Goal: Task Accomplishment & Management: Complete application form

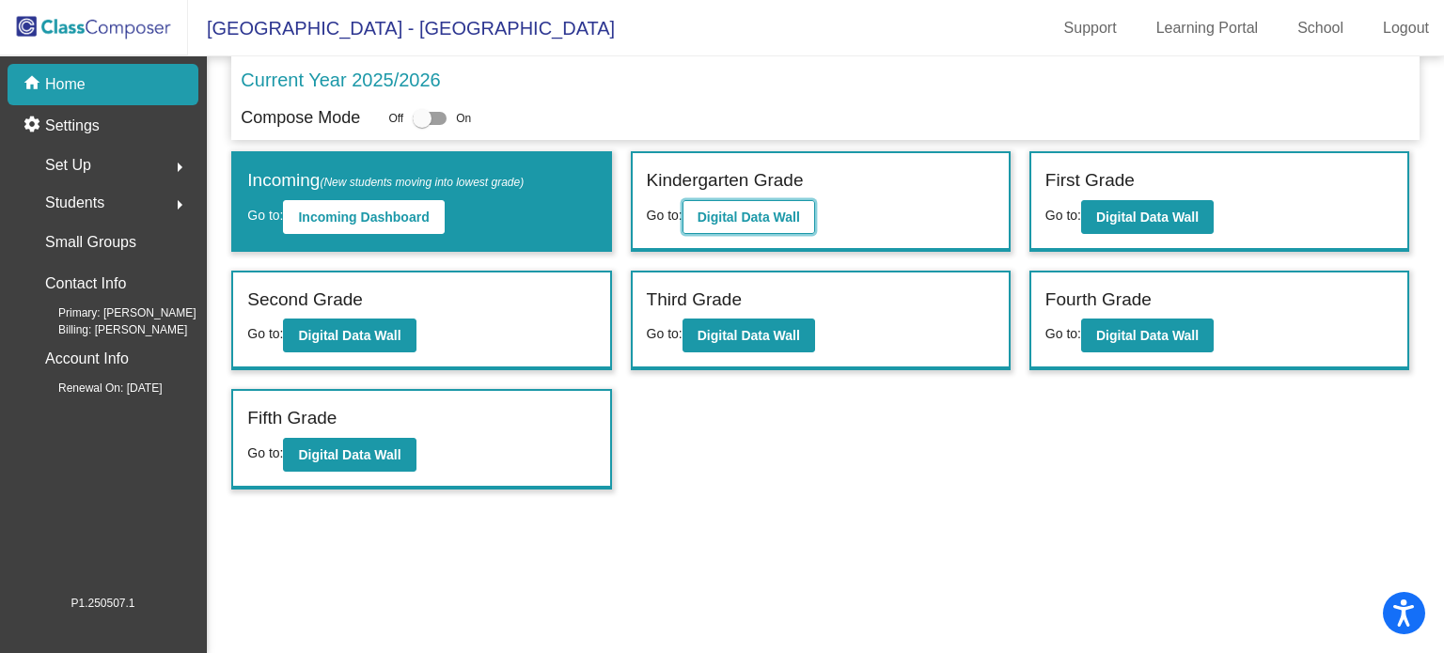
click at [754, 211] on b "Digital Data Wall" at bounding box center [749, 217] width 102 height 15
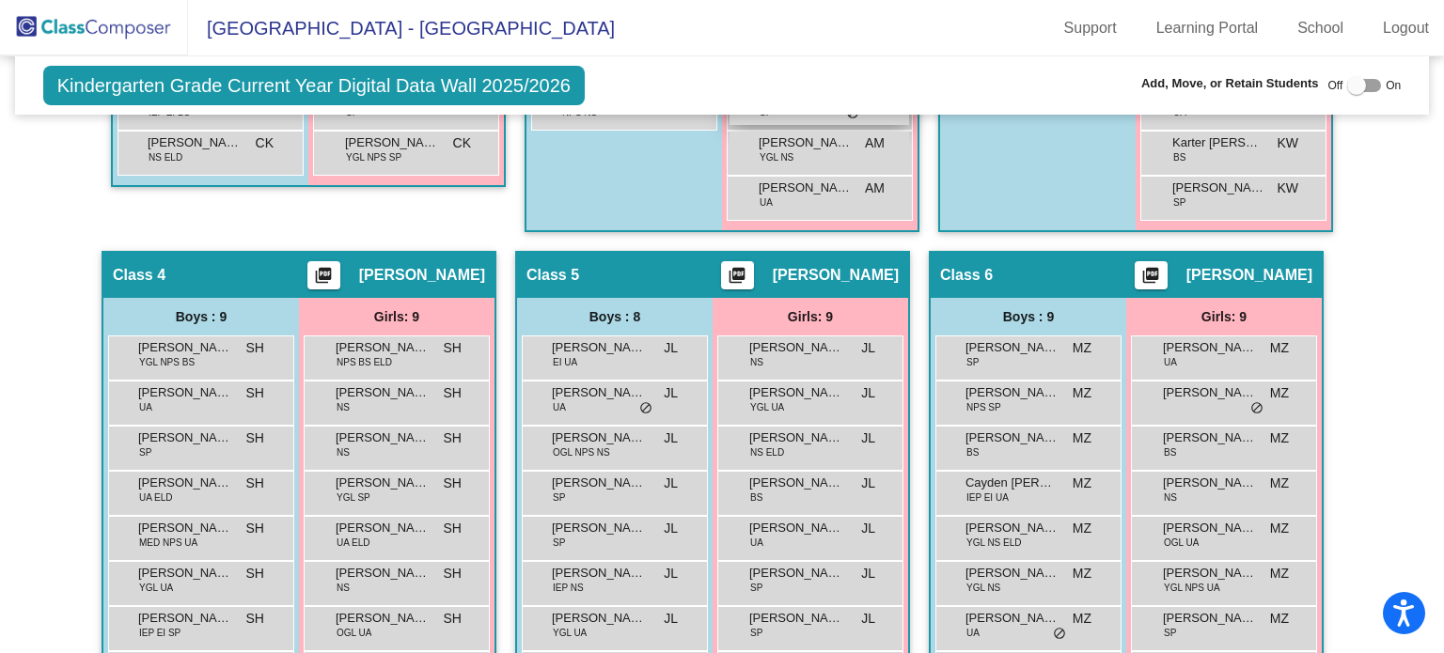
scroll to position [1341, 0]
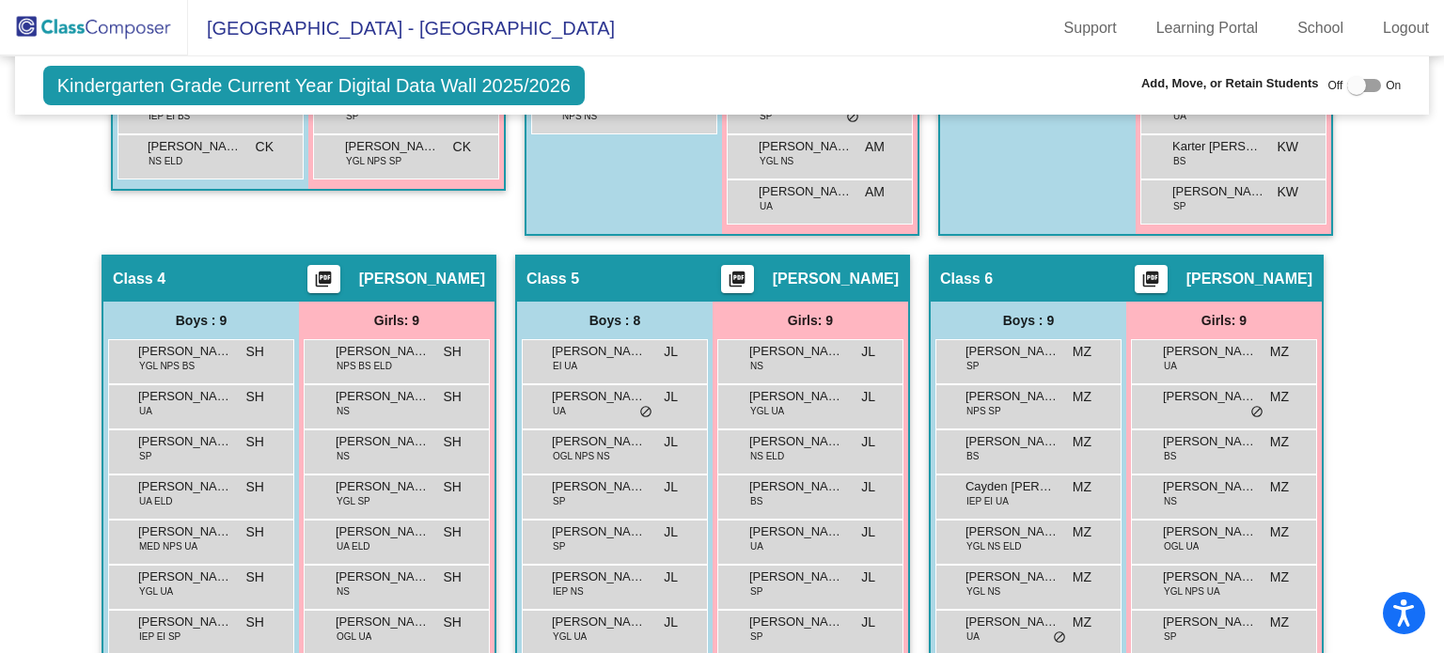
click at [1354, 81] on div at bounding box center [1356, 85] width 19 height 19
checkbox input "true"
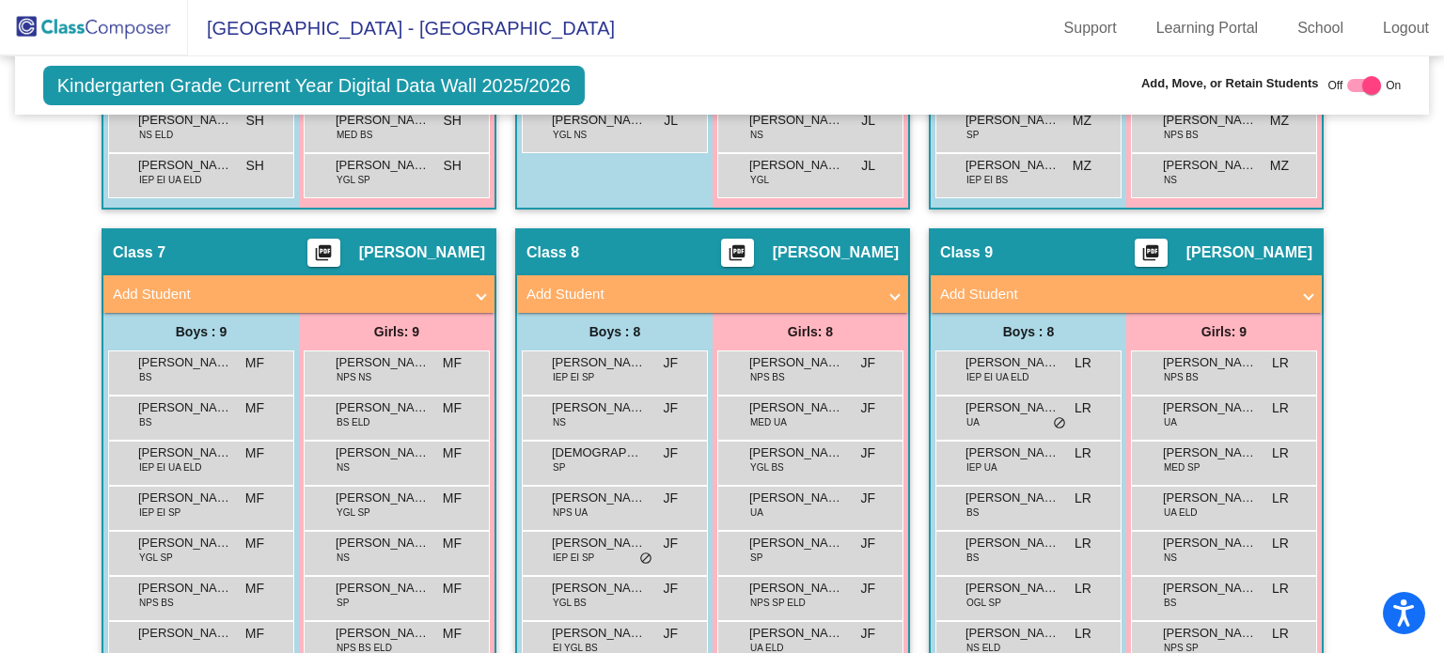
scroll to position [1974, 0]
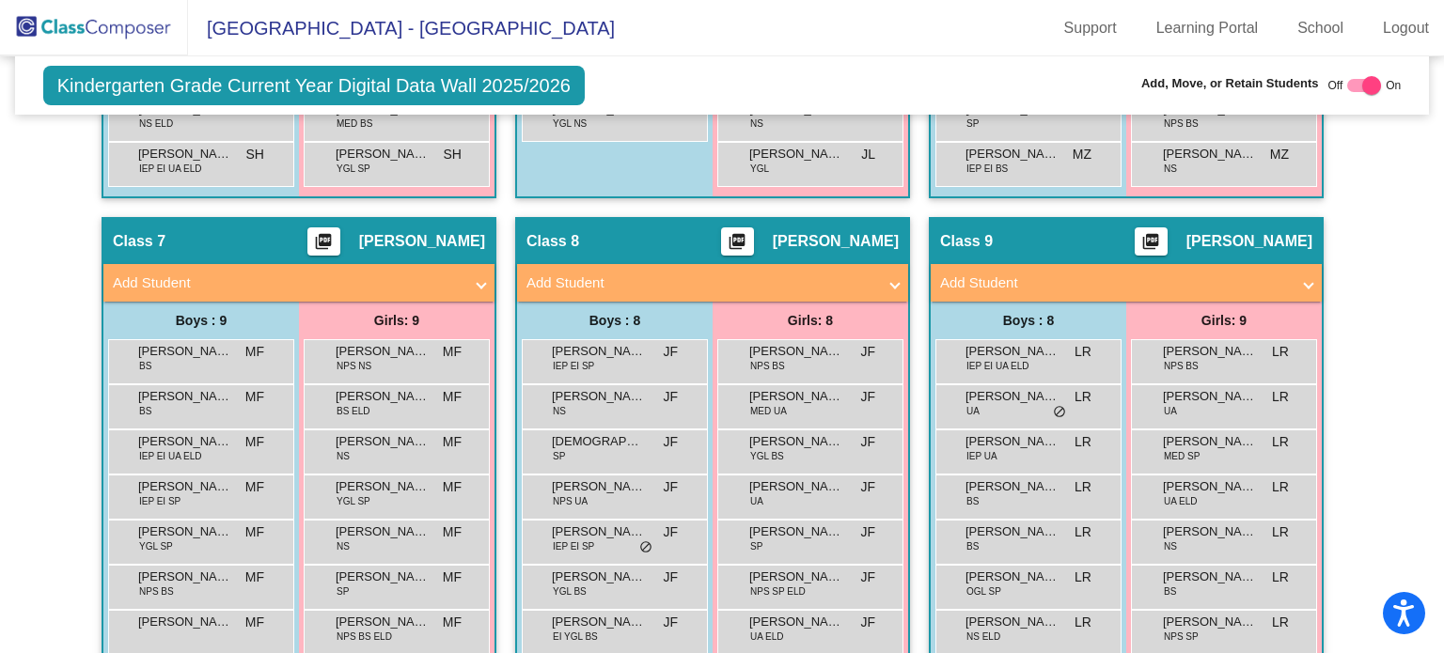
click at [831, 273] on mat-panel-title "Add Student" at bounding box center [701, 284] width 350 height 22
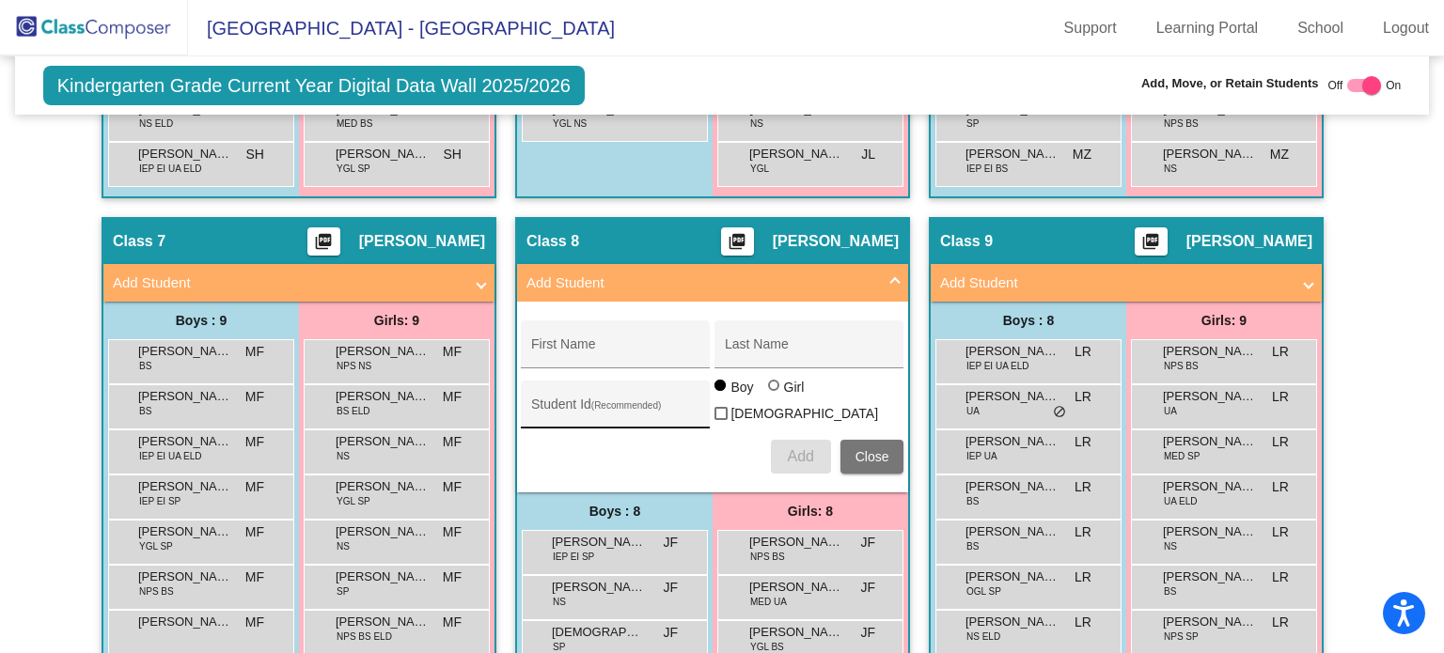
click at [581, 410] on div "Student Id (Recommended)" at bounding box center [615, 409] width 169 height 39
paste input "509311"
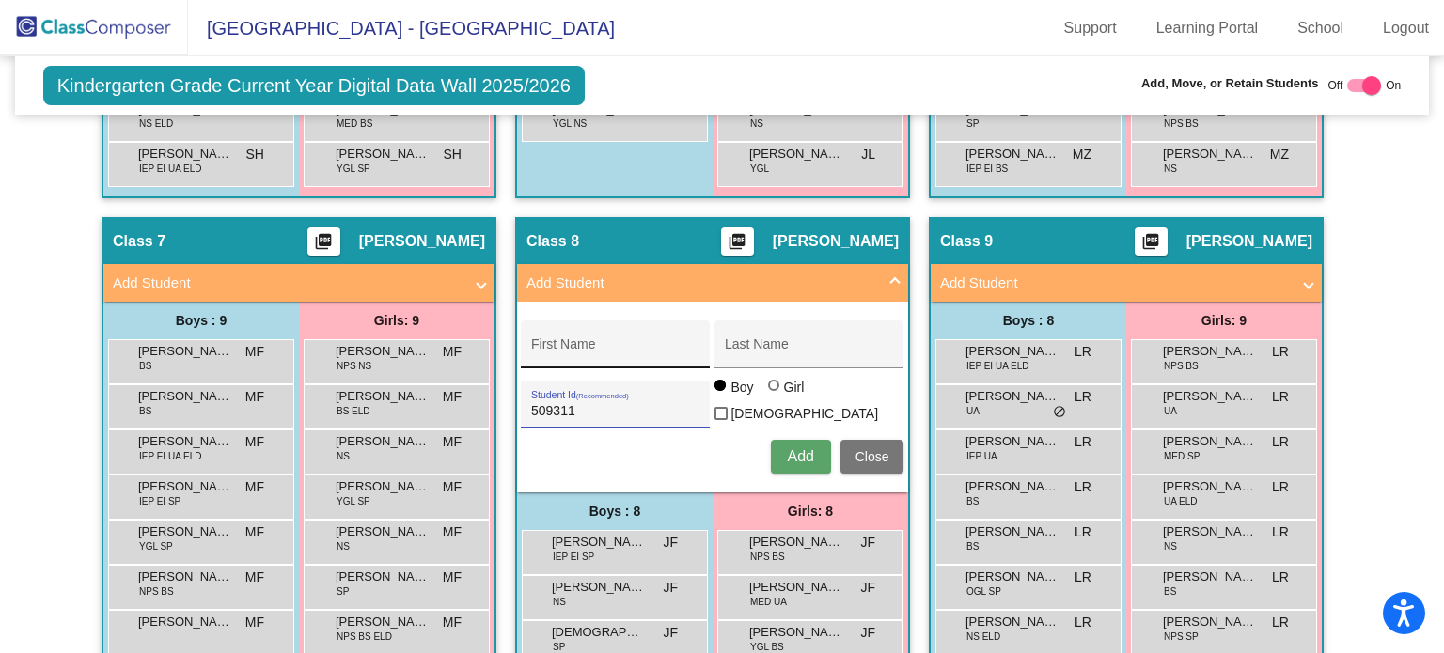
type input "509311"
click at [570, 331] on div "First Name" at bounding box center [615, 350] width 169 height 39
paste input "[PERSON_NAME]"
drag, startPoint x: 588, startPoint y: 337, endPoint x: 659, endPoint y: 342, distance: 71.6
click at [659, 344] on input "[PERSON_NAME]" at bounding box center [615, 351] width 169 height 15
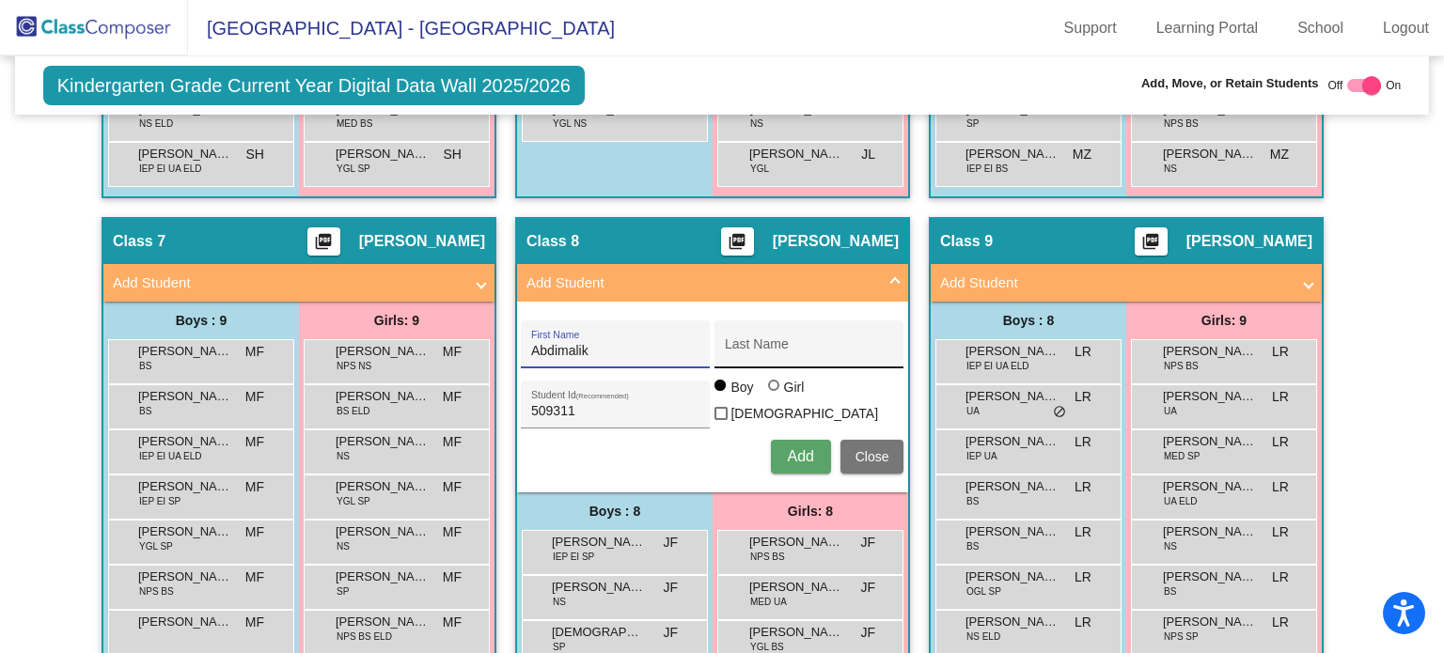
type input "Abdimalik"
click at [775, 344] on input "Last Name" at bounding box center [809, 351] width 169 height 15
paste input "[PERSON_NAME]"
type input "[PERSON_NAME]"
click at [806, 448] on span "Add" at bounding box center [800, 456] width 26 height 16
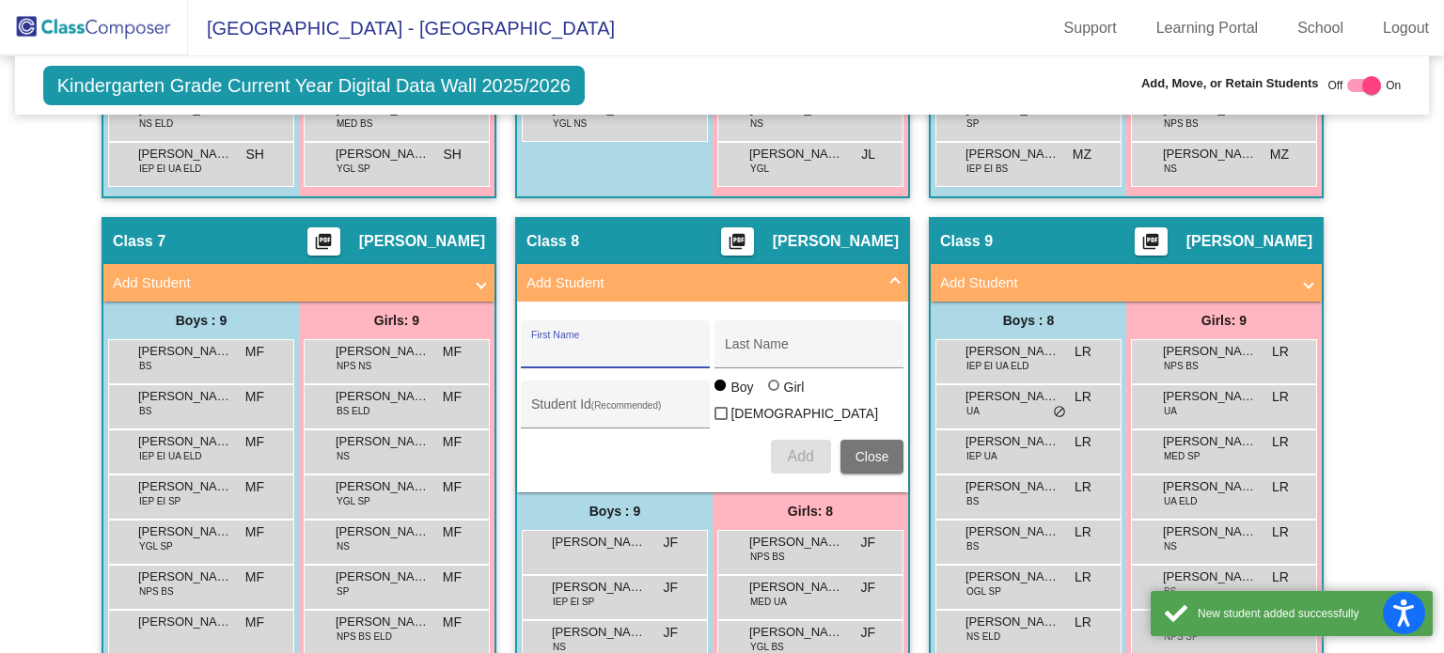
scroll to position [2142, 0]
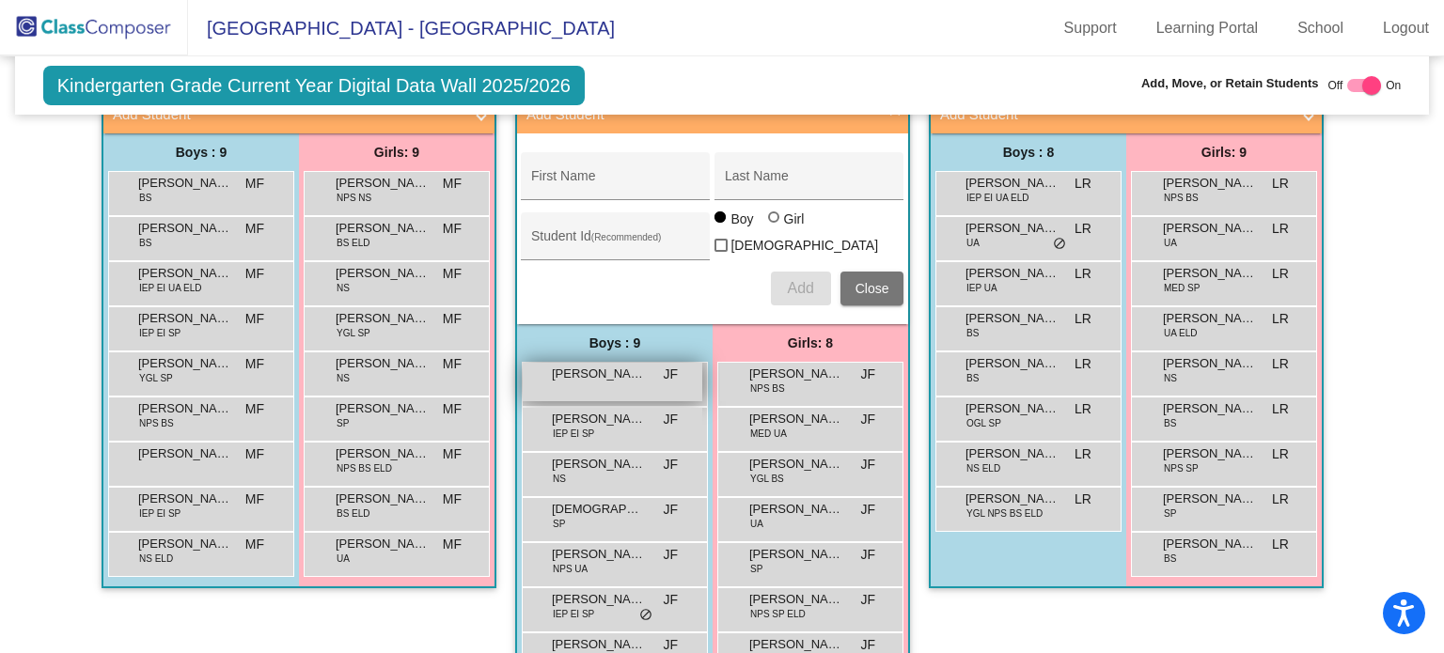
click at [581, 379] on div "[PERSON_NAME] [PERSON_NAME] lock do_not_disturb_alt" at bounding box center [613, 382] width 180 height 39
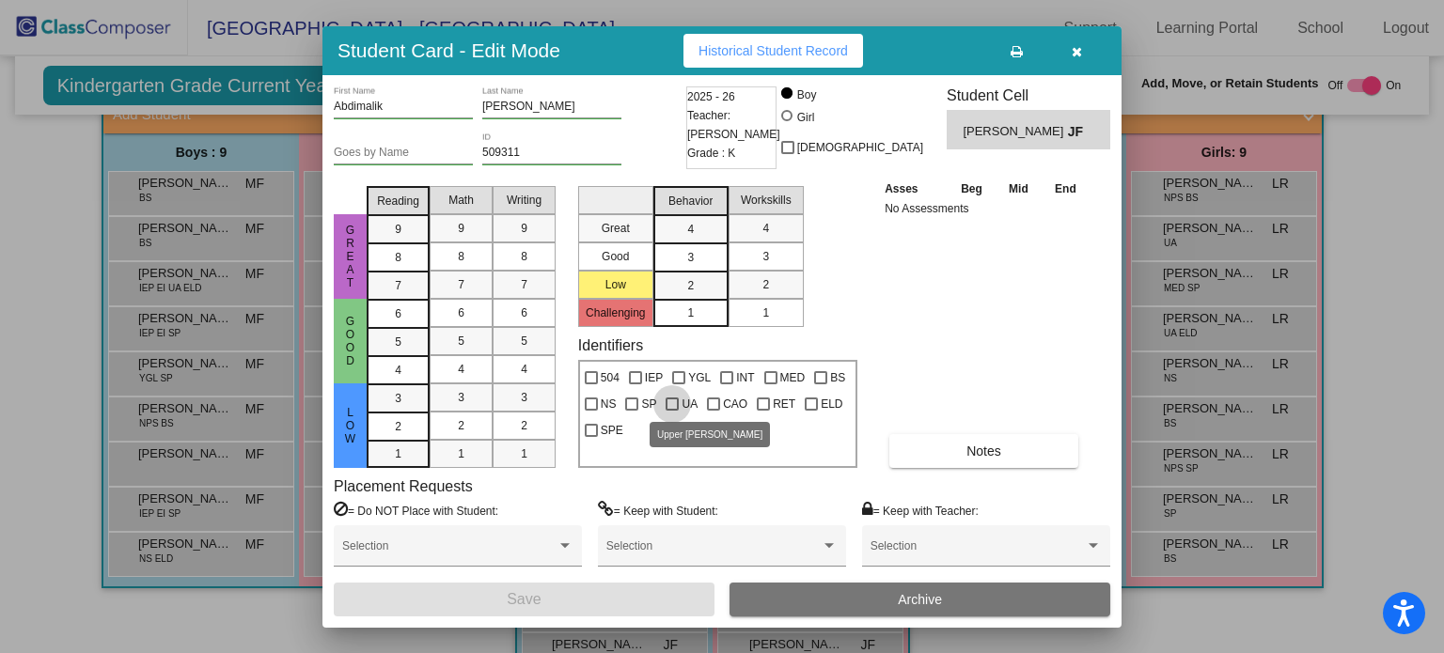
click at [677, 400] on div at bounding box center [672, 404] width 13 height 13
click at [672, 411] on input "UA" at bounding box center [671, 411] width 1 height 1
checkbox input "true"
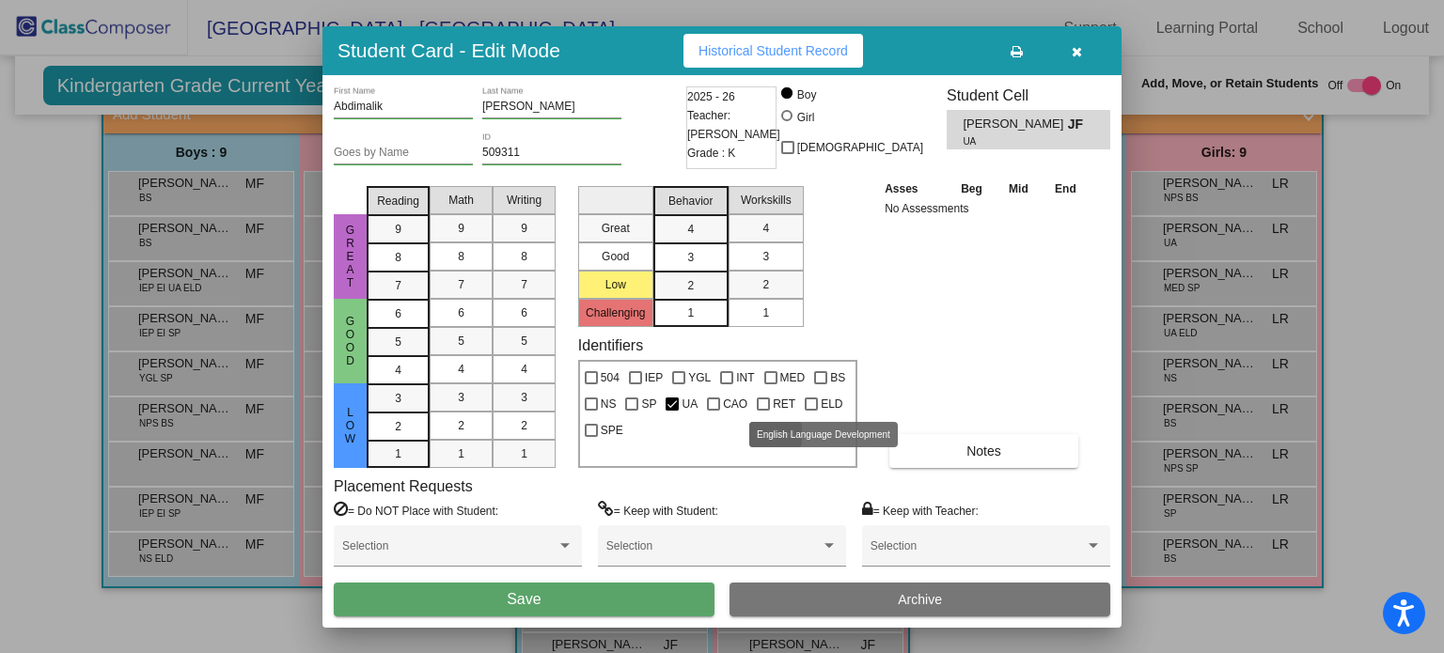
click at [808, 402] on div at bounding box center [811, 404] width 13 height 13
click at [810, 411] on input "ELD" at bounding box center [810, 411] width 1 height 1
checkbox input "true"
click at [624, 599] on button "Save" at bounding box center [524, 600] width 381 height 34
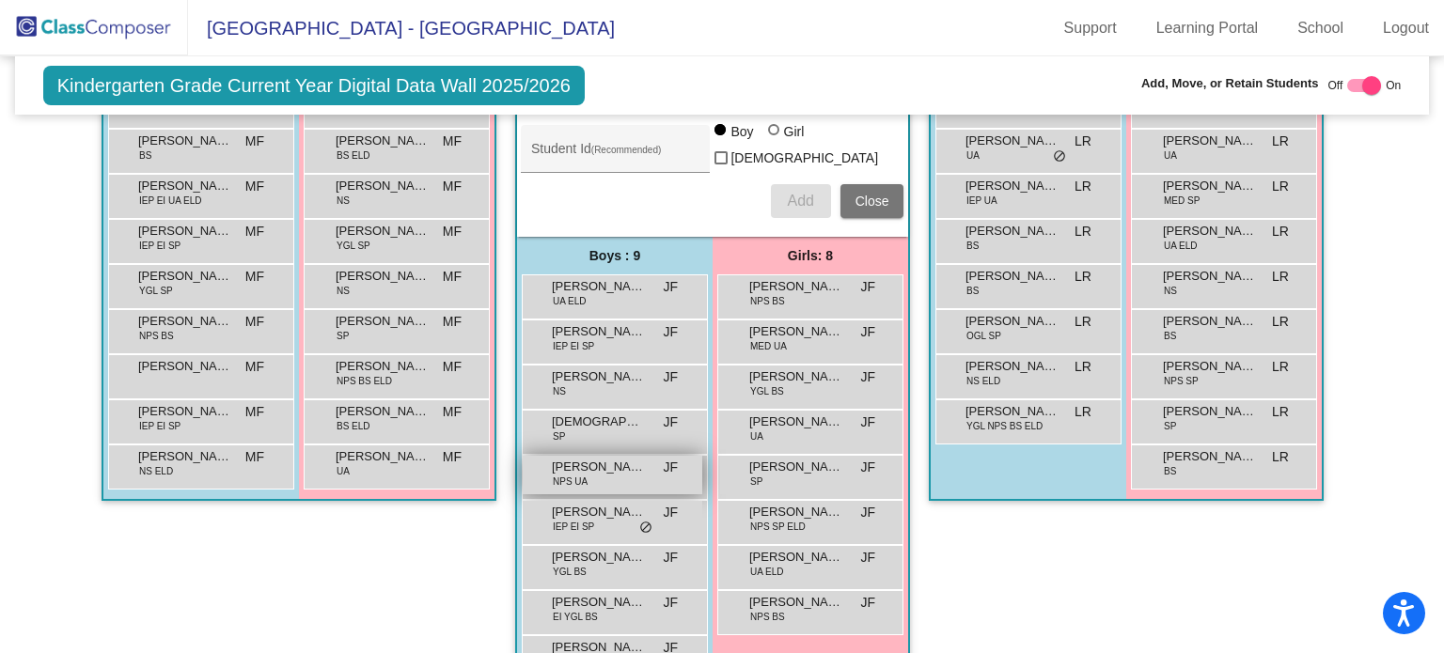
scroll to position [2240, 0]
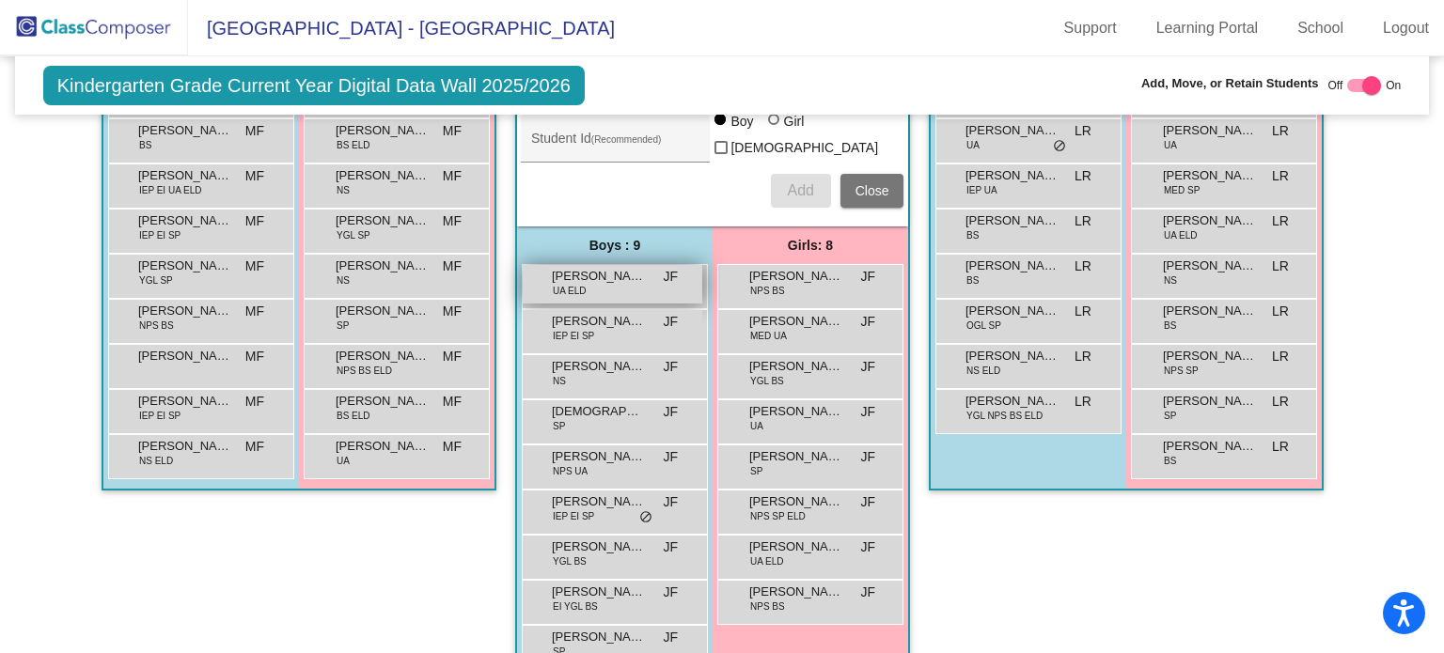
click at [636, 272] on div "[PERSON_NAME] UA [PERSON_NAME] lock do_not_disturb_alt" at bounding box center [613, 284] width 180 height 39
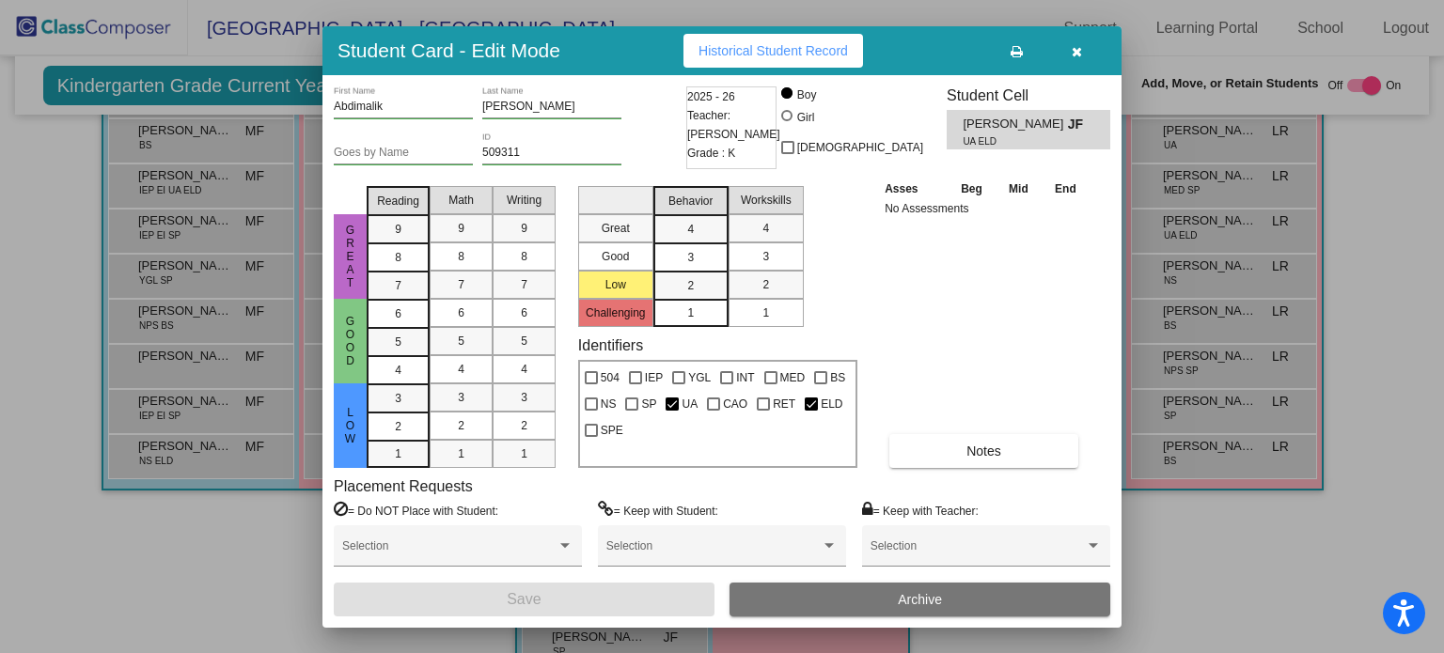
click at [1076, 66] on button "button" at bounding box center [1076, 51] width 60 height 34
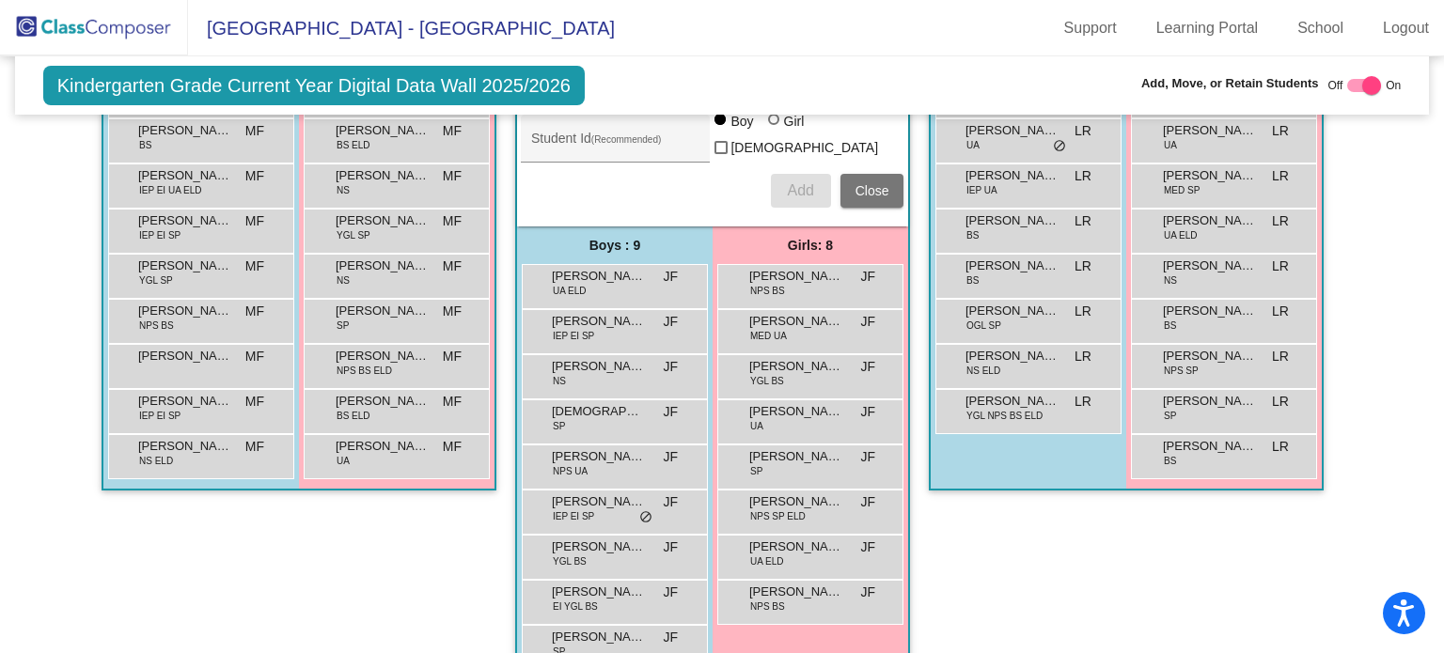
click at [961, 545] on div "Class 9 picture_as_pdf [PERSON_NAME] Add Student First Name Last Name Student I…" at bounding box center [1126, 325] width 395 height 749
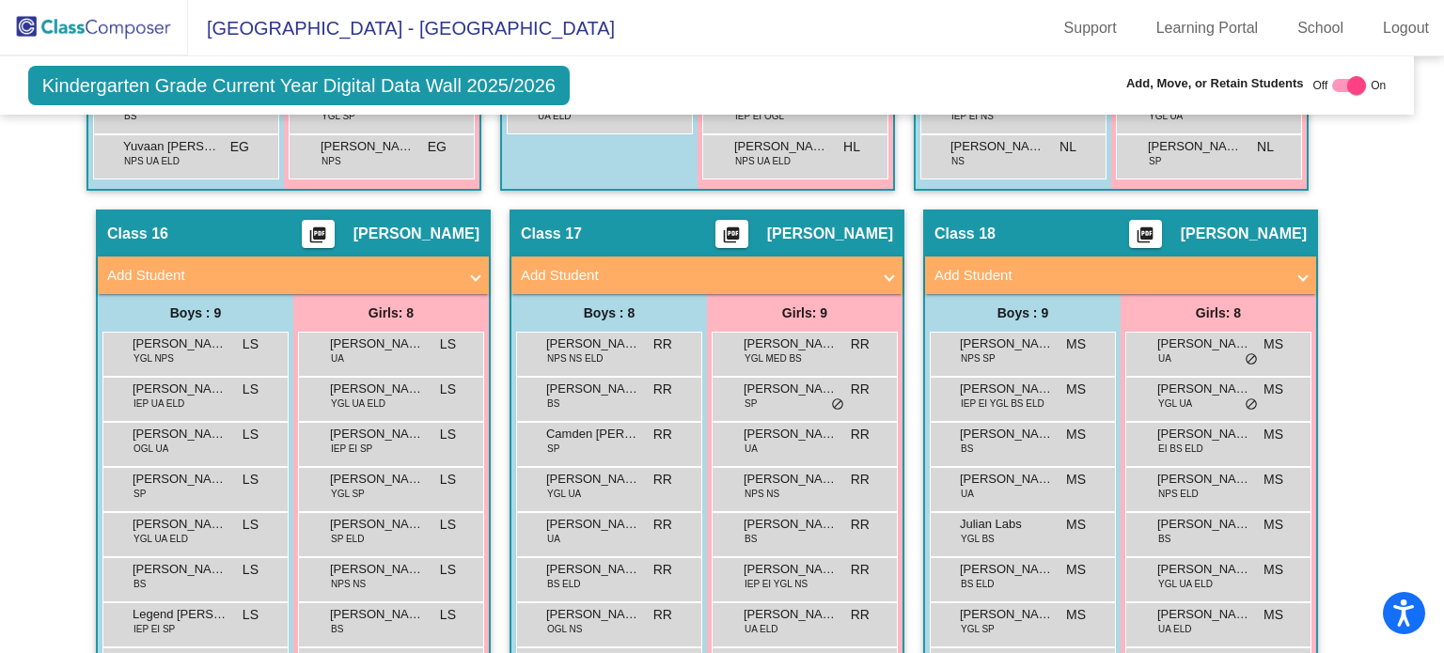
scroll to position [3847, 15]
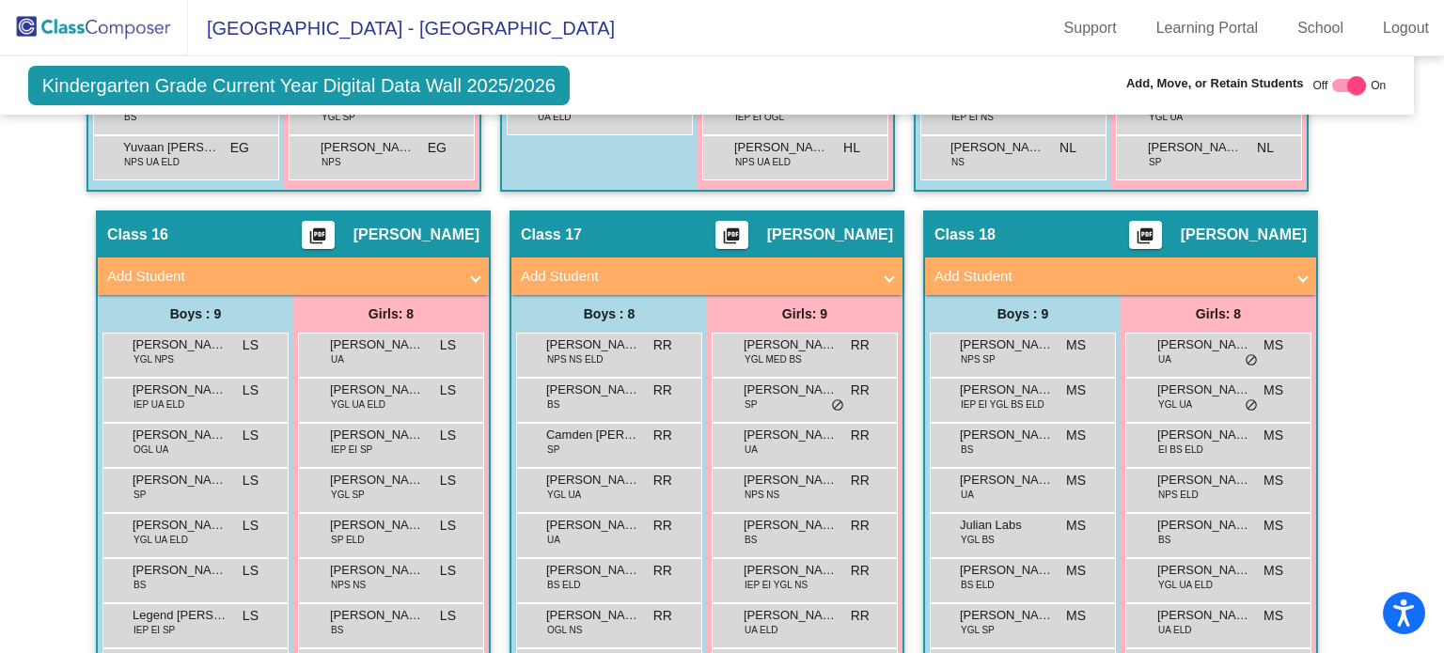
click at [1252, 266] on mat-panel-title "Add Student" at bounding box center [1109, 277] width 350 height 22
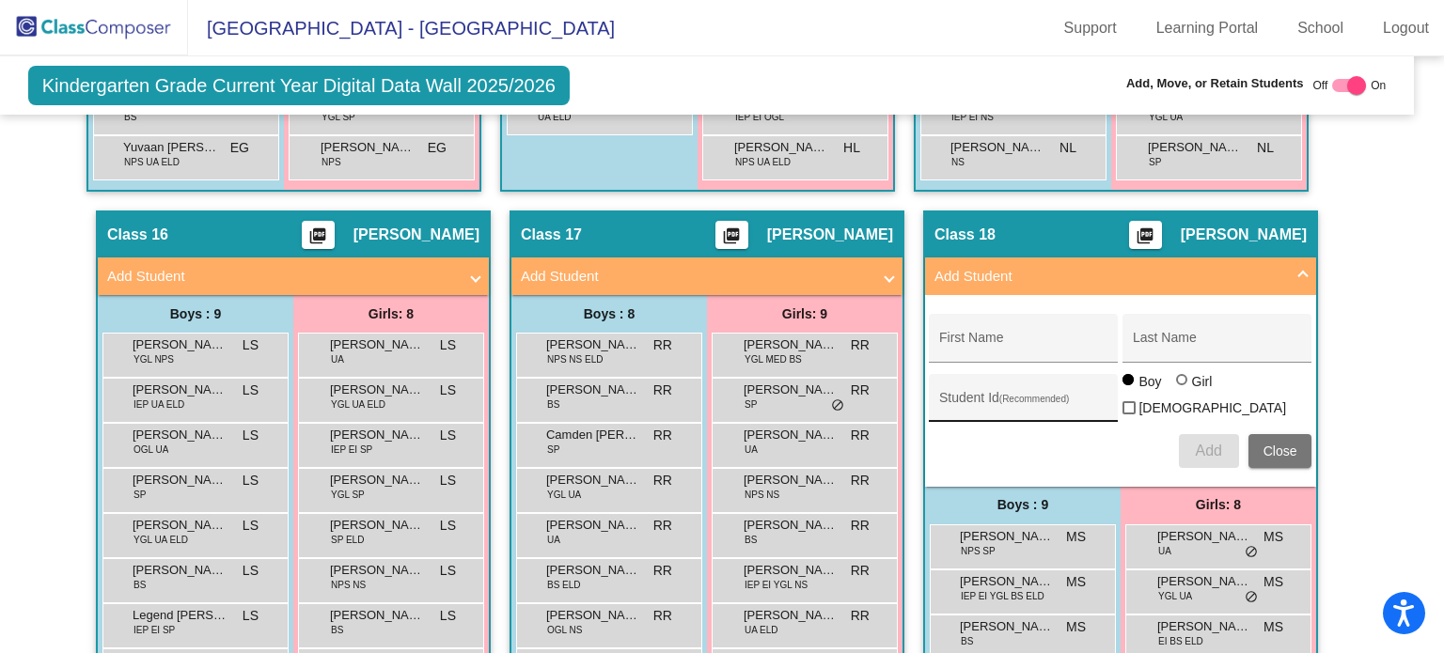
click at [986, 398] on input "Student Id (Recommended)" at bounding box center [1023, 405] width 169 height 15
paste input "509355"
type input "509355"
click at [1176, 374] on div at bounding box center [1181, 379] width 11 height 11
click at [1183, 389] on input "Girl" at bounding box center [1183, 389] width 1 height 1
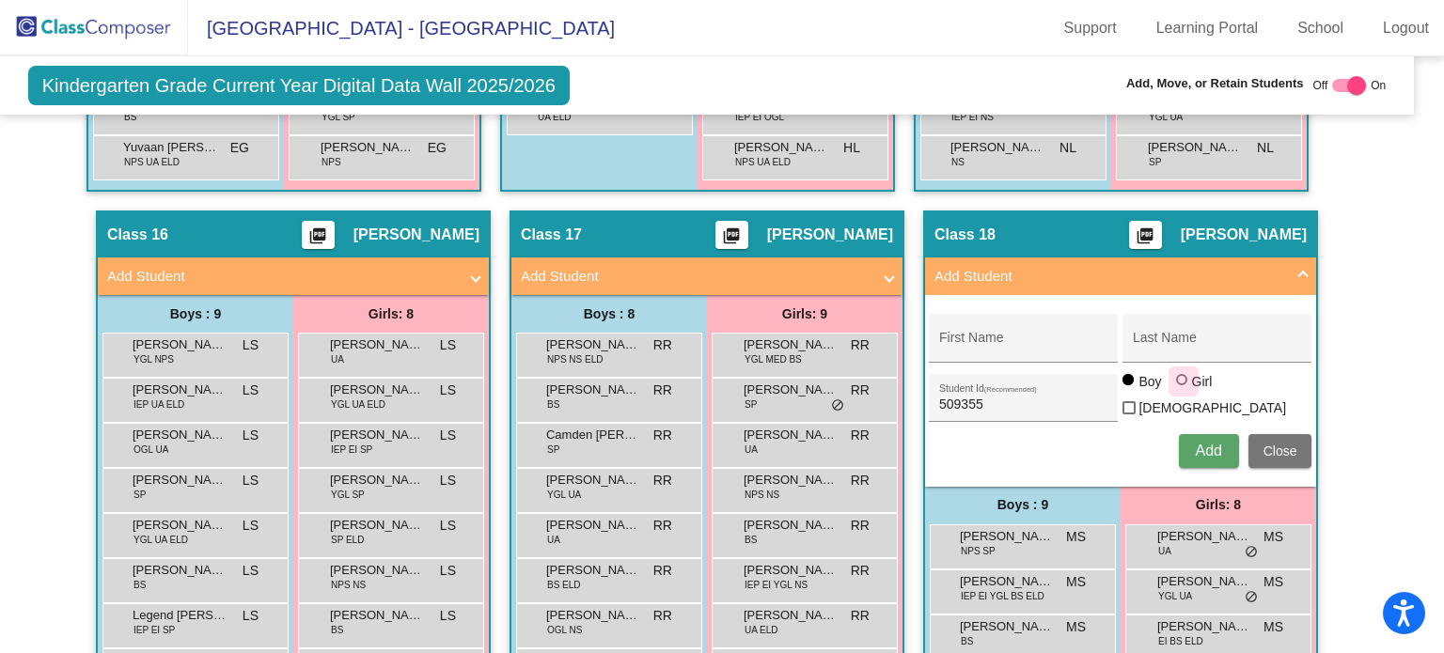
radio input "true"
click at [998, 324] on div "First Name" at bounding box center [1023, 343] width 169 height 39
paste input "Nnanoni Ngoubili"
drag, startPoint x: 987, startPoint y: 323, endPoint x: 1078, endPoint y: 326, distance: 91.2
click at [1078, 337] on input "Nnanoni Ngoubili" at bounding box center [1023, 344] width 169 height 15
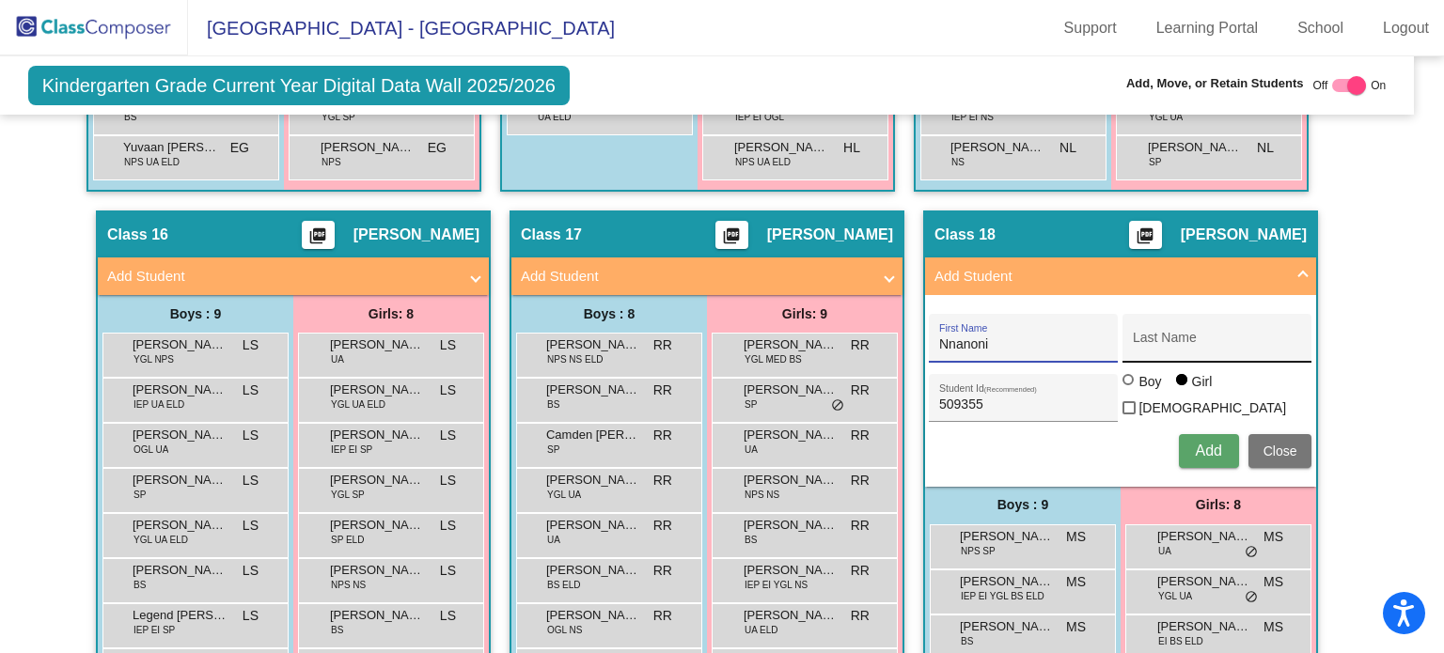
type input "Nnanoni"
click at [1168, 337] on input "Last Name" at bounding box center [1217, 344] width 169 height 15
paste input "Ngoubili"
type input "Ngoubili"
click at [1203, 443] on span "Add" at bounding box center [1208, 451] width 26 height 16
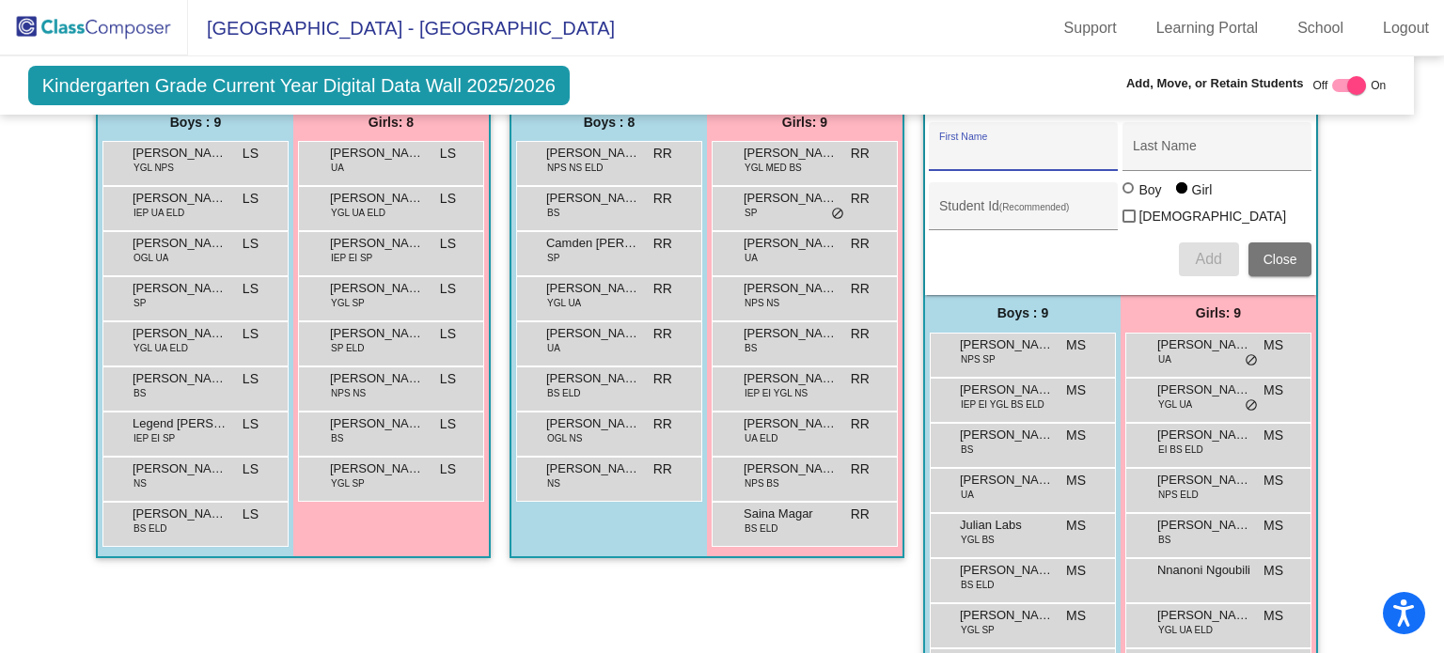
scroll to position [4057, 15]
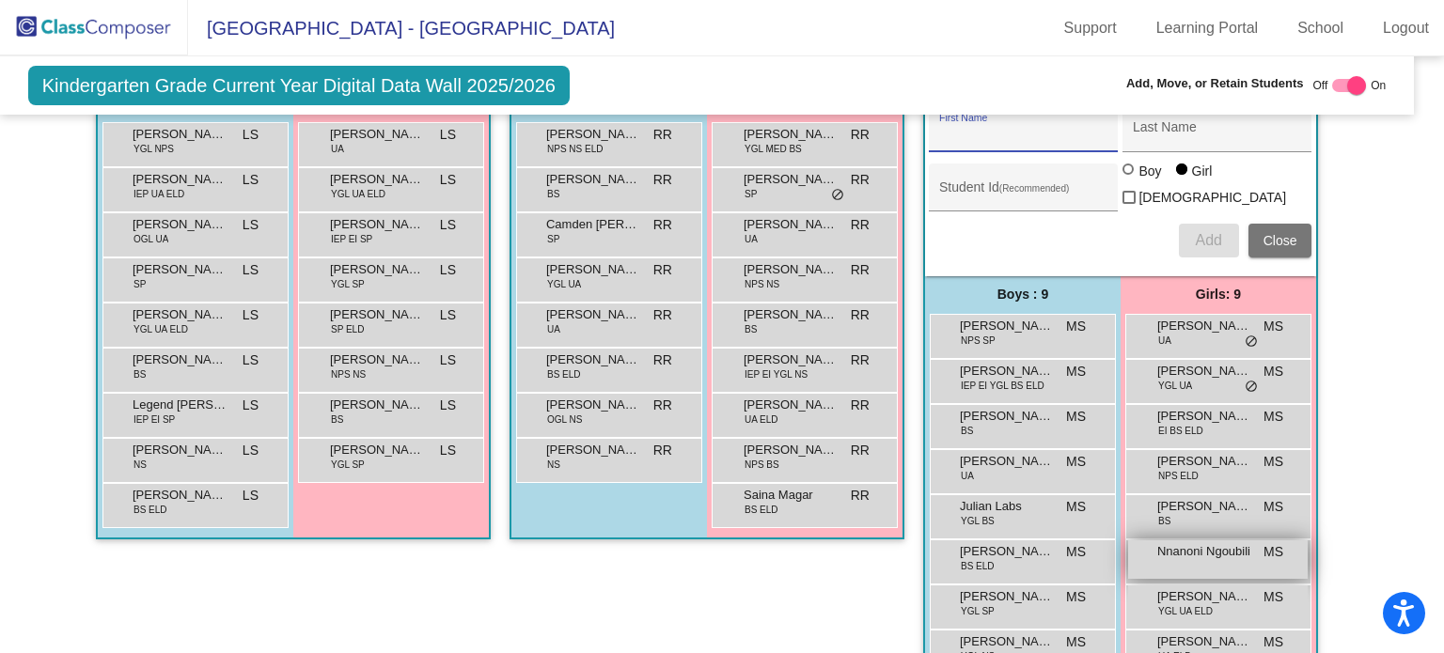
click at [1167, 549] on div "Nnanoni Ngoubili MS lock do_not_disturb_alt" at bounding box center [1218, 560] width 180 height 39
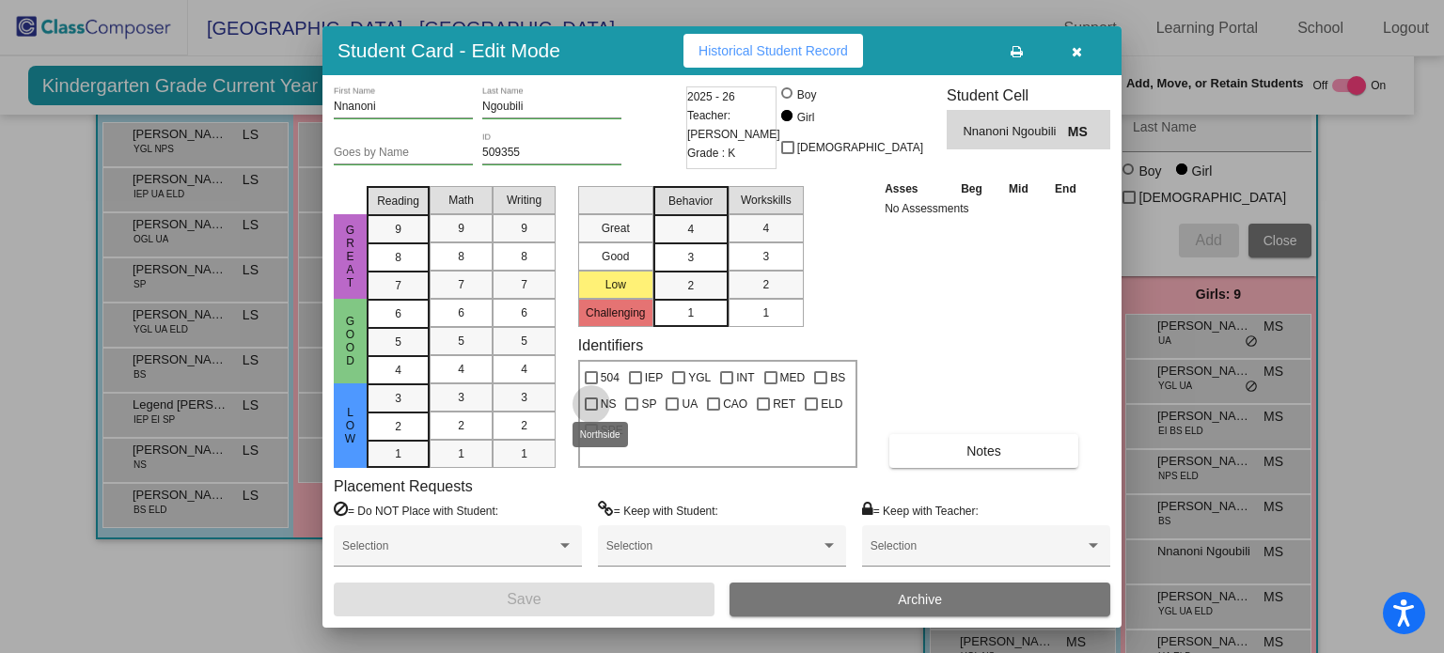
click at [603, 394] on span "NS" at bounding box center [609, 404] width 16 height 23
click at [591, 411] on input "NS" at bounding box center [590, 411] width 1 height 1
checkbox input "true"
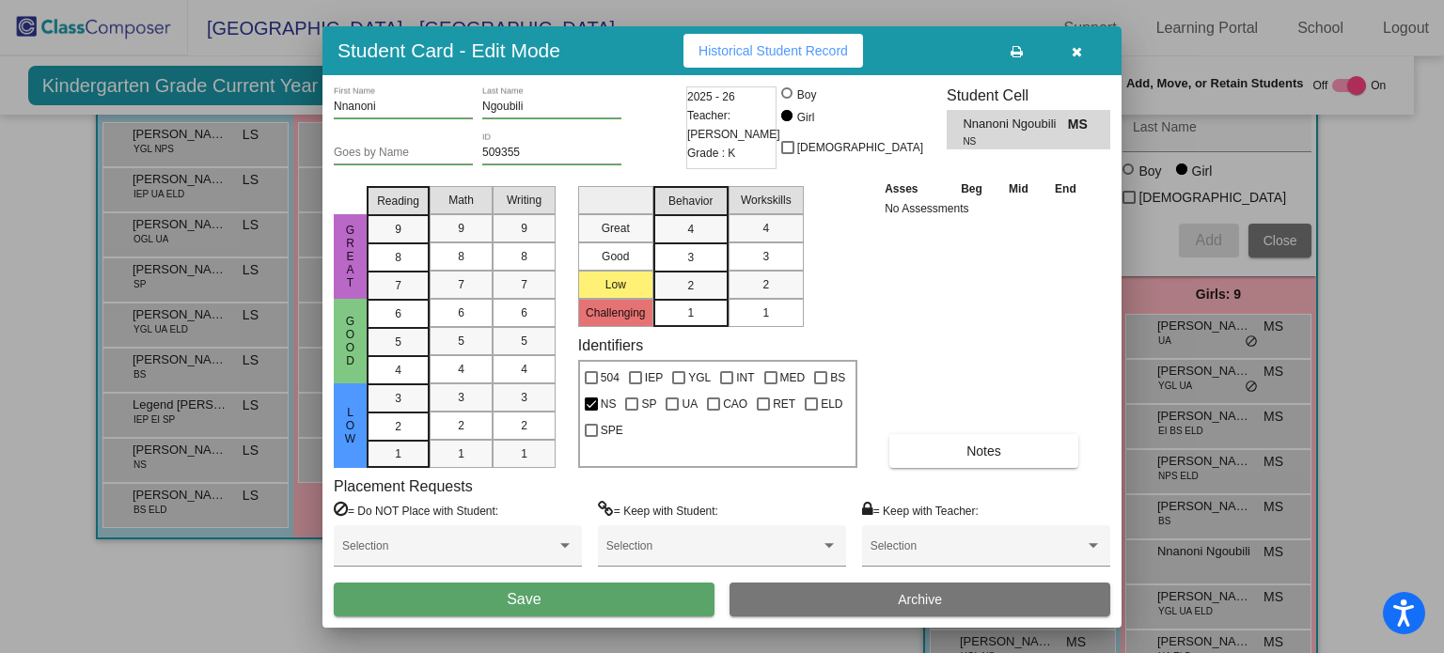
click at [599, 600] on button "Save" at bounding box center [524, 600] width 381 height 34
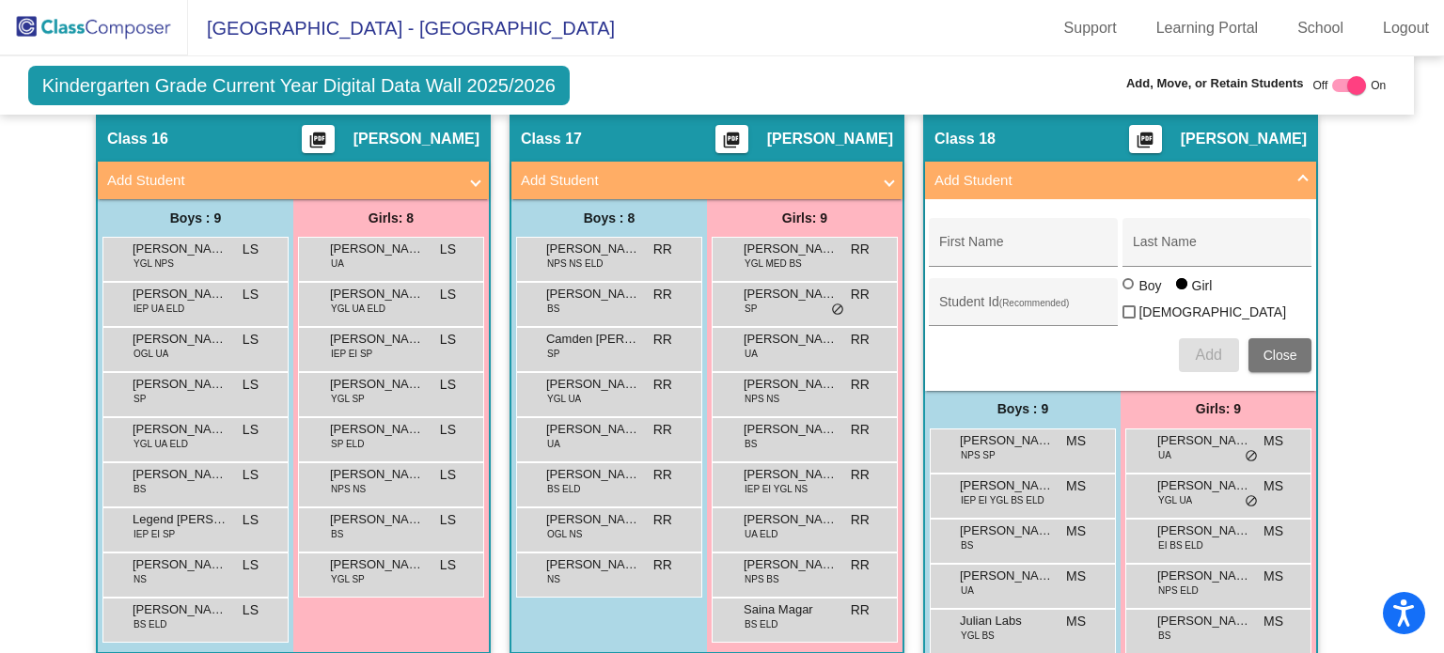
scroll to position [3922, 15]
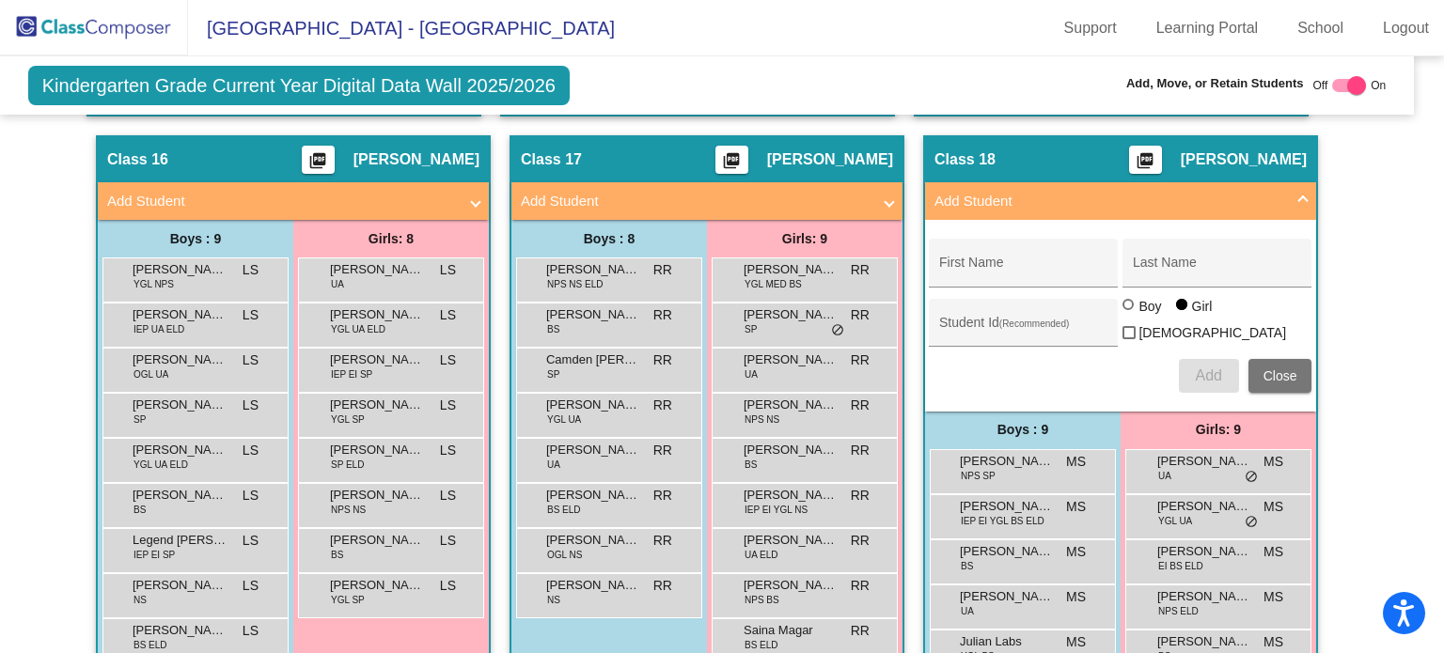
click at [558, 191] on mat-panel-title "Add Student" at bounding box center [696, 202] width 350 height 22
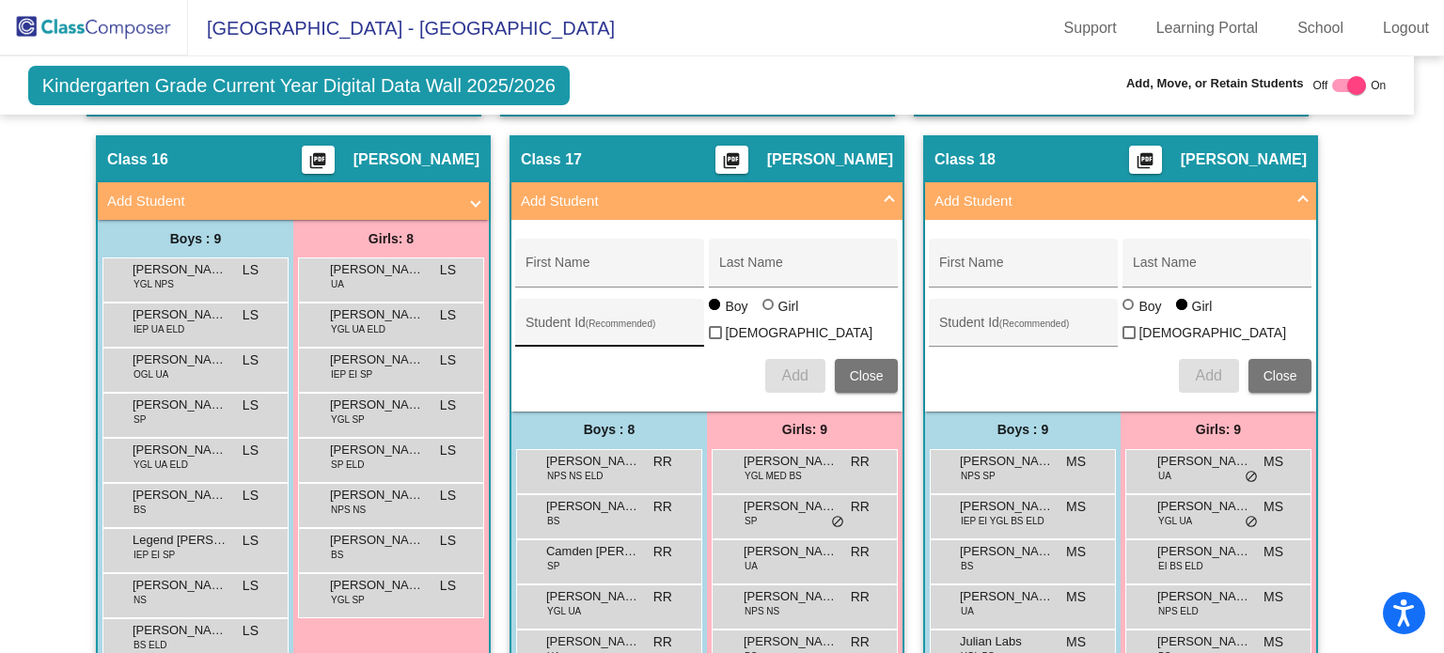
click at [553, 309] on div "Student Id (Recommended)" at bounding box center [609, 328] width 169 height 39
paste input "509390"
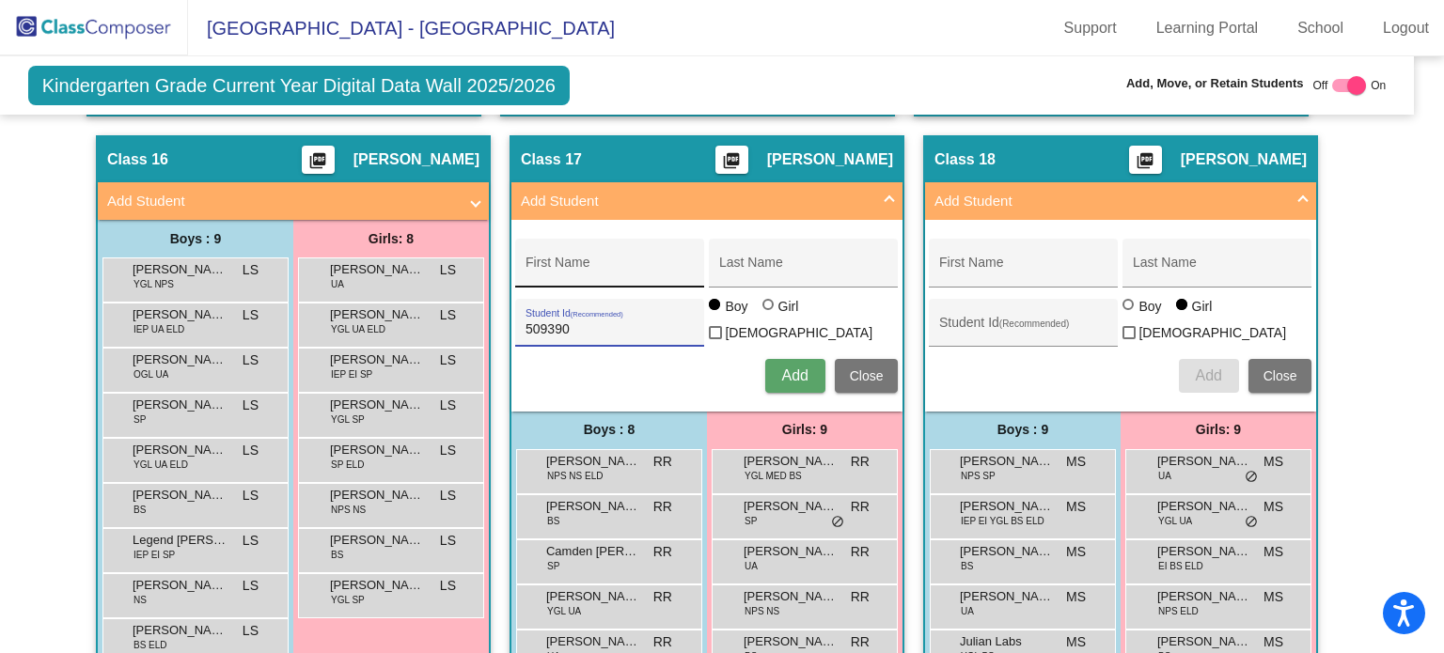
type input "509390"
click at [552, 262] on input "First Name" at bounding box center [609, 269] width 169 height 15
click at [618, 262] on input "First Name" at bounding box center [609, 269] width 169 height 15
paste input "Odin [PERSON_NAME]"
drag, startPoint x: 551, startPoint y: 248, endPoint x: 619, endPoint y: 257, distance: 68.2
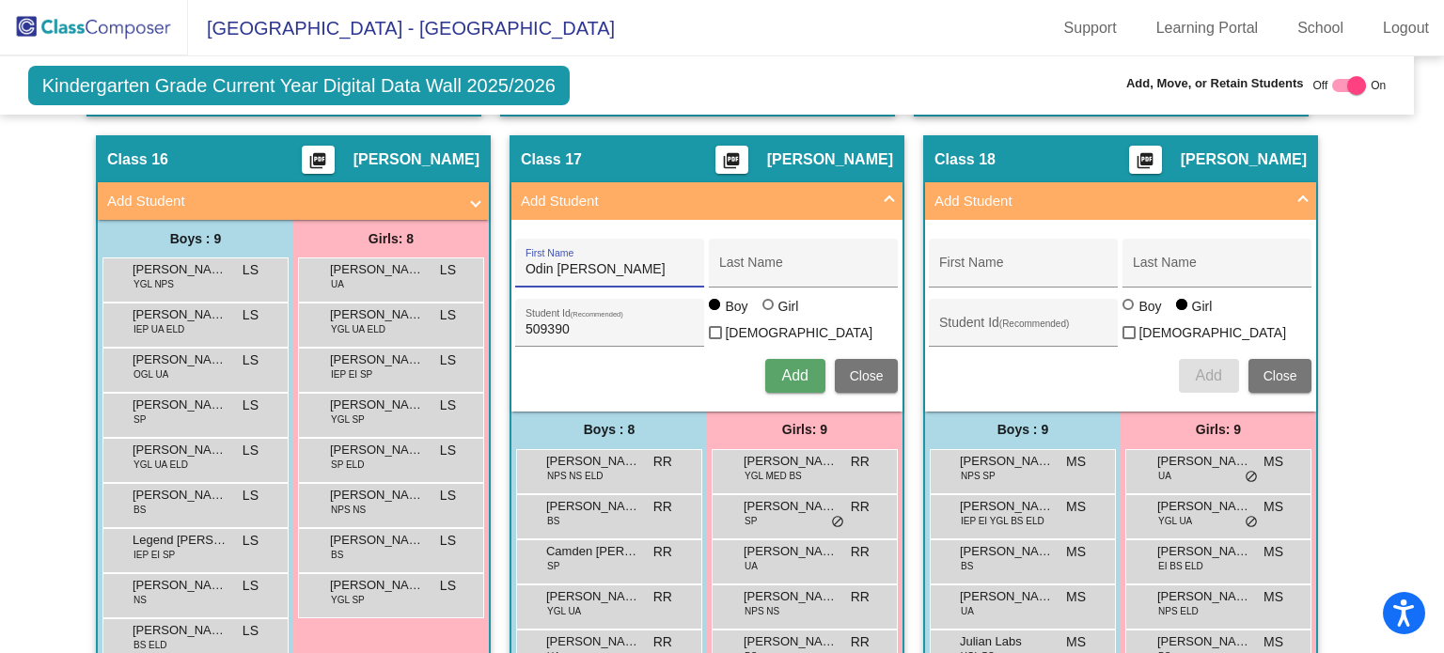
click at [619, 262] on input "Odin [PERSON_NAME]" at bounding box center [609, 269] width 169 height 15
type input "Odin"
click at [748, 262] on input "Last Name" at bounding box center [803, 269] width 169 height 15
paste input "[PERSON_NAME]"
type input "[PERSON_NAME]"
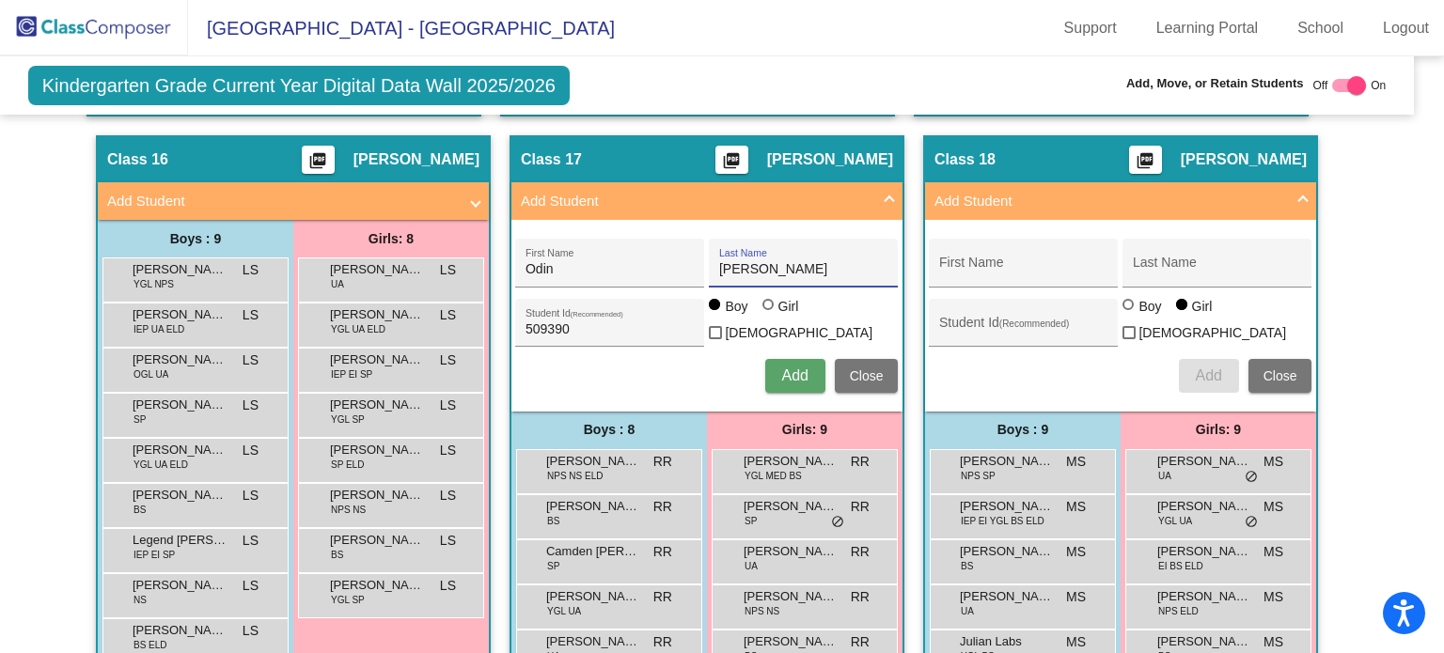
click at [800, 368] on span "Add" at bounding box center [794, 376] width 26 height 16
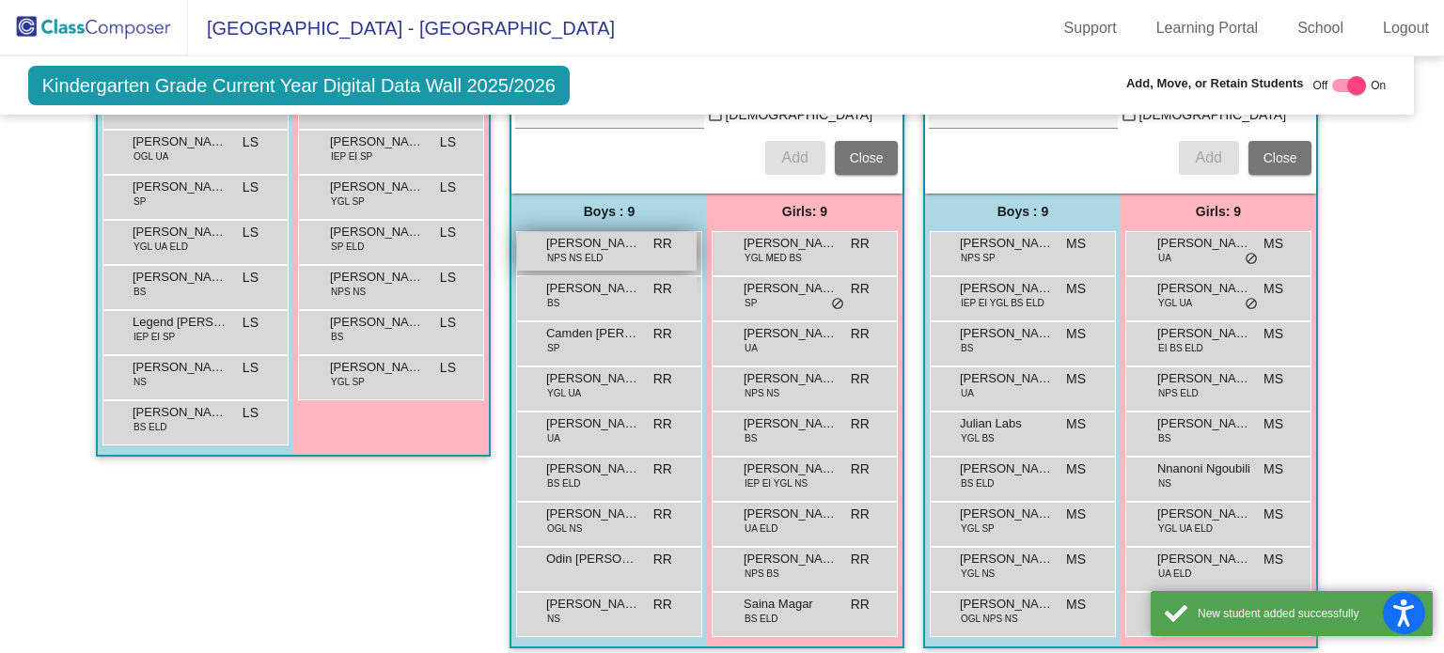
scroll to position [4140, 15]
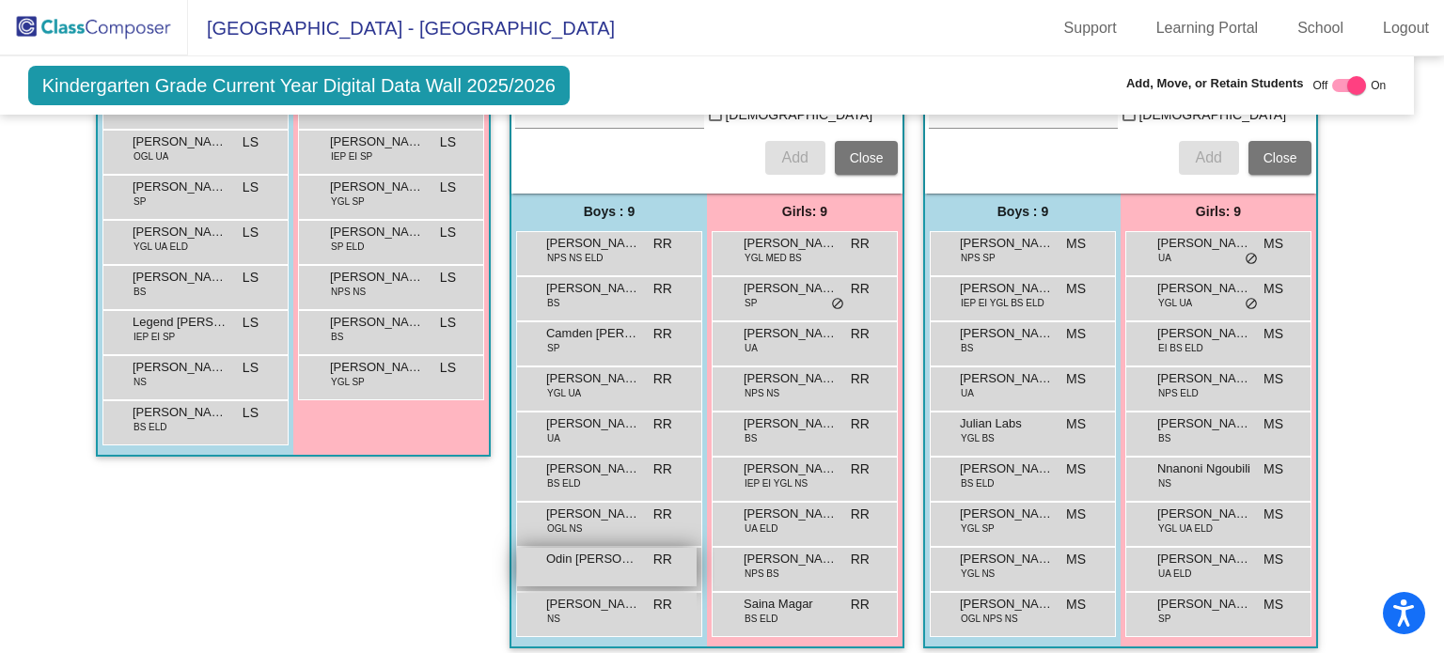
click at [564, 550] on span "Odin [PERSON_NAME]" at bounding box center [593, 559] width 94 height 19
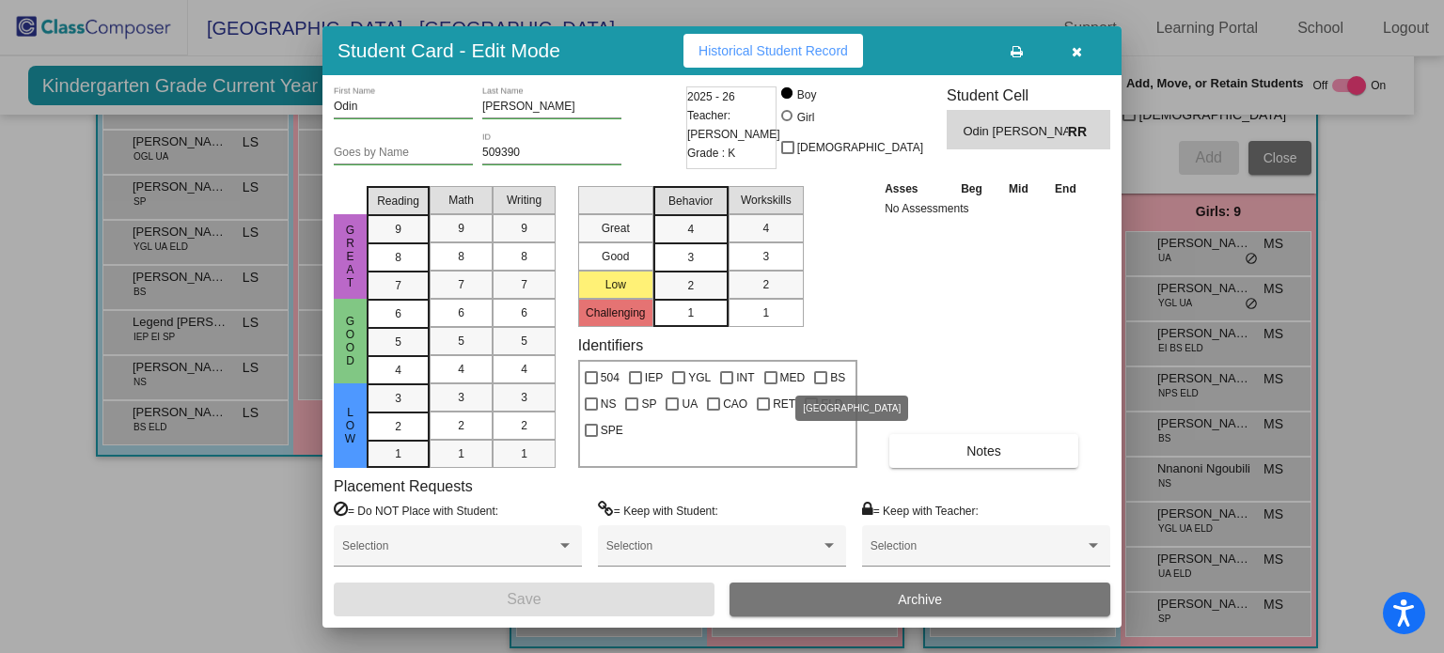
click at [831, 372] on span "BS" at bounding box center [837, 378] width 15 height 23
click at [821, 384] on input "BS" at bounding box center [820, 384] width 1 height 1
checkbox input "true"
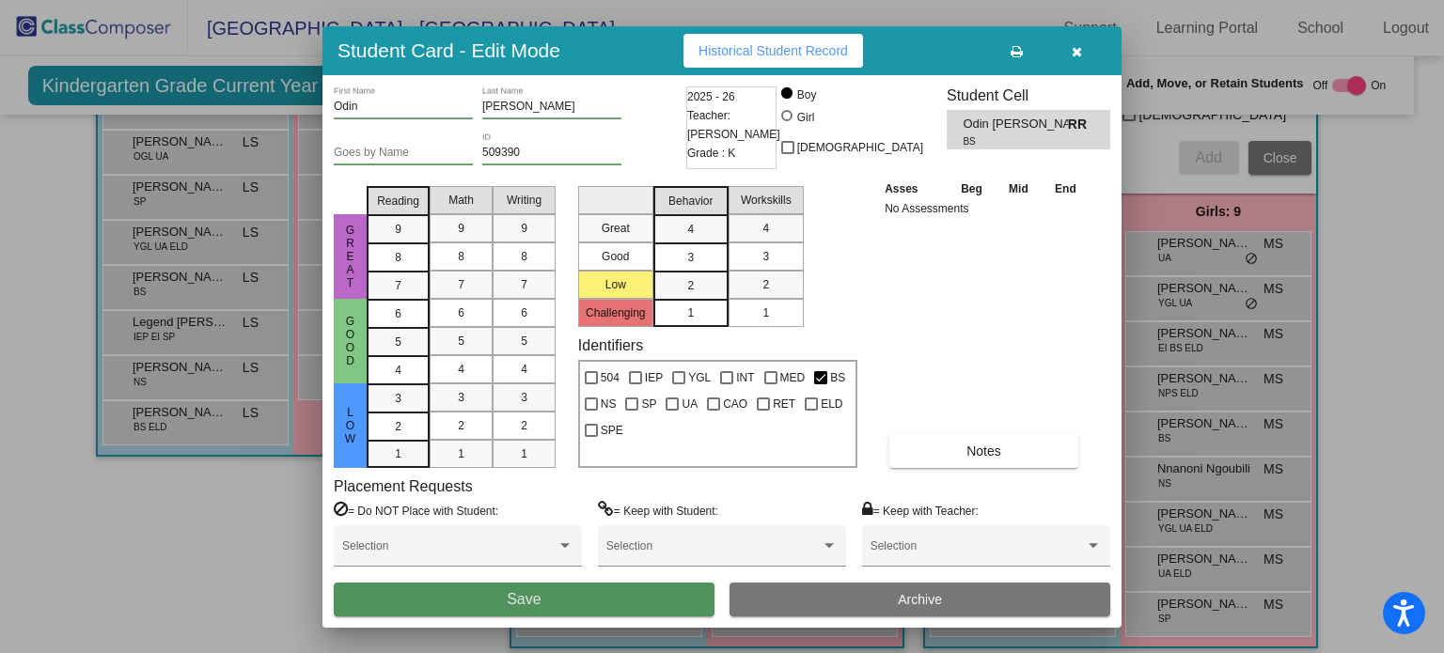
click at [561, 585] on button "Save" at bounding box center [524, 600] width 381 height 34
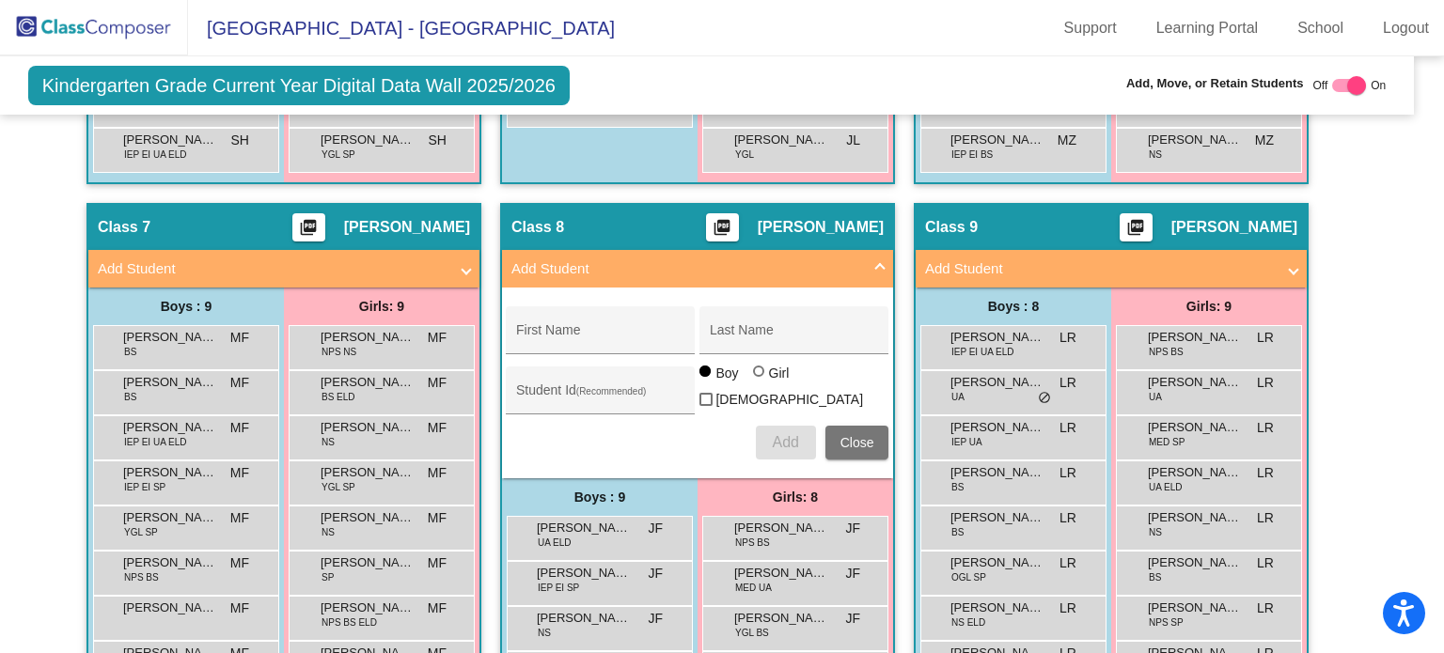
scroll to position [2094, 15]
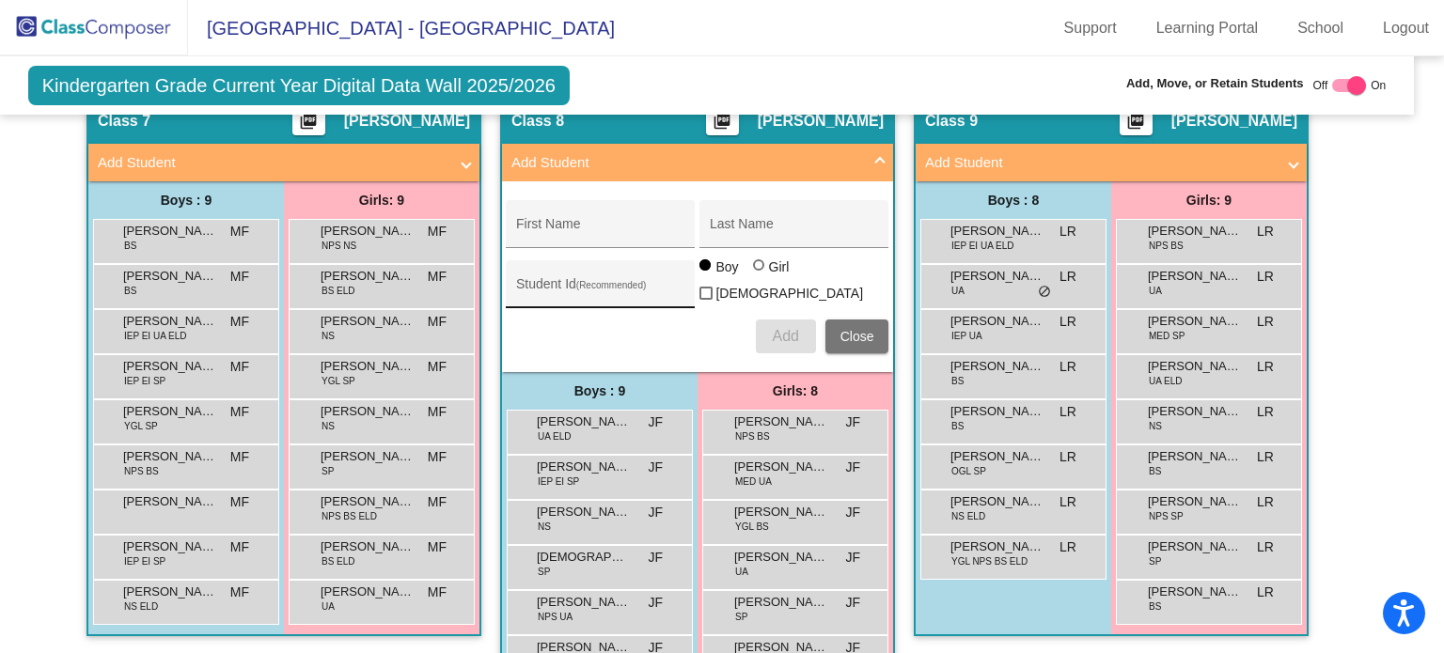
click at [600, 270] on div "Student Id (Recommended)" at bounding box center [600, 289] width 169 height 39
paste input "509389"
type input "509389"
click at [772, 262] on div "Girl" at bounding box center [779, 267] width 22 height 19
click at [760, 274] on input "Girl" at bounding box center [760, 274] width 1 height 1
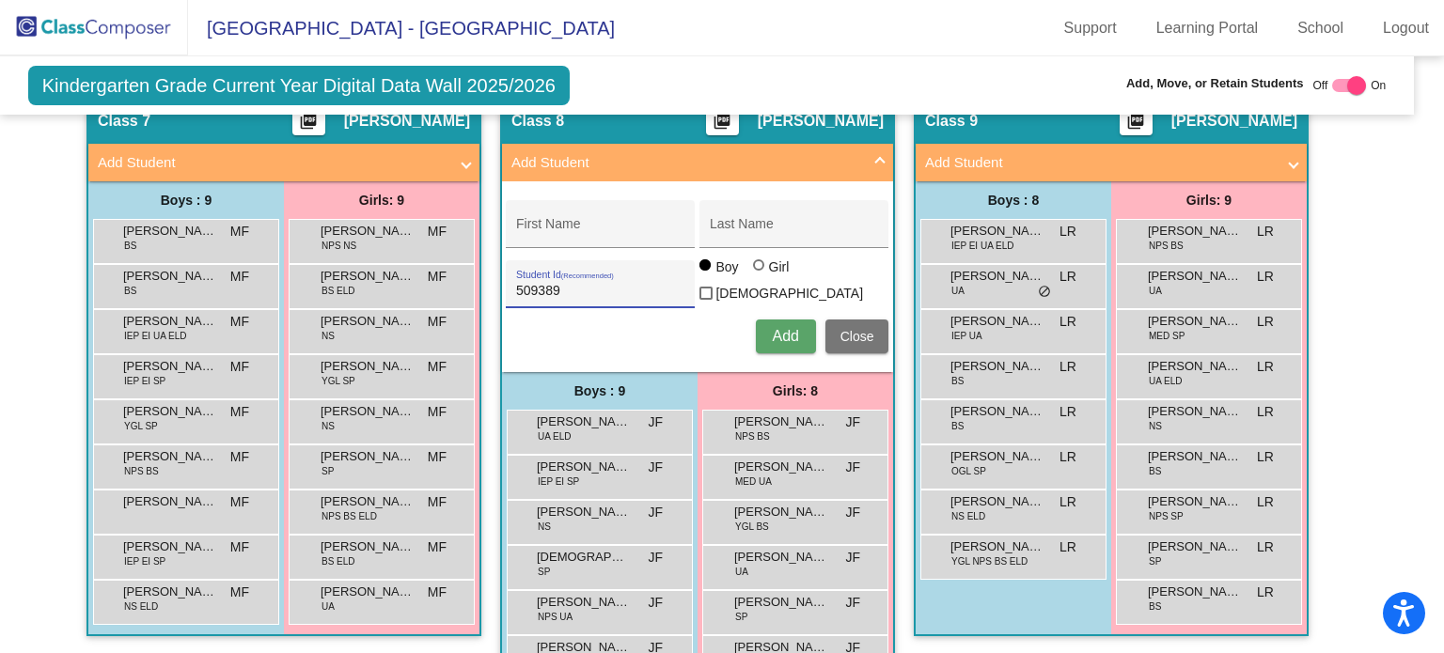
radio input "true"
click at [563, 211] on div "First Name" at bounding box center [600, 230] width 169 height 39
paste input "[PERSON_NAME]"
drag, startPoint x: 566, startPoint y: 216, endPoint x: 663, endPoint y: 216, distance: 96.8
click at [663, 224] on input "[PERSON_NAME]" at bounding box center [600, 231] width 169 height 15
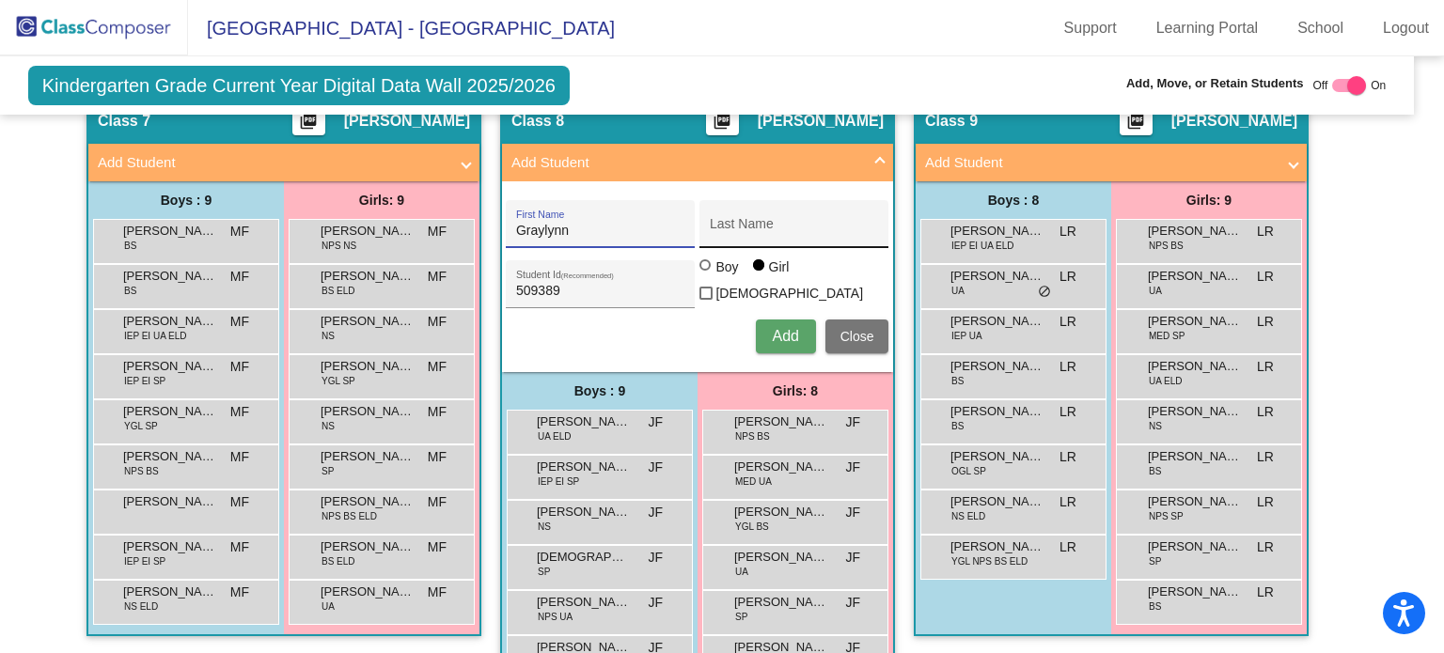
type input "Graylynn"
click at [736, 224] on input "Last Name" at bounding box center [794, 231] width 169 height 15
paste input "[PERSON_NAME]"
type input "[PERSON_NAME]"
click at [761, 320] on button "Add" at bounding box center [786, 337] width 60 height 34
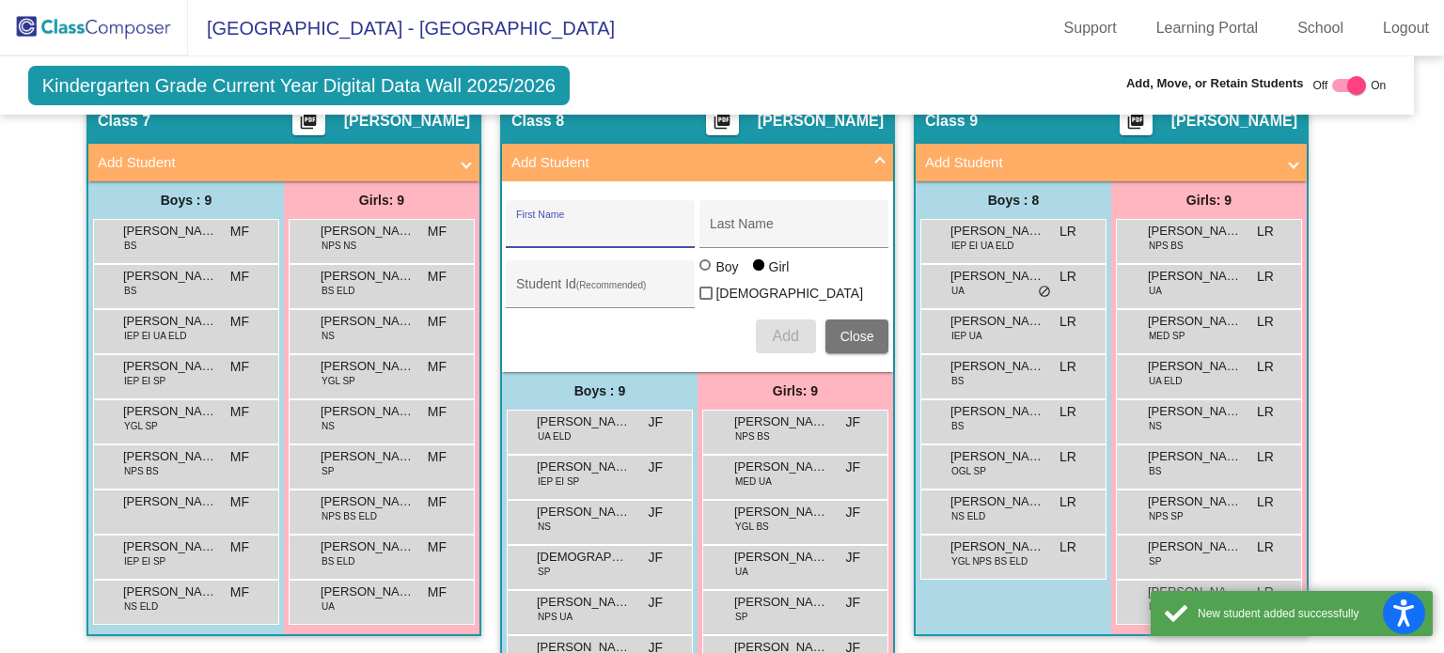
scroll to position [2324, 15]
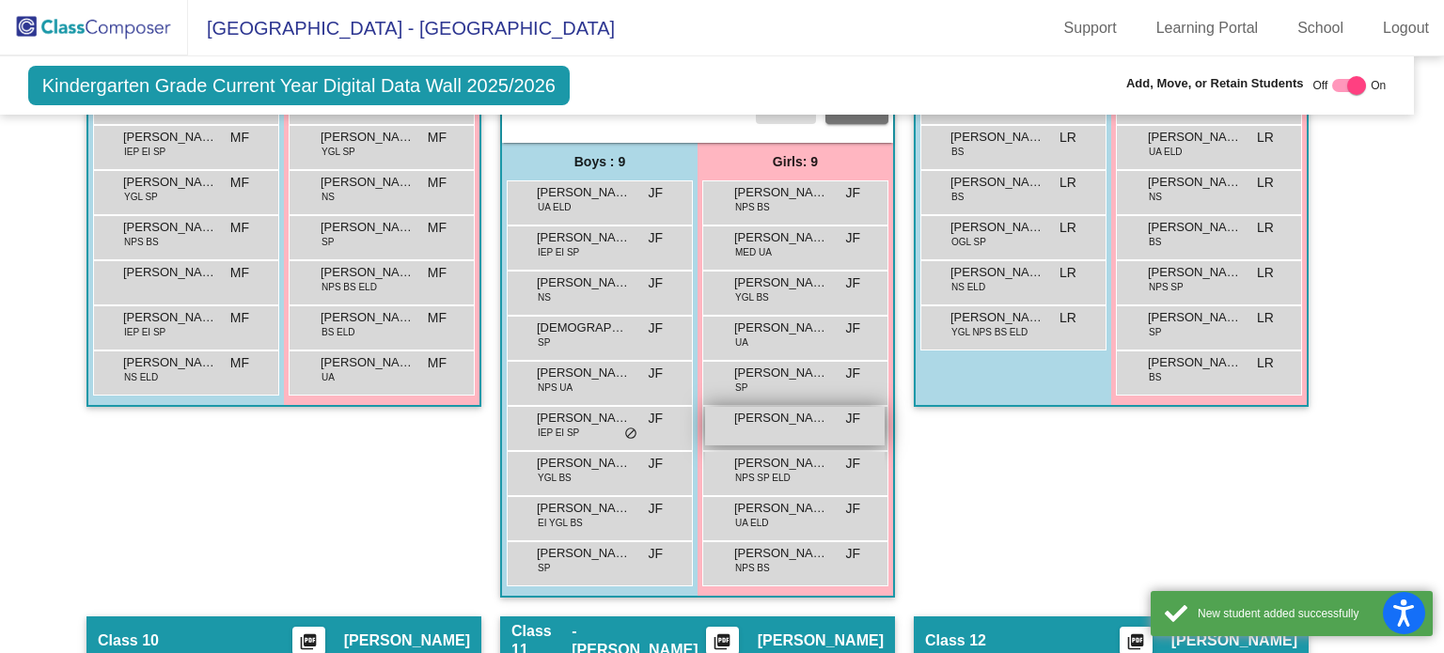
click at [807, 420] on div "[PERSON_NAME] lock do_not_disturb_alt" at bounding box center [795, 426] width 180 height 39
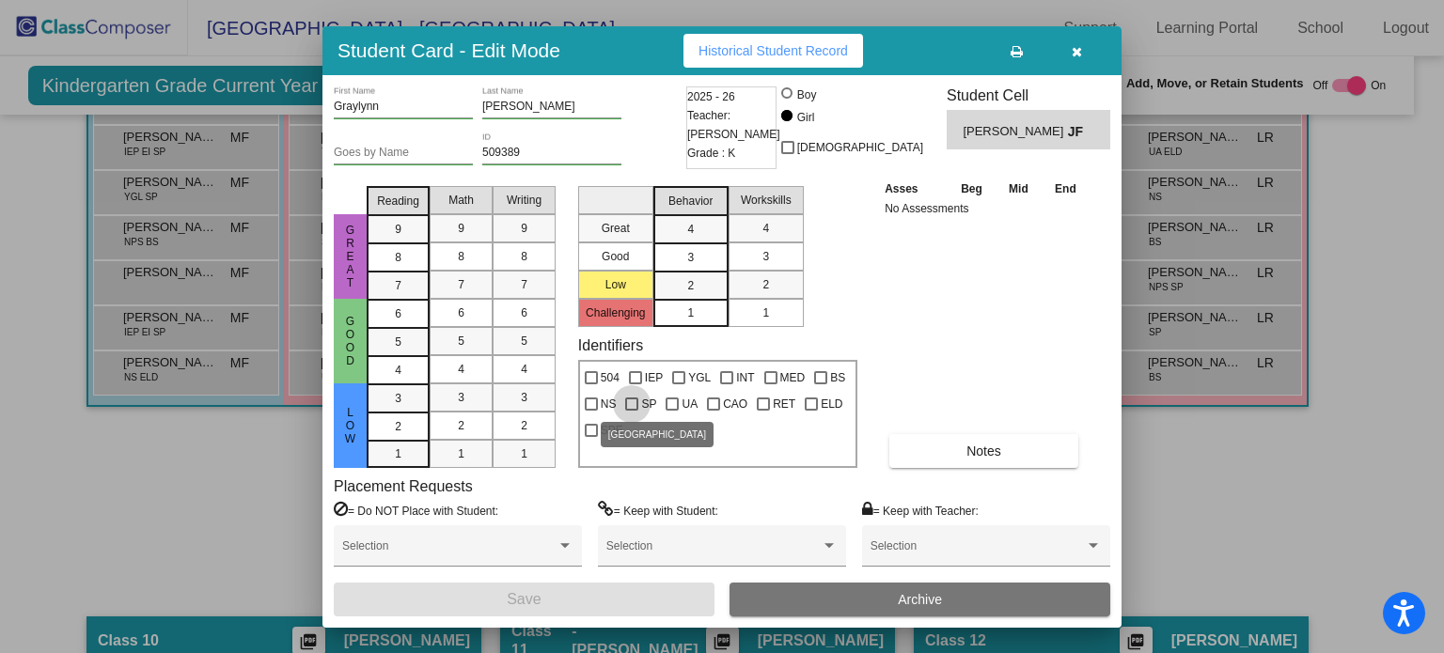
click at [630, 401] on div at bounding box center [631, 404] width 13 height 13
click at [631, 411] on input "SP" at bounding box center [631, 411] width 1 height 1
checkbox input "true"
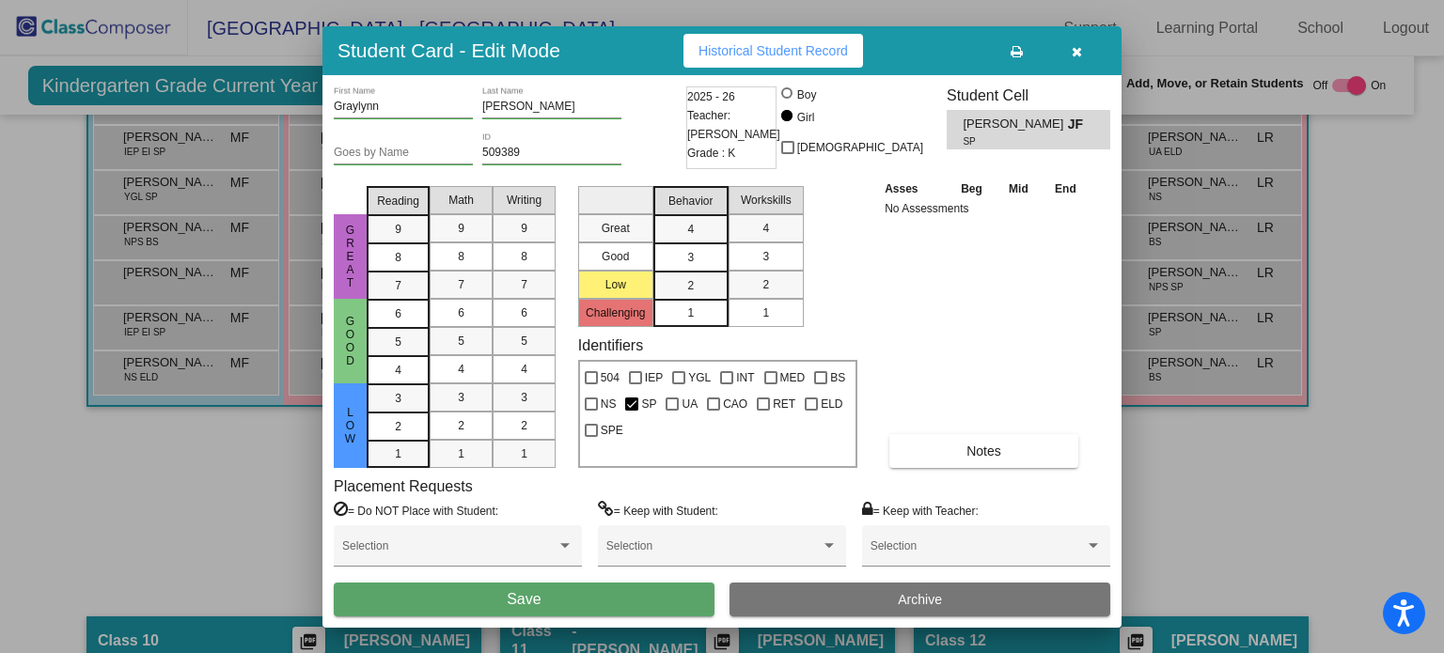
click at [588, 588] on button "Save" at bounding box center [524, 600] width 381 height 34
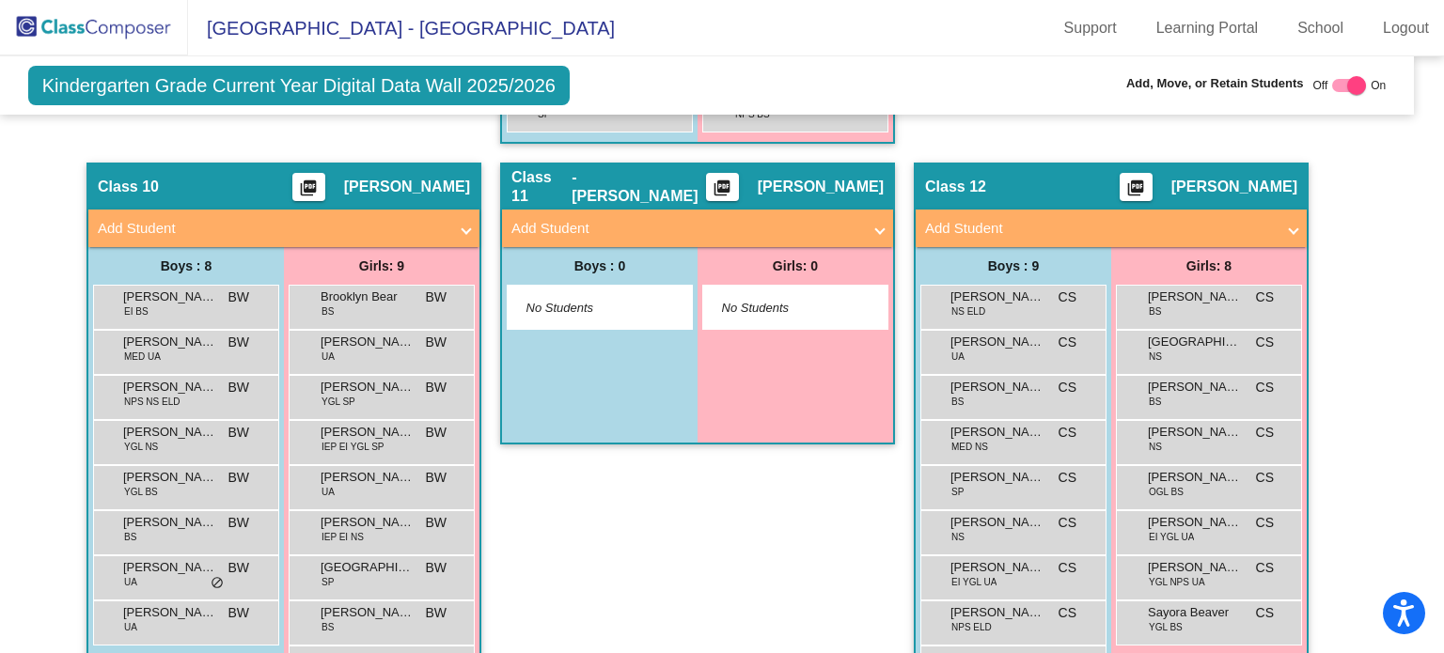
scroll to position [2668, 15]
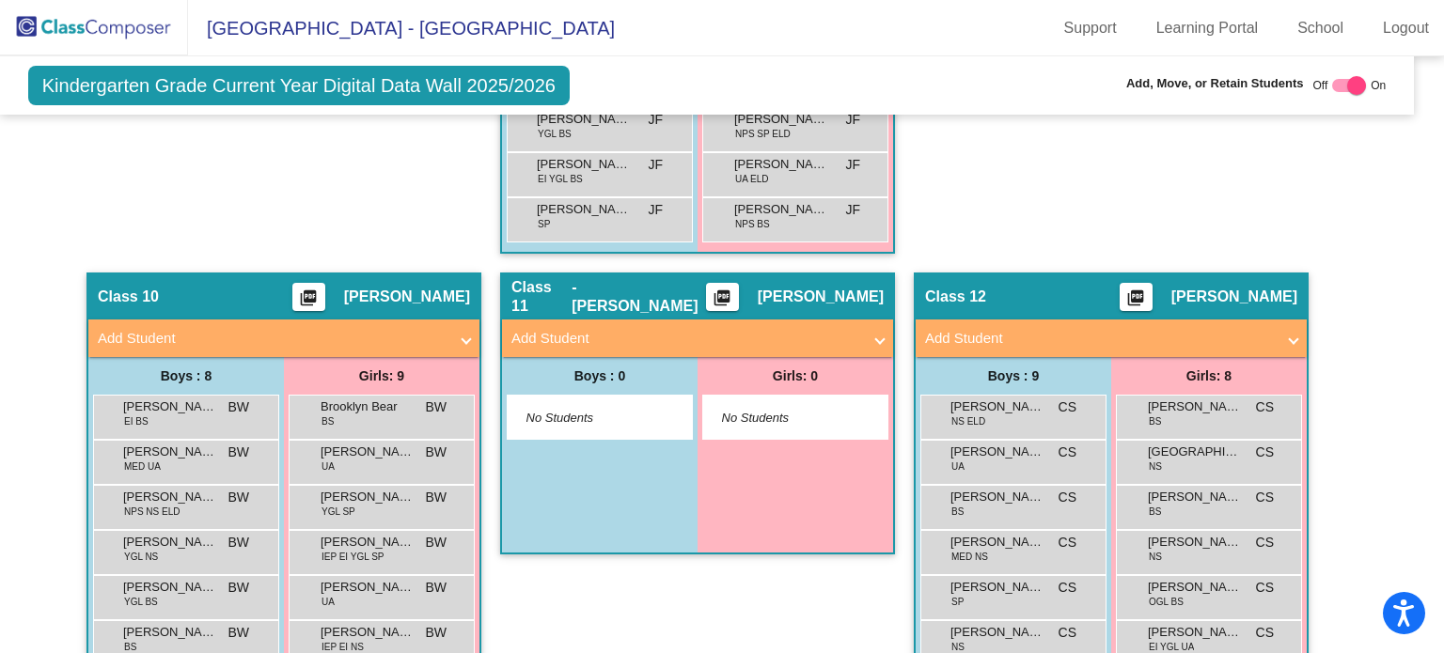
click at [171, 328] on mat-panel-title "Add Student" at bounding box center [273, 339] width 350 height 22
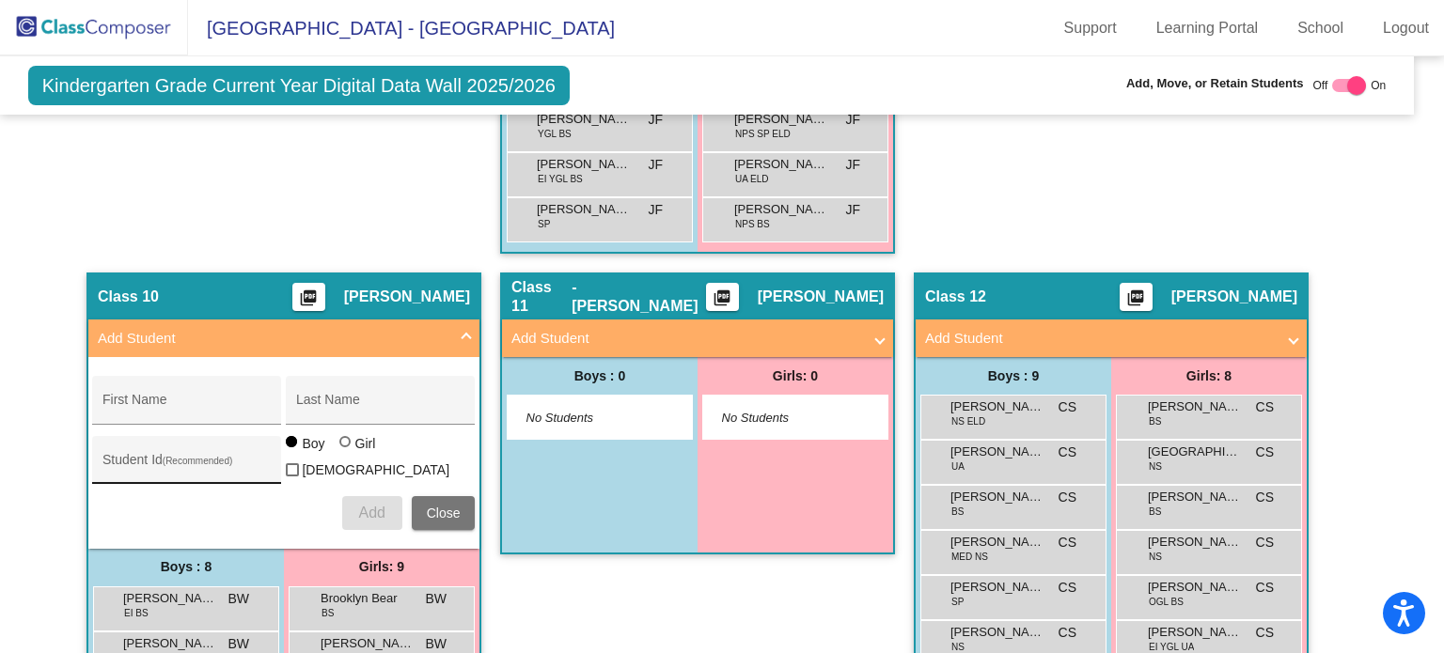
click at [169, 447] on div "Student Id (Recommended)" at bounding box center [186, 466] width 169 height 39
paste input "509383"
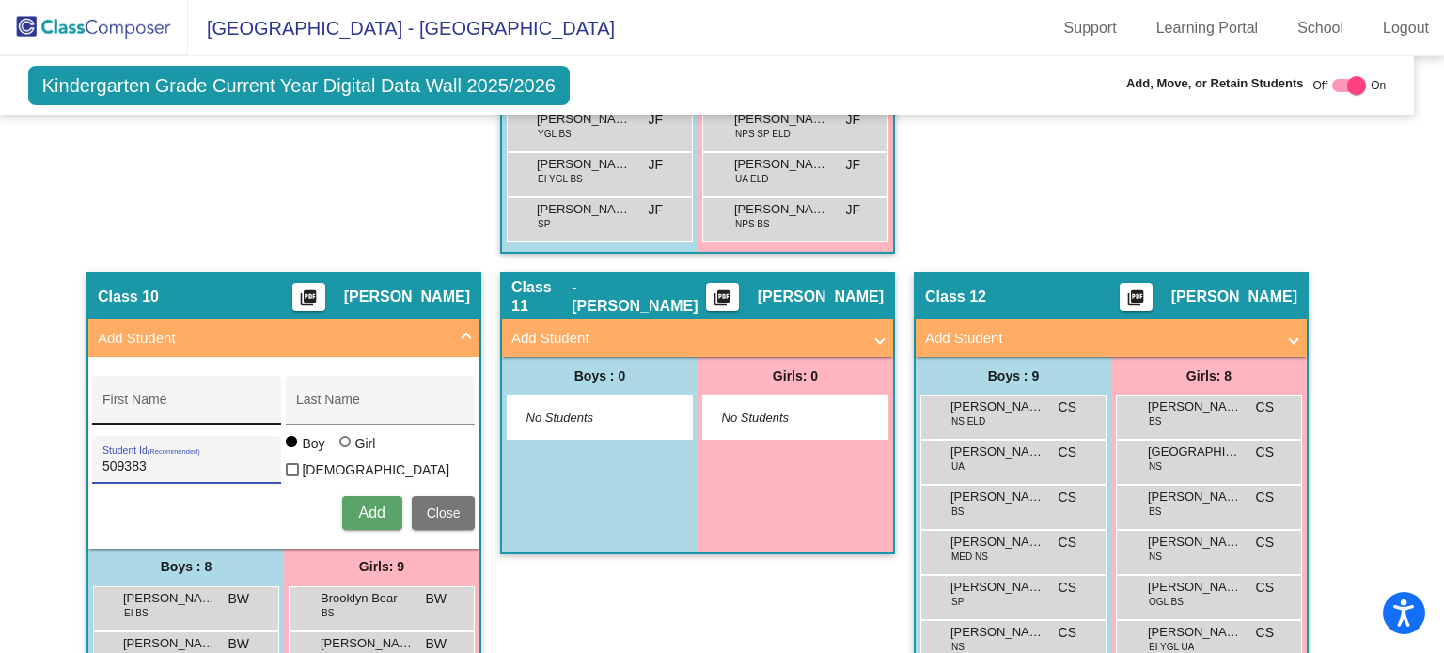
type input "509383"
click at [199, 400] on input "First Name" at bounding box center [186, 407] width 169 height 15
paste input "[PERSON_NAME]"
drag, startPoint x: 150, startPoint y: 392, endPoint x: 226, endPoint y: 394, distance: 75.2
click at [226, 400] on input "[PERSON_NAME]" at bounding box center [186, 407] width 169 height 15
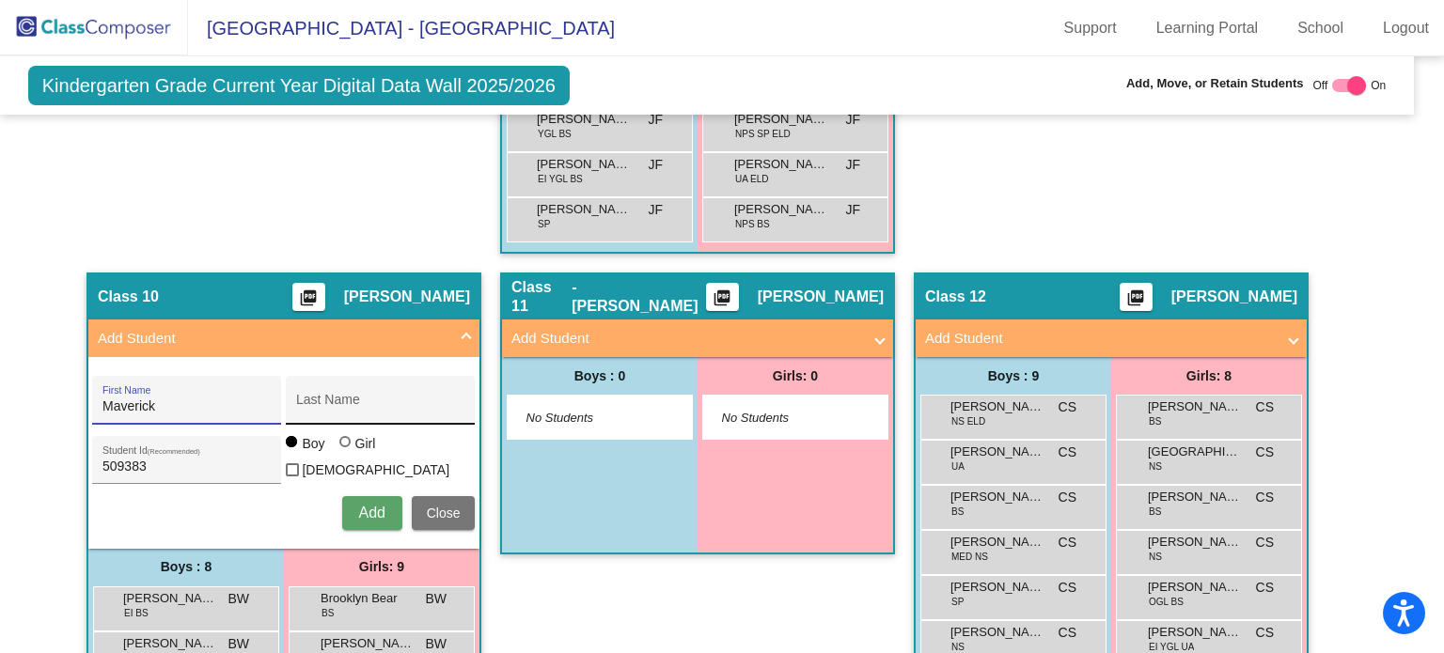
type input "Maverick"
click at [331, 400] on input "Last Name" at bounding box center [380, 407] width 169 height 15
paste input "[PERSON_NAME]"
click at [299, 400] on input "[PERSON_NAME]" at bounding box center [380, 407] width 169 height 15
type input "[PERSON_NAME]"
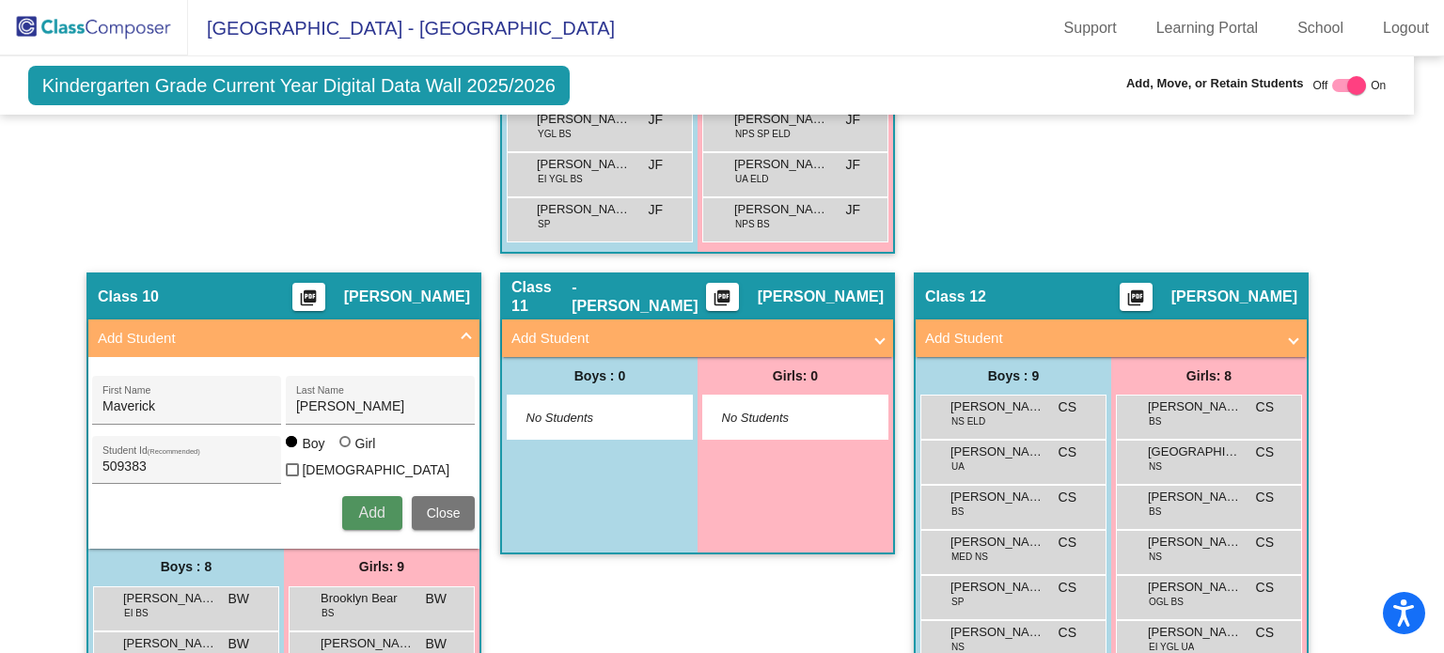
click at [378, 505] on span "Add" at bounding box center [371, 513] width 26 height 16
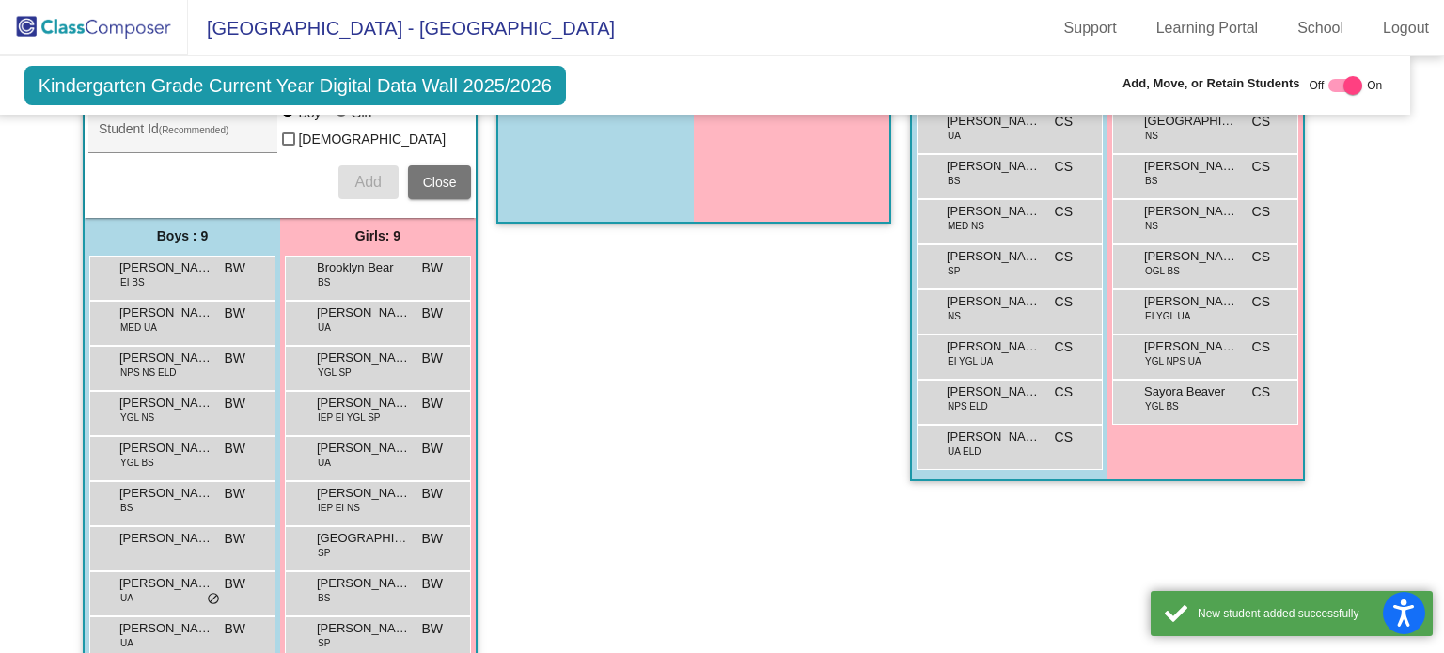
scroll to position [3016, 19]
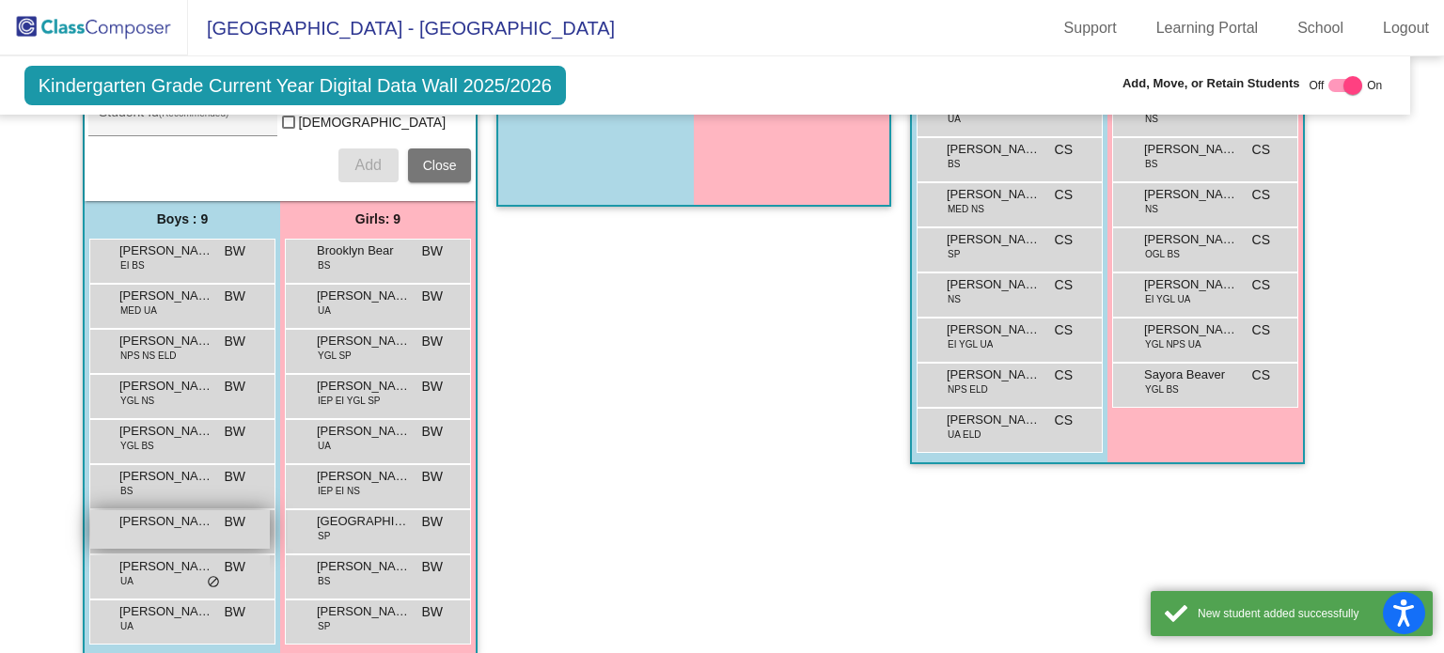
click at [206, 512] on span "[PERSON_NAME]" at bounding box center [166, 521] width 94 height 19
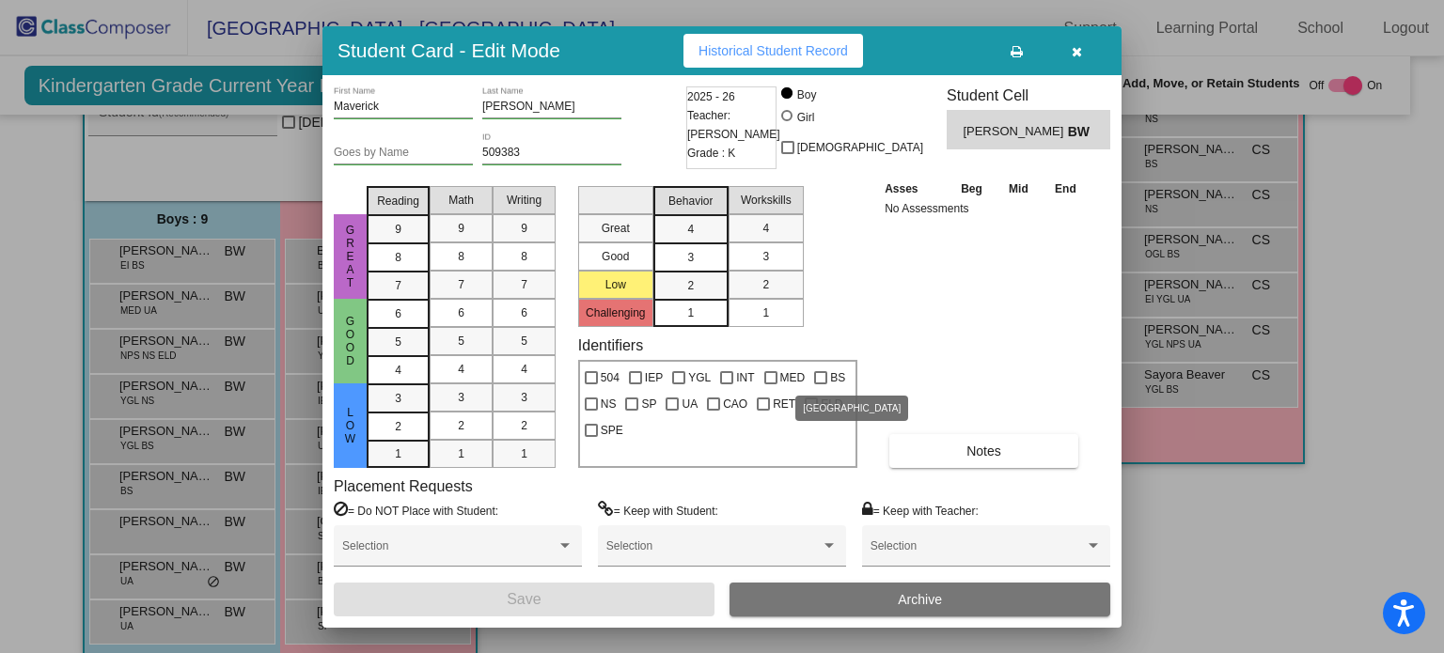
click at [824, 382] on div at bounding box center [820, 377] width 13 height 13
click at [821, 384] on input "BS" at bounding box center [820, 384] width 1 height 1
checkbox input "true"
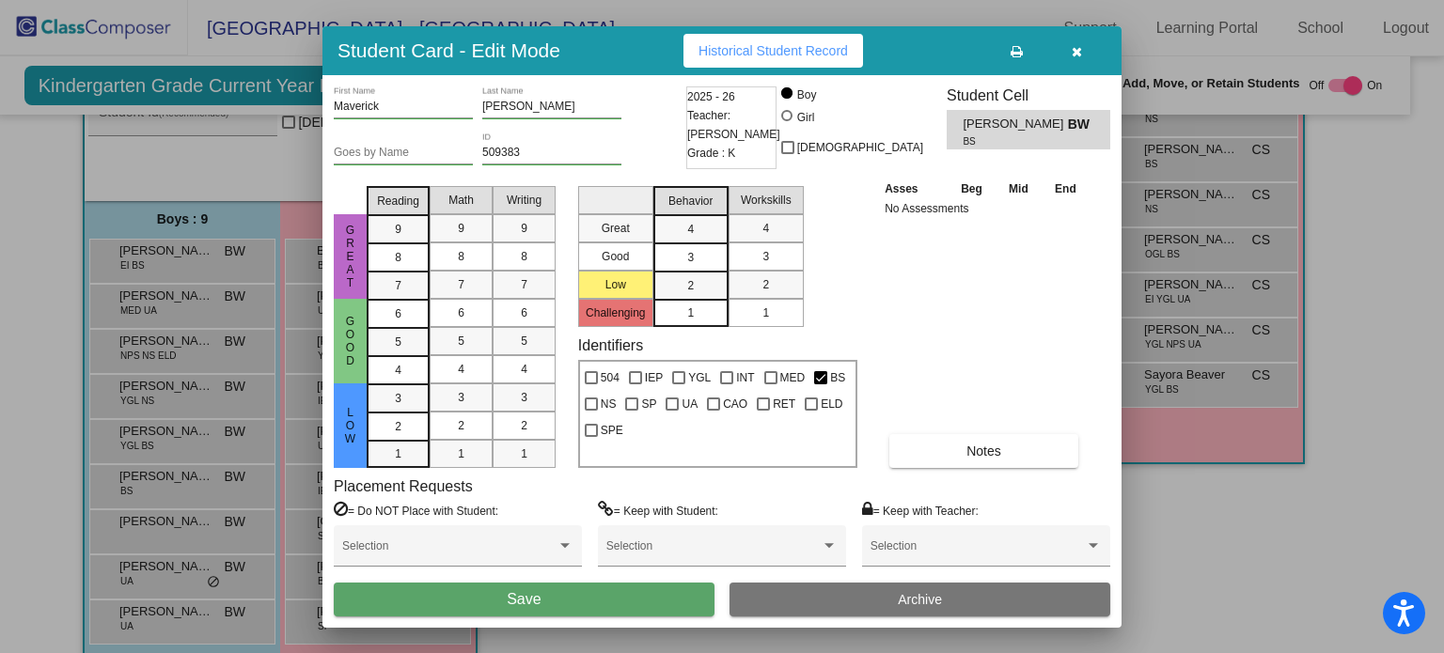
click at [664, 579] on div "Selection" at bounding box center [722, 553] width 248 height 57
click at [670, 601] on button "Save" at bounding box center [524, 600] width 381 height 34
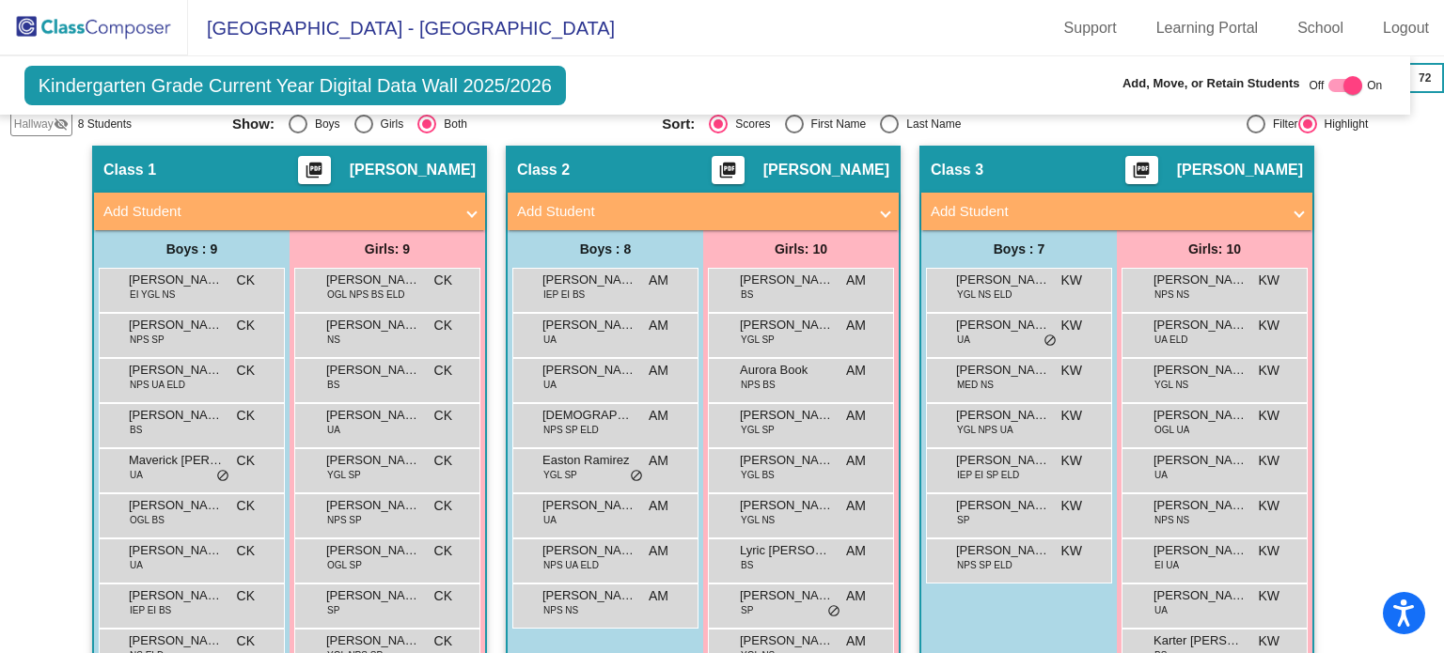
scroll to position [883, 19]
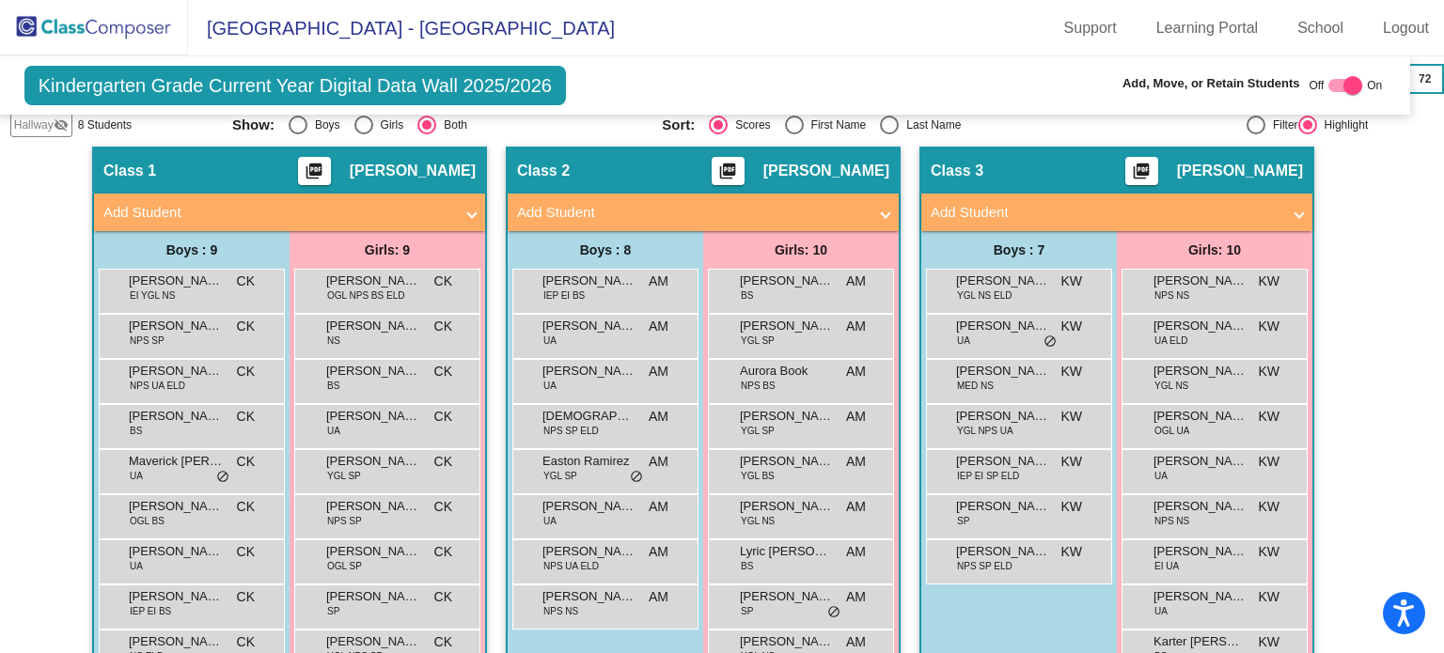
click at [1028, 202] on mat-panel-title "Add Student" at bounding box center [1106, 213] width 350 height 22
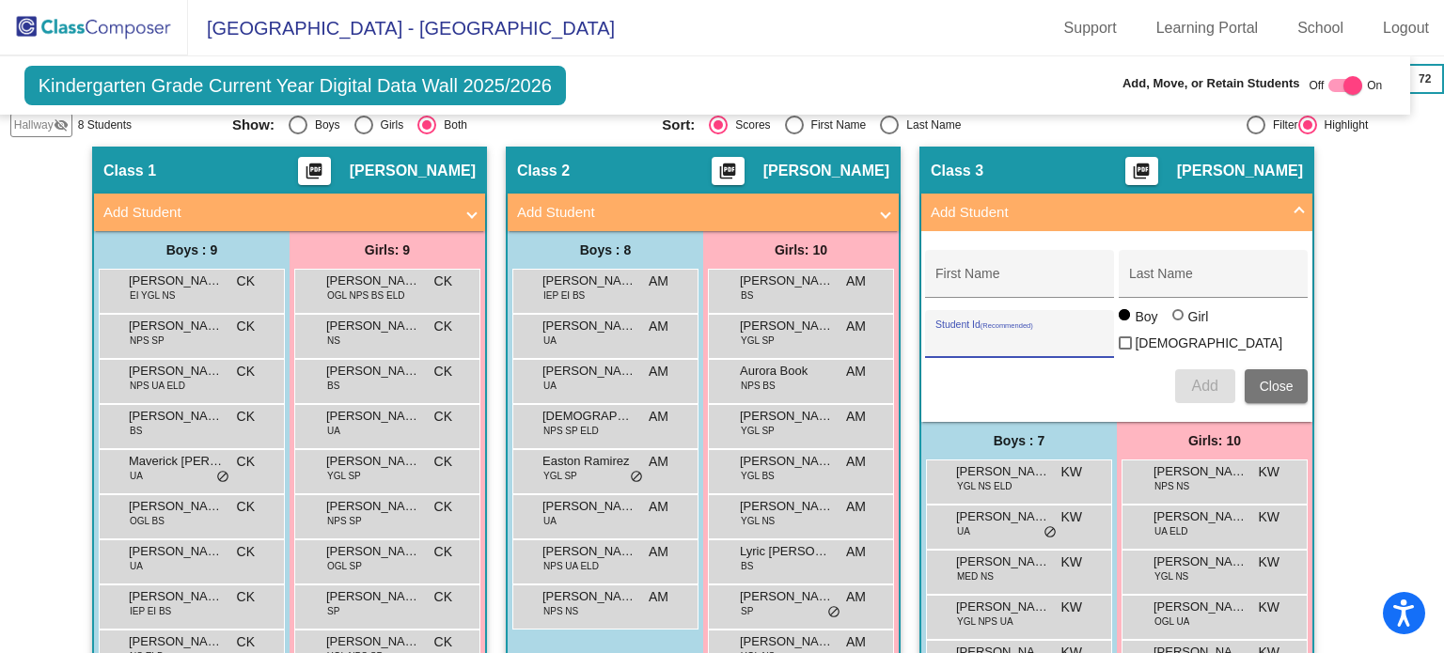
click at [951, 334] on input "Student Id (Recommended)" at bounding box center [1019, 341] width 169 height 15
paste input "509375"
type input "509375"
click at [973, 274] on input "First Name" at bounding box center [1019, 281] width 169 height 15
click at [975, 274] on input "First Name" at bounding box center [1019, 281] width 169 height 15
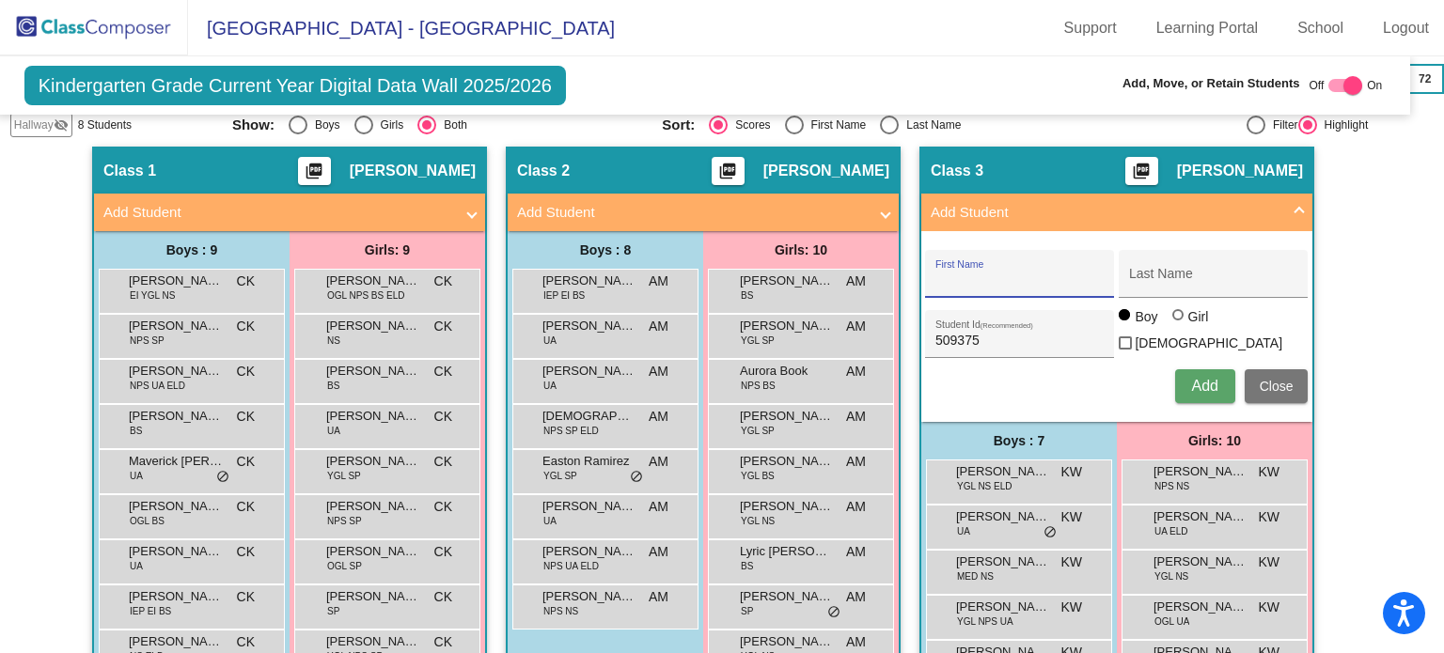
paste input "Atlas [PERSON_NAME]"
drag, startPoint x: 964, startPoint y: 270, endPoint x: 1053, endPoint y: 262, distance: 89.6
click at [1053, 274] on input "Atlas [PERSON_NAME]" at bounding box center [1019, 281] width 169 height 15
type input "Atlas"
click at [1154, 274] on input "Last Name" at bounding box center [1213, 281] width 169 height 15
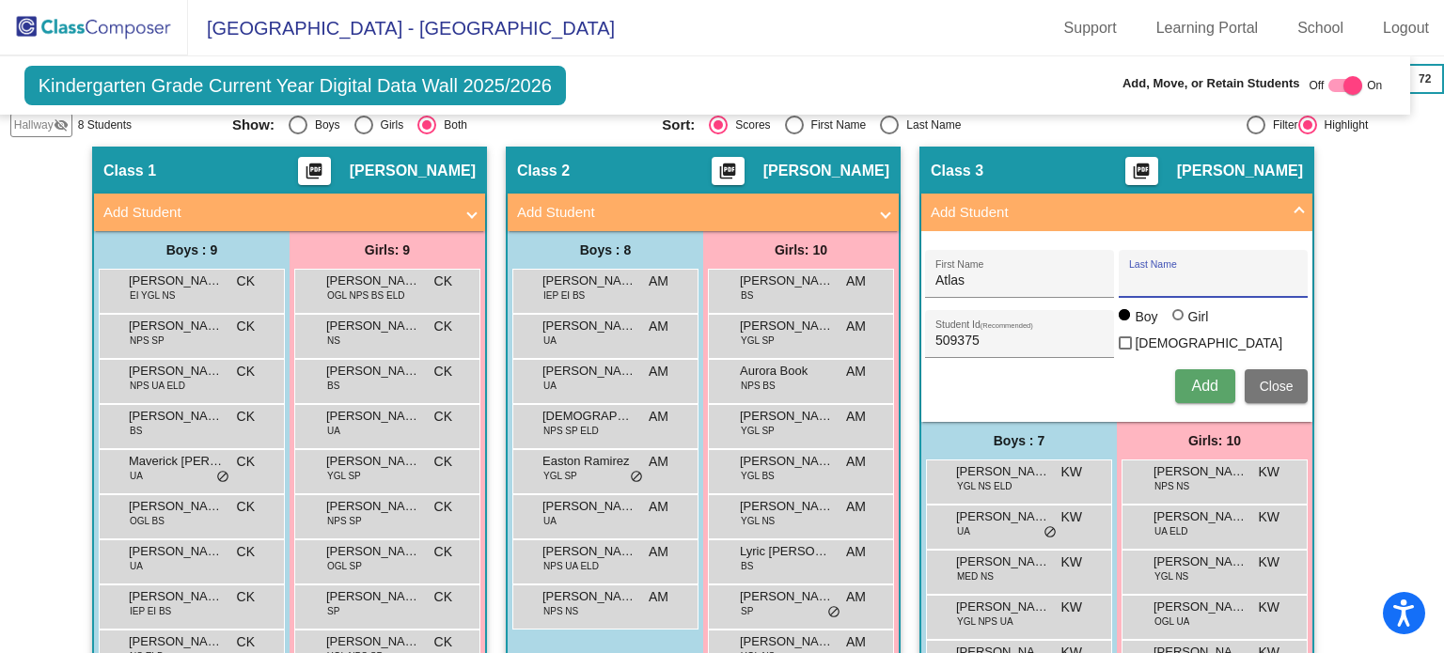
paste input "[PERSON_NAME]"
type input "[PERSON_NAME]"
click at [1193, 378] on span "Add" at bounding box center [1204, 386] width 26 height 16
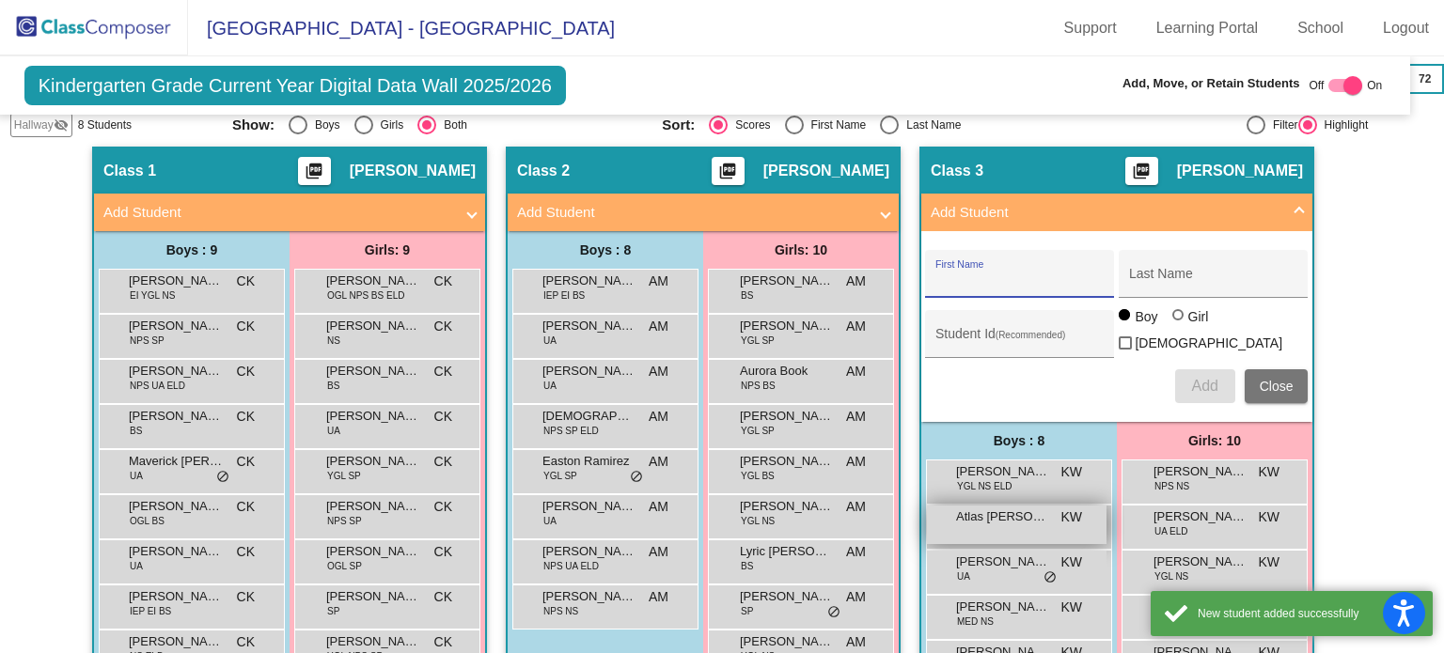
click at [979, 508] on span "Atlas [PERSON_NAME]" at bounding box center [1003, 517] width 94 height 19
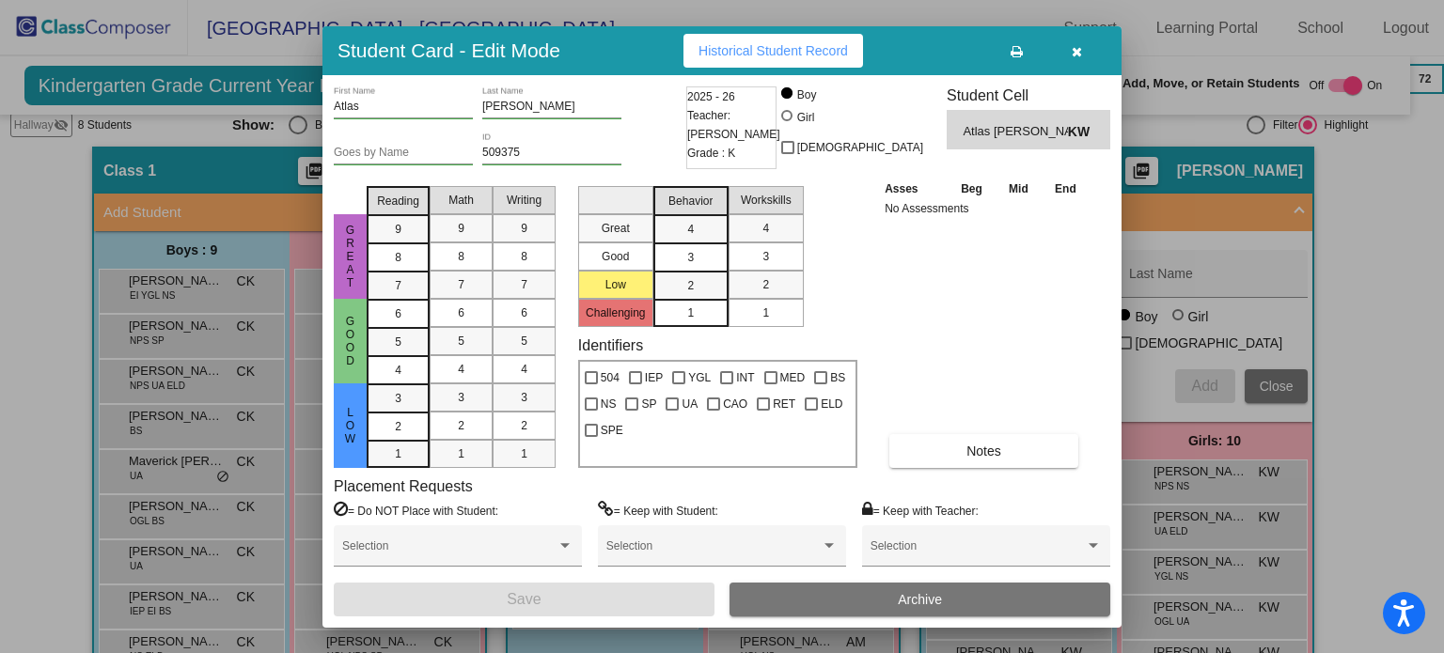
click at [814, 371] on div at bounding box center [820, 377] width 13 height 13
click at [820, 384] on input "BS" at bounding box center [820, 384] width 1 height 1
checkbox input "true"
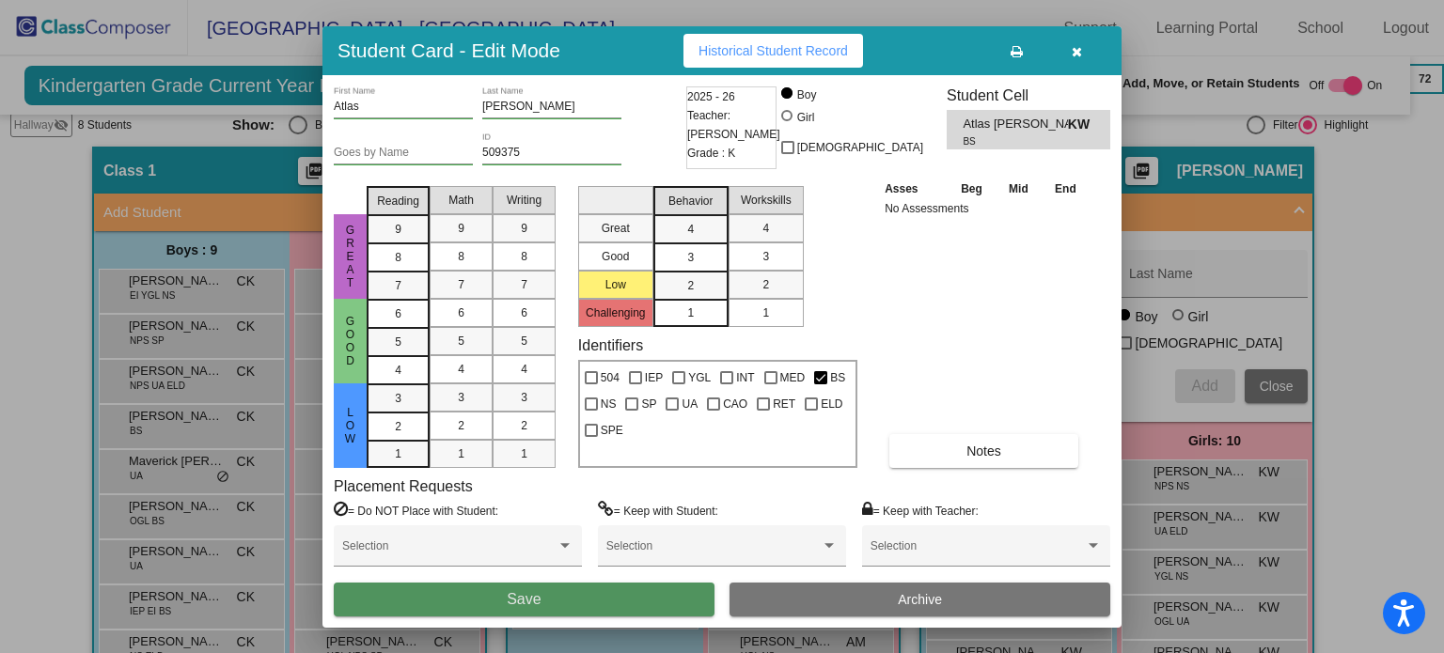
click at [481, 601] on button "Save" at bounding box center [524, 600] width 381 height 34
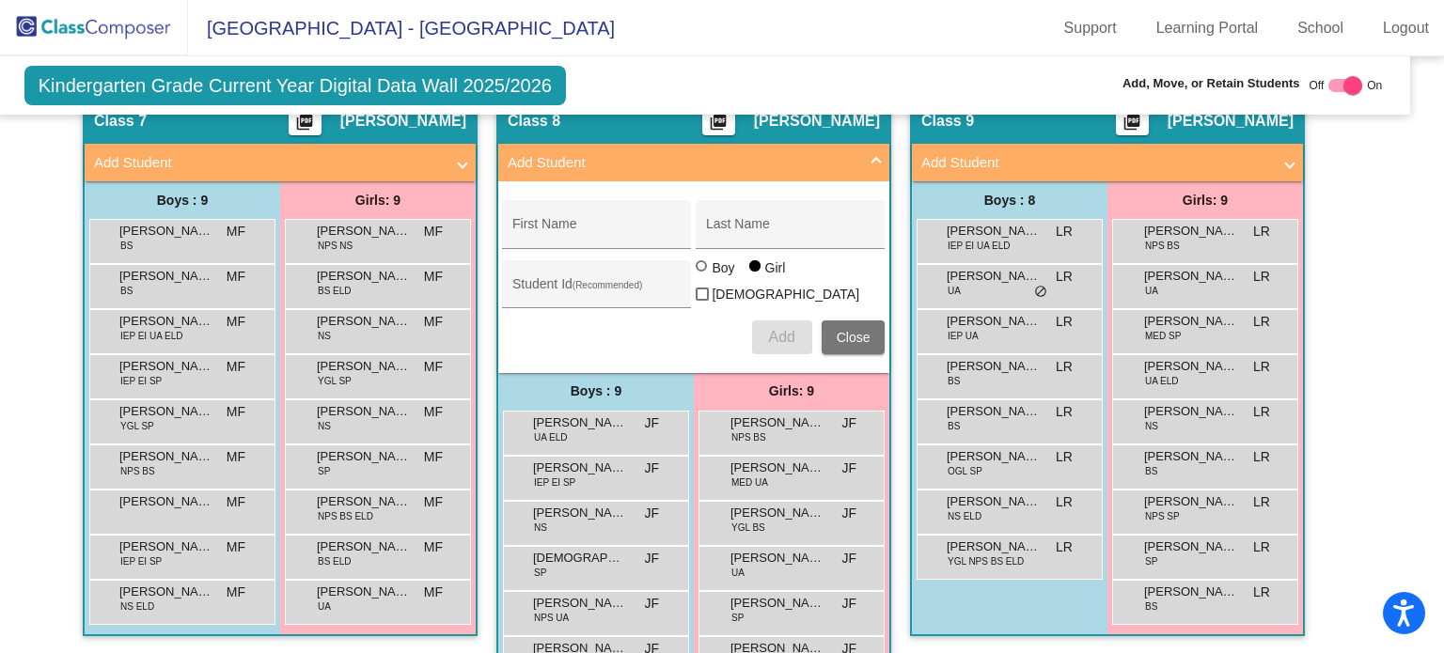
scroll to position [2286, 19]
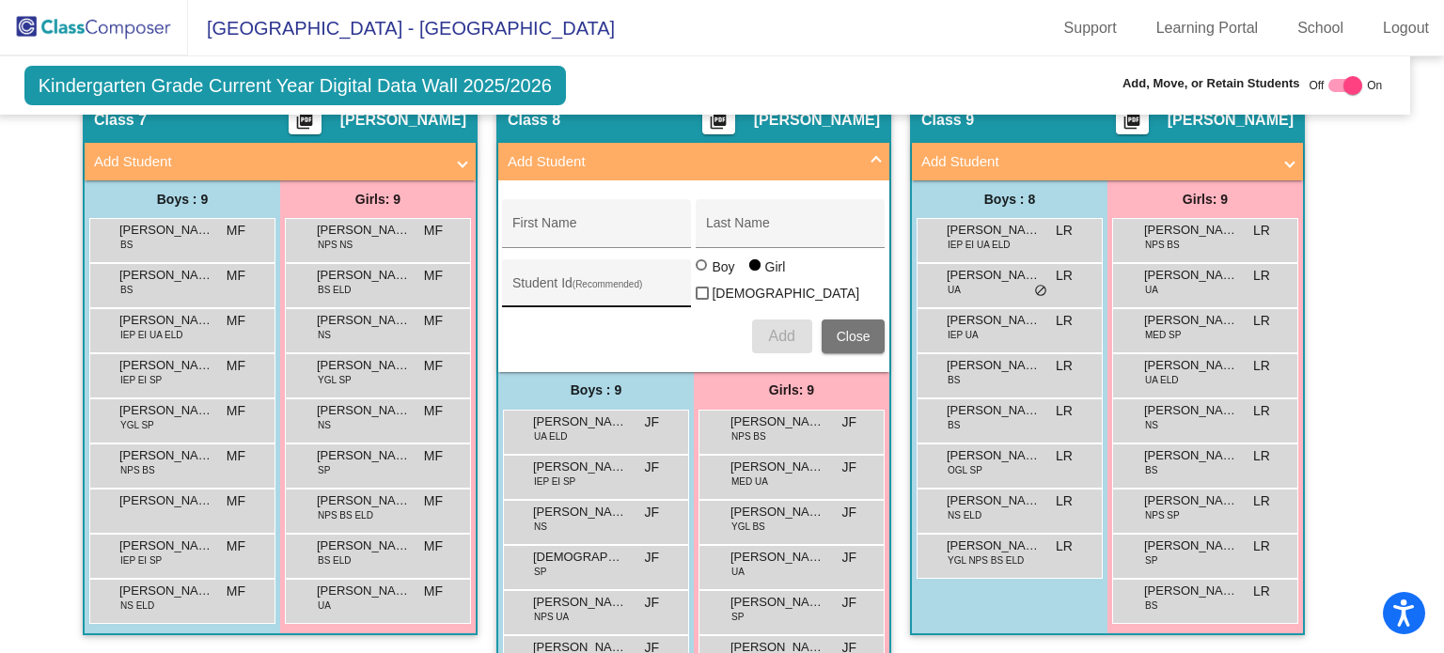
click at [572, 283] on input "Student Id (Recommended)" at bounding box center [596, 290] width 169 height 15
paste input "509428"
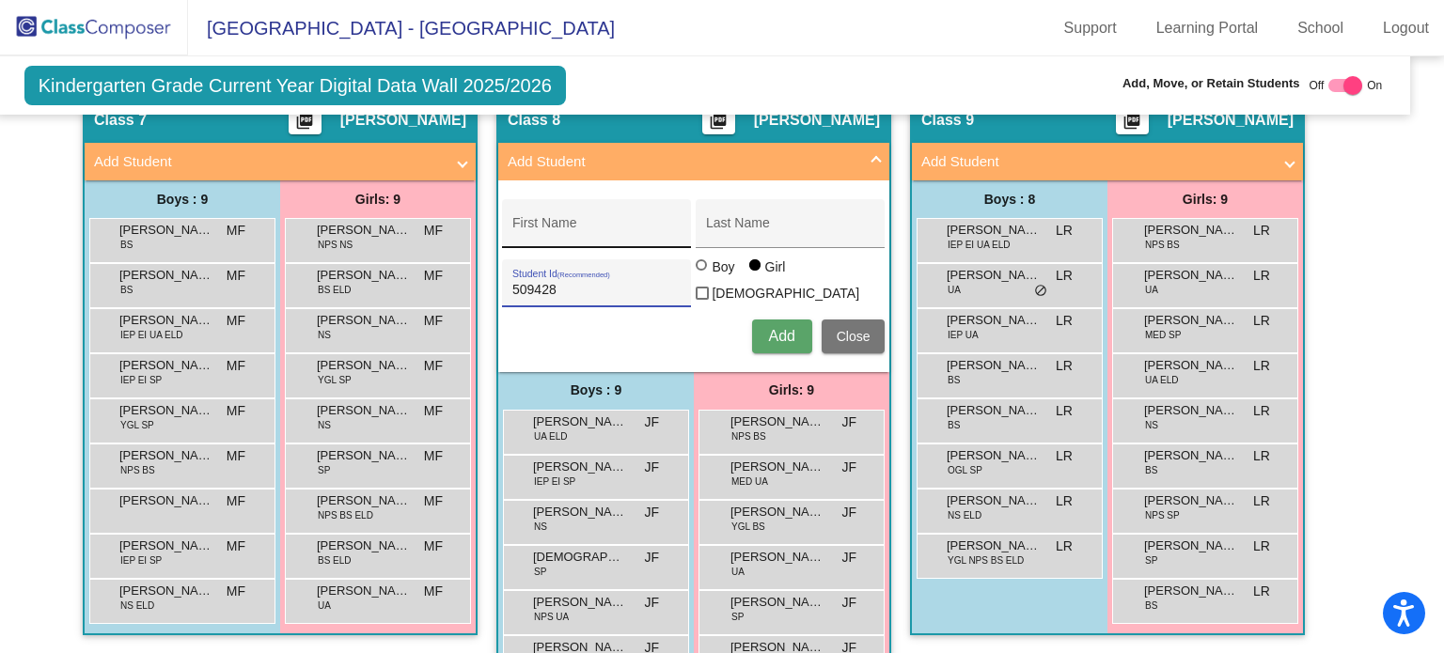
type input "509428"
click at [549, 223] on input "First Name" at bounding box center [596, 230] width 169 height 15
paste input "[PERSON_NAME]"
drag, startPoint x: 556, startPoint y: 214, endPoint x: 619, endPoint y: 217, distance: 63.0
click at [619, 223] on input "[PERSON_NAME]" at bounding box center [596, 230] width 169 height 15
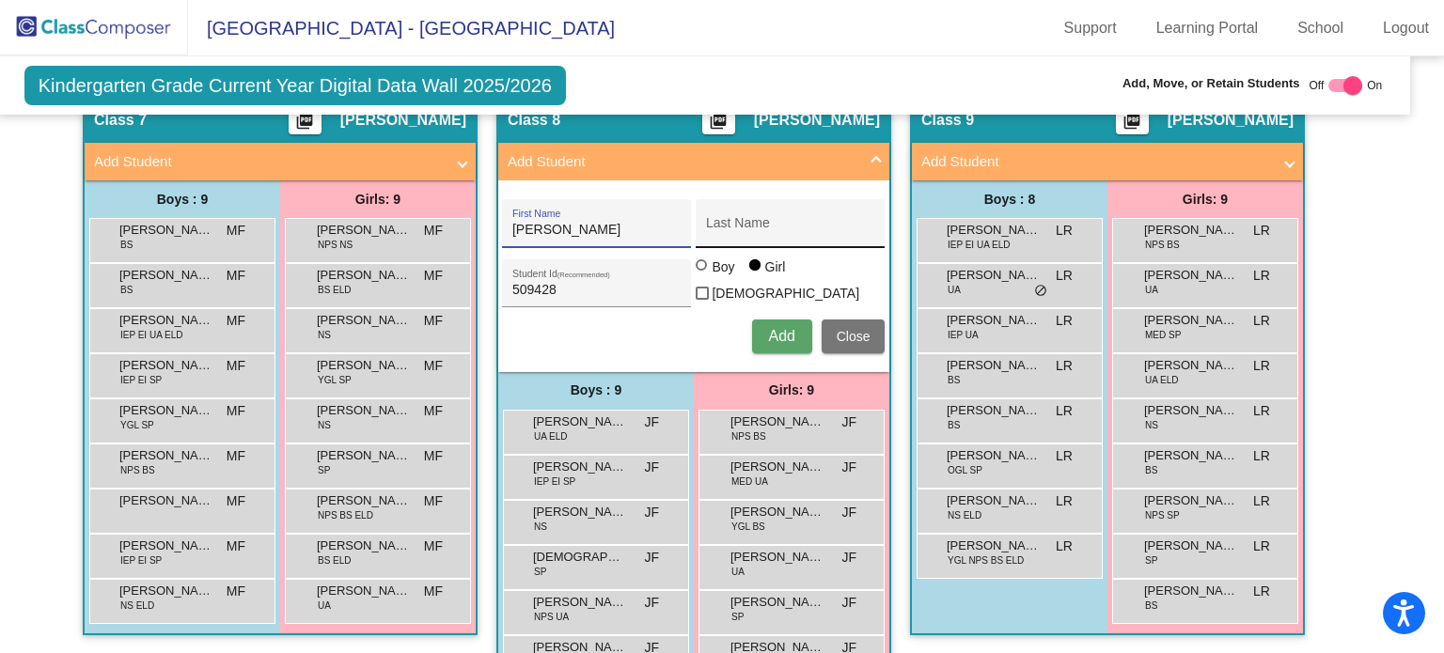
type input "[PERSON_NAME]"
click at [729, 223] on input "Last Name" at bounding box center [790, 230] width 169 height 15
paste input "Shahir"
type input "Shahir"
click at [703, 267] on div at bounding box center [703, 266] width 15 height 15
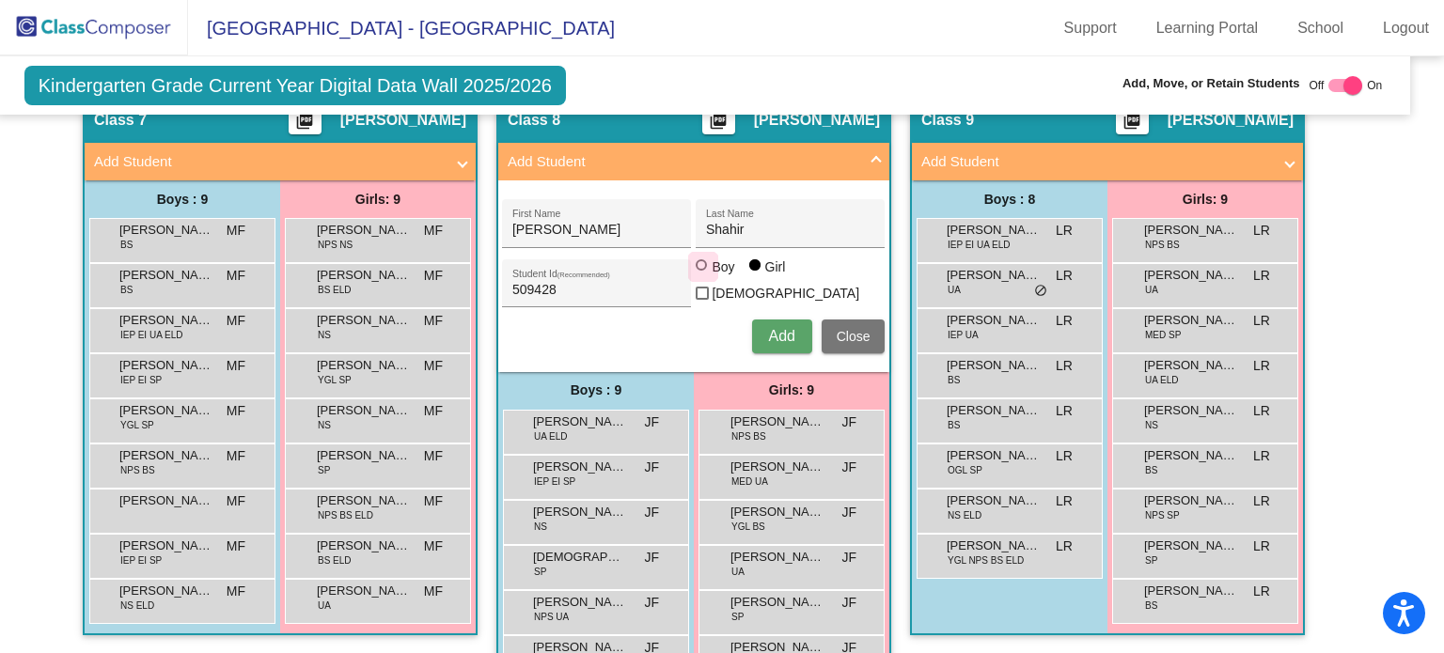
click at [703, 274] on input "Boy" at bounding box center [702, 274] width 1 height 1
radio input "true"
click at [797, 320] on button "Add" at bounding box center [782, 337] width 60 height 34
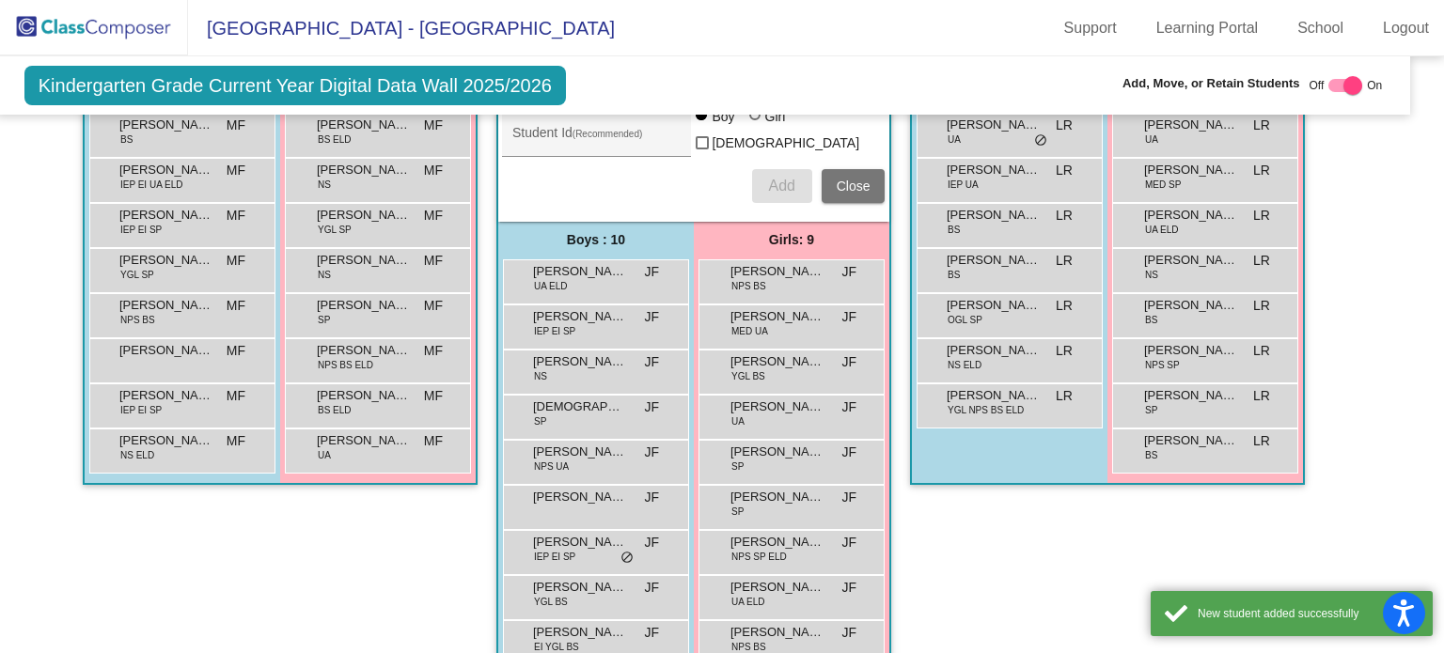
scroll to position [2501, 19]
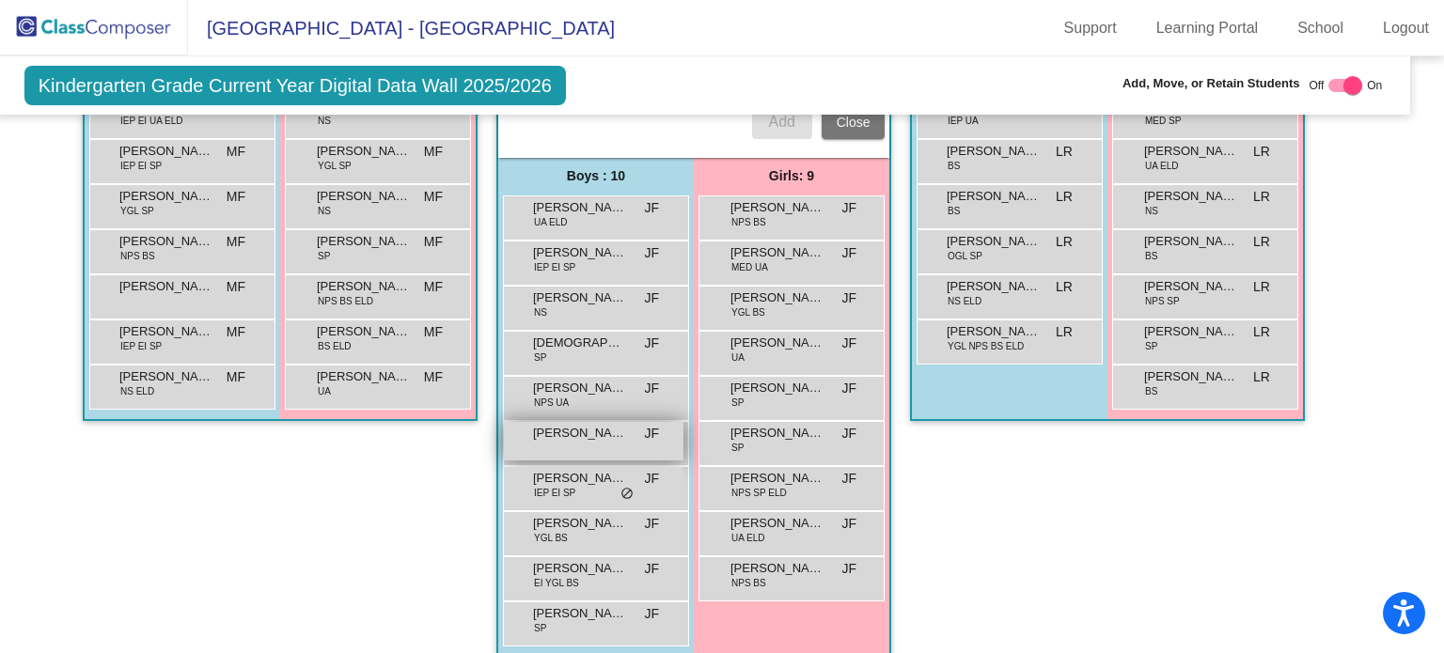
click at [553, 424] on span "[PERSON_NAME]" at bounding box center [580, 433] width 94 height 19
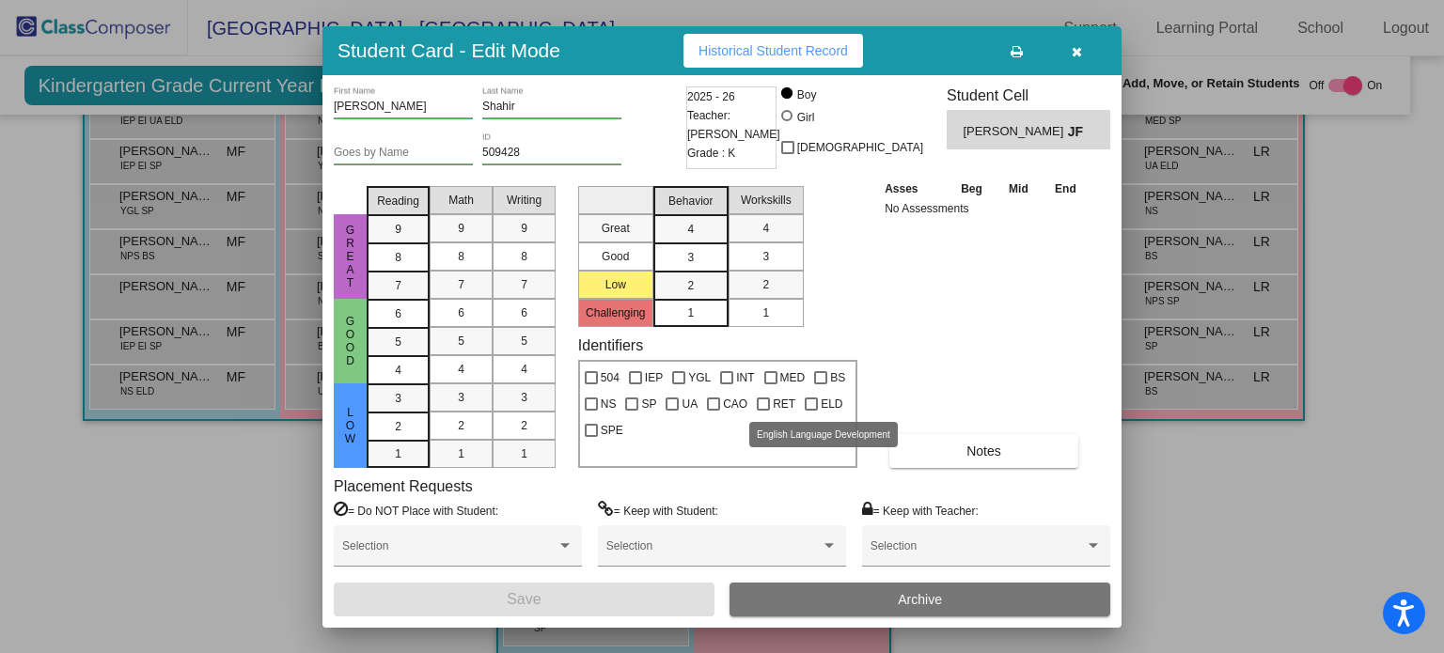
click at [821, 402] on span "ELD" at bounding box center [832, 404] width 22 height 23
click at [811, 411] on input "ELD" at bounding box center [810, 411] width 1 height 1
checkbox input "true"
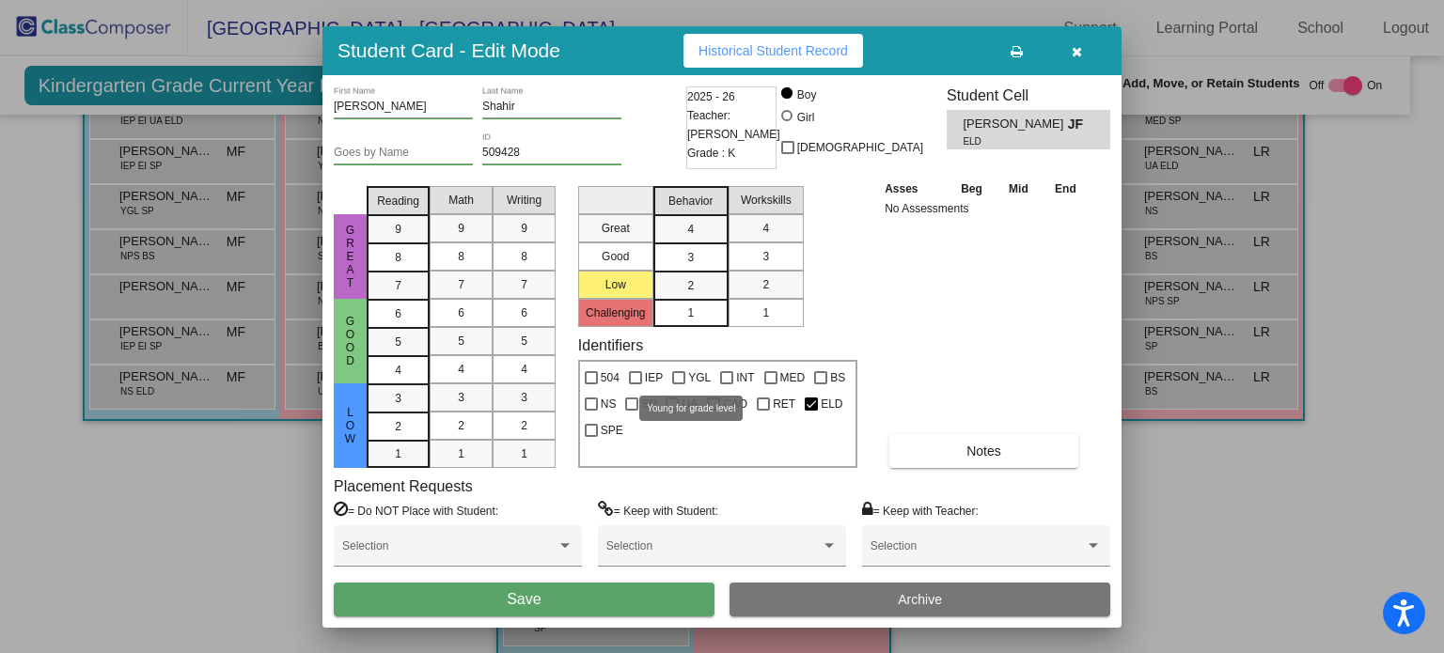
click at [683, 378] on div at bounding box center [678, 377] width 13 height 13
click at [679, 384] on input "YGL" at bounding box center [678, 384] width 1 height 1
checkbox input "true"
click at [608, 398] on span "NS" at bounding box center [609, 404] width 16 height 23
click at [591, 411] on input "NS" at bounding box center [590, 411] width 1 height 1
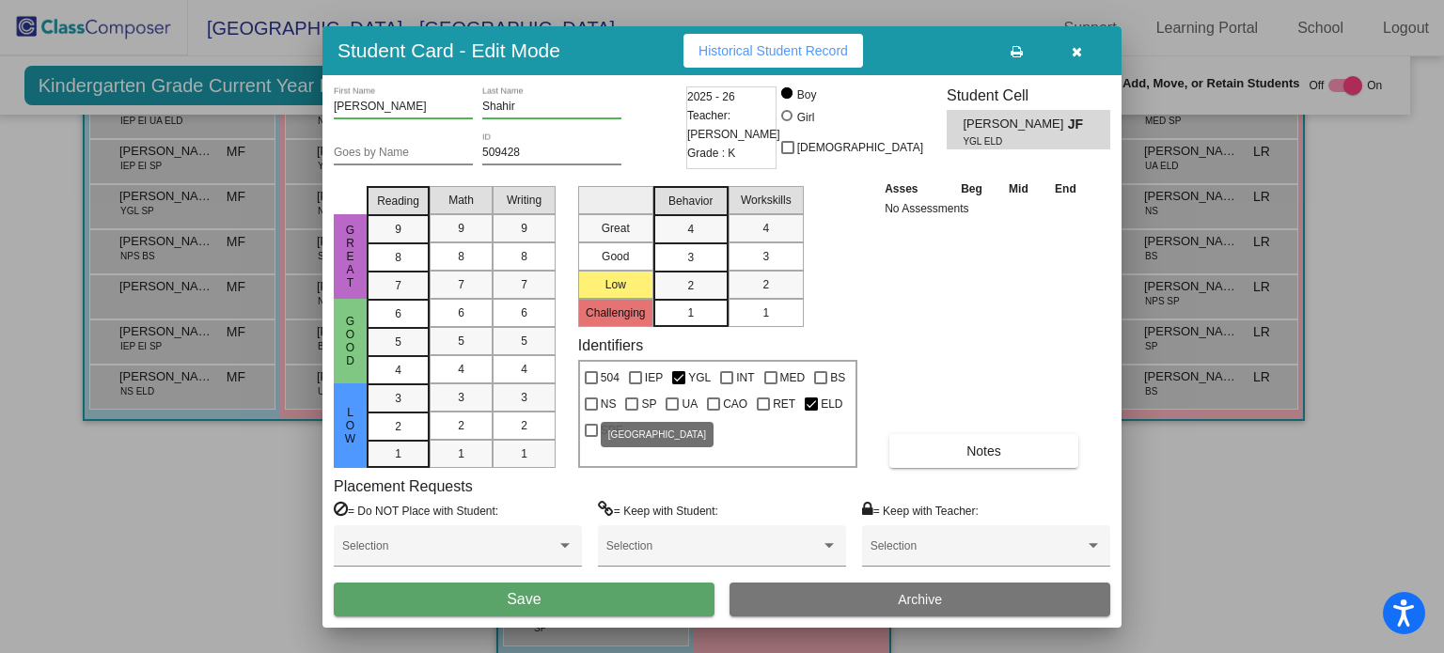
checkbox input "true"
click at [582, 601] on button "Save" at bounding box center [524, 600] width 381 height 34
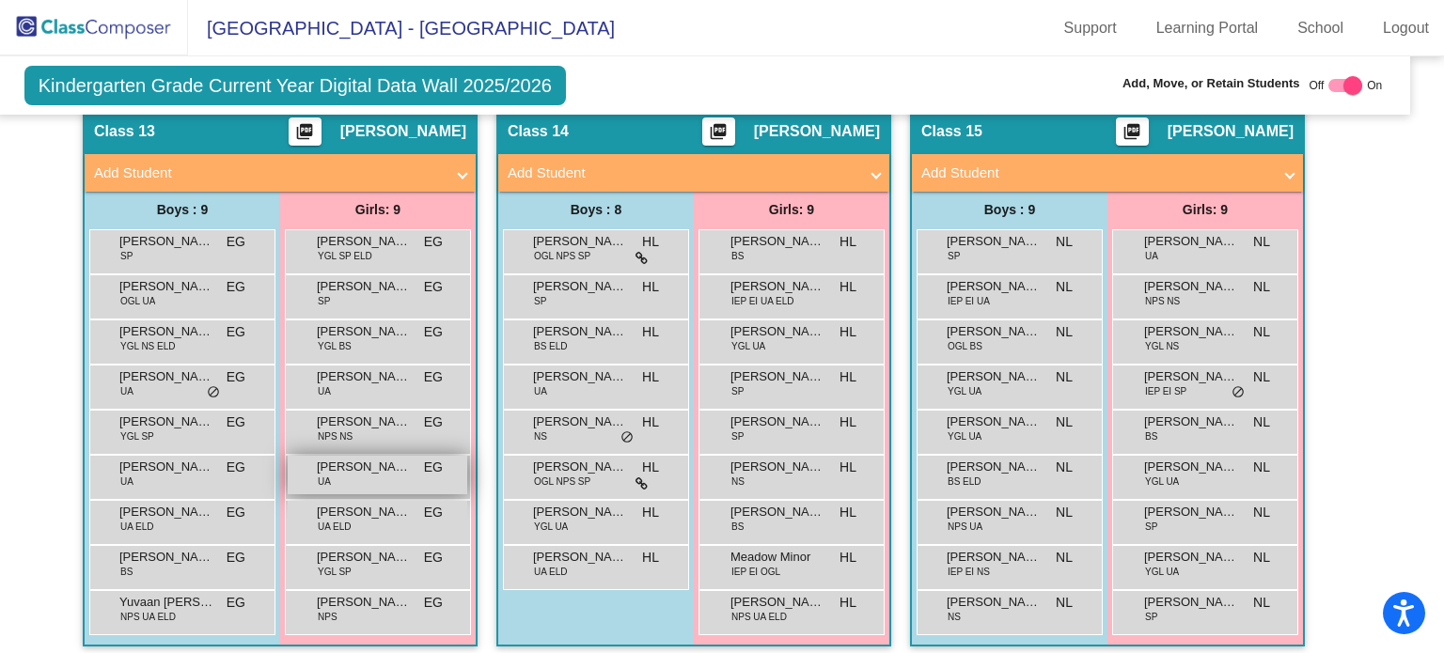
scroll to position [3763, 19]
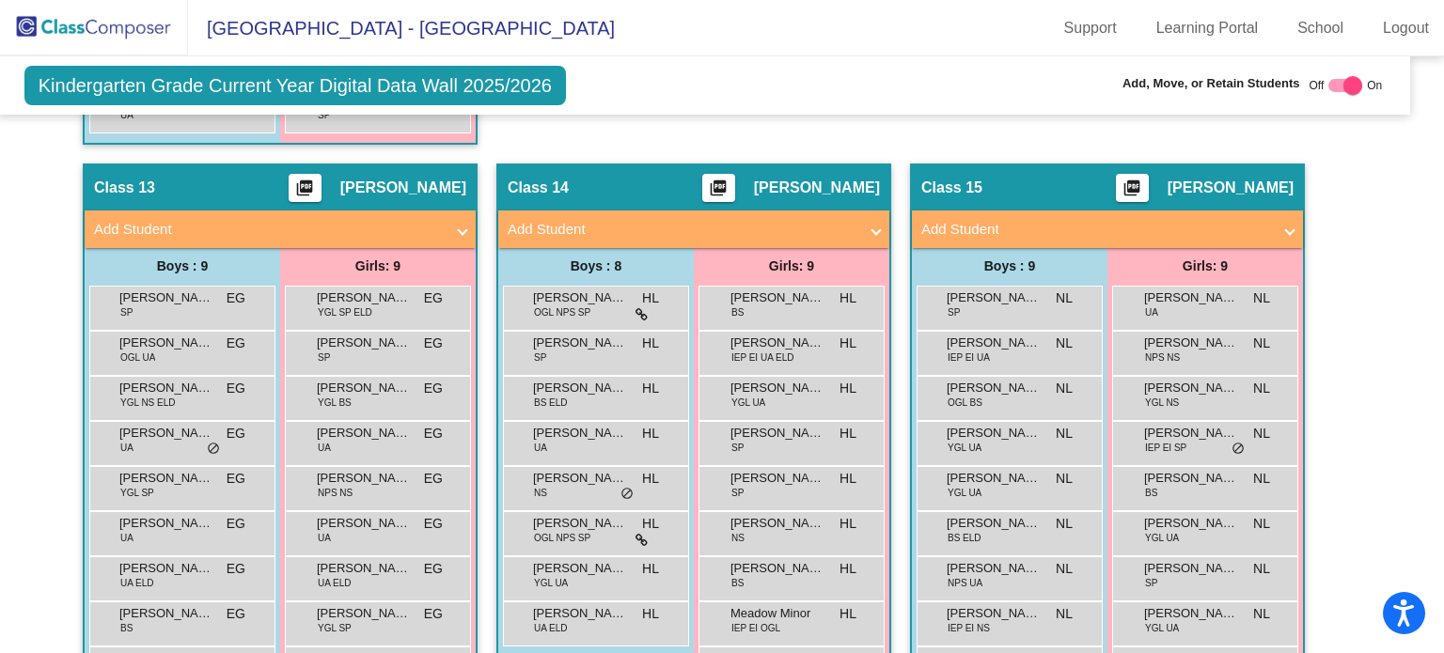
click at [342, 219] on mat-panel-title "Add Student" at bounding box center [269, 230] width 350 height 22
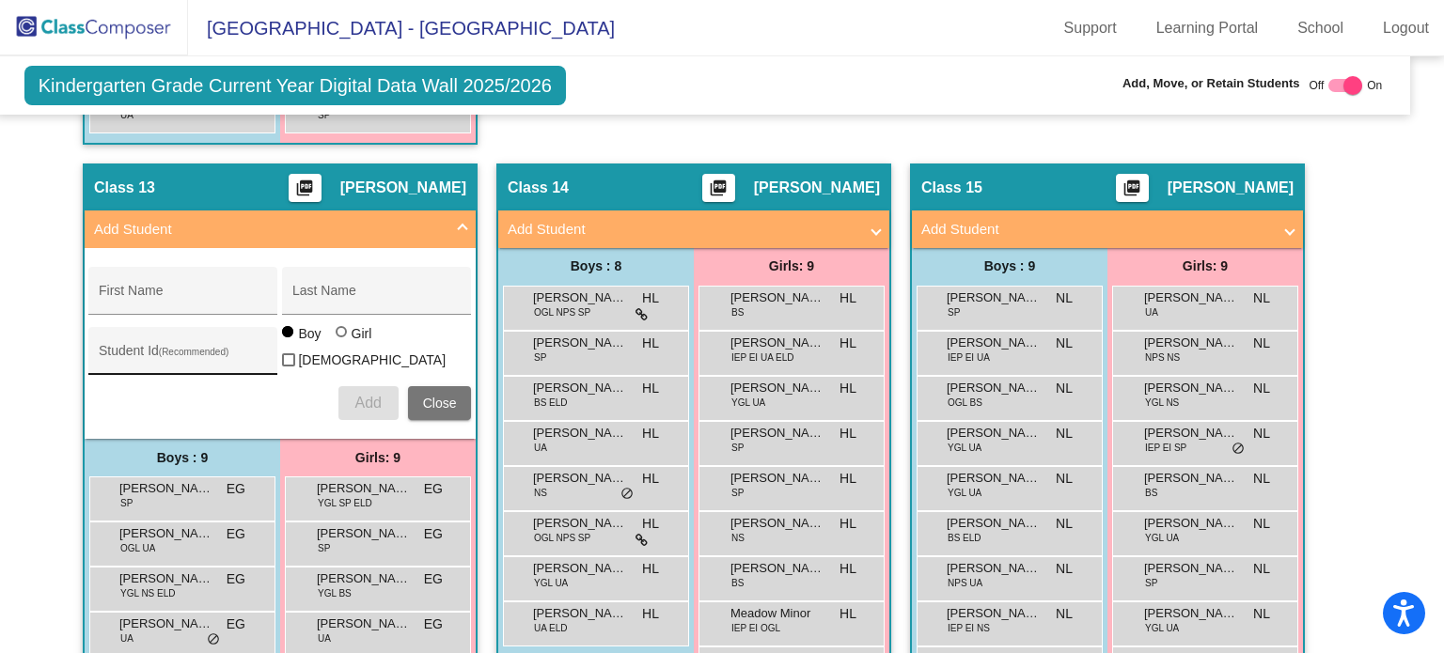
click at [192, 337] on div "Student Id (Recommended)" at bounding box center [183, 356] width 169 height 39
paste input "509444"
type input "509444"
click at [165, 276] on div "First Name" at bounding box center [183, 295] width 169 height 39
paste input "[PERSON_NAME]"
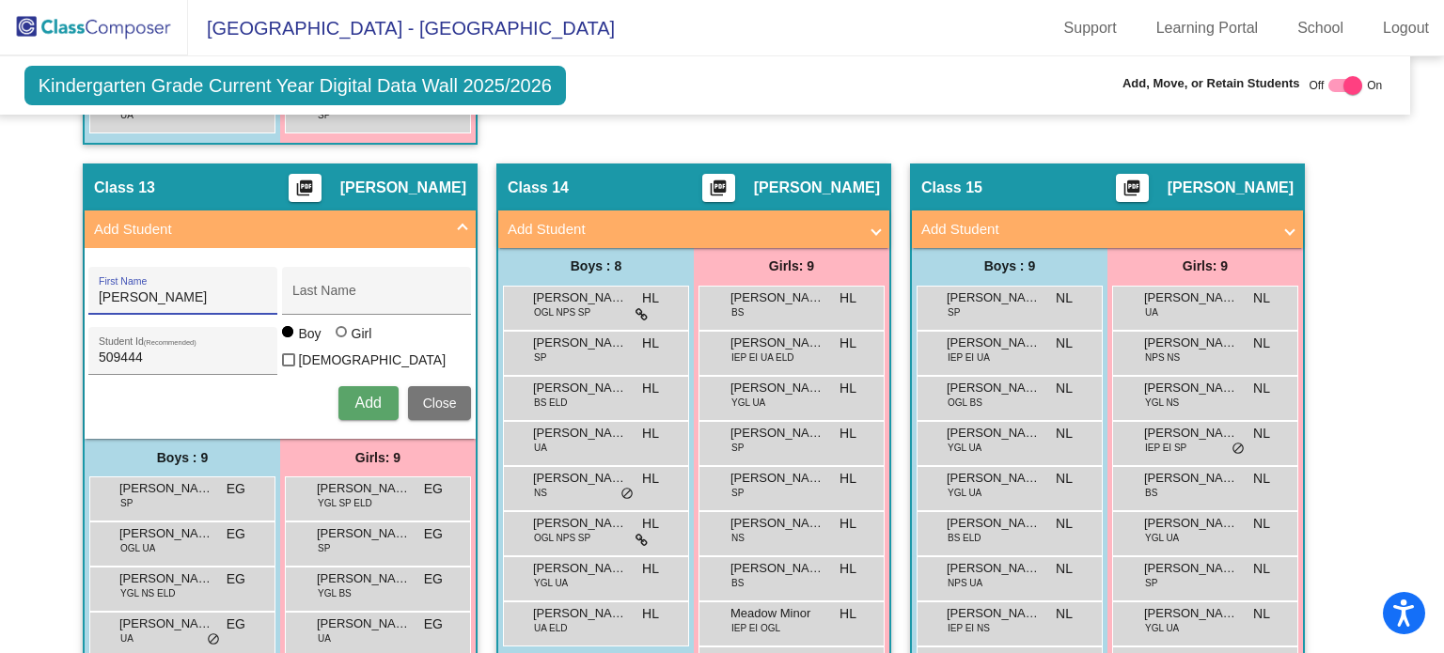
drag, startPoint x: 118, startPoint y: 266, endPoint x: 226, endPoint y: 278, distance: 107.9
click at [226, 290] on input "[PERSON_NAME]" at bounding box center [183, 297] width 169 height 15
type input "Ikra"
click at [346, 290] on input "Last Name" at bounding box center [376, 297] width 169 height 15
paste input "[PERSON_NAME]"
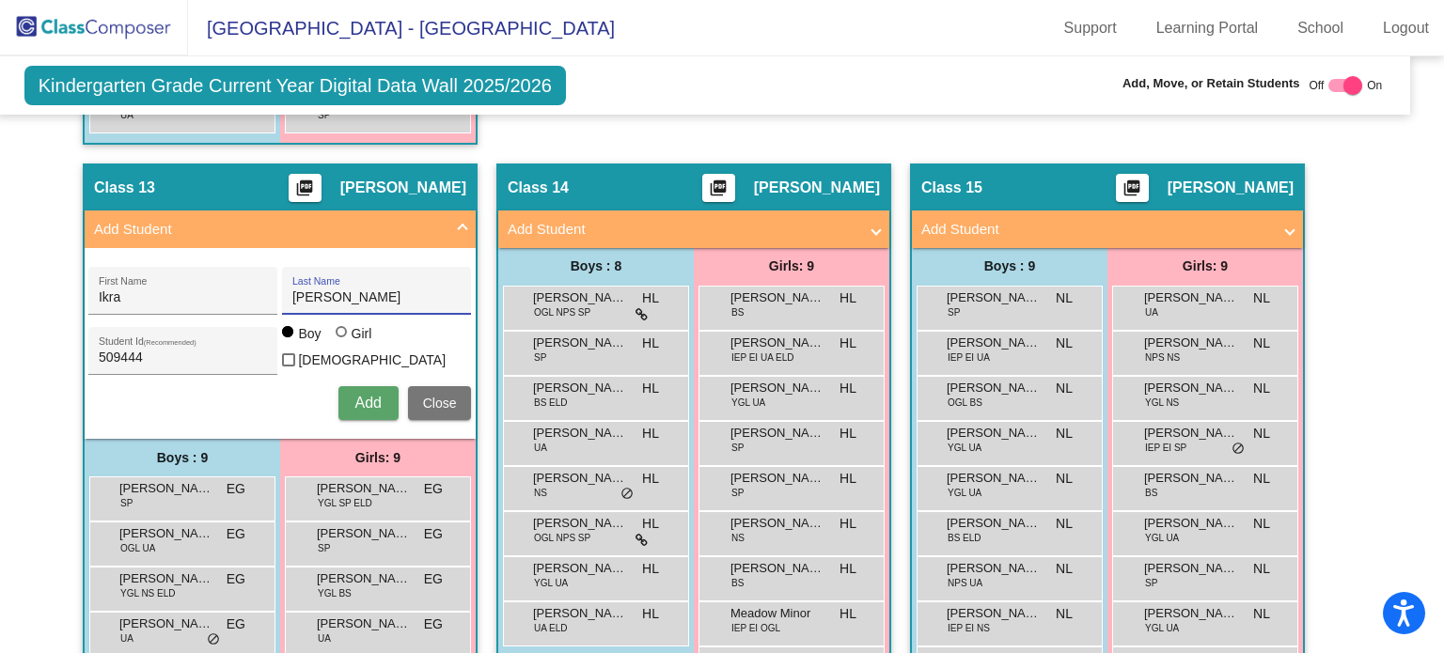
type input "[PERSON_NAME]"
click at [359, 336] on div "Boy Girl [DEMOGRAPHIC_DATA]" at bounding box center [376, 350] width 189 height 53
click at [351, 325] on div "Girl" at bounding box center [362, 333] width 22 height 19
click at [343, 341] on input "Girl" at bounding box center [342, 341] width 1 height 1
radio input "true"
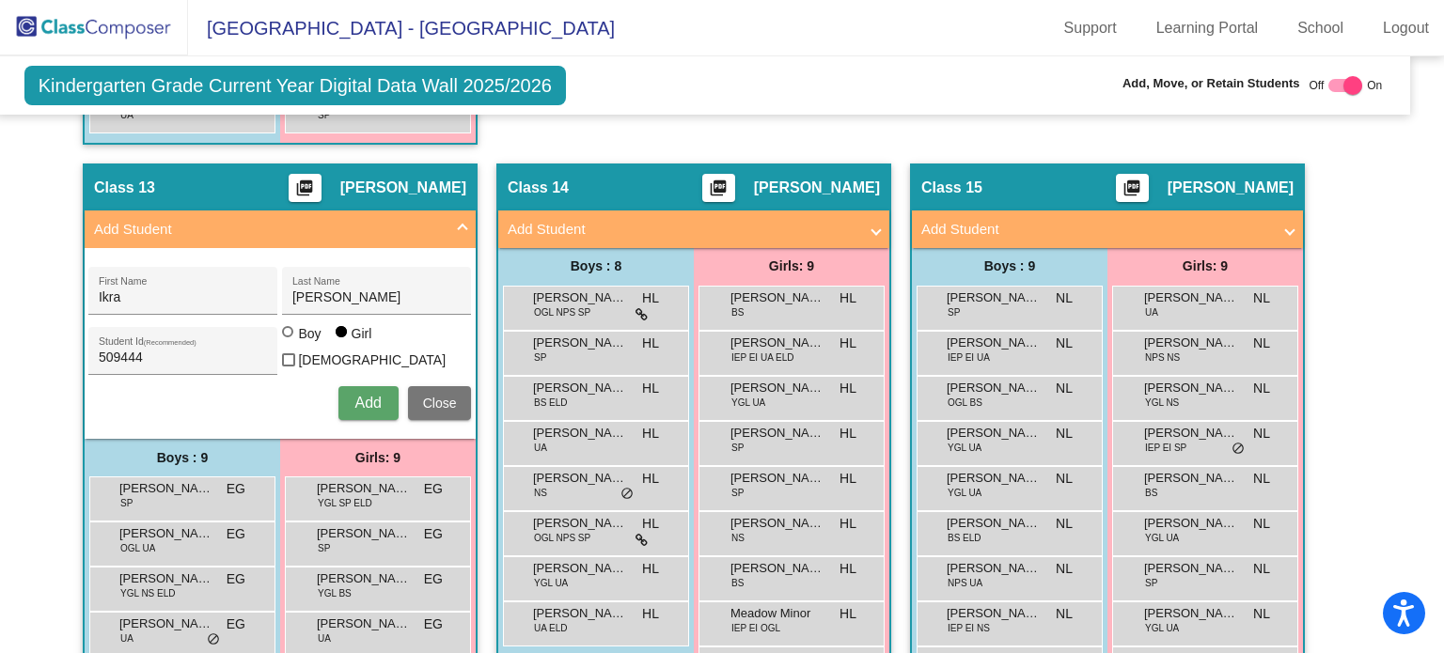
click at [360, 395] on span "Add" at bounding box center [367, 403] width 26 height 16
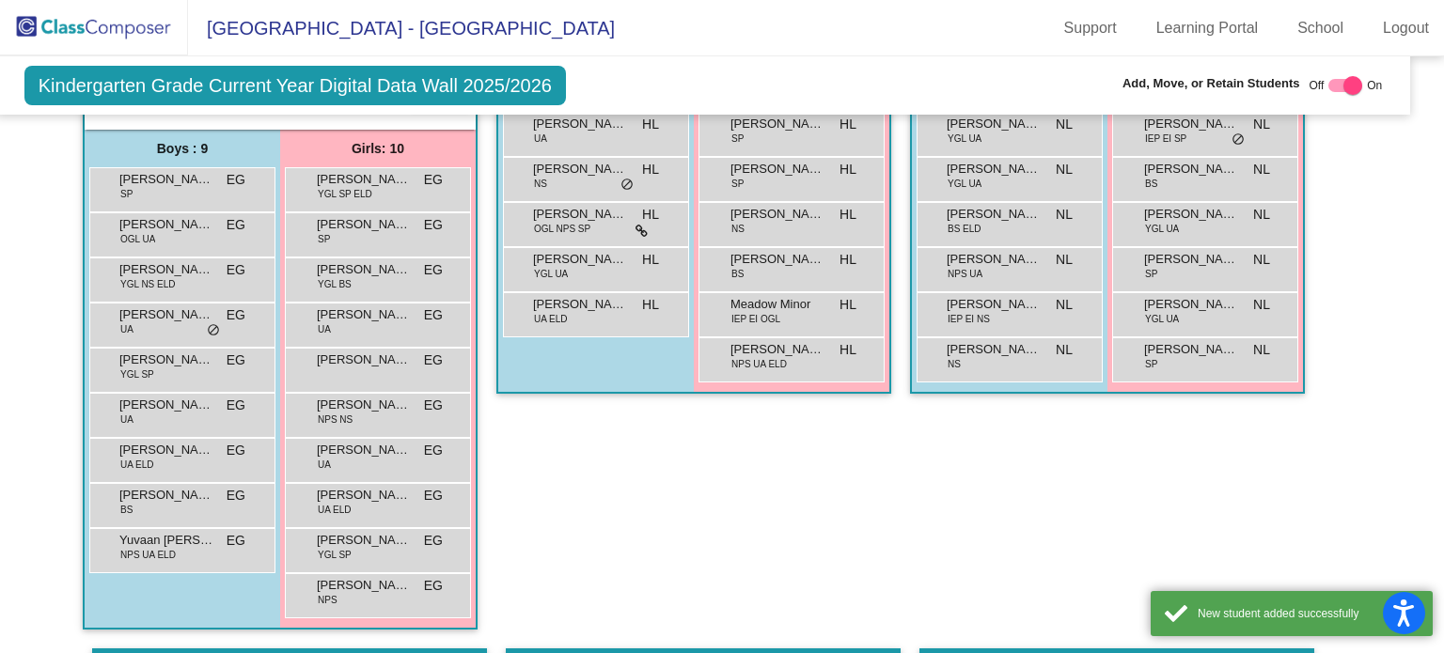
scroll to position [4060, 19]
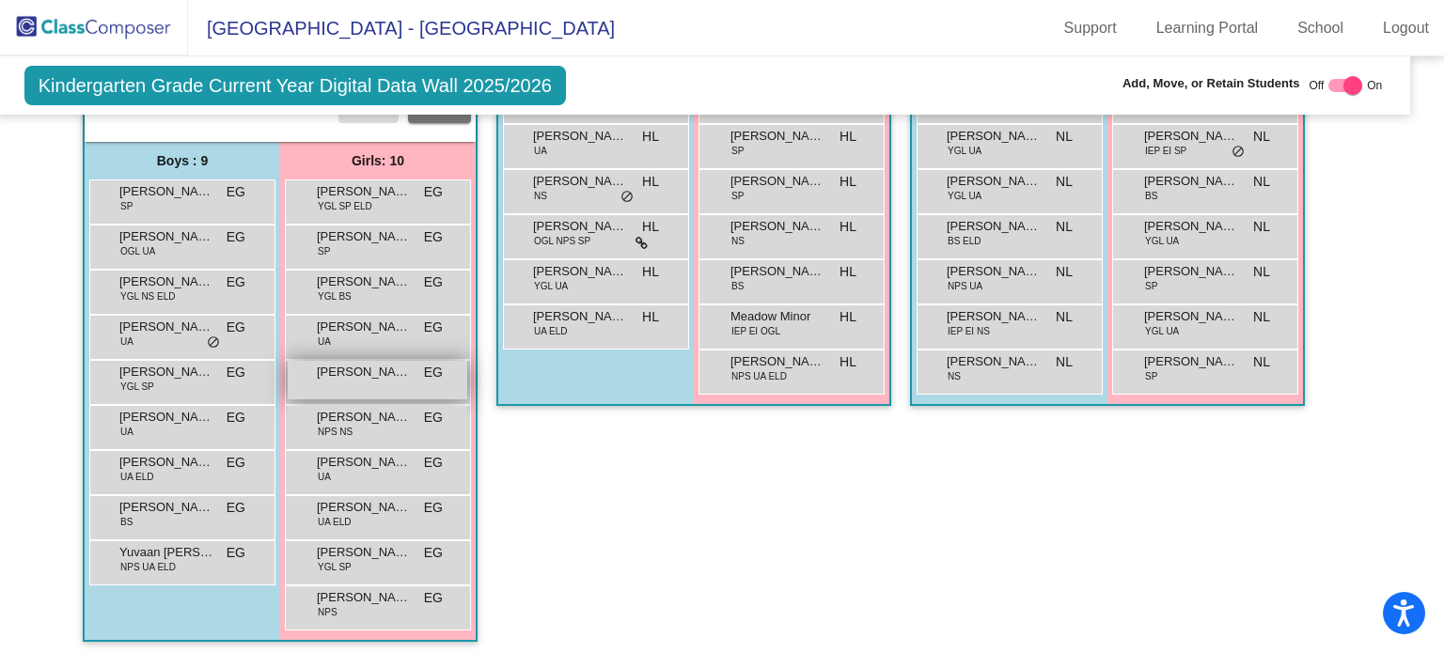
click at [338, 363] on span "[PERSON_NAME]" at bounding box center [364, 372] width 94 height 19
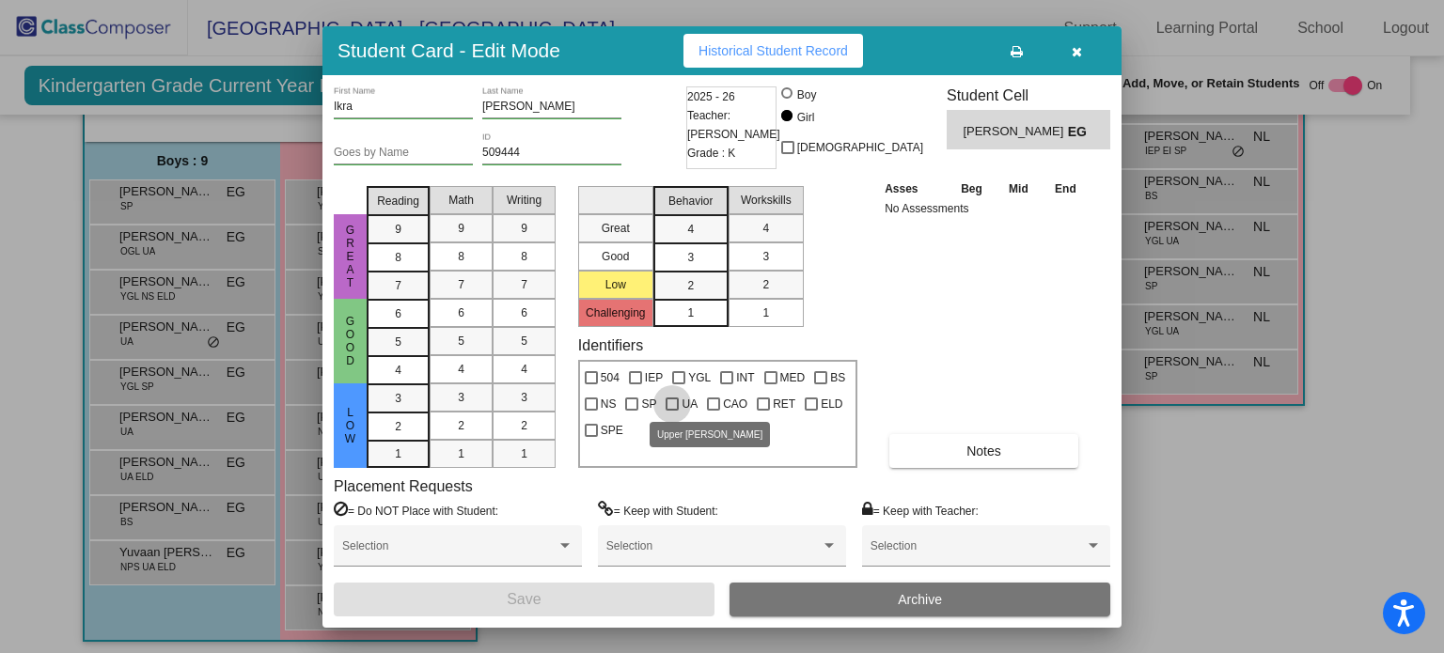
click at [676, 405] on div at bounding box center [672, 404] width 13 height 13
click at [672, 411] on input "UA" at bounding box center [671, 411] width 1 height 1
checkbox input "true"
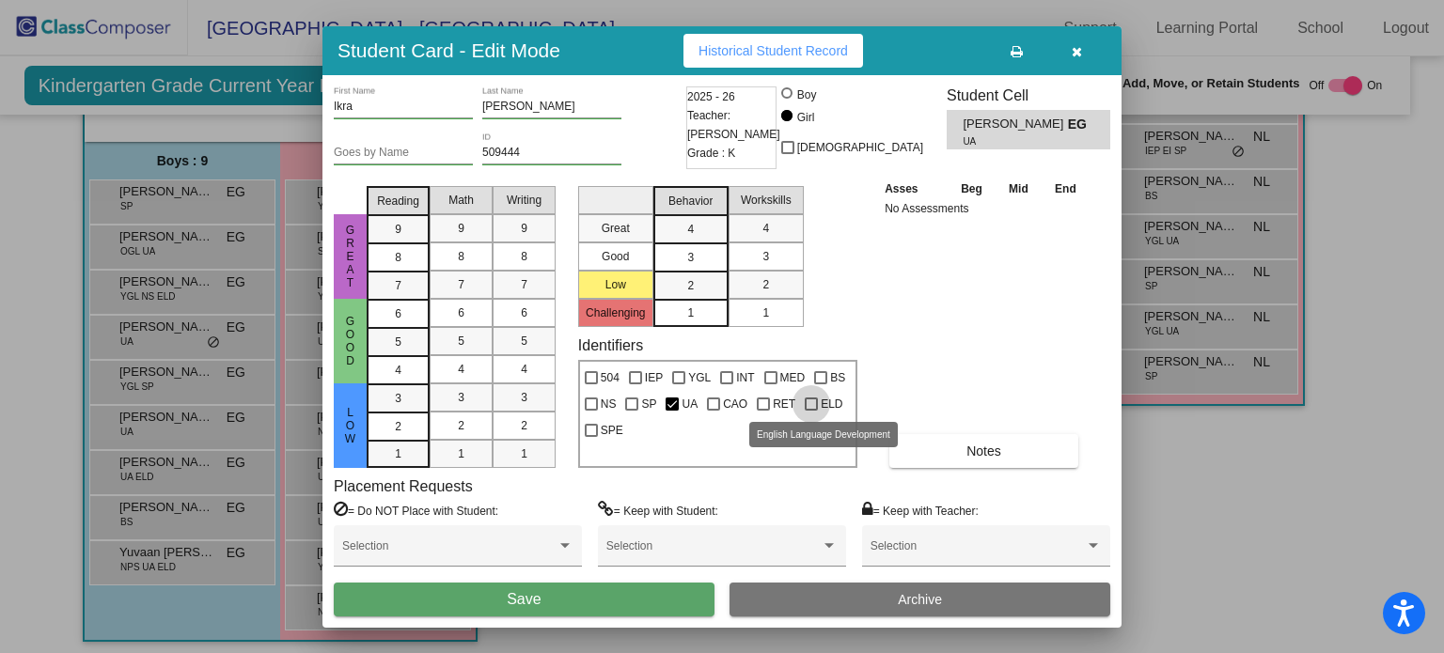
click at [816, 401] on div at bounding box center [811, 404] width 13 height 13
click at [811, 411] on input "ELD" at bounding box center [810, 411] width 1 height 1
checkbox input "true"
click at [631, 593] on button "Save" at bounding box center [524, 600] width 381 height 34
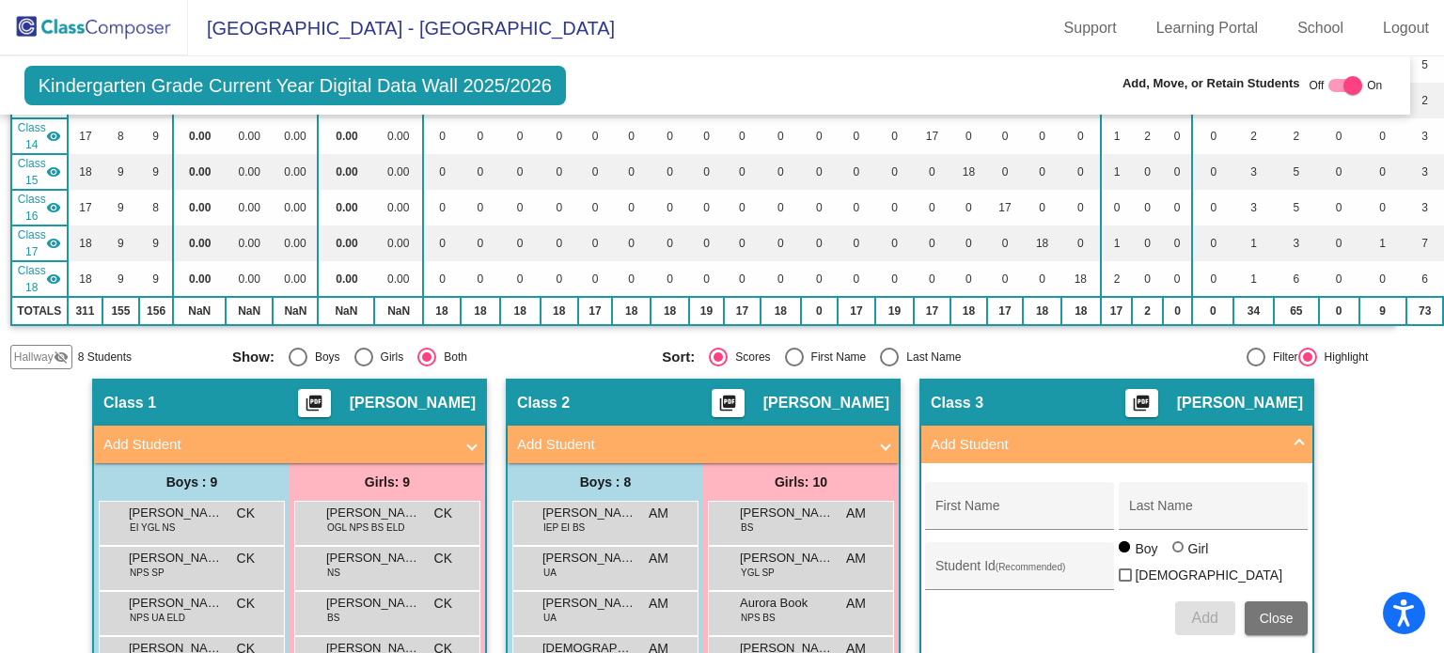
scroll to position [805, 19]
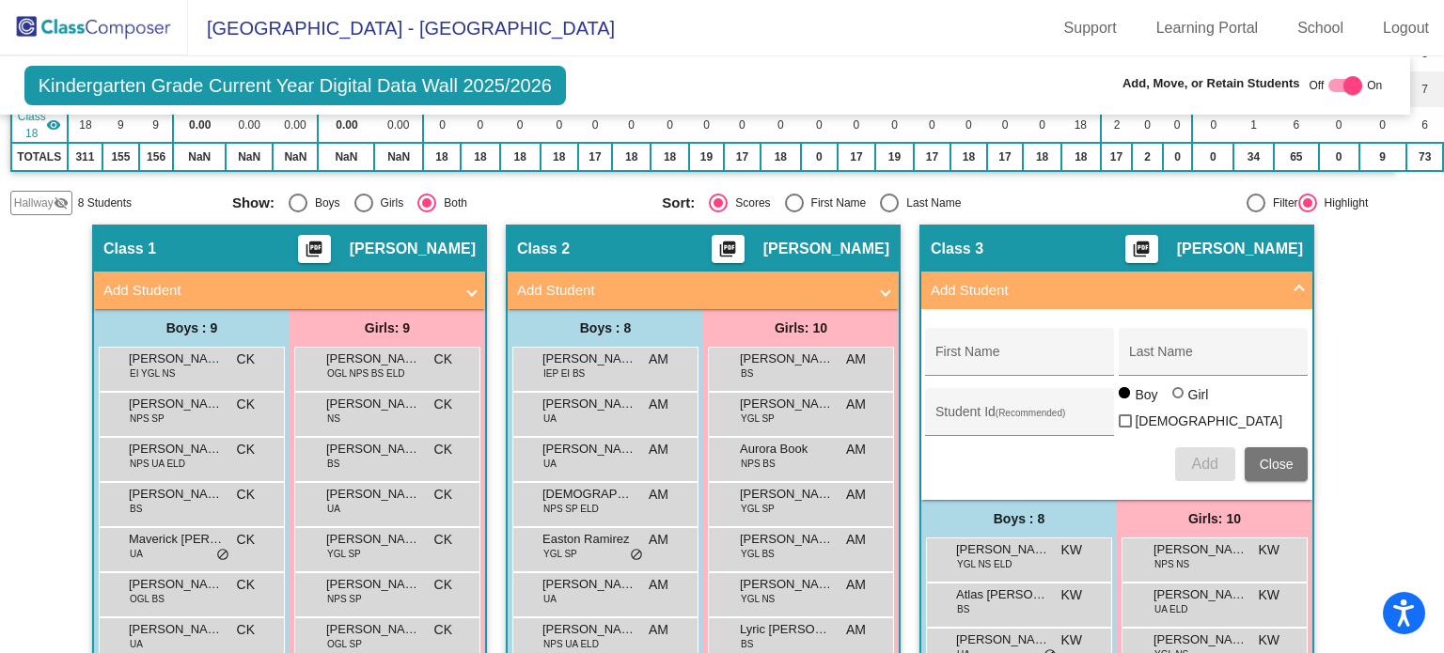
click at [772, 280] on mat-panel-title "Add Student" at bounding box center [692, 291] width 350 height 22
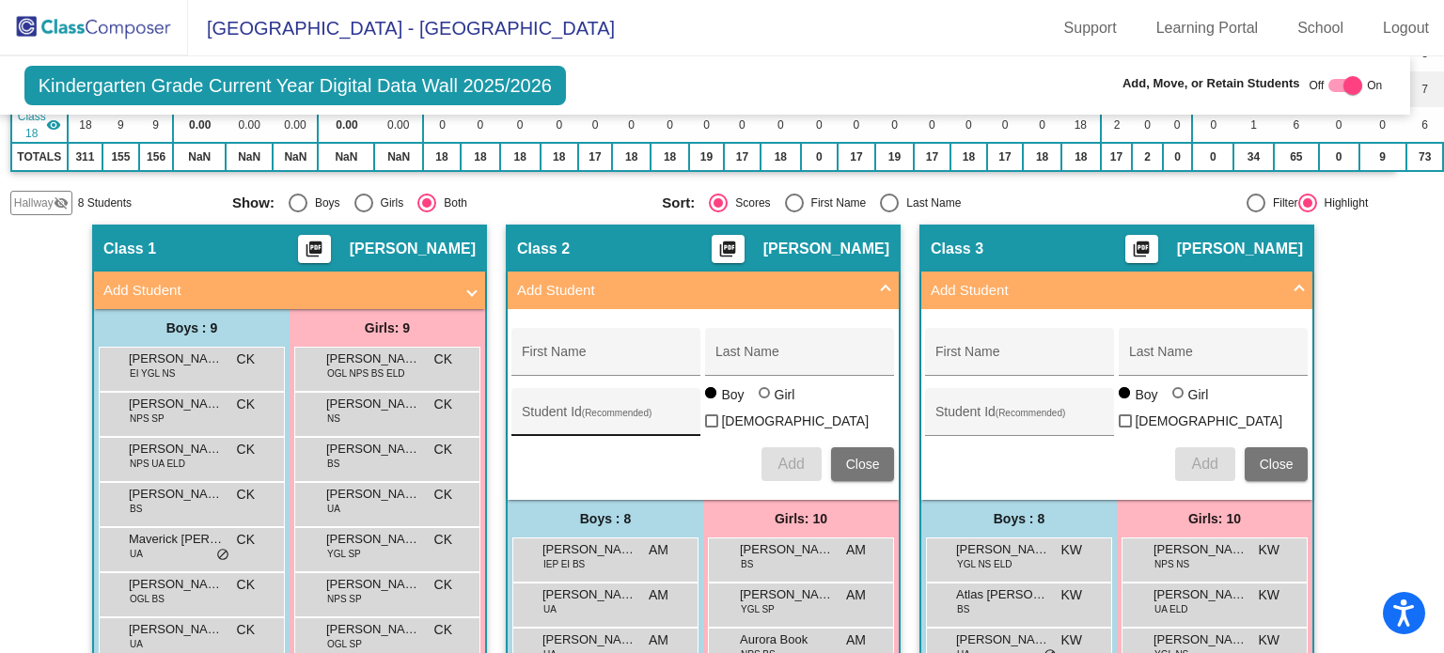
click at [577, 398] on div "Student Id (Recommended)" at bounding box center [606, 417] width 169 height 39
paste input "509387"
type input "509387"
click at [592, 352] on input "First Name" at bounding box center [606, 359] width 169 height 15
paste input "[PERSON_NAME] Trite"
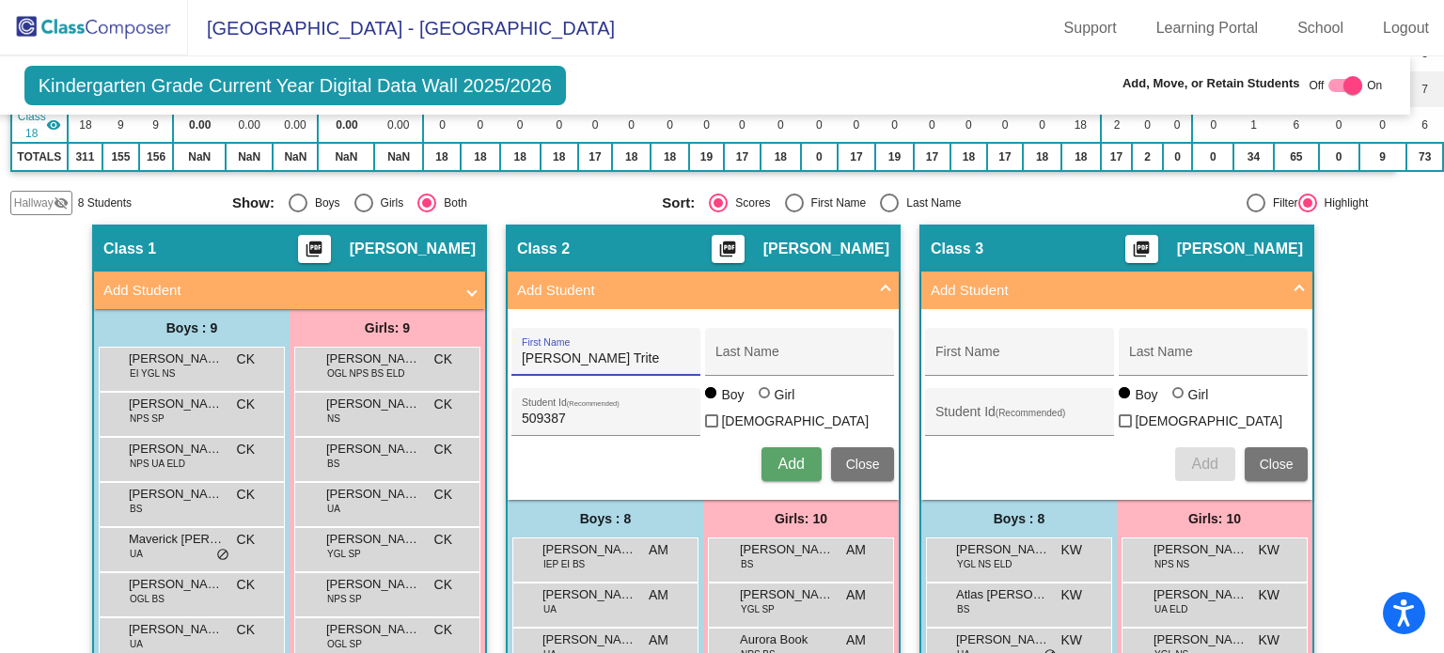
drag, startPoint x: 571, startPoint y: 343, endPoint x: 649, endPoint y: 346, distance: 78.1
click at [649, 352] on input "[PERSON_NAME] Trite" at bounding box center [606, 359] width 169 height 15
type input "[PERSON_NAME]"
click at [790, 352] on input "Last Name" at bounding box center [799, 359] width 169 height 15
paste input "Trite"
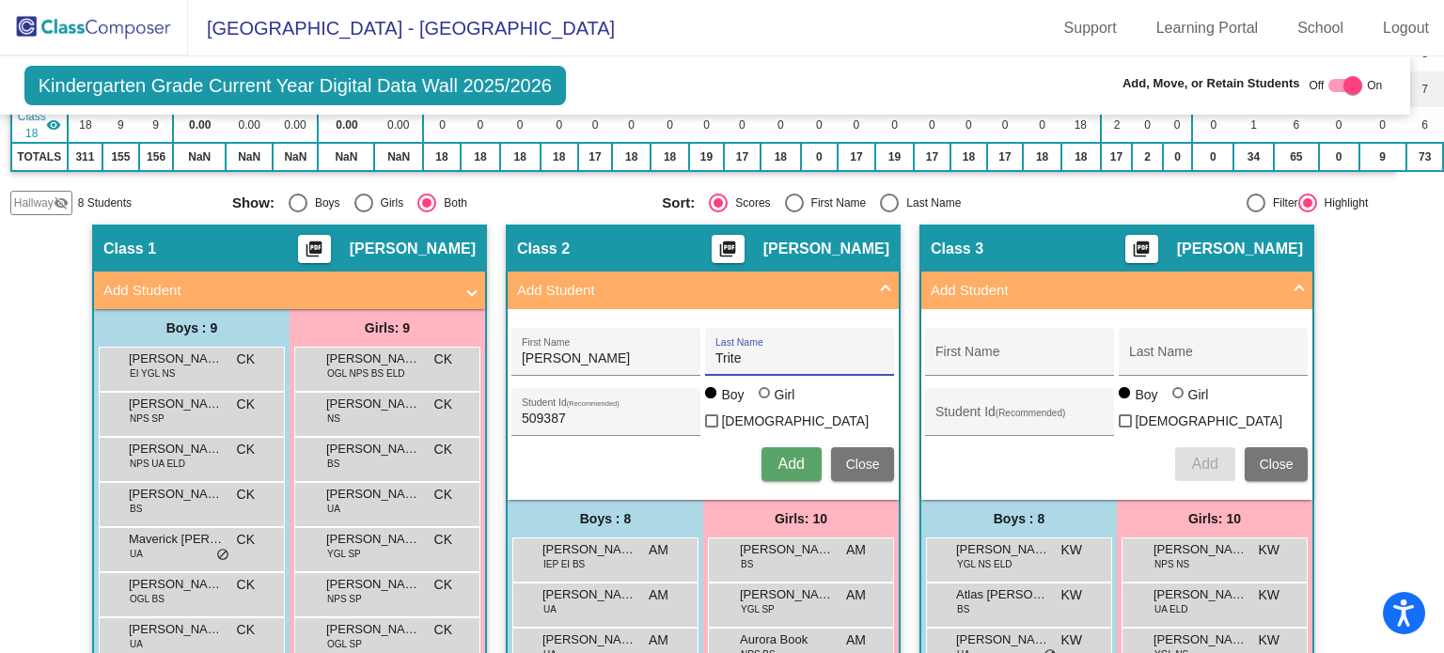
click at [715, 352] on input "Trite" at bounding box center [799, 359] width 169 height 15
type input "Trite"
drag, startPoint x: 808, startPoint y: 401, endPoint x: 785, endPoint y: 445, distance: 48.8
click at [785, 445] on div "[PERSON_NAME] First Name Trite Last Name 509387 Student Id (Recommended) Boy Gi…" at bounding box center [702, 405] width 401 height 172
click at [787, 458] on button "Add" at bounding box center [791, 464] width 60 height 34
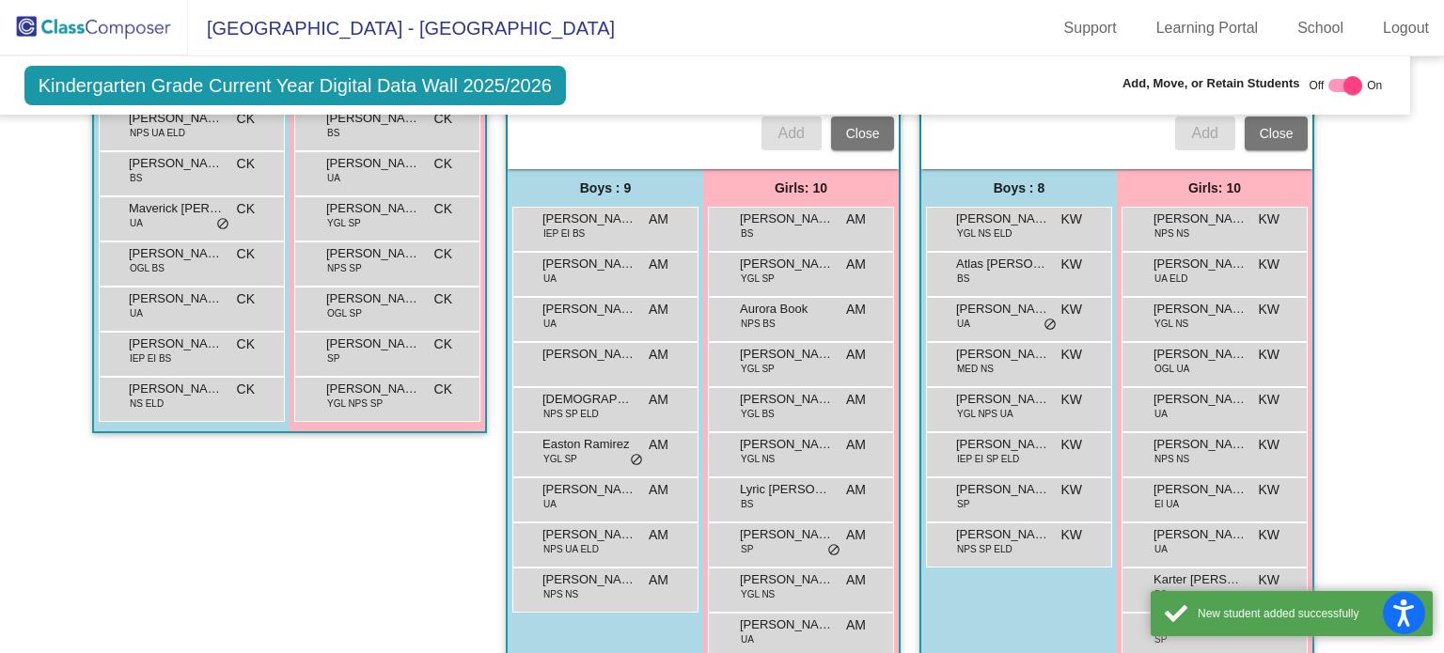
scroll to position [1137, 19]
click at [601, 343] on span "[PERSON_NAME] Trite" at bounding box center [589, 352] width 94 height 19
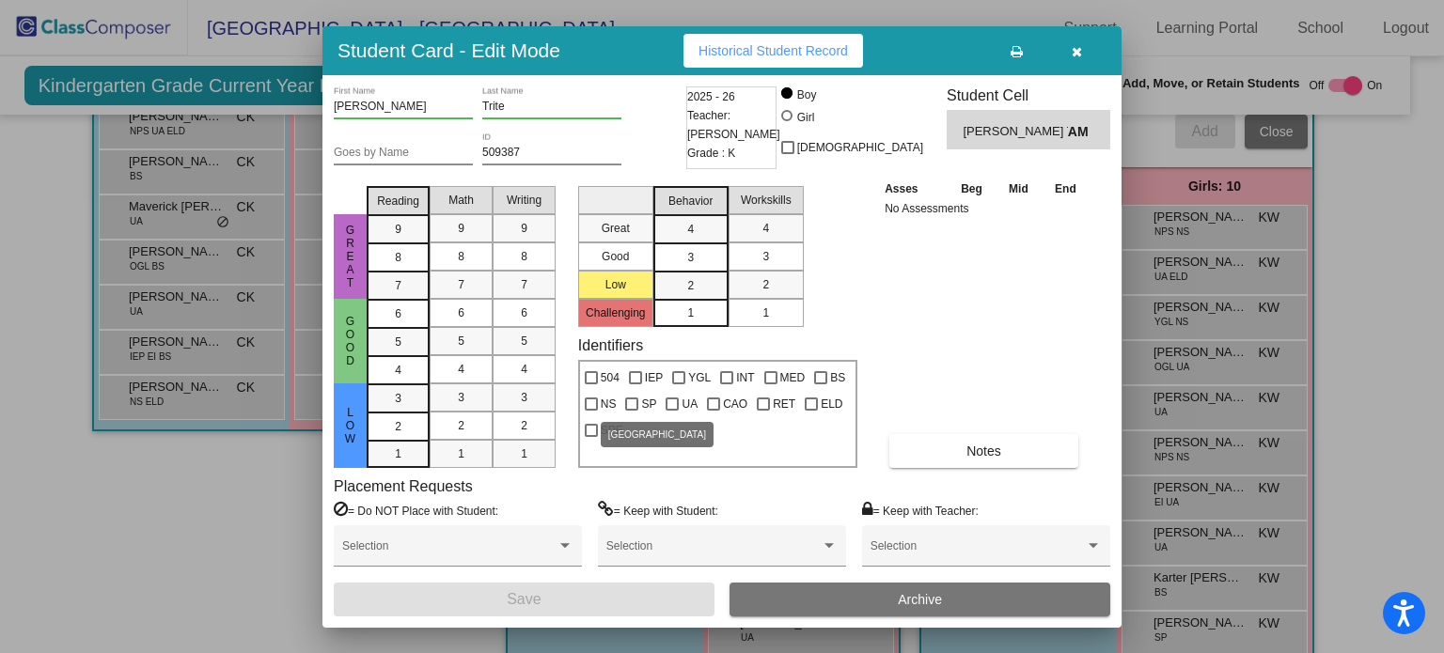
click at [651, 400] on span "SP" at bounding box center [648, 404] width 15 height 23
click at [632, 411] on input "SP" at bounding box center [631, 411] width 1 height 1
checkbox input "true"
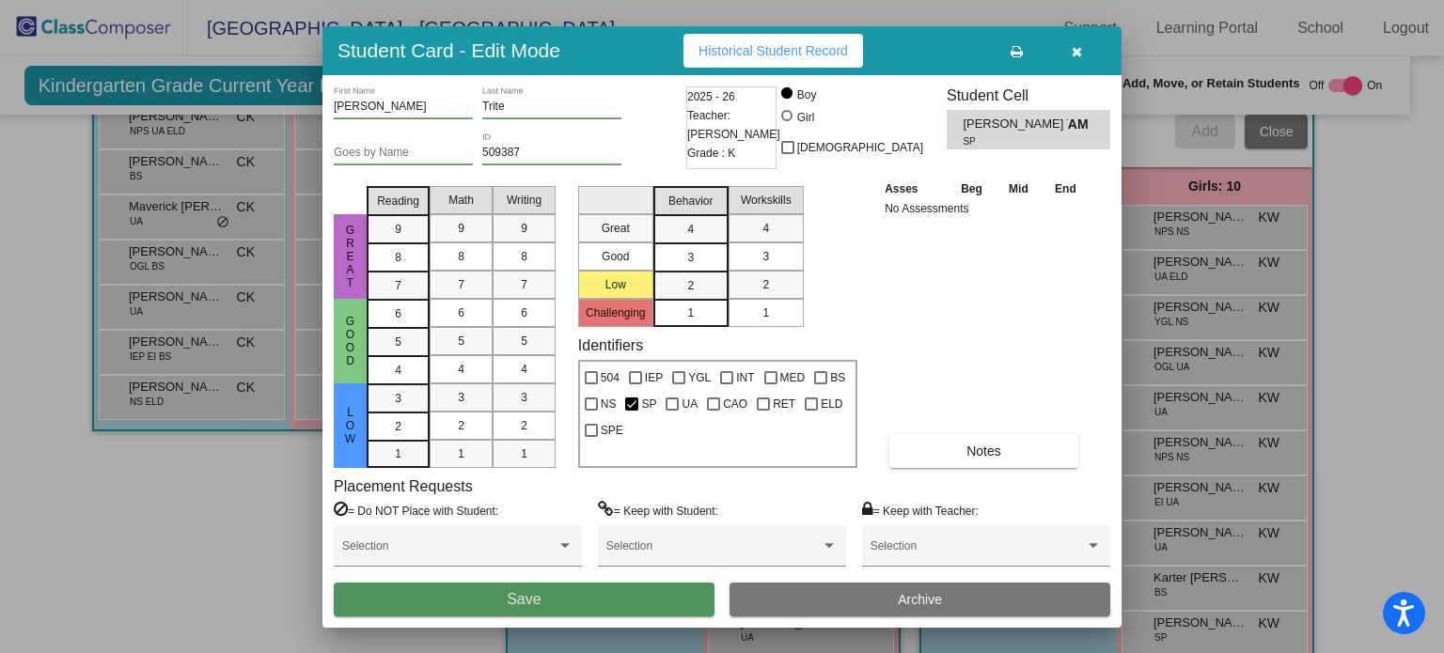
click at [603, 598] on button "Save" at bounding box center [524, 600] width 381 height 34
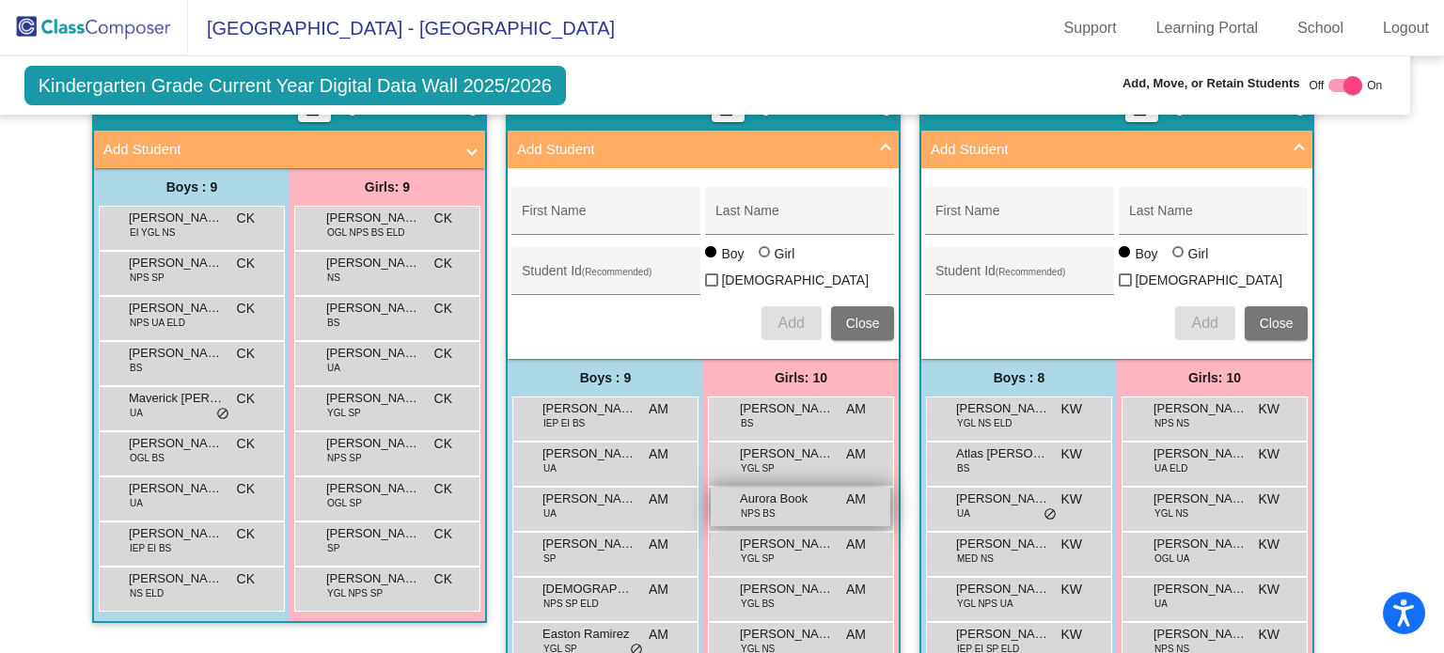
scroll to position [904, 19]
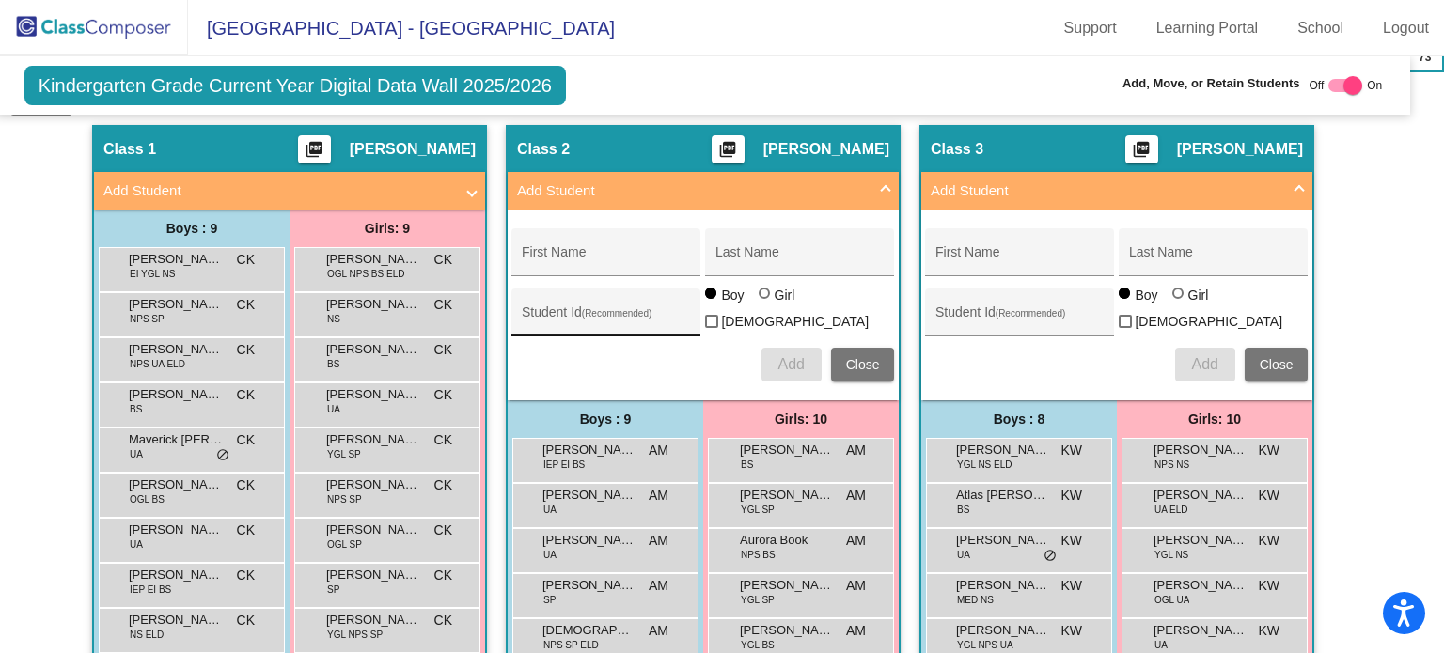
click at [609, 312] on input "Student Id (Recommended)" at bounding box center [606, 319] width 169 height 15
paste input "509394"
type input "509394"
click at [588, 271] on div "First Name Last Name 509394 Student Id (Recommended) Boy Girl [DEMOGRAPHIC_DATA…" at bounding box center [702, 305] width 401 height 172
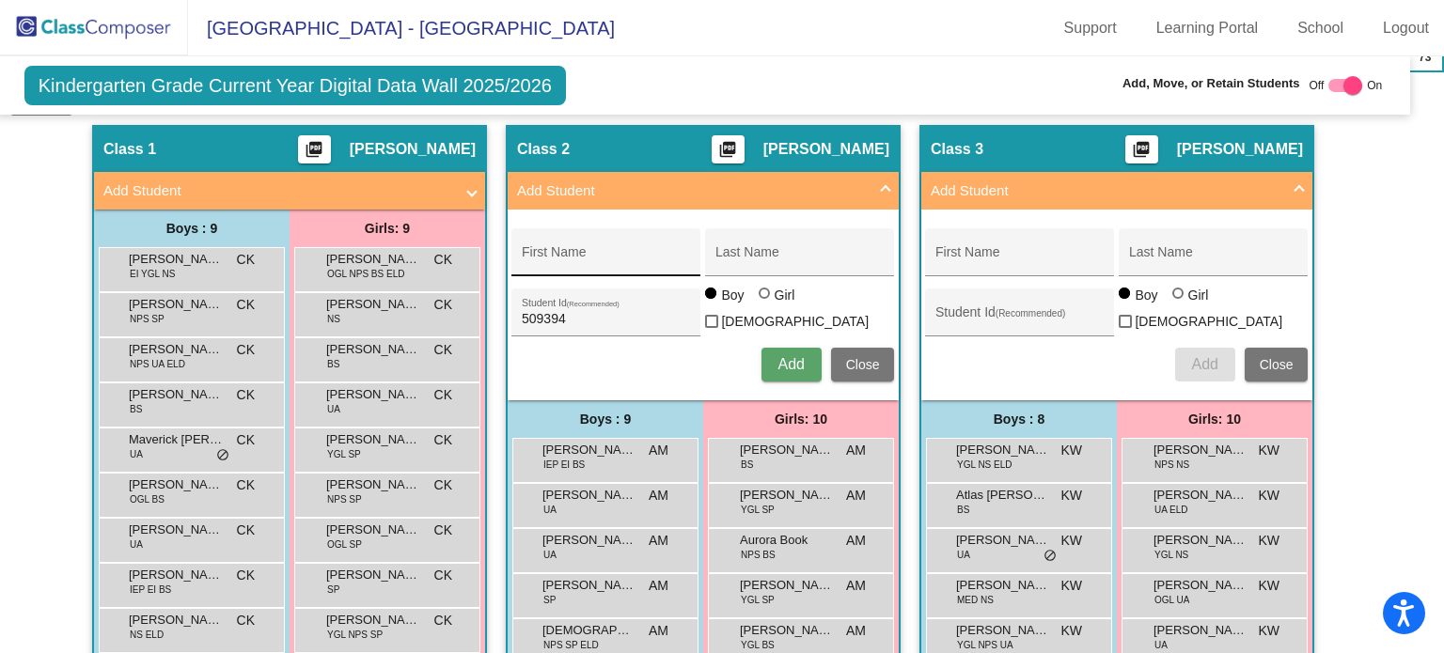
click at [565, 252] on input "First Name" at bounding box center [606, 259] width 169 height 15
paste input "[PERSON_NAME]"
drag, startPoint x: 562, startPoint y: 247, endPoint x: 659, endPoint y: 255, distance: 97.1
click at [659, 255] on input "[PERSON_NAME]" at bounding box center [606, 259] width 169 height 15
type input "Estarra"
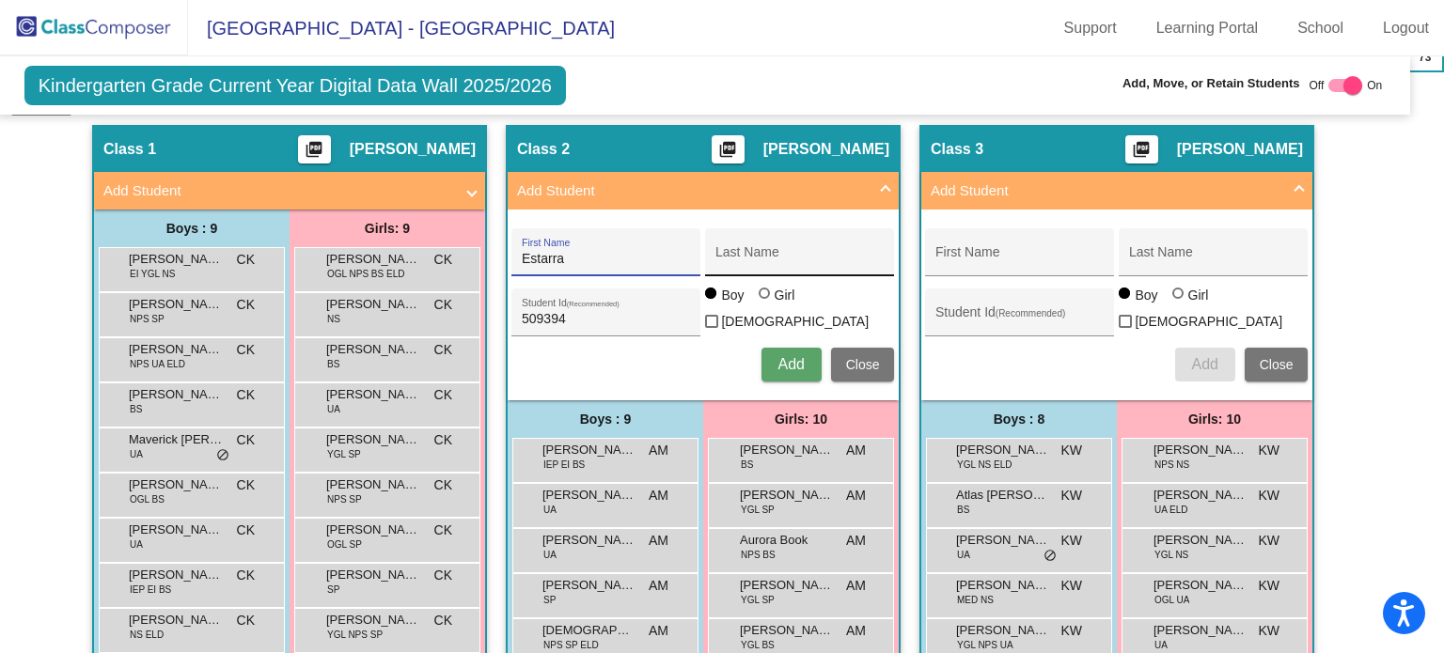
click at [756, 252] on input "Last Name" at bounding box center [799, 259] width 169 height 15
paste input "[PERSON_NAME]"
type input "[PERSON_NAME]"
click at [766, 296] on div at bounding box center [766, 295] width 15 height 15
click at [766, 303] on input "Girl" at bounding box center [765, 303] width 1 height 1
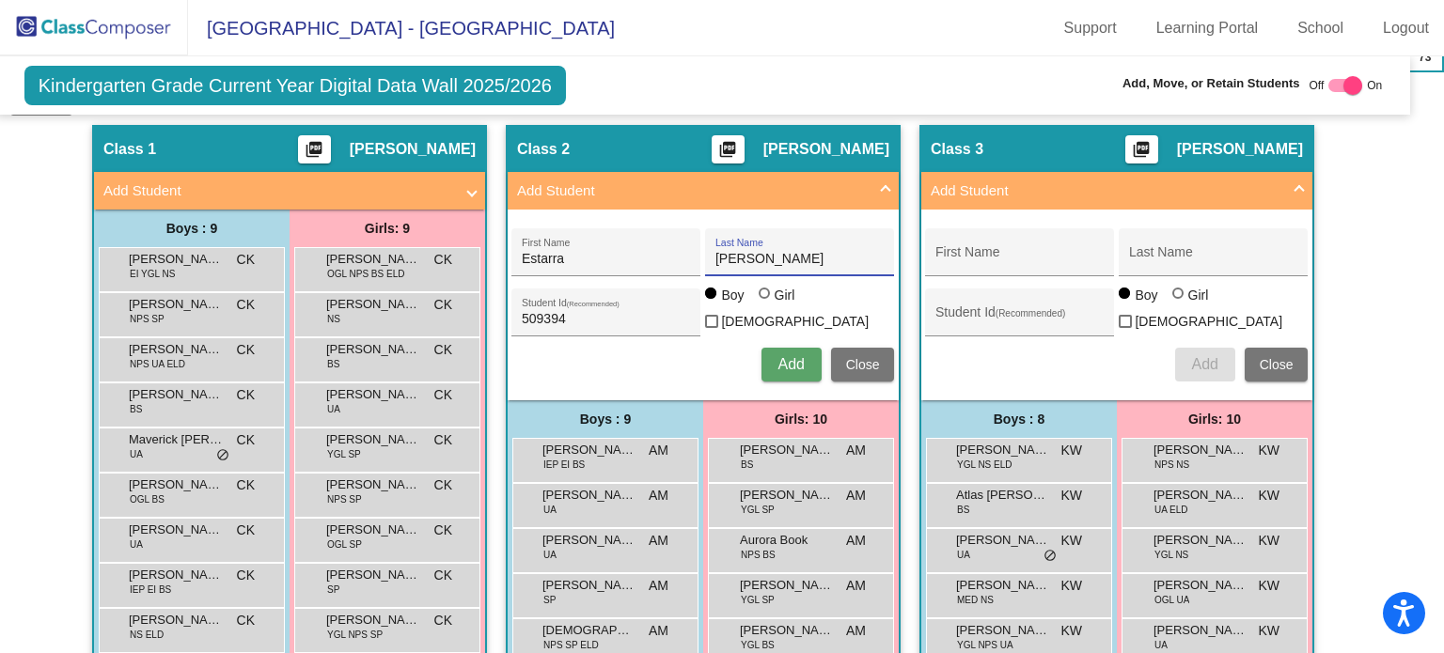
radio input "true"
click at [786, 356] on span "Add" at bounding box center [790, 364] width 26 height 16
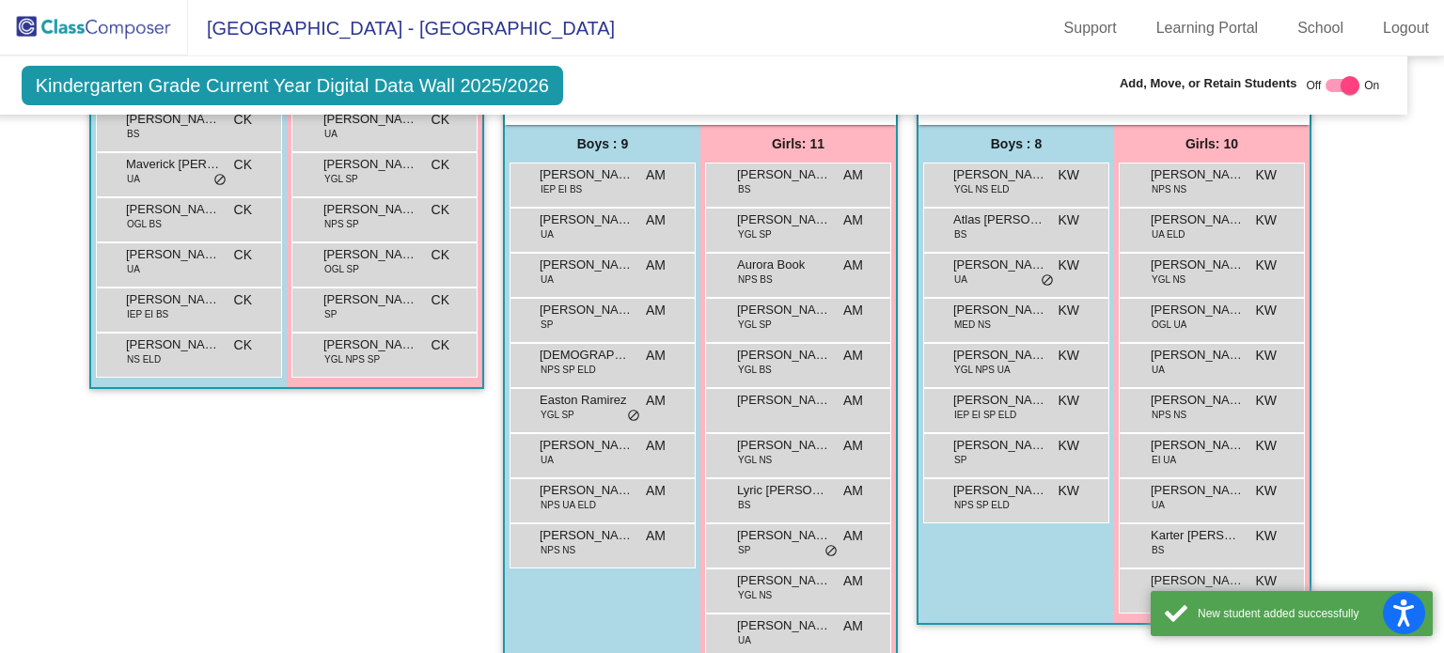
scroll to position [1200, 23]
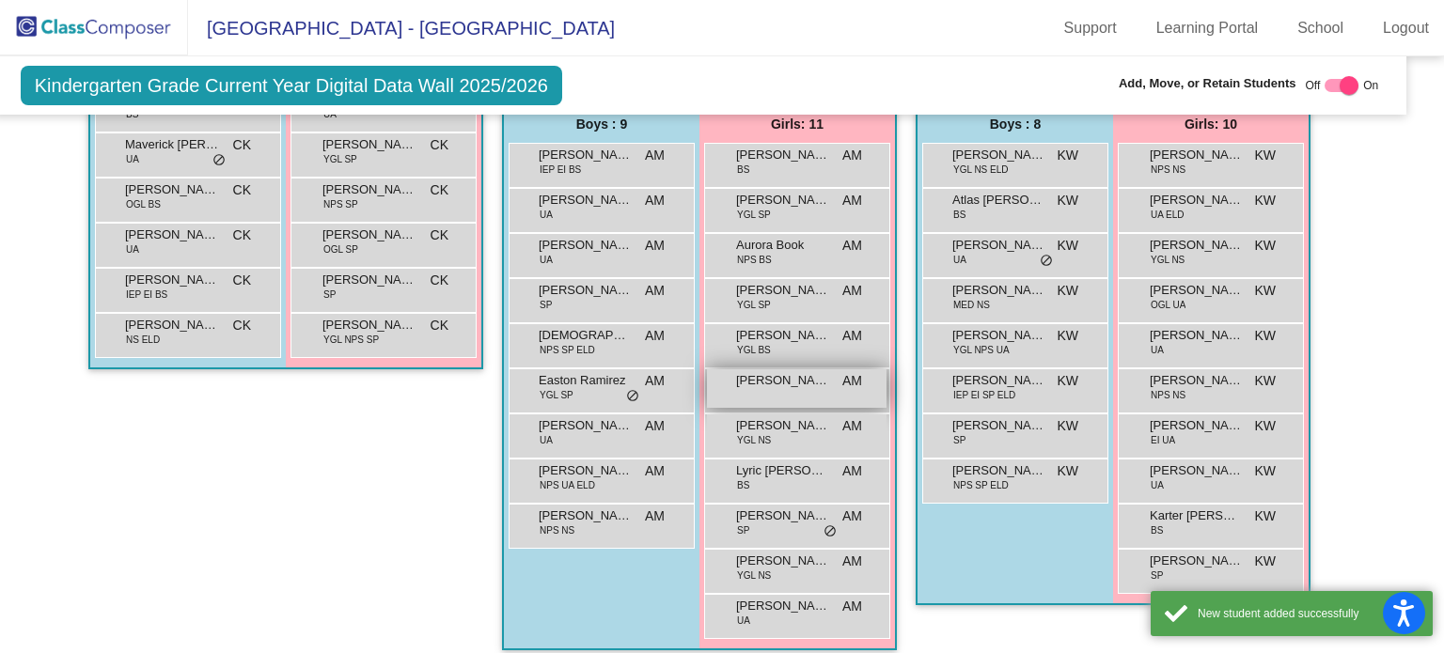
click at [746, 384] on div "[PERSON_NAME] AM lock do_not_disturb_alt" at bounding box center [797, 388] width 180 height 39
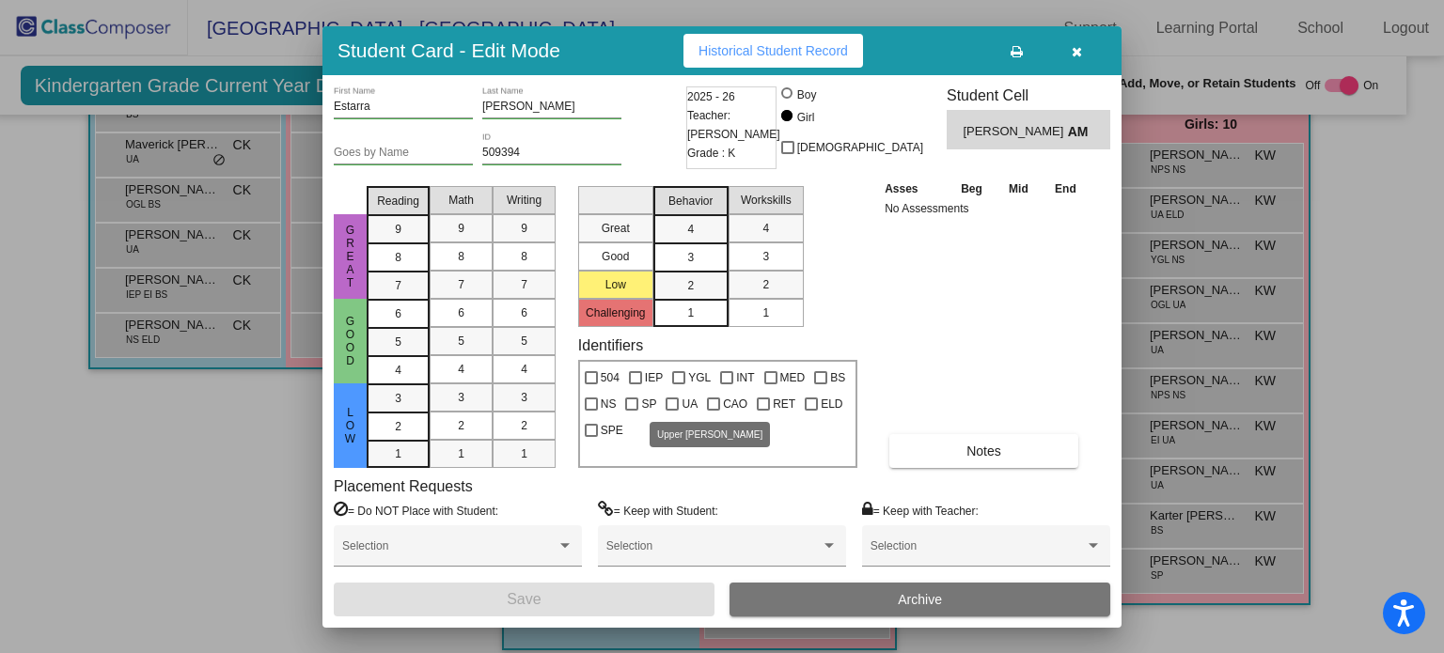
click at [684, 393] on span "UA" at bounding box center [690, 404] width 16 height 23
click at [672, 411] on input "UA" at bounding box center [671, 411] width 1 height 1
checkbox input "true"
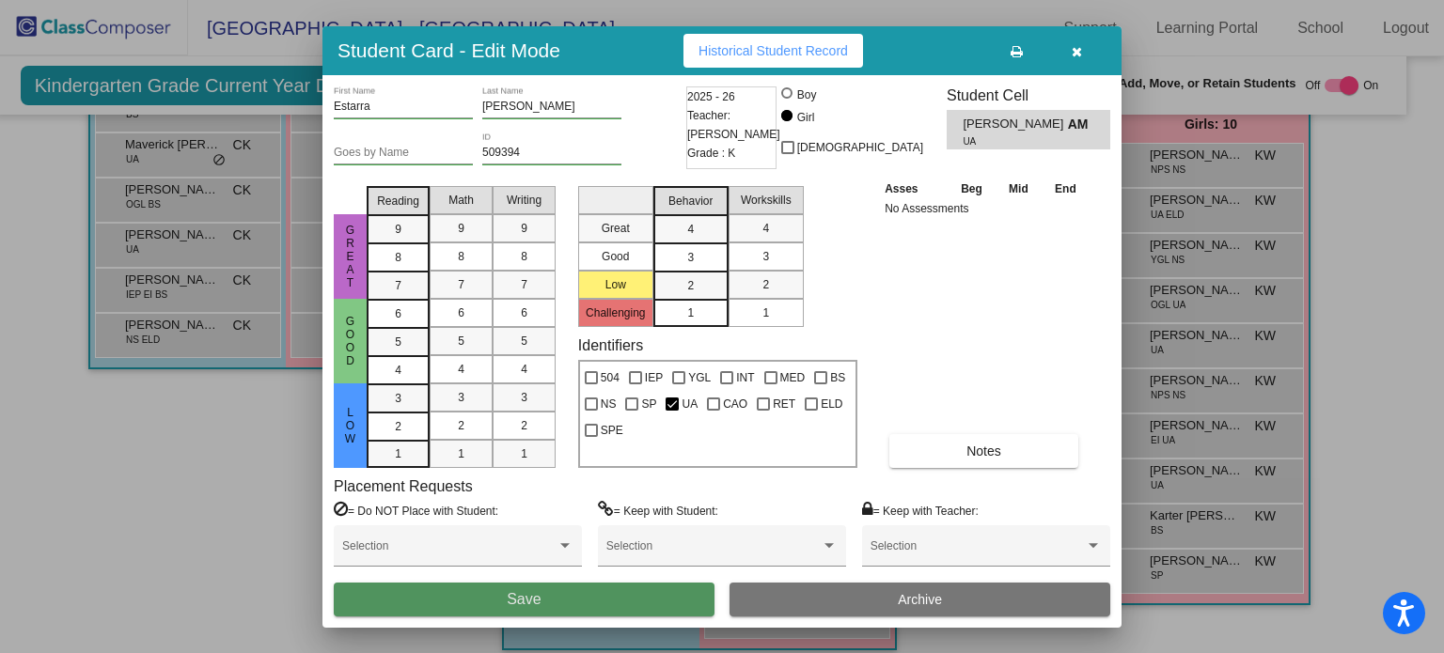
click at [579, 598] on button "Save" at bounding box center [524, 600] width 381 height 34
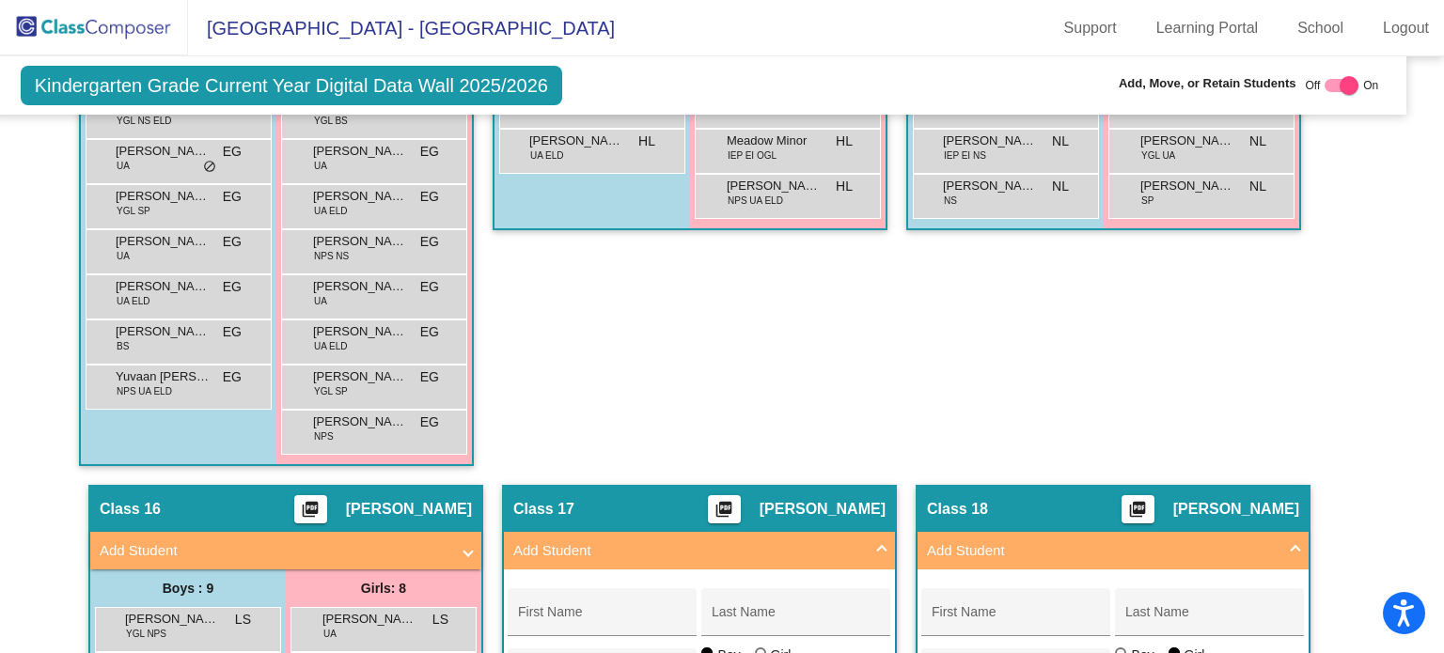
scroll to position [4589, 23]
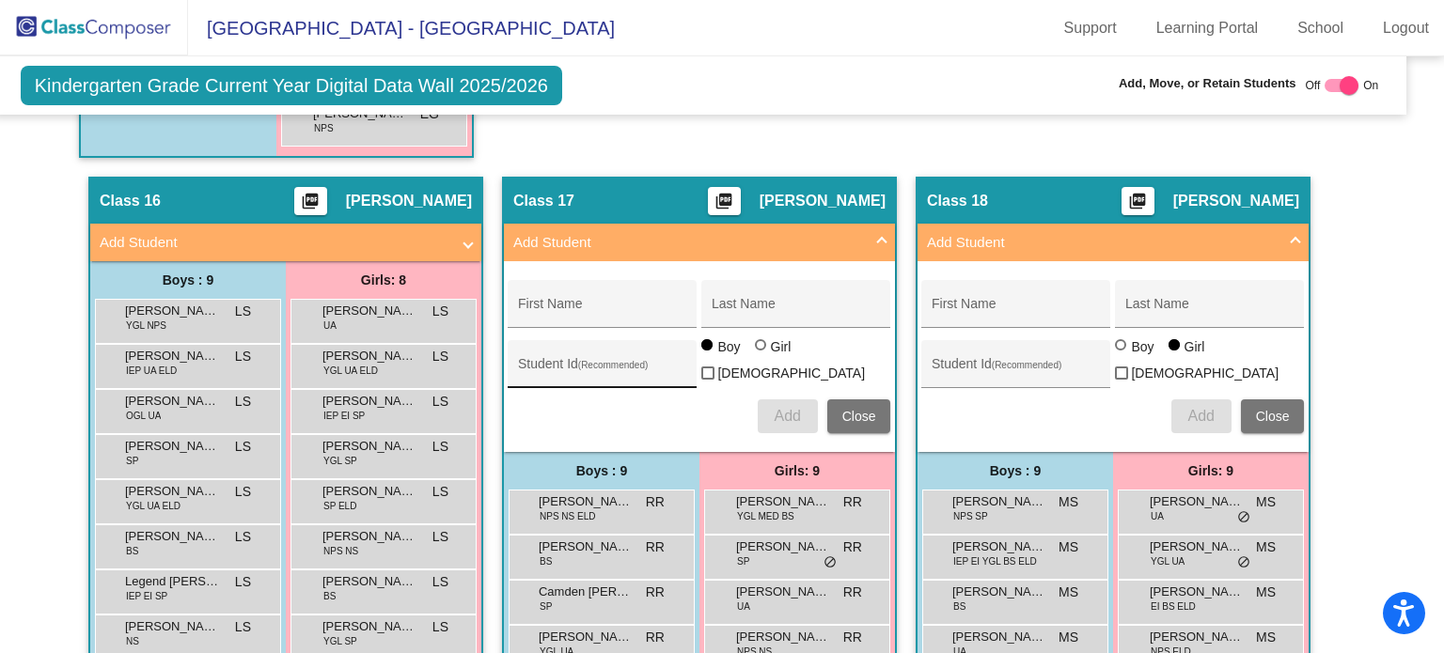
click at [632, 350] on div "Student Id (Recommended)" at bounding box center [602, 369] width 169 height 39
paste input "509408"
type input "509408"
click at [624, 290] on div "First Name" at bounding box center [602, 309] width 169 height 39
paste input "[PERSON_NAME]"
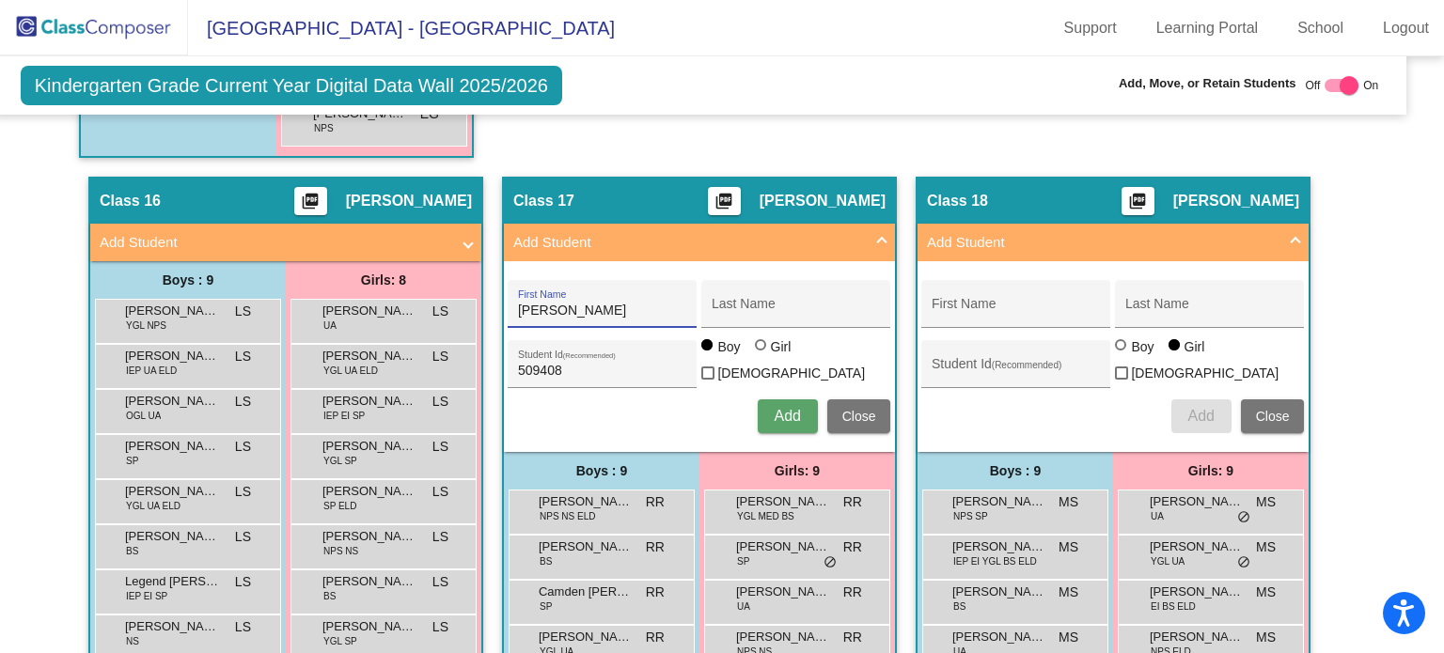
drag, startPoint x: 557, startPoint y: 276, endPoint x: 619, endPoint y: 289, distance: 64.2
click at [619, 290] on div "[PERSON_NAME] First Name" at bounding box center [602, 309] width 169 height 39
type input "[PERSON_NAME]"
click at [745, 304] on input "Last Name" at bounding box center [796, 311] width 169 height 15
paste input "Jenner"
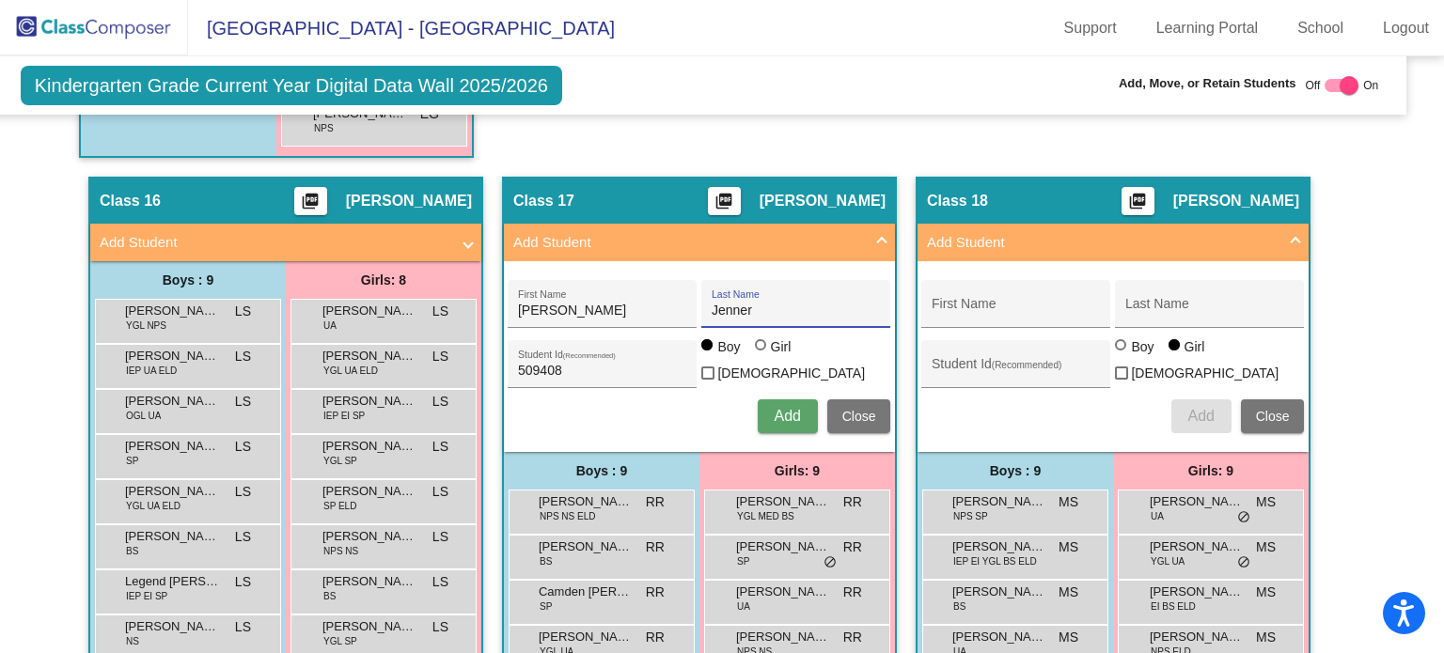
click at [714, 304] on input "Jenner" at bounding box center [796, 311] width 169 height 15
type input "Jenner"
click at [770, 337] on div "Girl" at bounding box center [781, 346] width 22 height 19
click at [762, 354] on input "Girl" at bounding box center [761, 354] width 1 height 1
radio input "true"
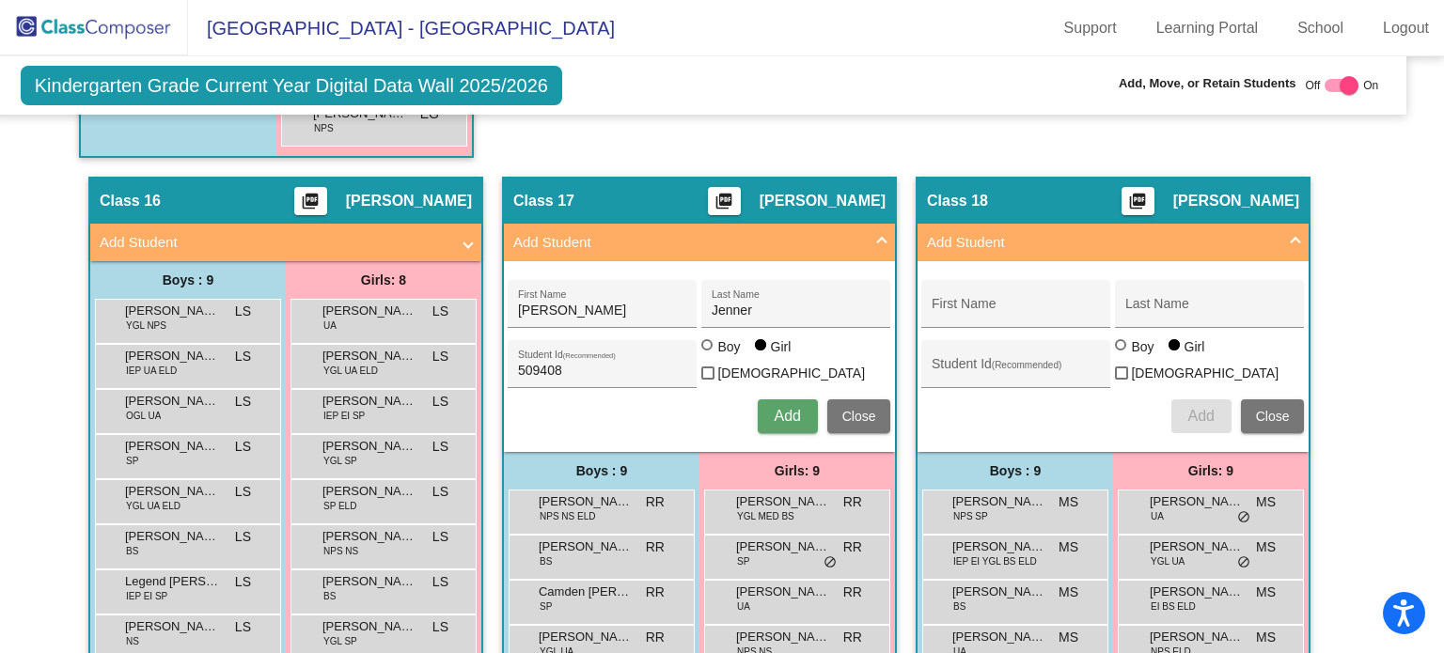
click at [790, 408] on span "Add" at bounding box center [787, 416] width 26 height 16
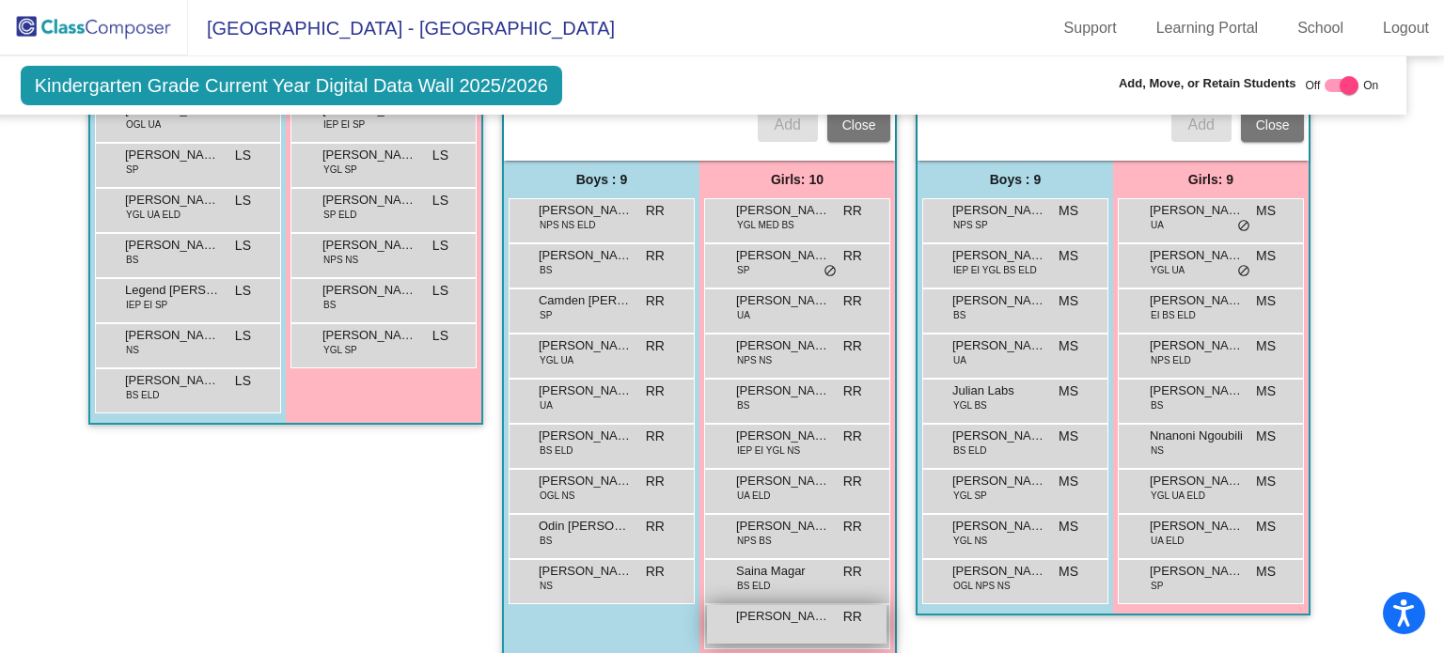
click at [745, 607] on span "[PERSON_NAME]" at bounding box center [783, 616] width 94 height 19
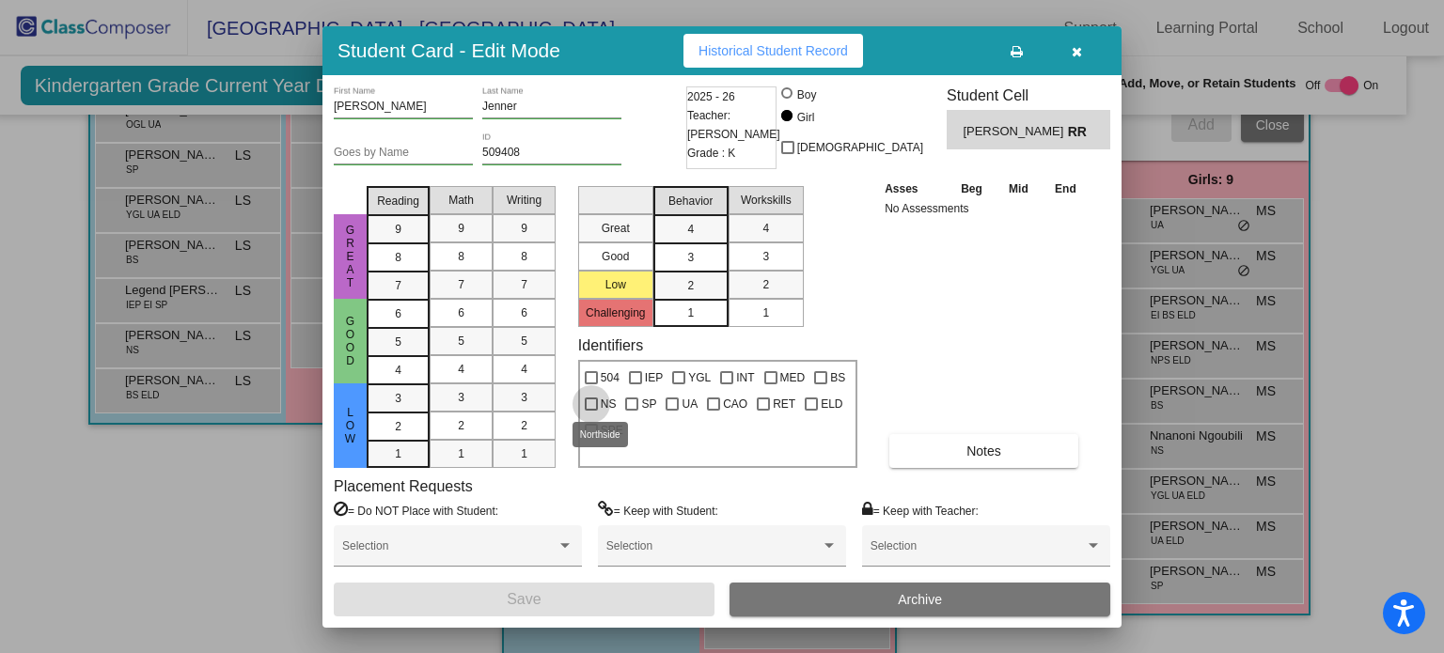
click at [588, 399] on div at bounding box center [591, 404] width 13 height 13
click at [590, 411] on input "NS" at bounding box center [590, 411] width 1 height 1
checkbox input "true"
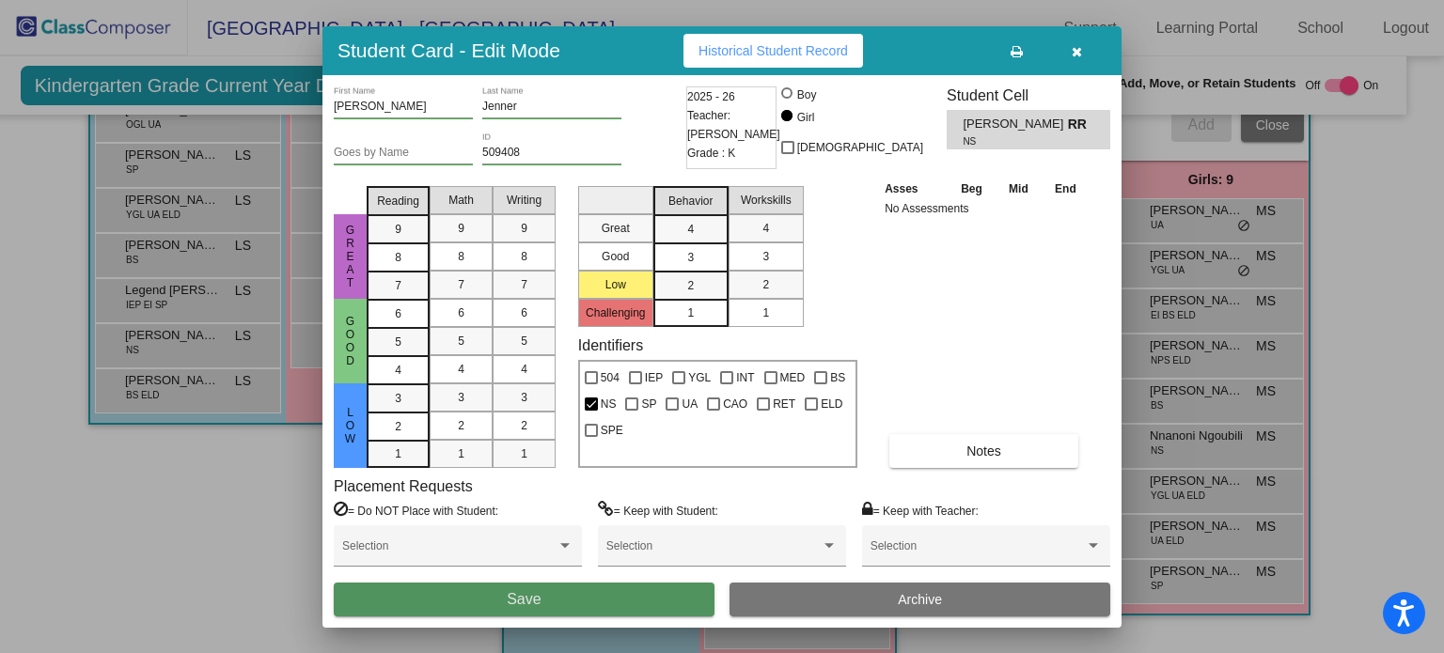
click at [582, 609] on button "Save" at bounding box center [524, 600] width 381 height 34
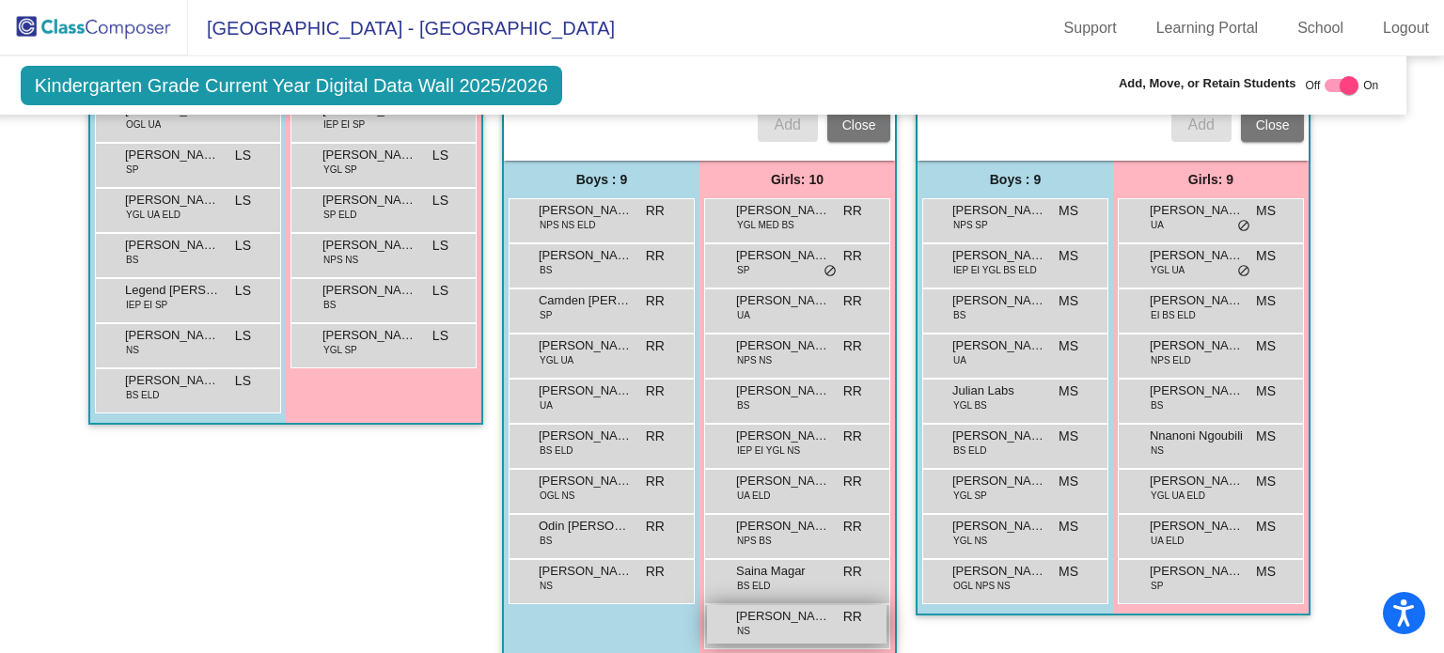
click at [778, 605] on div "[PERSON_NAME] NS RR lock do_not_disturb_alt" at bounding box center [797, 624] width 180 height 39
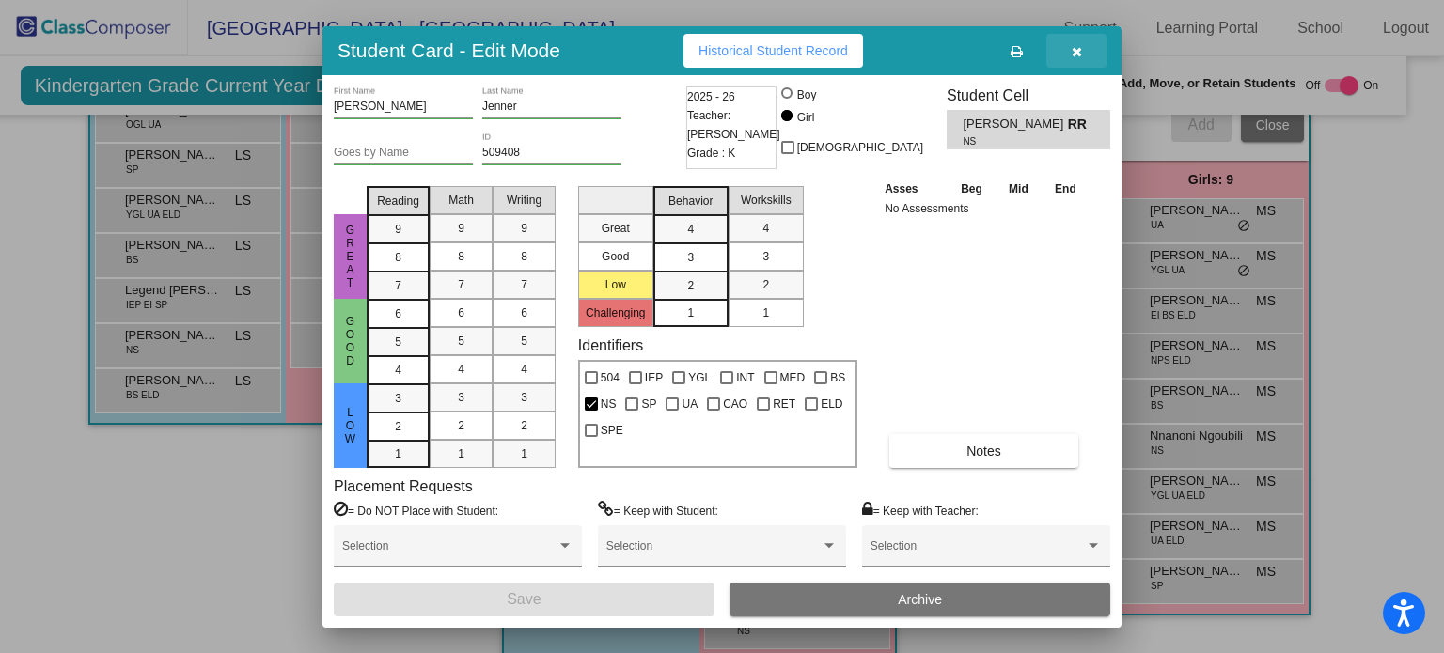
click at [1072, 43] on span "button" at bounding box center [1077, 50] width 10 height 15
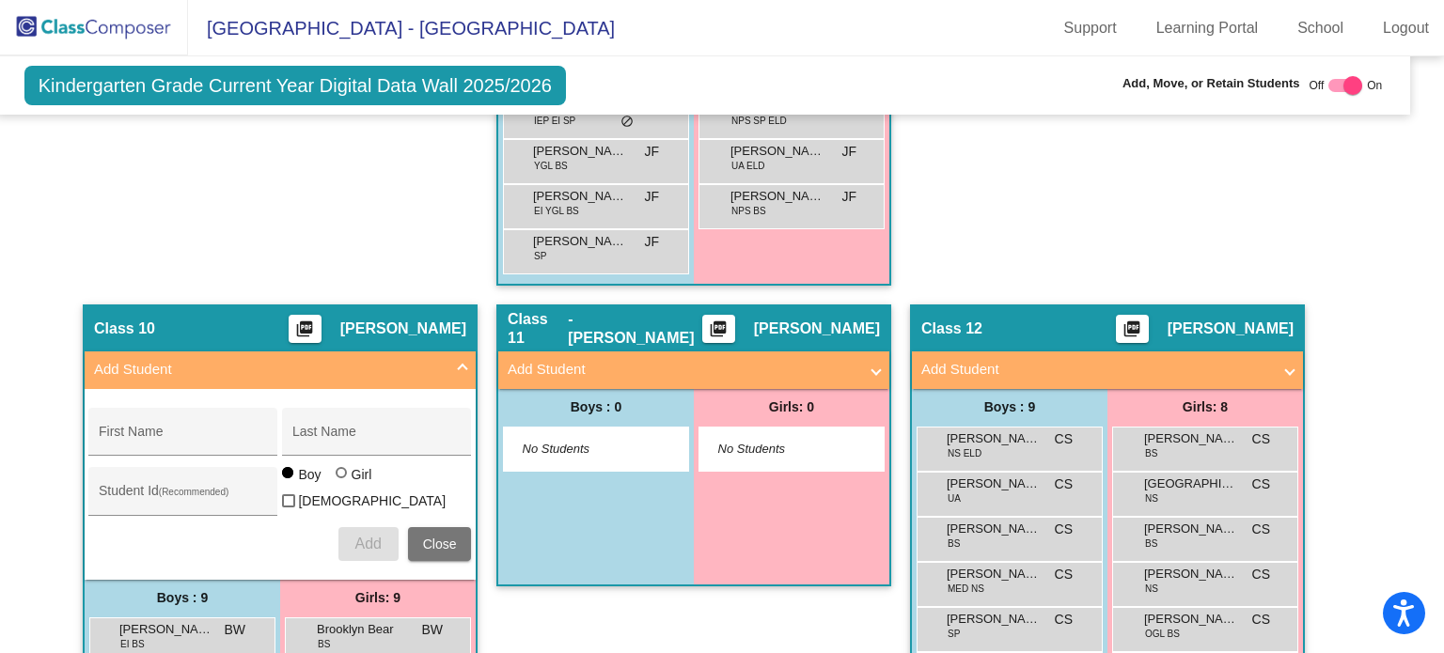
scroll to position [2989, 19]
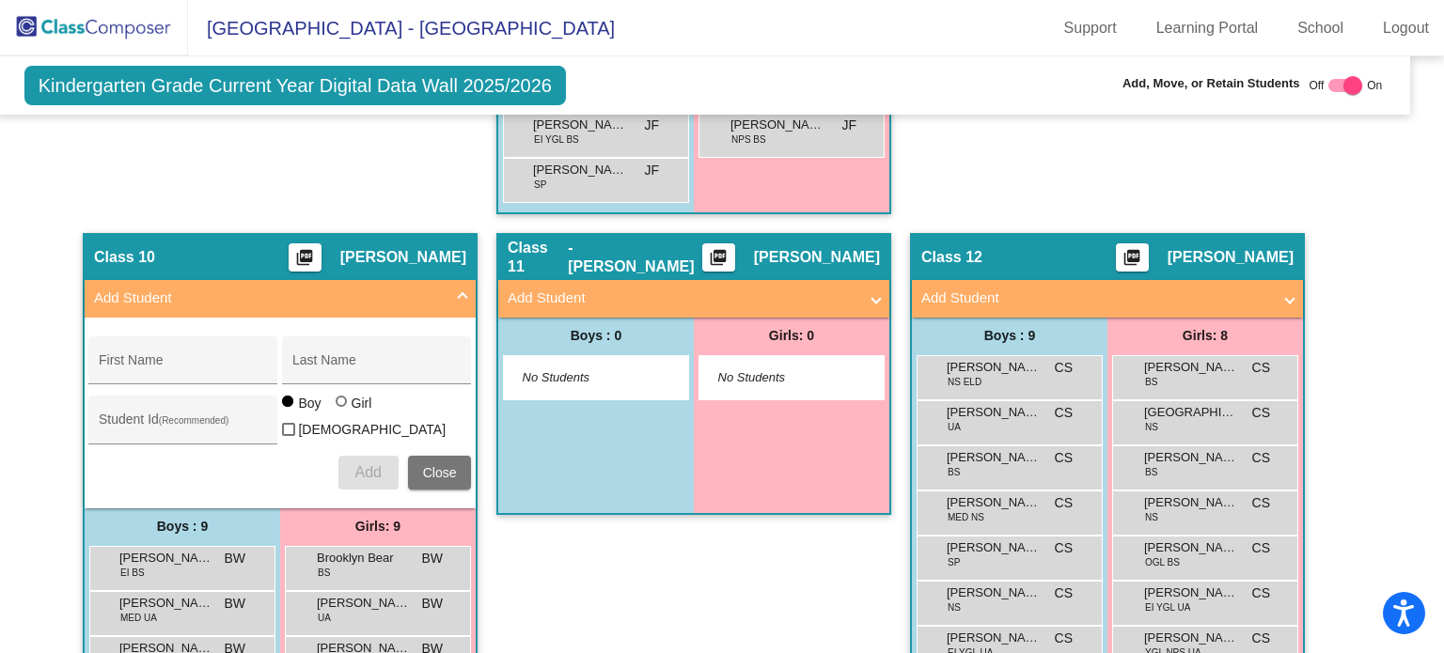
click at [1142, 289] on mat-expansion-panel-header "Add Student" at bounding box center [1107, 299] width 391 height 38
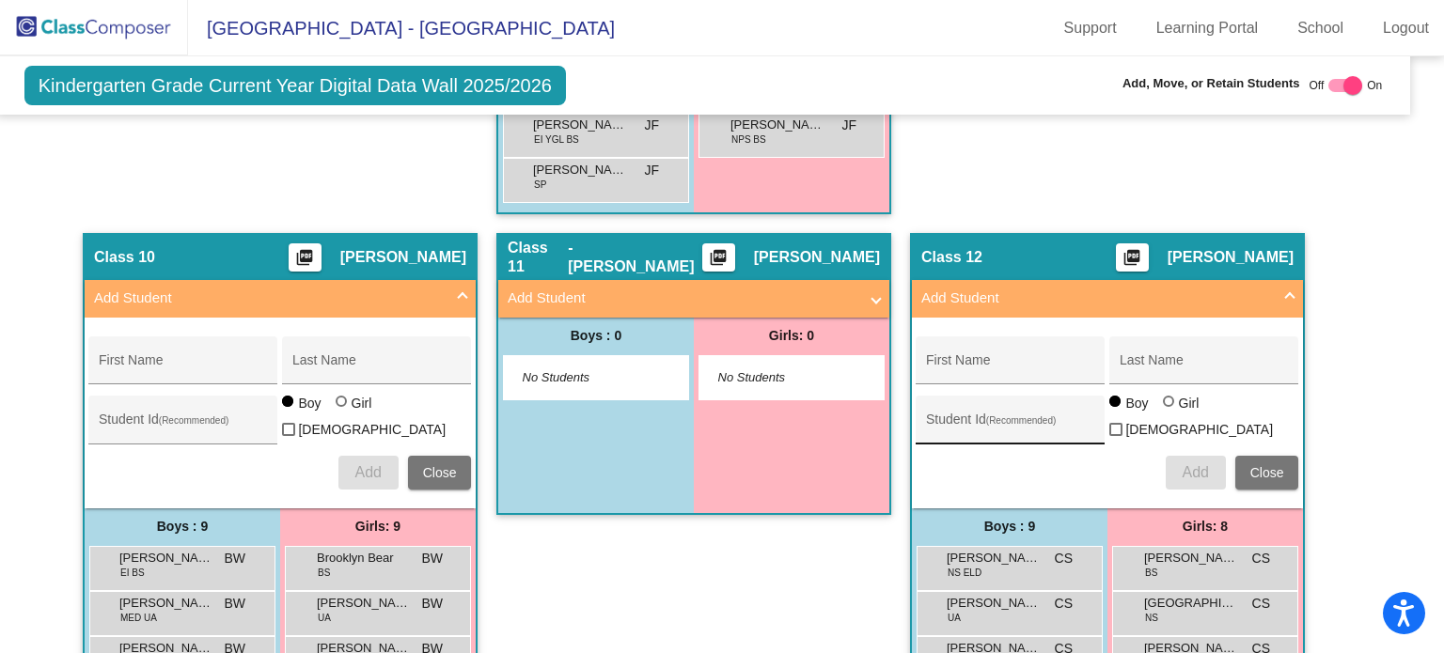
click at [976, 419] on input "Student Id (Recommended)" at bounding box center [1010, 426] width 169 height 15
paste input "509304"
type input "509304"
click at [1163, 396] on div at bounding box center [1168, 401] width 11 height 11
click at [1169, 411] on input "Girl" at bounding box center [1169, 411] width 1 height 1
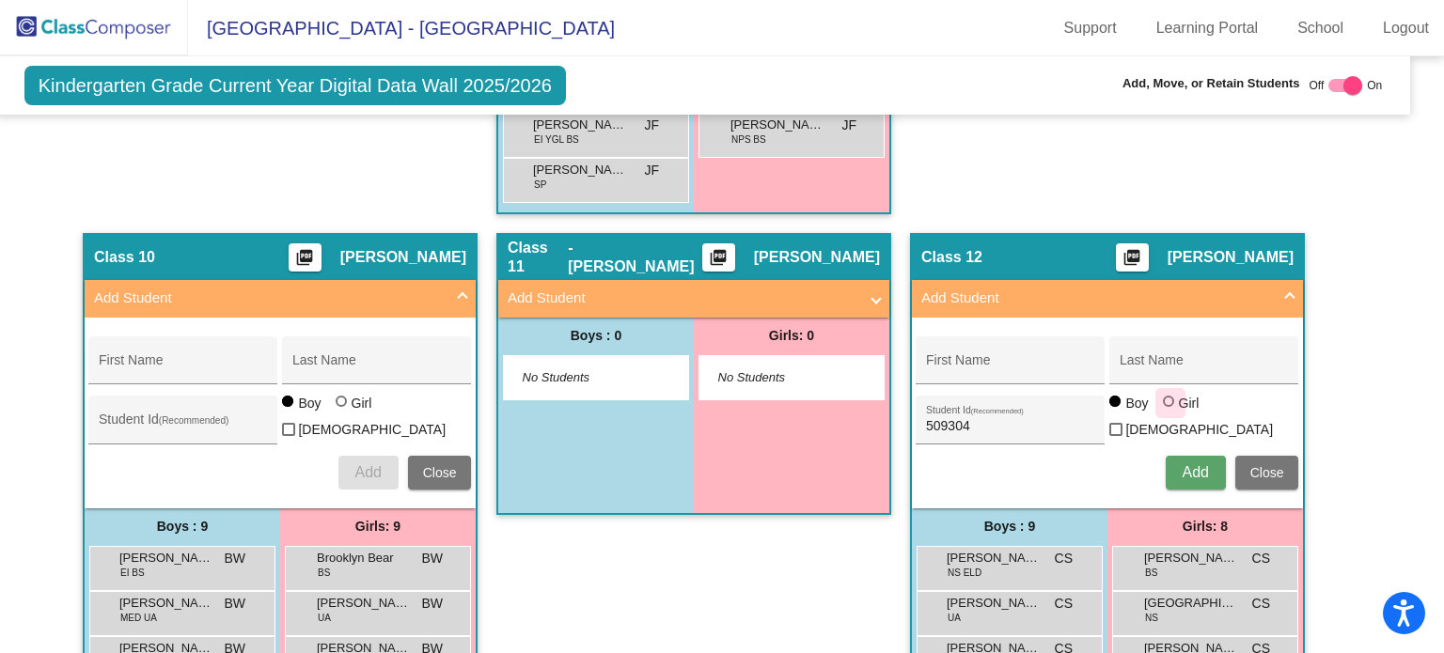
radio input "true"
click at [1004, 337] on div "First Name" at bounding box center [1010, 361] width 189 height 48
paste input "Rhythm [PERSON_NAME]"
click at [964, 360] on input "Rhythm [PERSON_NAME]" at bounding box center [1010, 367] width 169 height 15
drag, startPoint x: 970, startPoint y: 345, endPoint x: 1053, endPoint y: 343, distance: 82.7
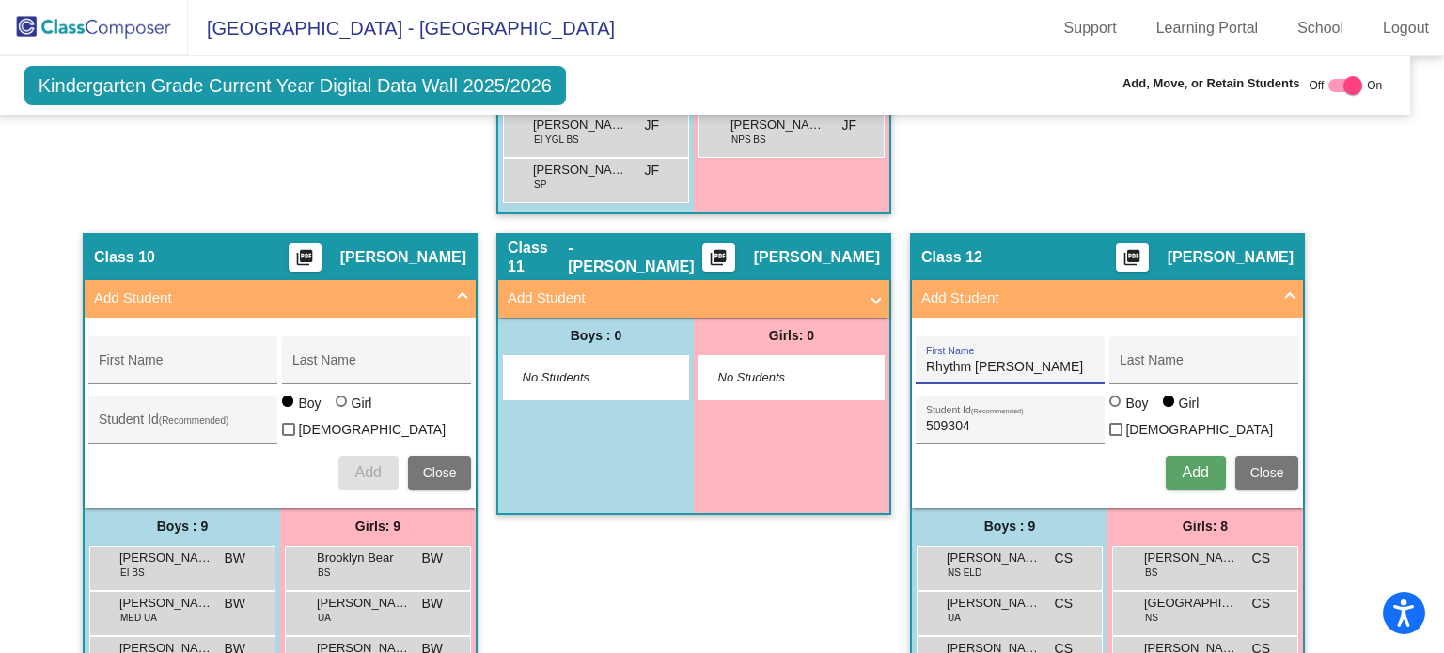
click at [1053, 360] on input "Rhythm [PERSON_NAME]" at bounding box center [1010, 367] width 169 height 15
type input "Rhythm"
click at [1173, 359] on div "Last Name" at bounding box center [1204, 365] width 169 height 39
click at [1165, 360] on input "Last Name" at bounding box center [1204, 367] width 169 height 15
paste input "[PERSON_NAME]"
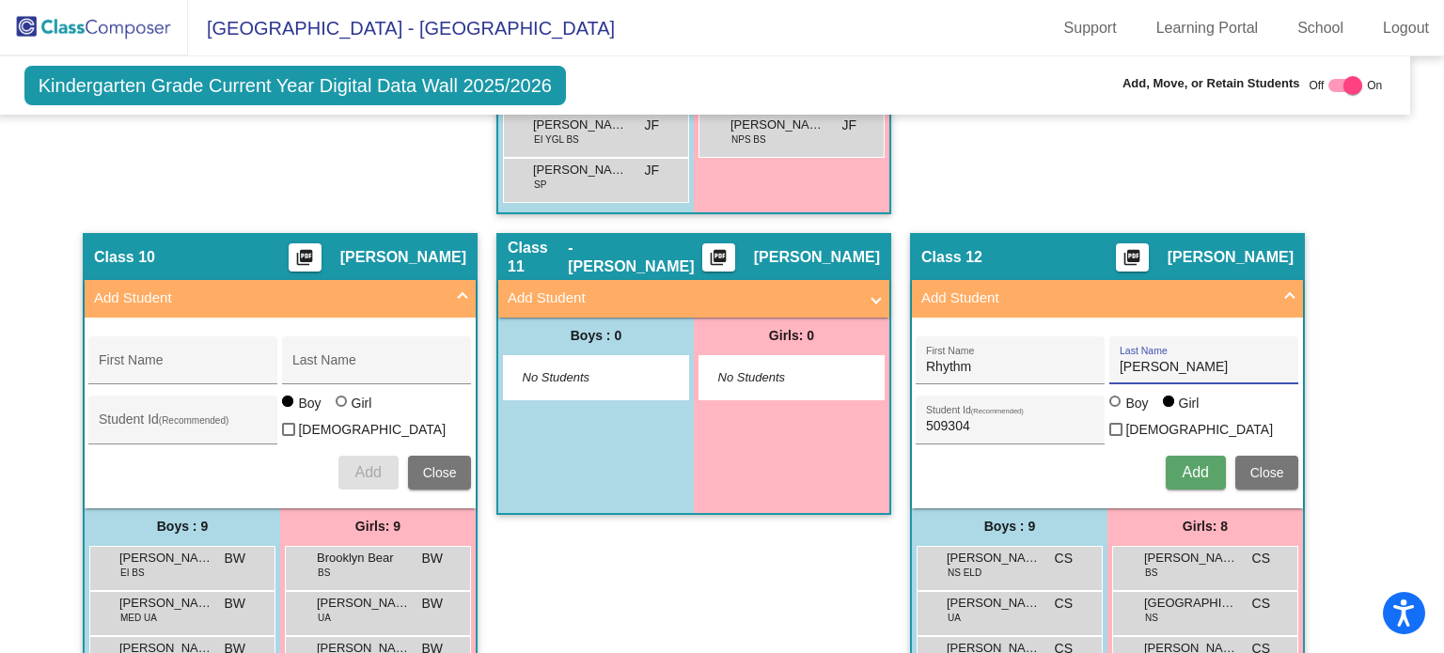
type input "[PERSON_NAME]"
click at [1188, 464] on span "Add" at bounding box center [1195, 472] width 26 height 16
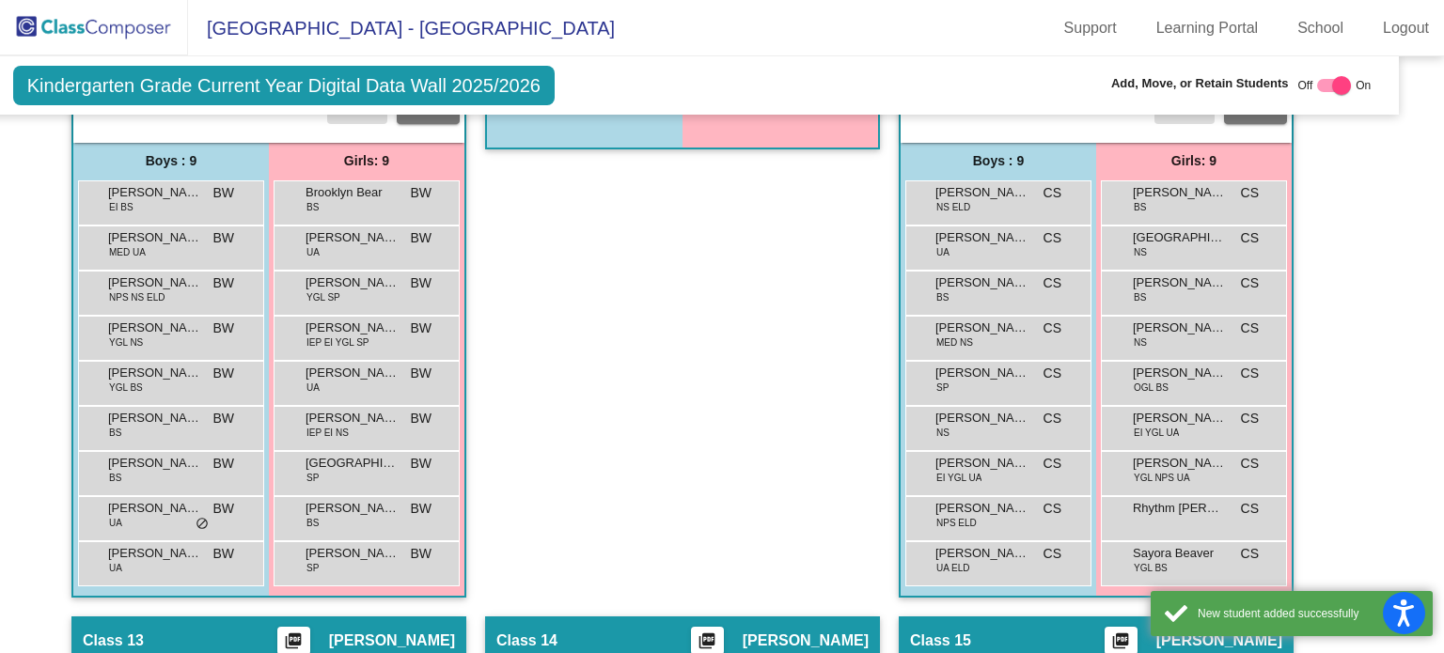
scroll to position [3355, 30]
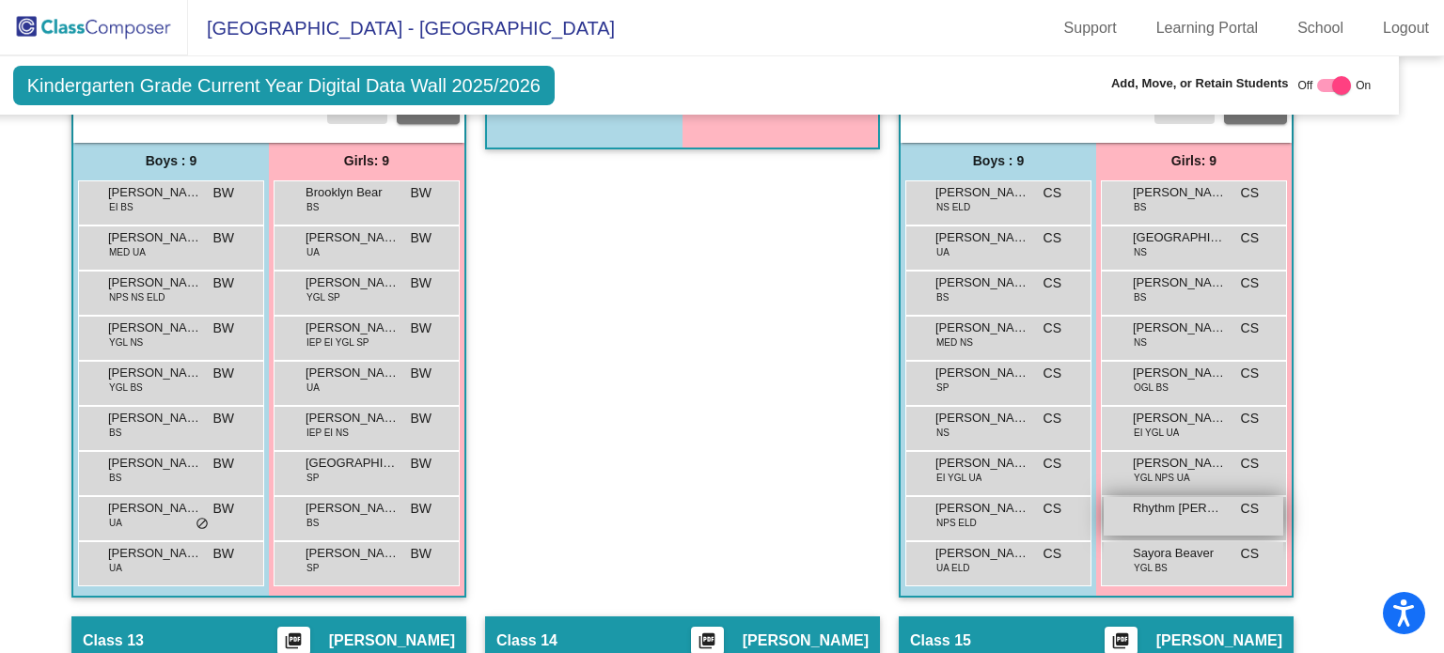
click at [1154, 499] on span "Rhythm [PERSON_NAME]" at bounding box center [1180, 508] width 94 height 19
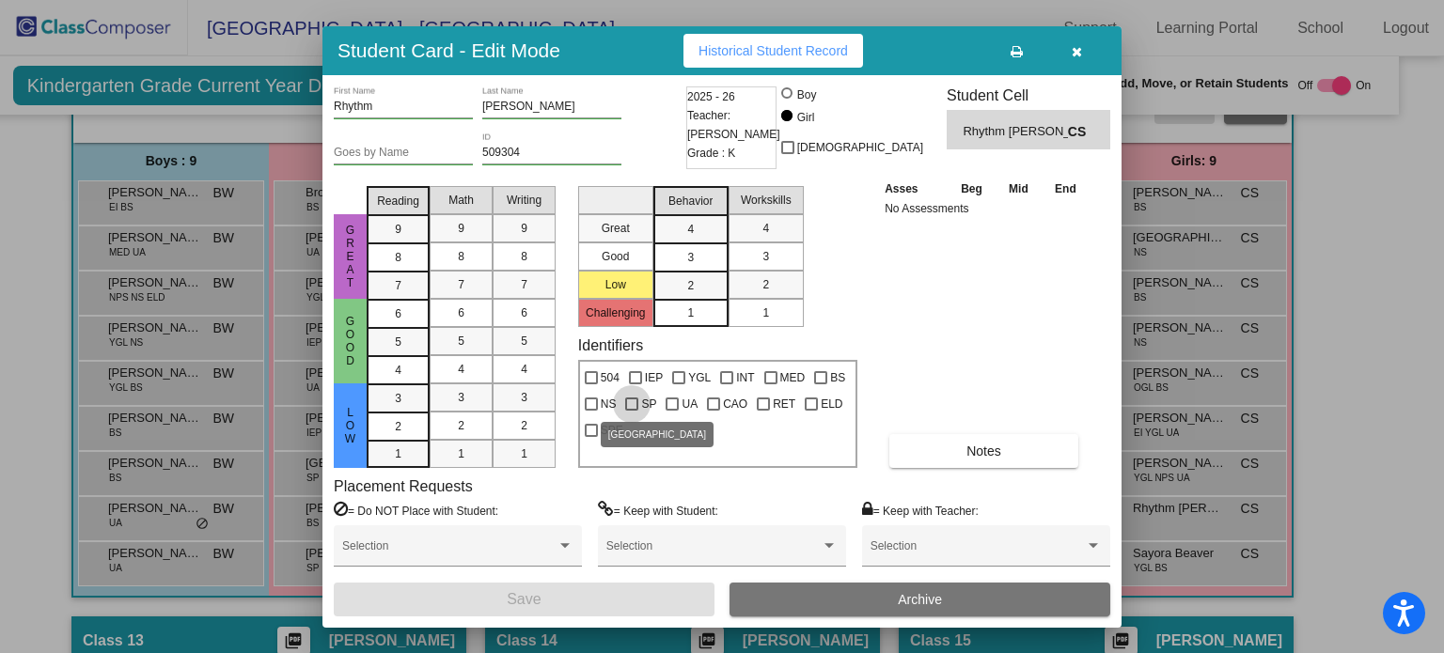
click at [648, 405] on span "SP" at bounding box center [648, 404] width 15 height 23
click at [632, 411] on input "SP" at bounding box center [631, 411] width 1 height 1
checkbox input "true"
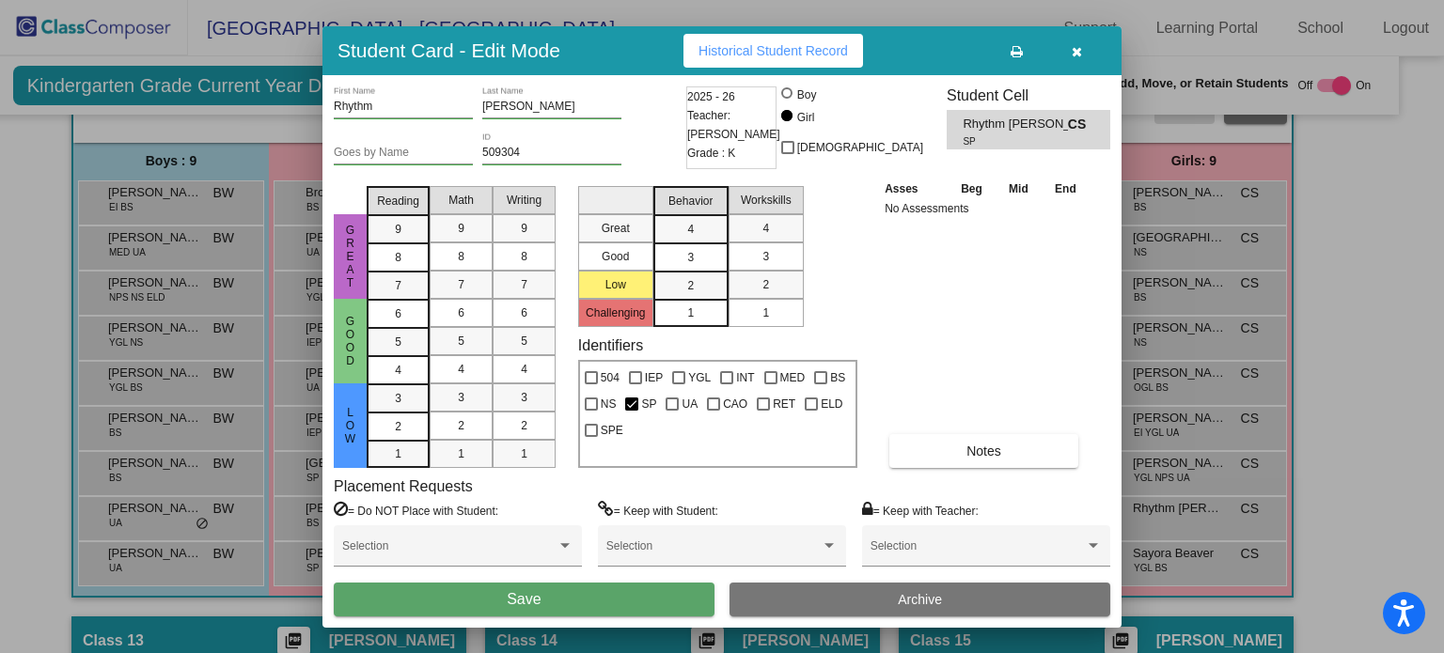
click at [580, 595] on button "Save" at bounding box center [524, 600] width 381 height 34
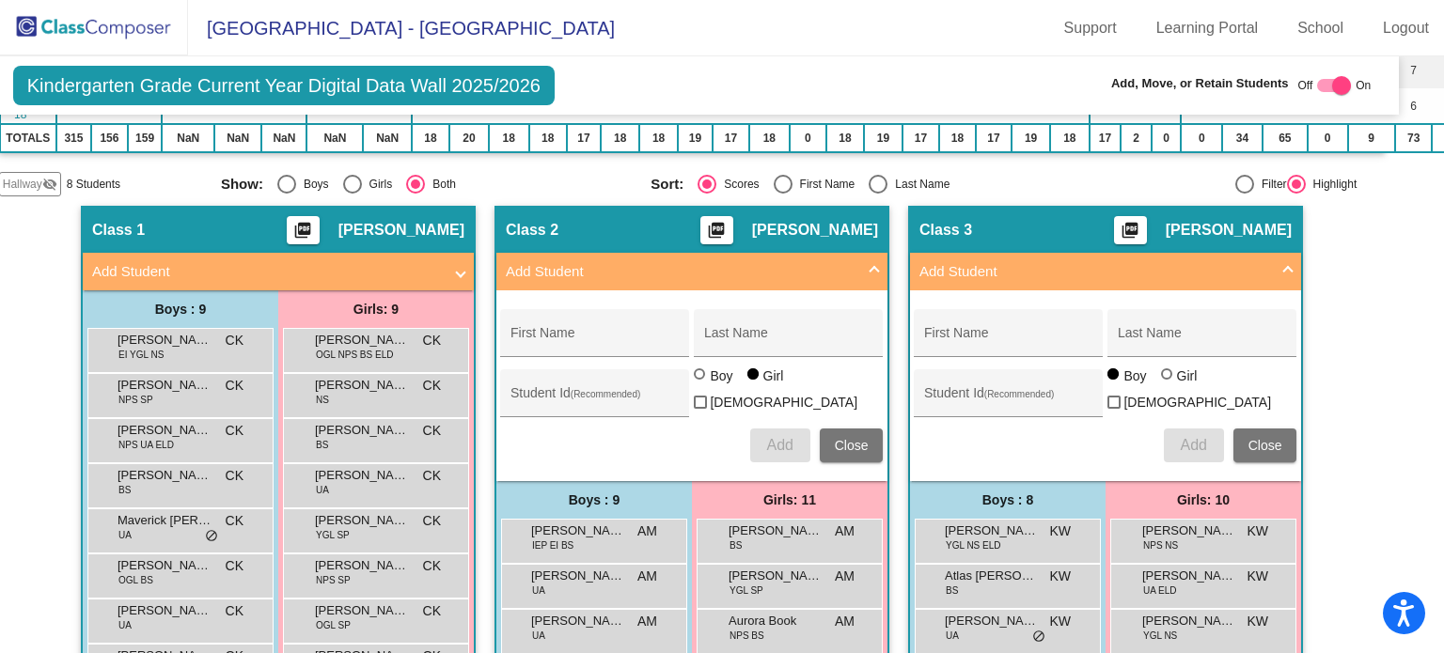
scroll to position [913, 30]
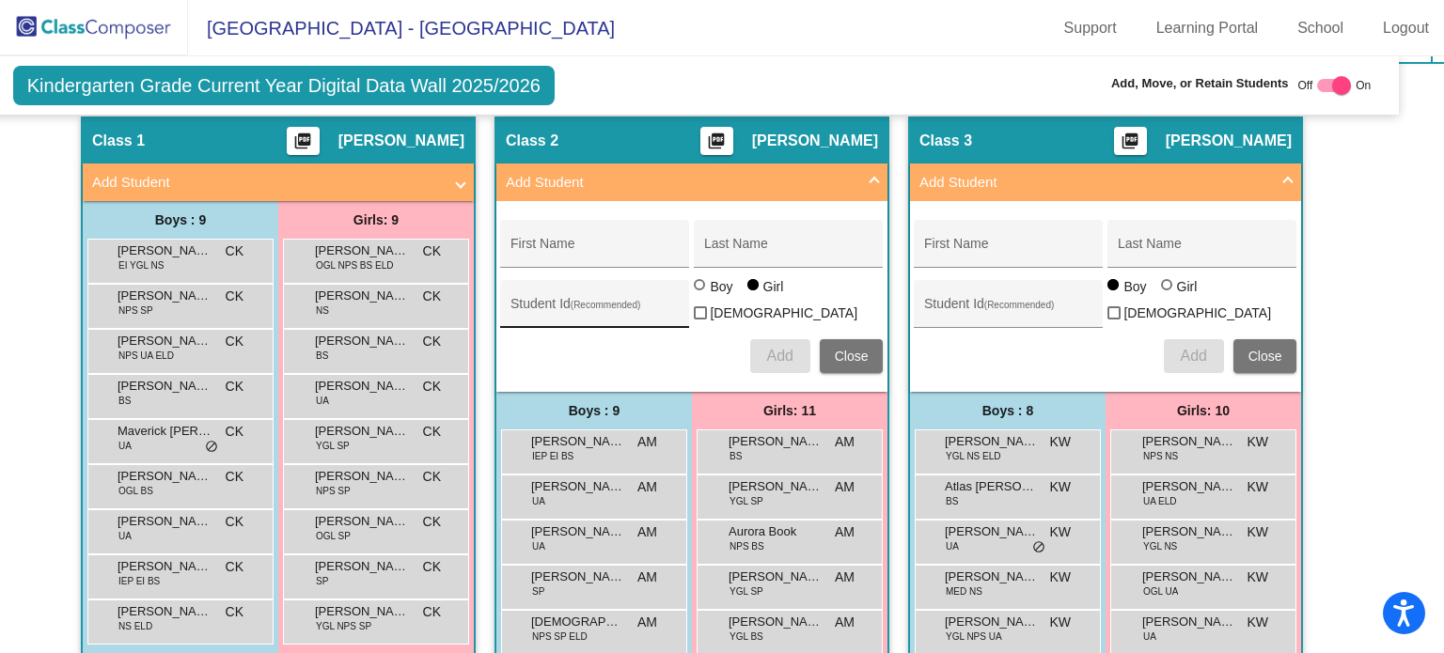
click at [623, 304] on input "Student Id (Recommended)" at bounding box center [594, 311] width 169 height 15
paste input "508052"
type input "508052"
click at [540, 243] on input "First Name" at bounding box center [594, 250] width 169 height 15
paste input "[PERSON_NAME]"
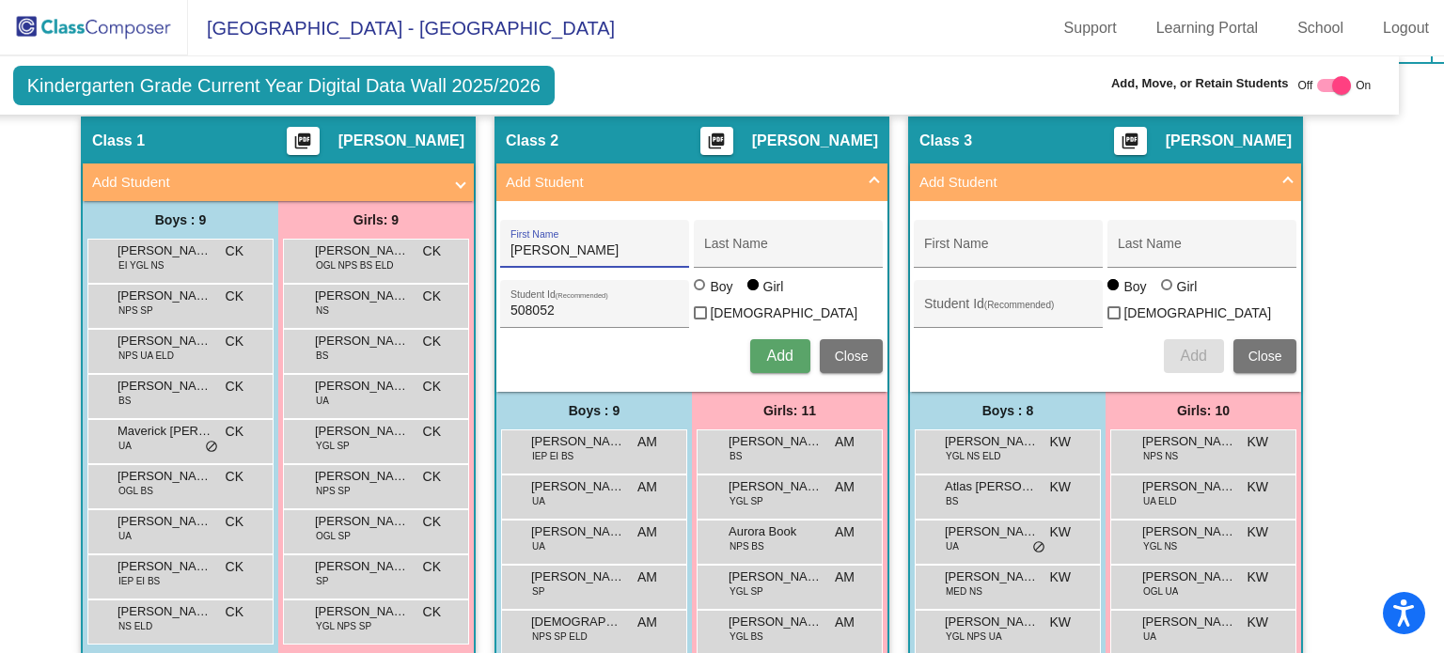
drag, startPoint x: 553, startPoint y: 236, endPoint x: 613, endPoint y: 242, distance: 60.4
click at [613, 243] on input "[PERSON_NAME]" at bounding box center [594, 250] width 169 height 15
type input "Roman"
click at [704, 243] on input "Last Name" at bounding box center [788, 250] width 169 height 15
paste input "[PERSON_NAME]"
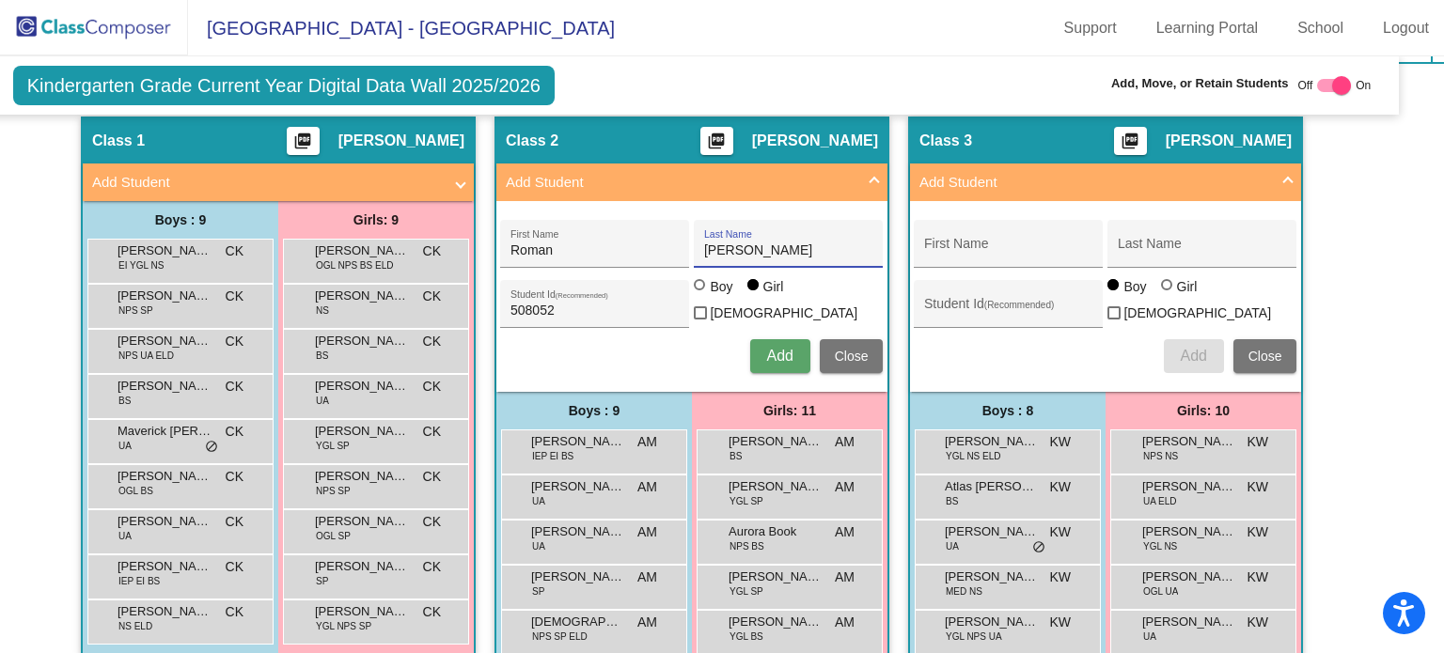
type input "[PERSON_NAME]"
click at [709, 295] on div "Boy" at bounding box center [721, 286] width 24 height 19
click at [701, 295] on input "Boy" at bounding box center [700, 294] width 1 height 1
radio input "true"
click at [775, 357] on button "Add" at bounding box center [780, 356] width 60 height 34
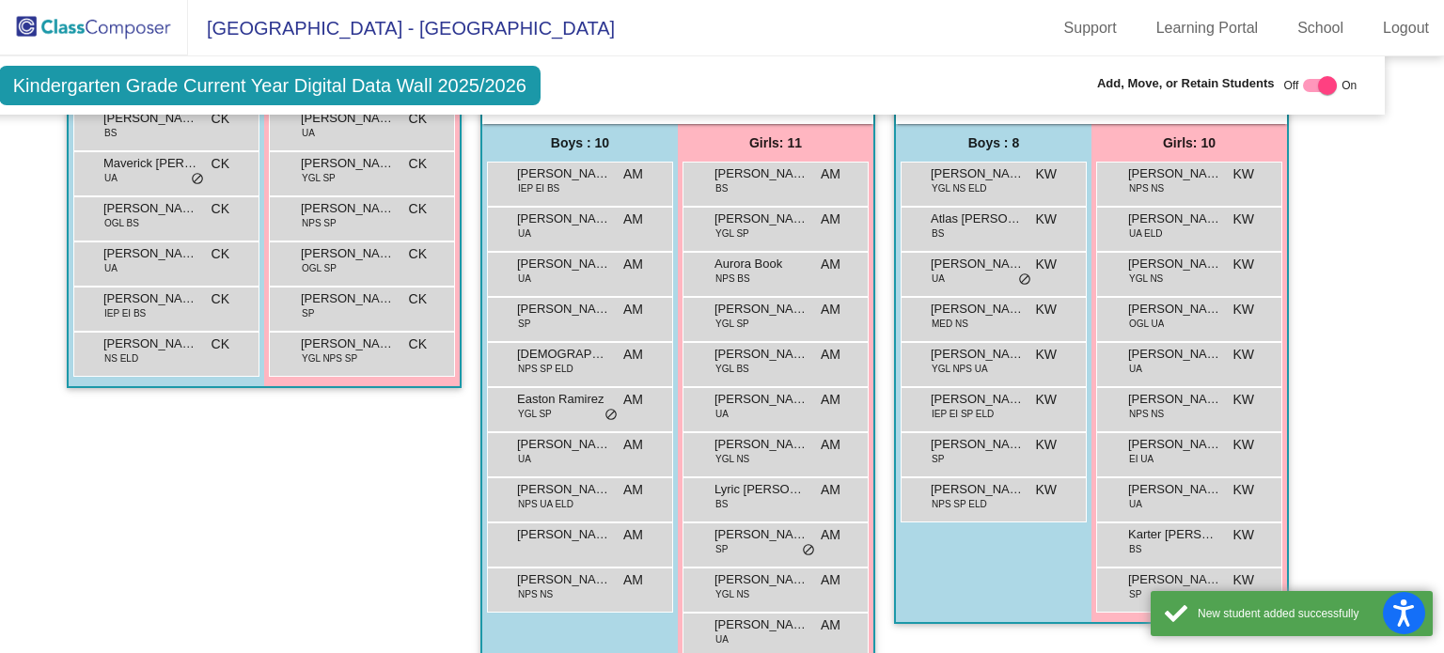
scroll to position [1182, 44]
click at [541, 525] on span "[PERSON_NAME]" at bounding box center [564, 534] width 94 height 19
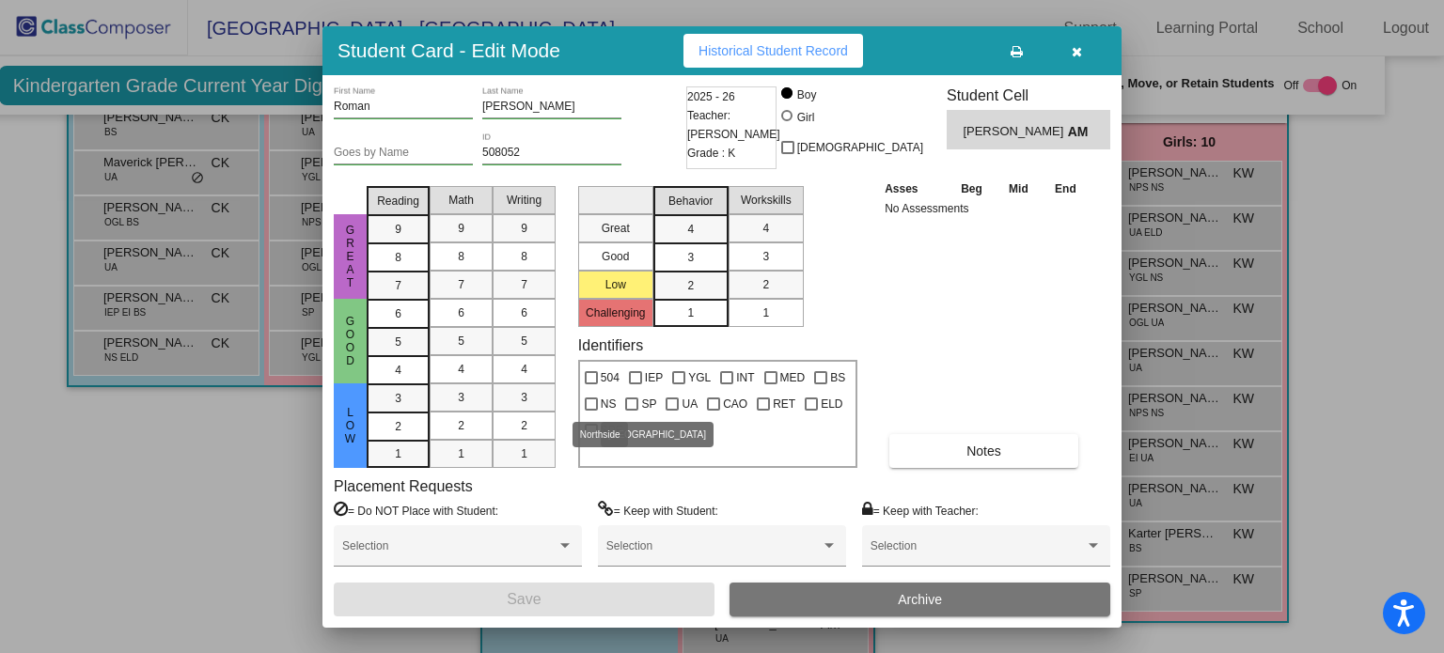
click at [609, 394] on span "NS" at bounding box center [609, 404] width 16 height 23
click at [591, 411] on input "NS" at bounding box center [590, 411] width 1 height 1
checkbox input "true"
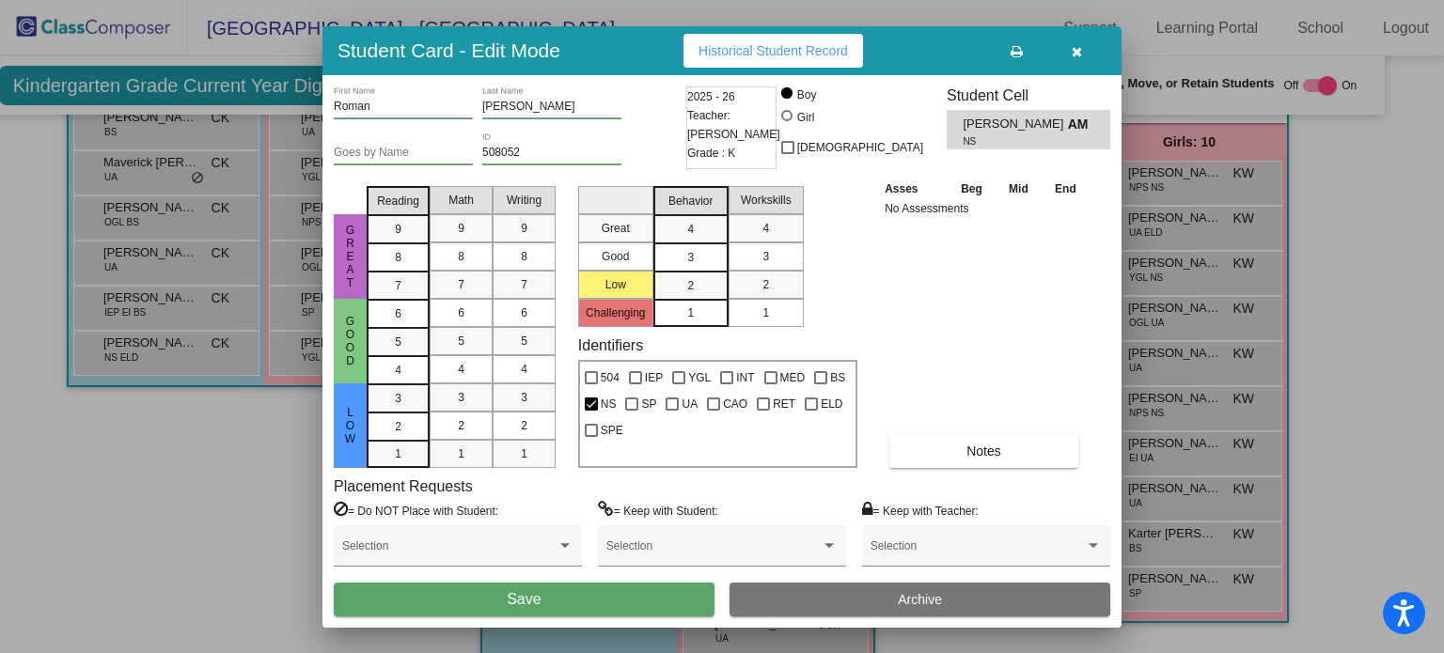
click at [547, 595] on button "Save" at bounding box center [524, 600] width 381 height 34
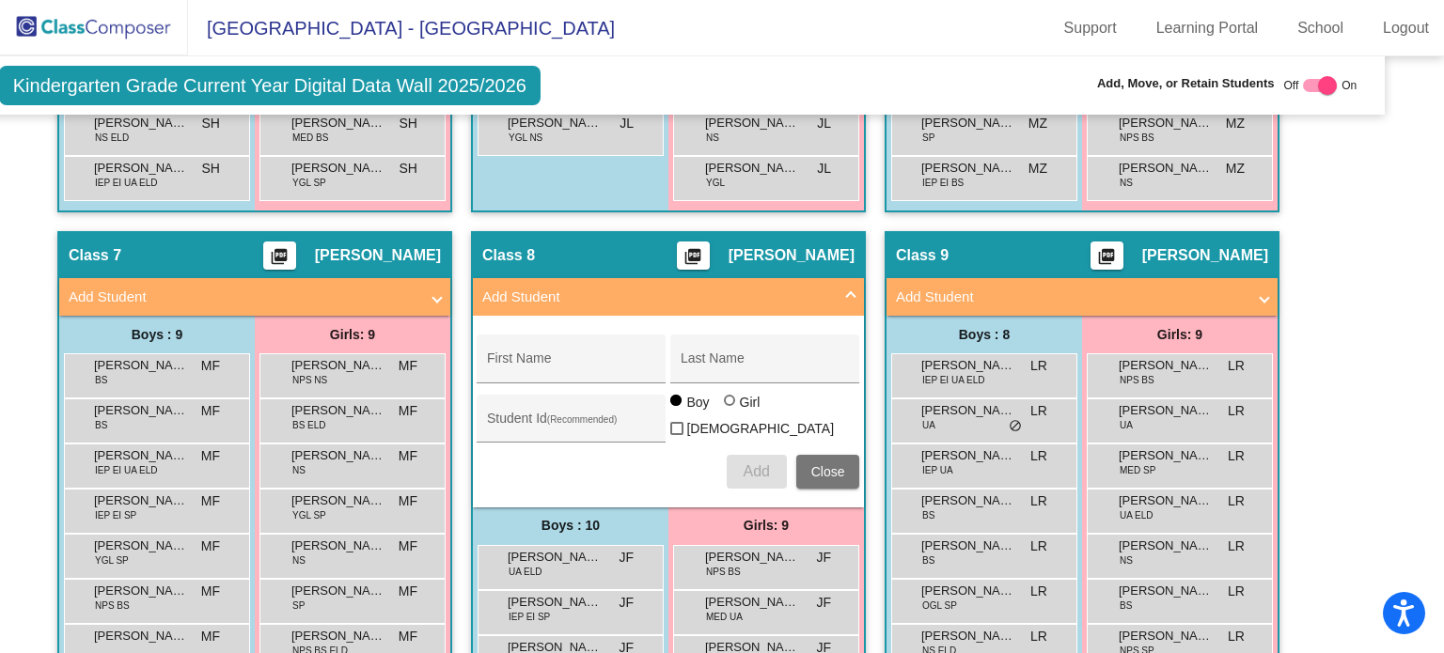
scroll to position [2197, 44]
click at [1113, 286] on mat-panel-title "Add Student" at bounding box center [1071, 297] width 350 height 22
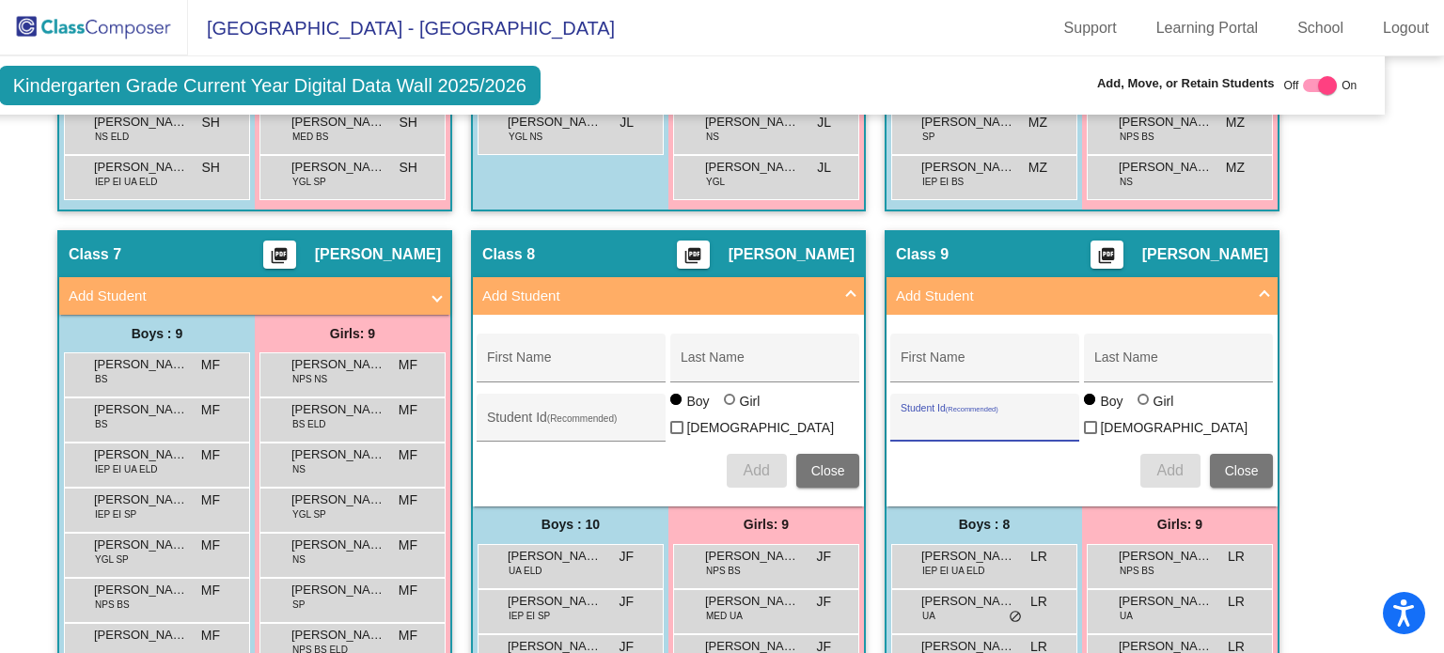
click at [948, 417] on input "Student Id (Recommended)" at bounding box center [985, 424] width 169 height 15
paste input "509425"
type input "509425"
click at [1011, 357] on input "First Name" at bounding box center [985, 364] width 169 height 15
paste input "[PERSON_NAME]"
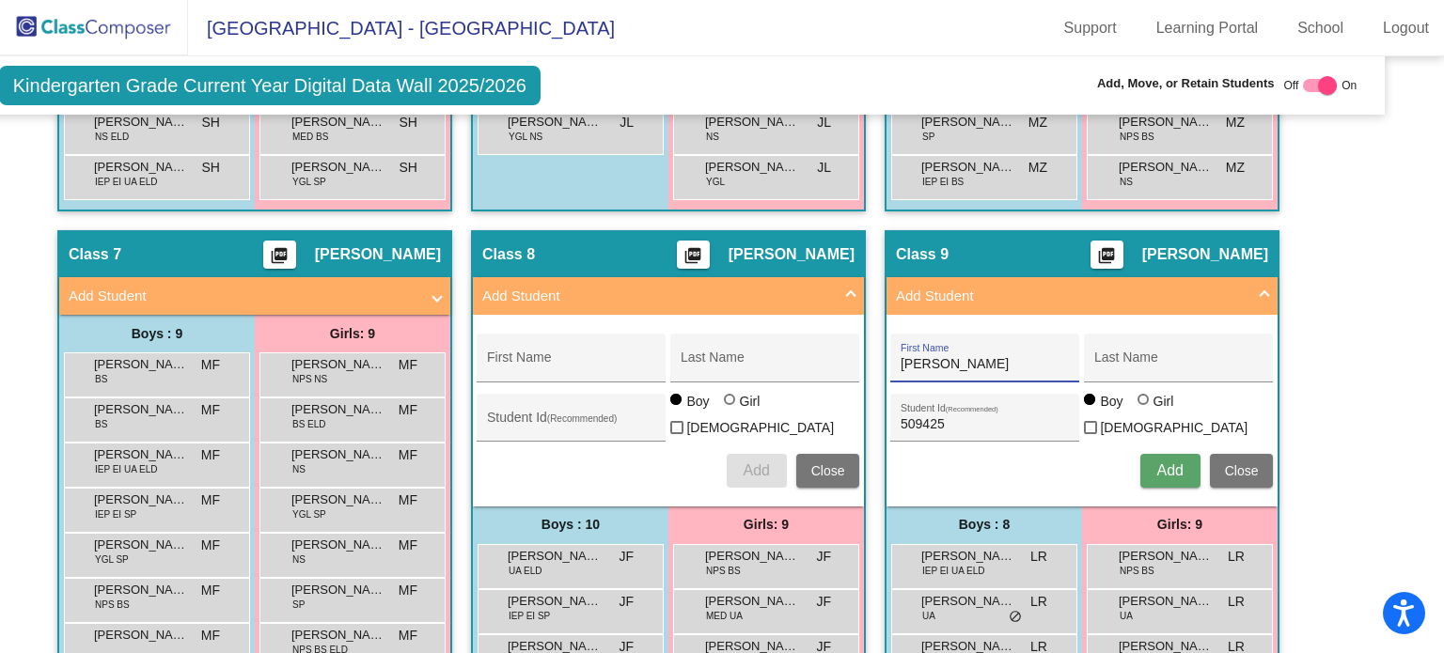
drag, startPoint x: 960, startPoint y: 341, endPoint x: 1015, endPoint y: 351, distance: 56.3
click at [1015, 357] on input "[PERSON_NAME]" at bounding box center [985, 364] width 169 height 15
type input "Abdikhaliq"
click at [1141, 344] on div "Last Name" at bounding box center [1178, 363] width 169 height 39
paste input "Farah"
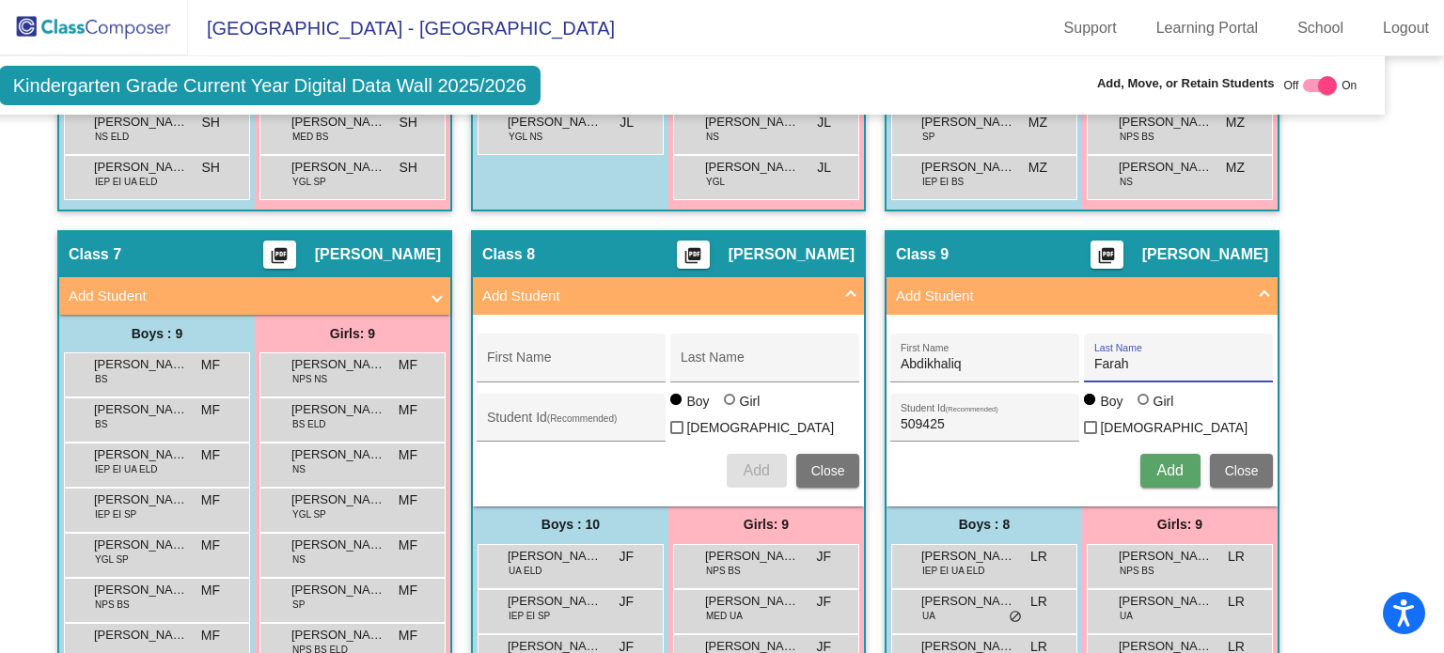
type input "Farah"
click at [1157, 463] on span "Add" at bounding box center [1169, 471] width 26 height 16
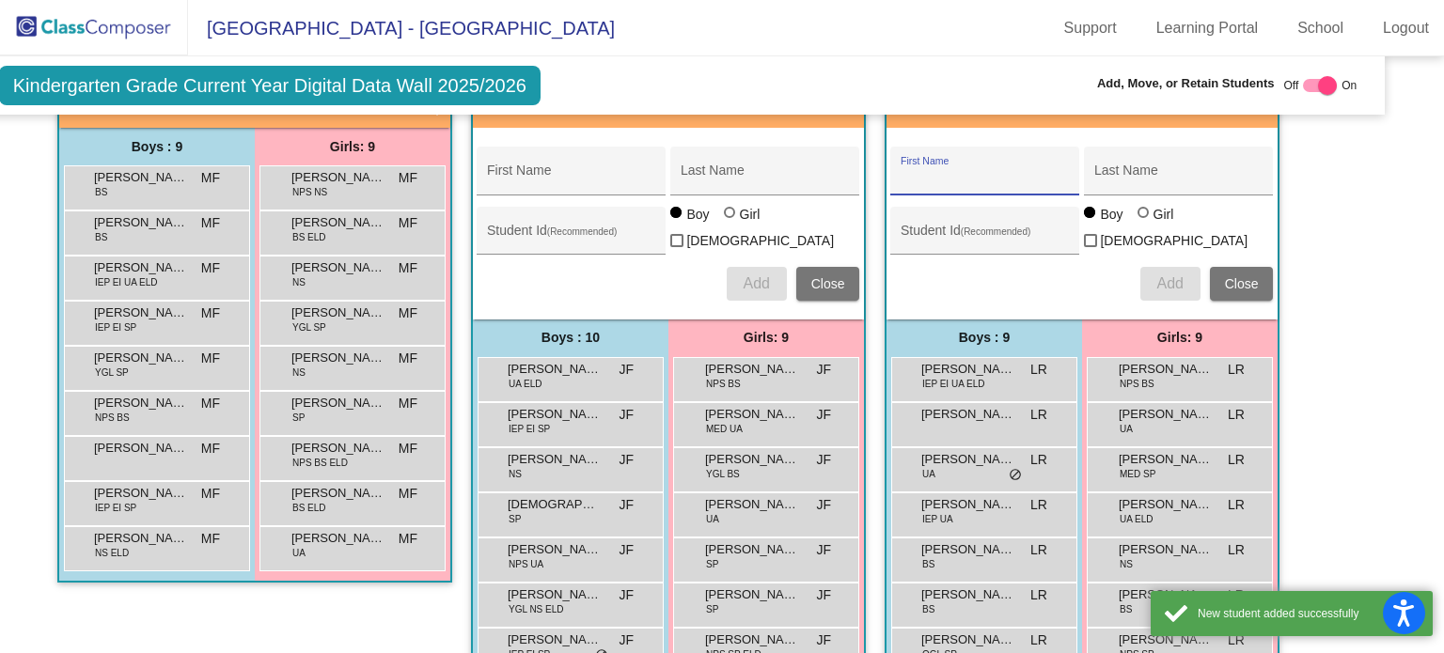
scroll to position [2385, 44]
click at [974, 416] on div "[PERSON_NAME] lock do_not_disturb_alt" at bounding box center [982, 421] width 180 height 39
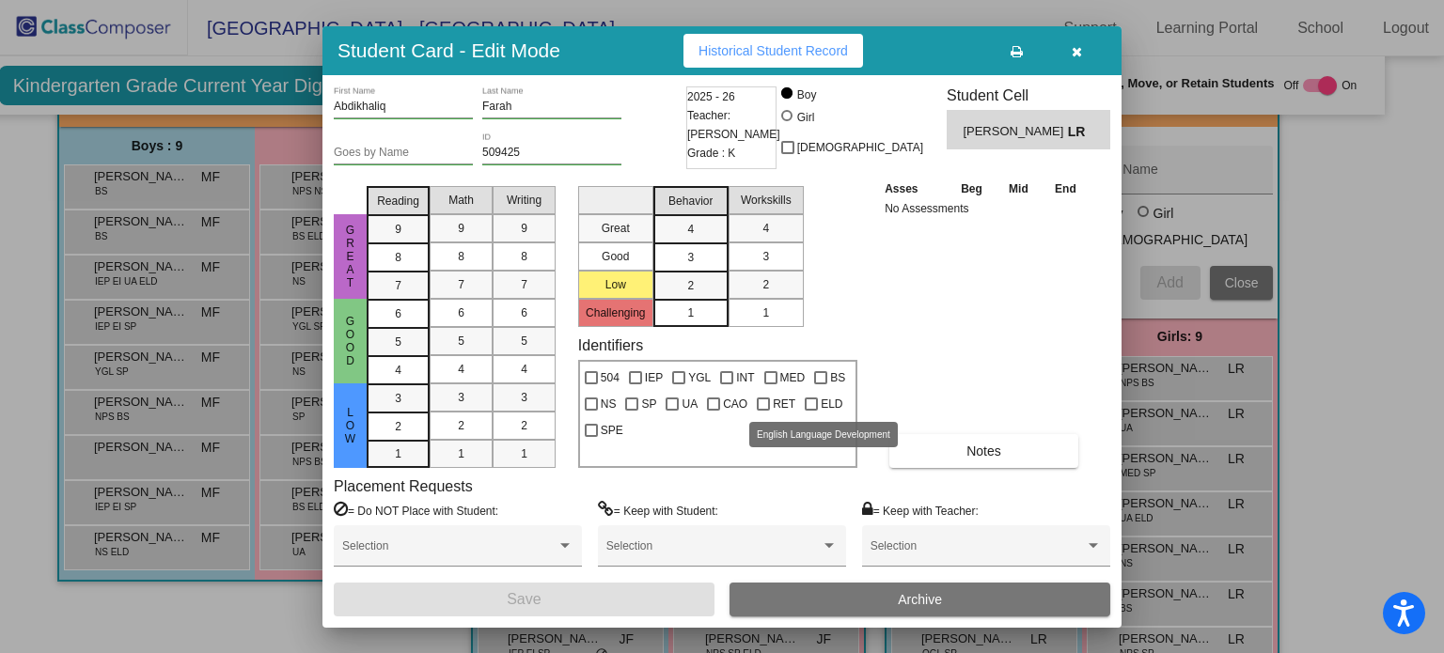
click at [812, 405] on div at bounding box center [811, 404] width 13 height 13
click at [811, 411] on input "ELD" at bounding box center [810, 411] width 1 height 1
checkbox input "true"
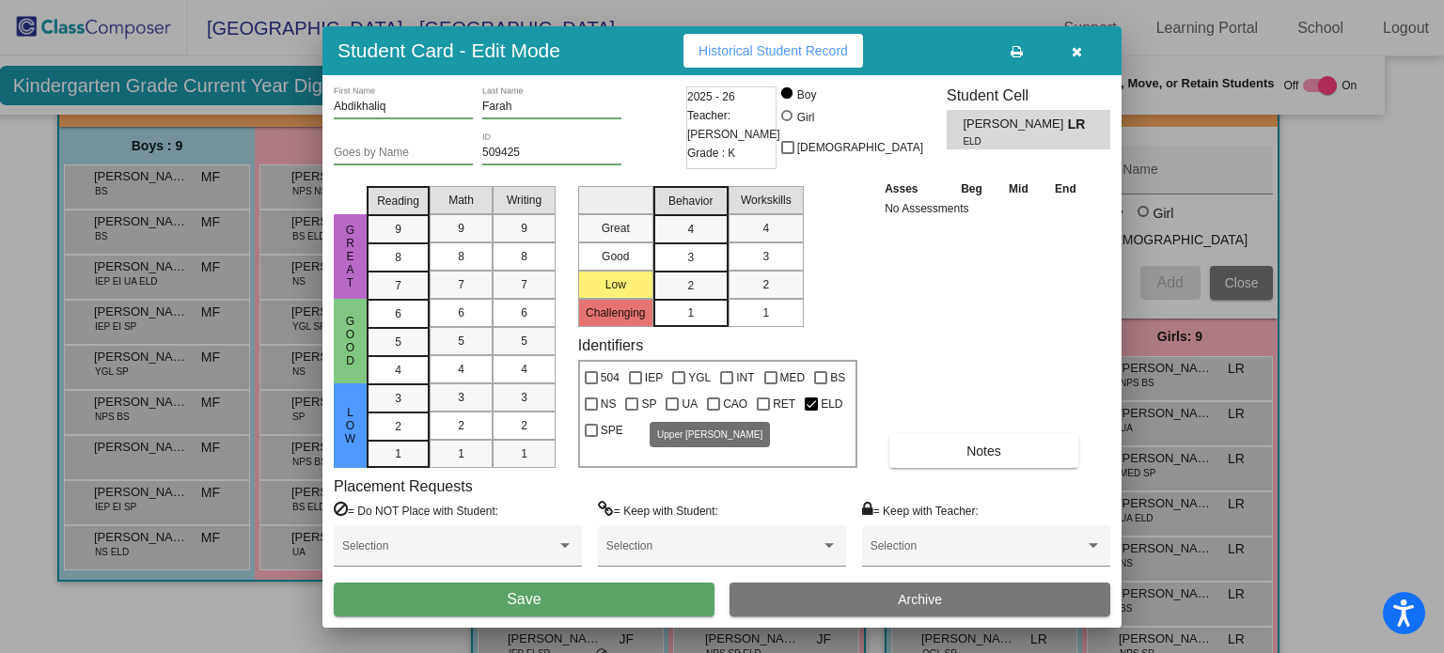
click at [682, 395] on span "UA" at bounding box center [690, 404] width 16 height 23
click at [672, 411] on input "UA" at bounding box center [671, 411] width 1 height 1
checkbox input "true"
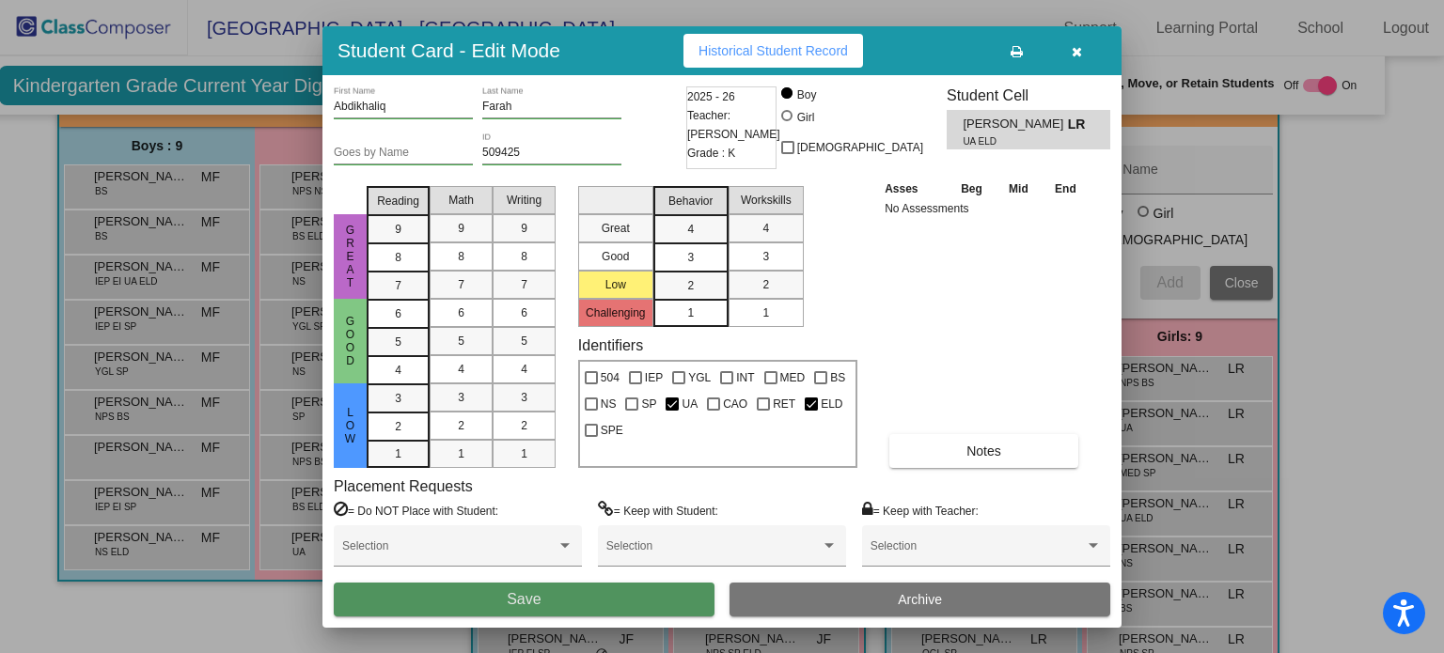
click at [599, 599] on button "Save" at bounding box center [524, 600] width 381 height 34
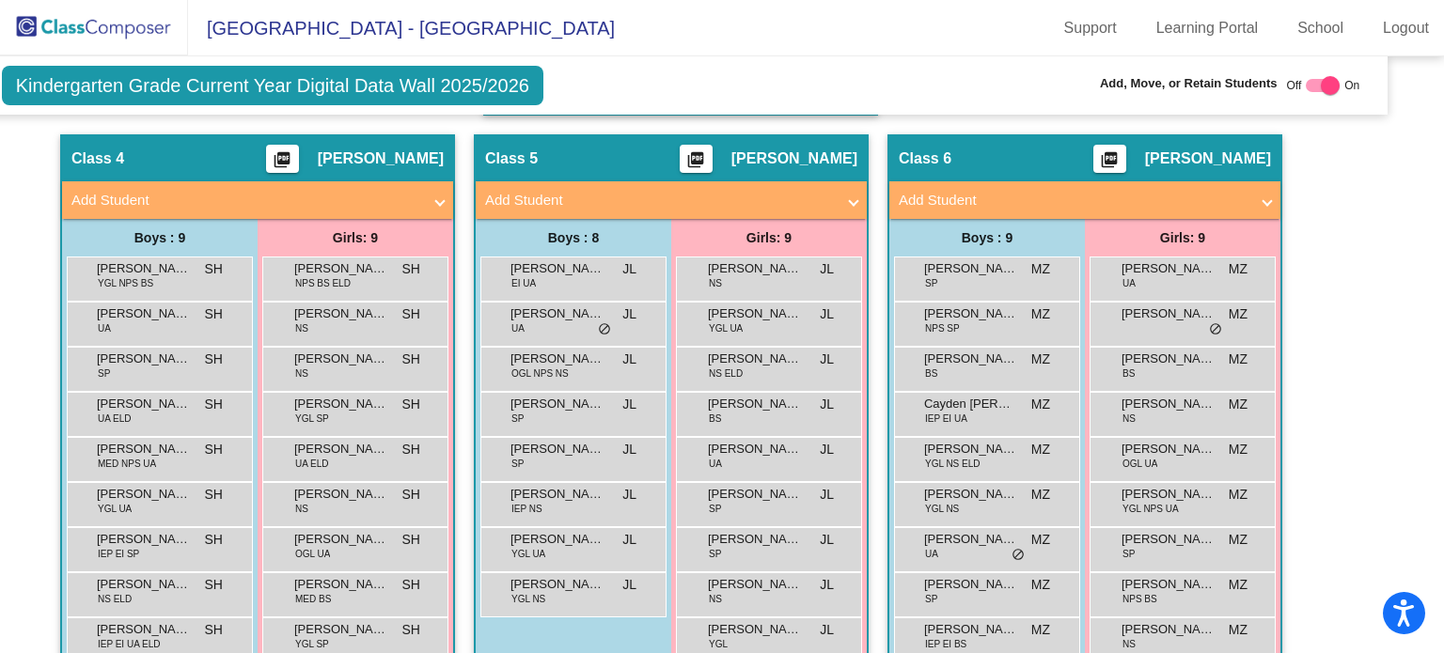
scroll to position [1733, 41]
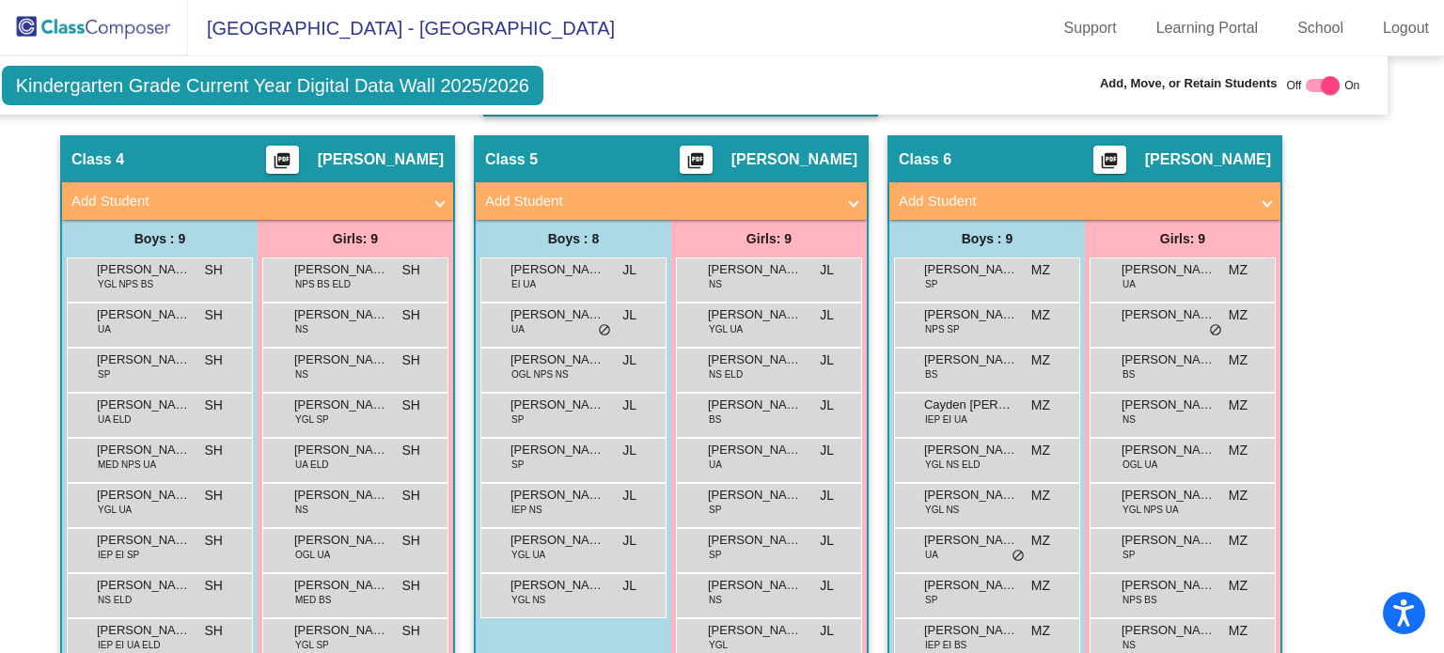
click at [173, 191] on mat-panel-title "Add Student" at bounding box center [246, 202] width 350 height 22
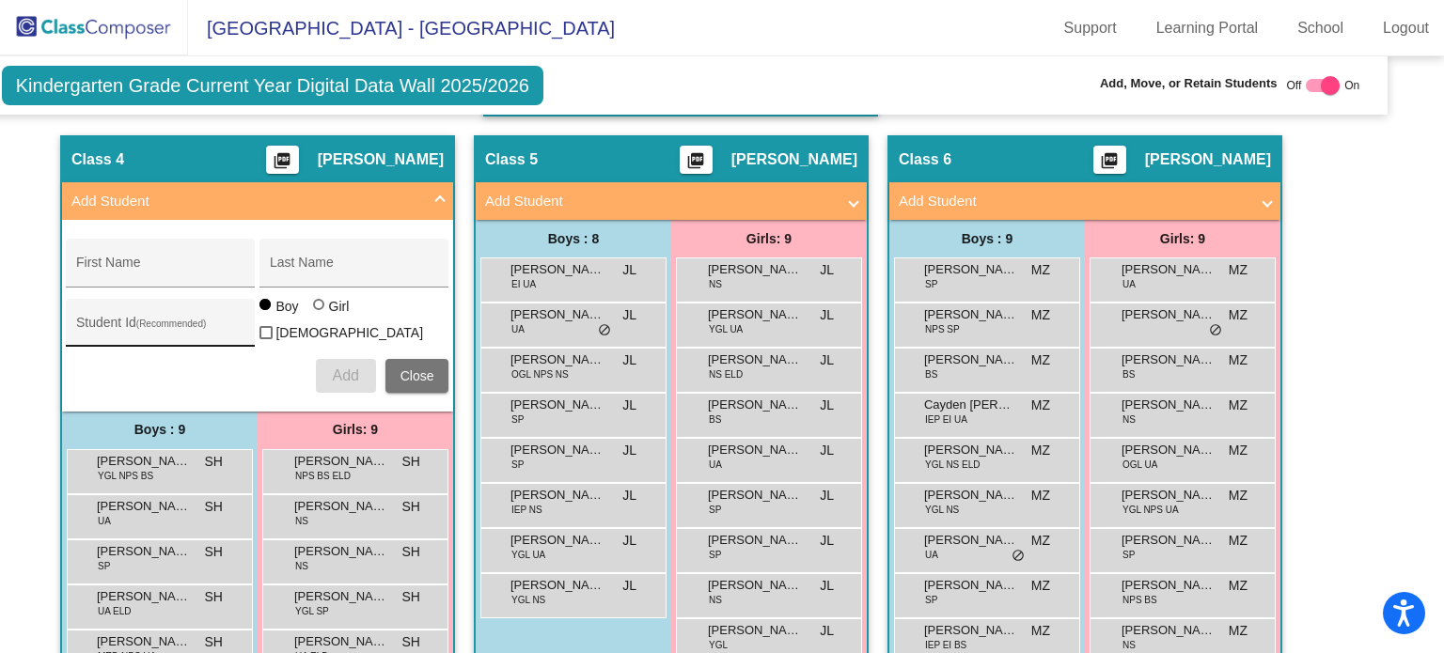
click at [155, 309] on div "Student Id (Recommended)" at bounding box center [160, 328] width 169 height 39
paste input "509461"
type input "509461"
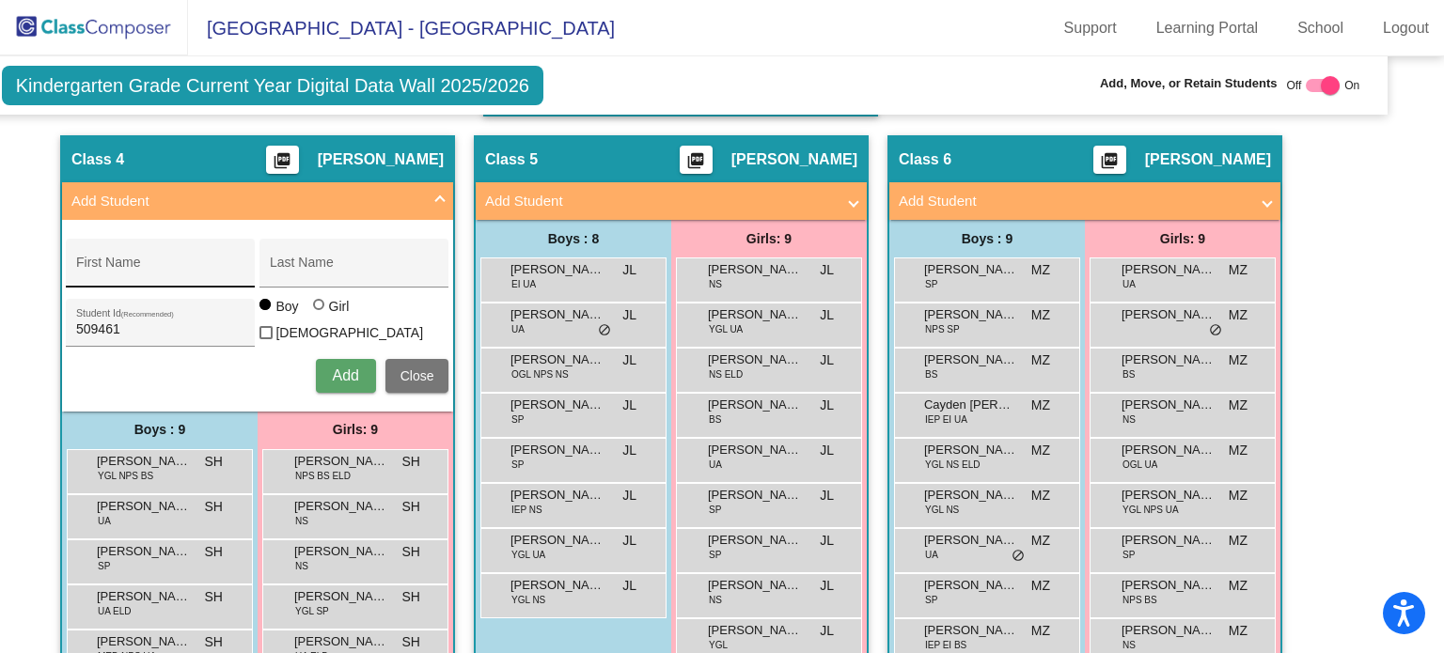
click at [196, 249] on div "First Name" at bounding box center [160, 268] width 169 height 39
paste input "[PERSON_NAME]"
drag, startPoint x: 114, startPoint y: 252, endPoint x: 192, endPoint y: 256, distance: 78.1
click at [192, 262] on input "[PERSON_NAME]" at bounding box center [160, 269] width 169 height 15
type input "[PERSON_NAME]"
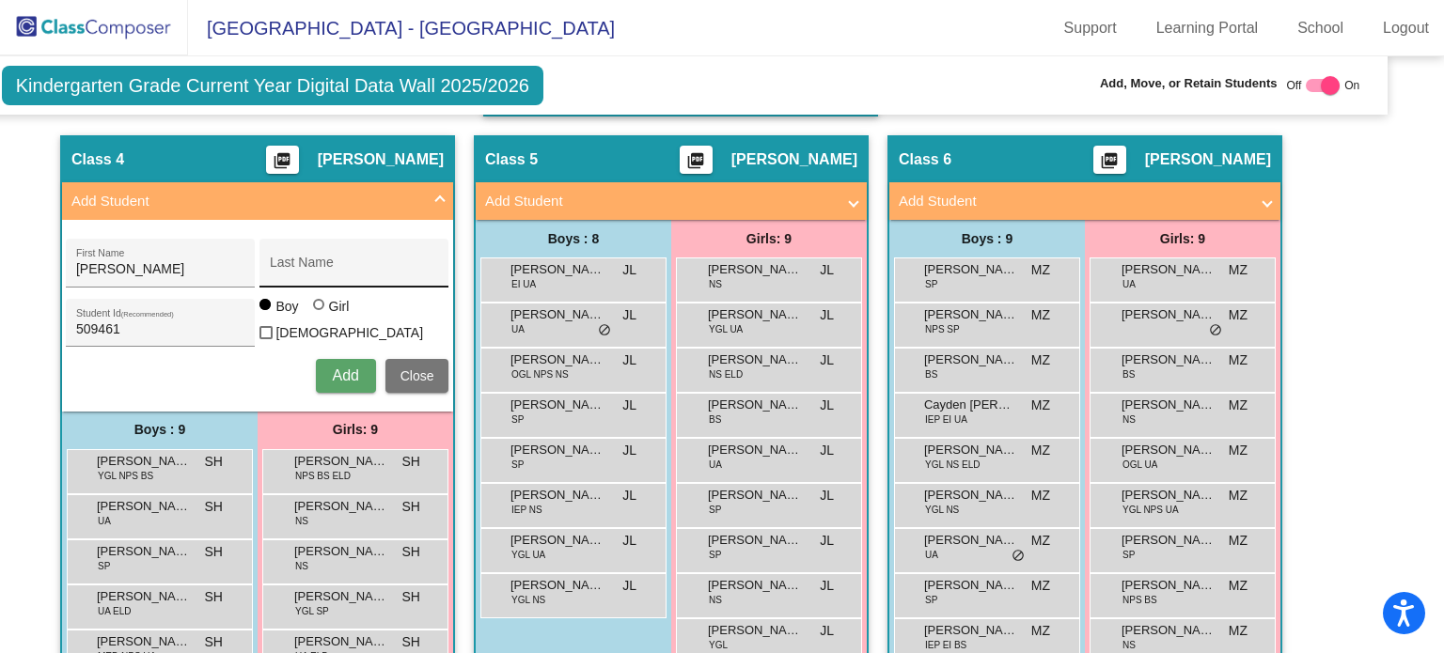
click at [331, 249] on div "Last Name" at bounding box center [354, 268] width 169 height 39
paste input "[PERSON_NAME]"
click at [270, 262] on input "[PERSON_NAME]" at bounding box center [354, 269] width 169 height 15
type input "[PERSON_NAME]"
click at [355, 359] on button "Add" at bounding box center [346, 376] width 60 height 34
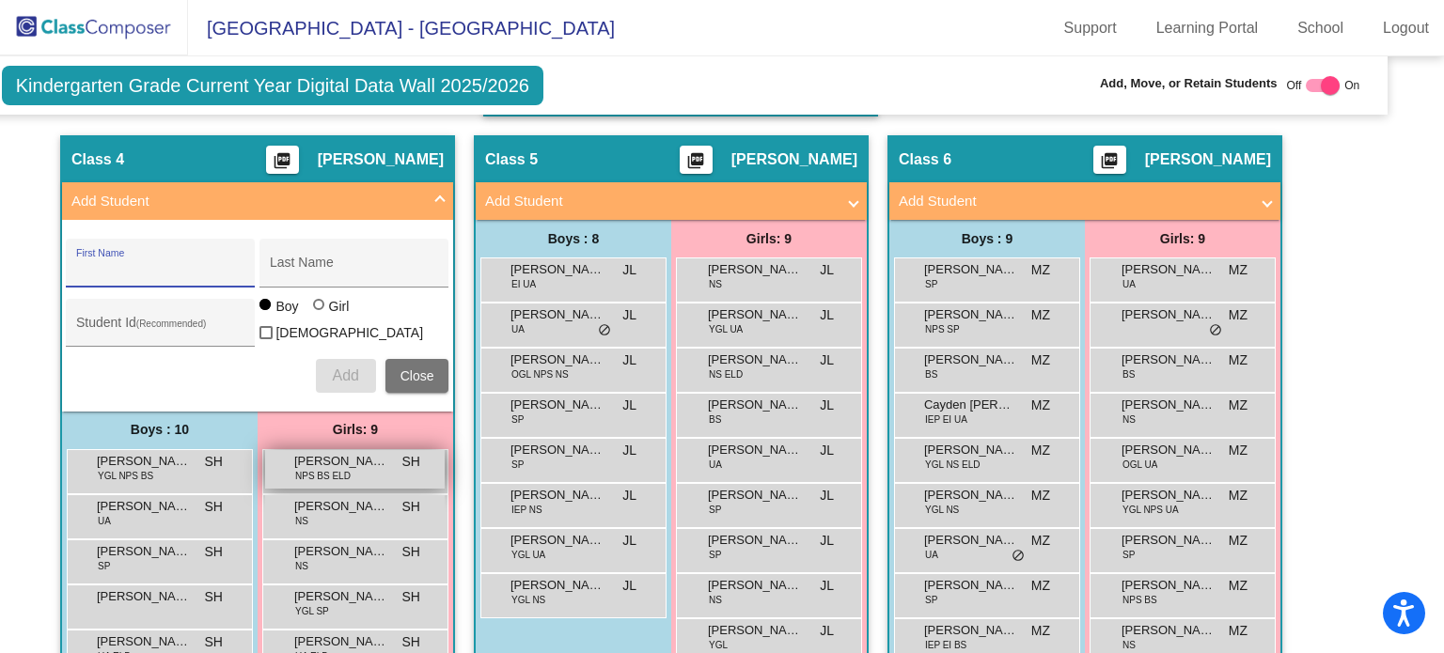
scroll to position [2020, 41]
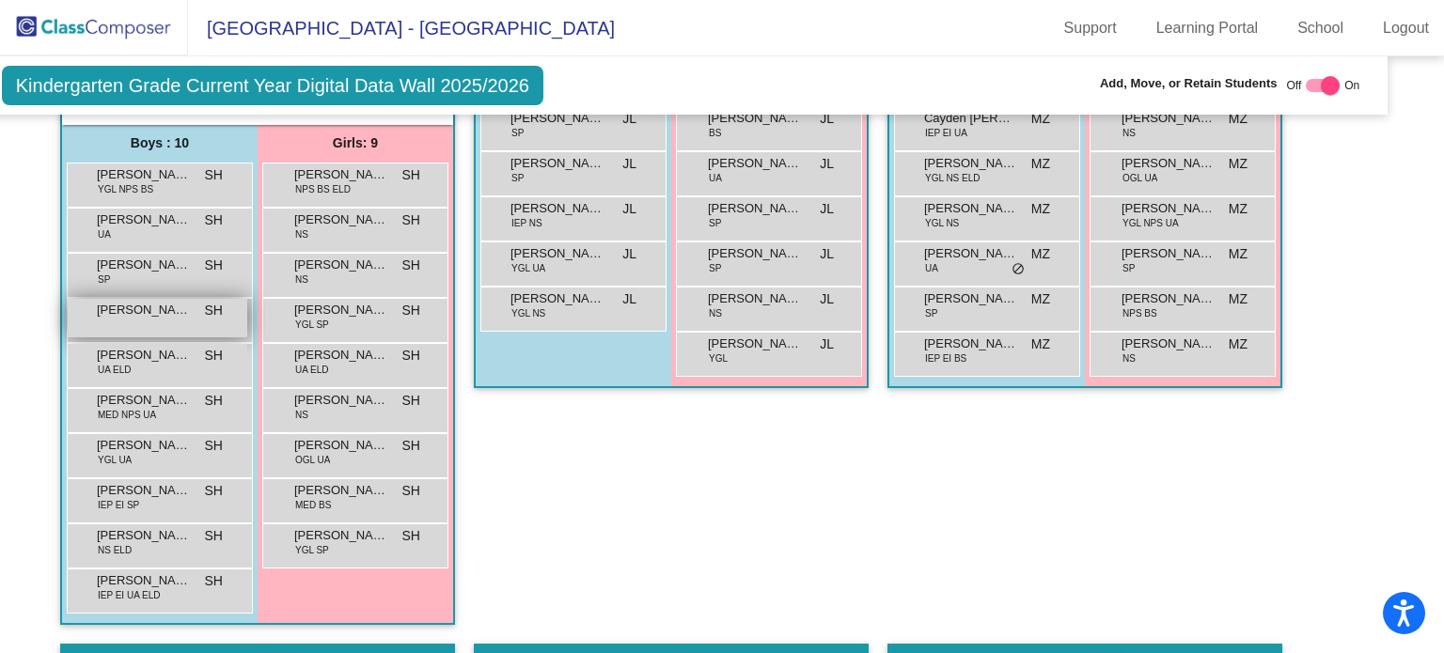
click at [132, 309] on div "[PERSON_NAME] SH lock do_not_disturb_alt" at bounding box center [158, 318] width 180 height 39
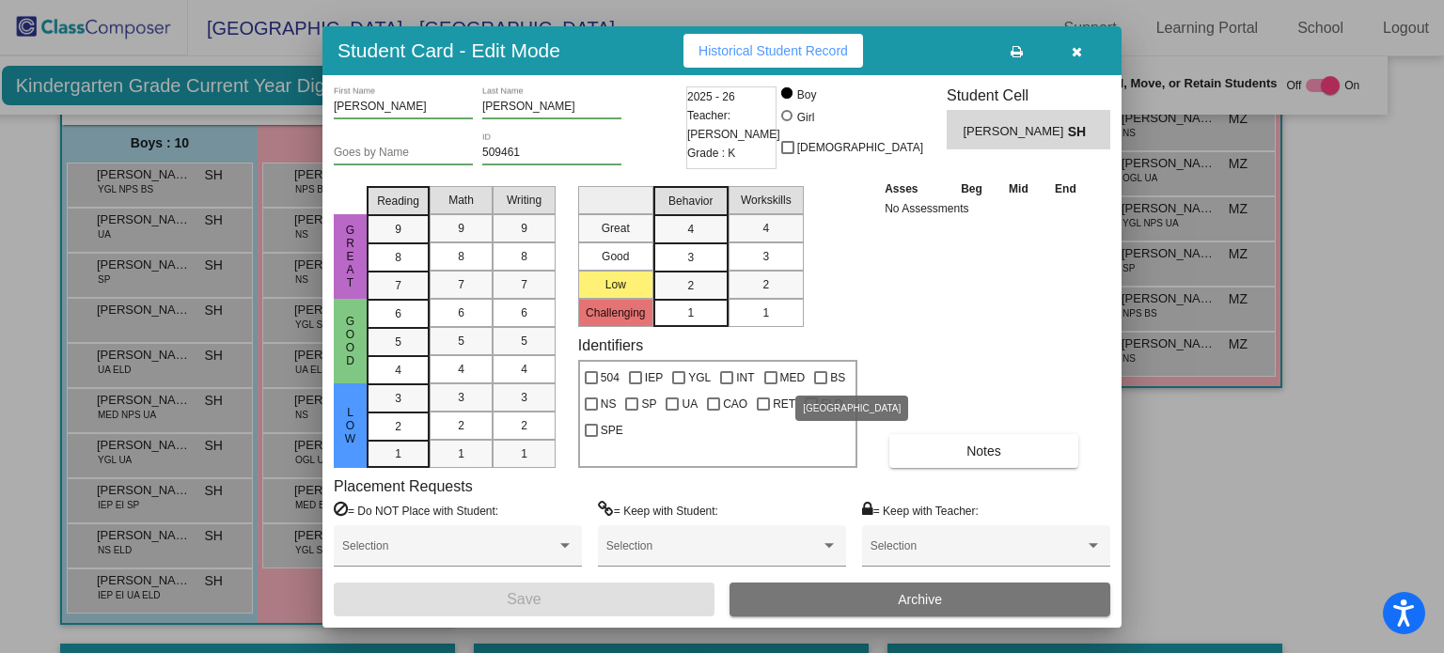
click at [820, 384] on label "BS" at bounding box center [829, 378] width 31 height 23
click at [820, 384] on input "BS" at bounding box center [820, 384] width 1 height 1
checkbox input "true"
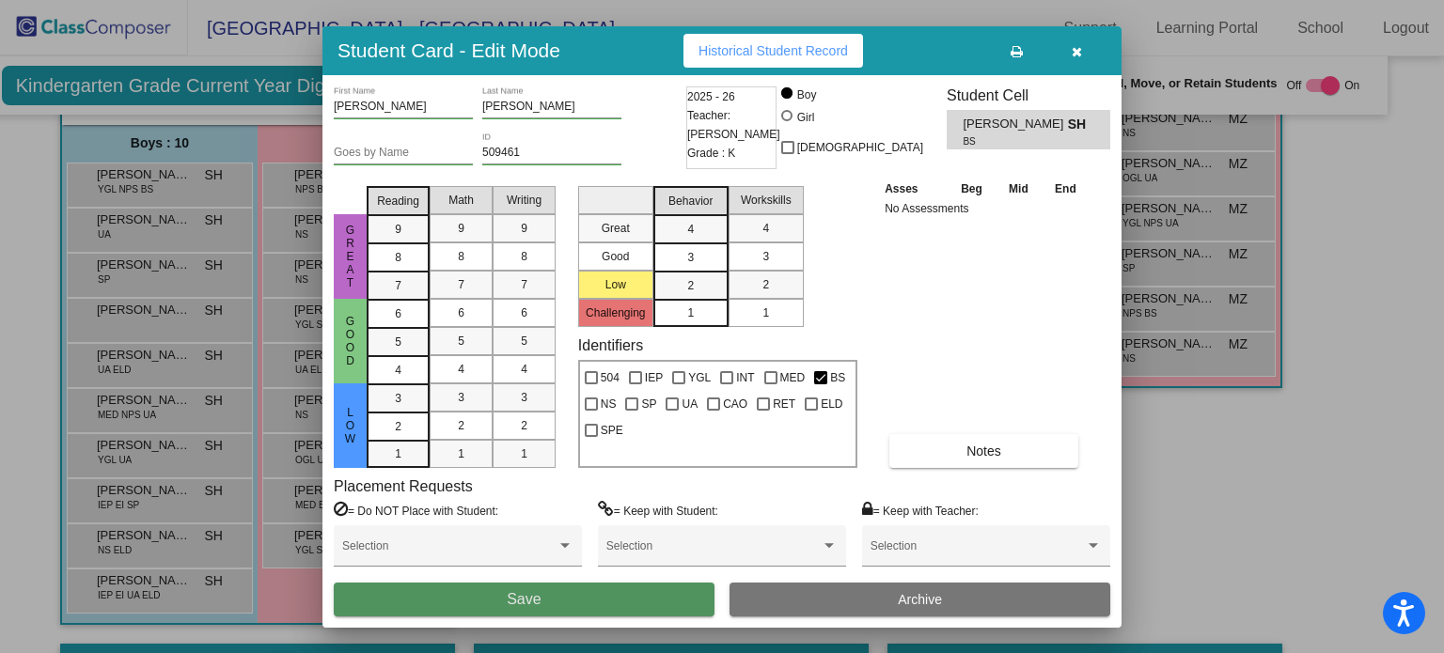
click at [587, 593] on button "Save" at bounding box center [524, 600] width 381 height 34
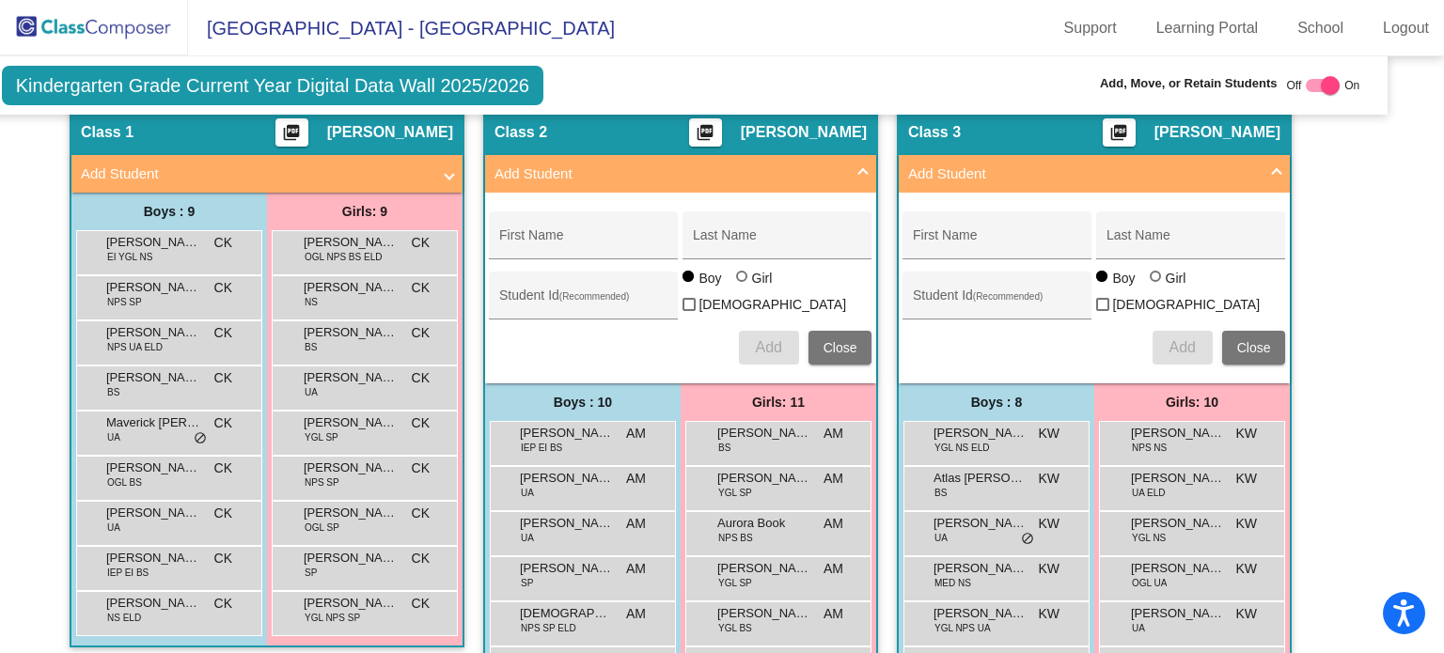
scroll to position [941, 41]
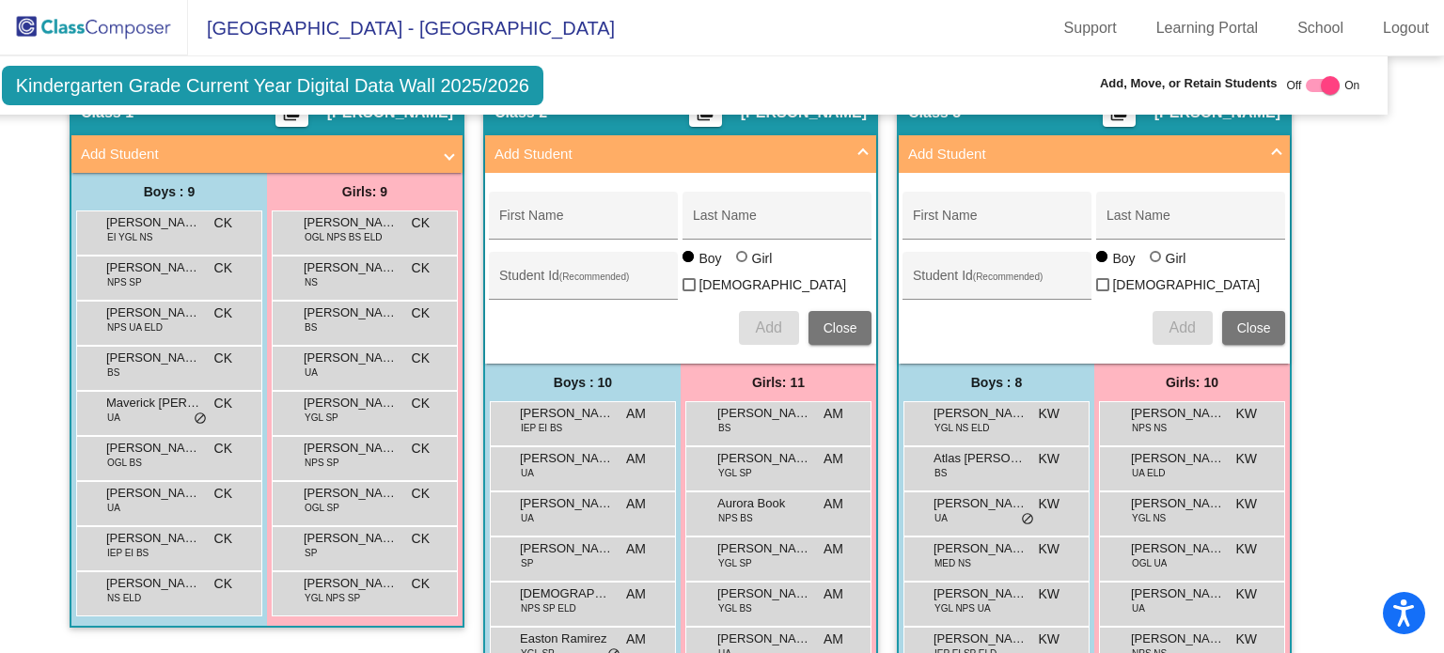
click at [418, 116] on div "Class 1 picture_as_pdf [PERSON_NAME]" at bounding box center [266, 112] width 391 height 45
click at [433, 157] on mat-expansion-panel-header "Add Student" at bounding box center [266, 154] width 391 height 38
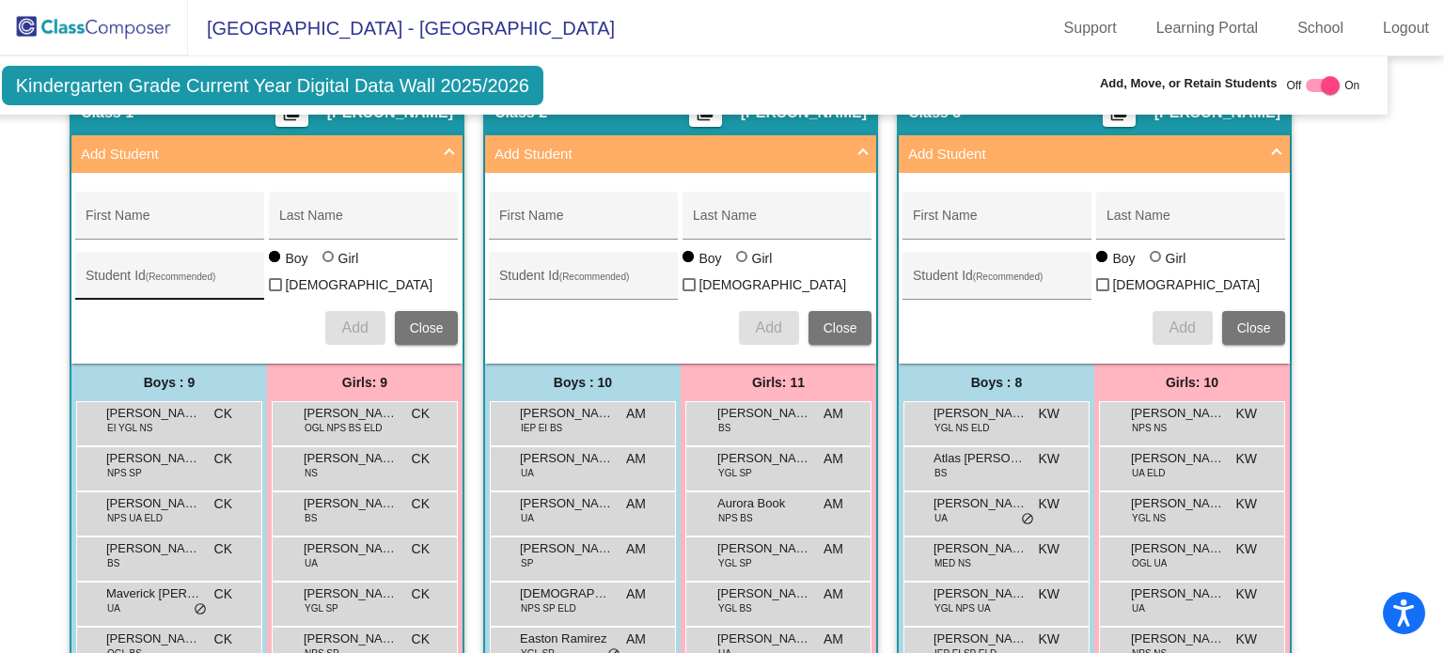
click at [196, 252] on div "Student Id (Recommended)" at bounding box center [169, 276] width 189 height 48
paste input "509474"
type input "509474"
click at [163, 202] on div "First Name" at bounding box center [170, 221] width 169 height 39
paste input "[PERSON_NAME]"
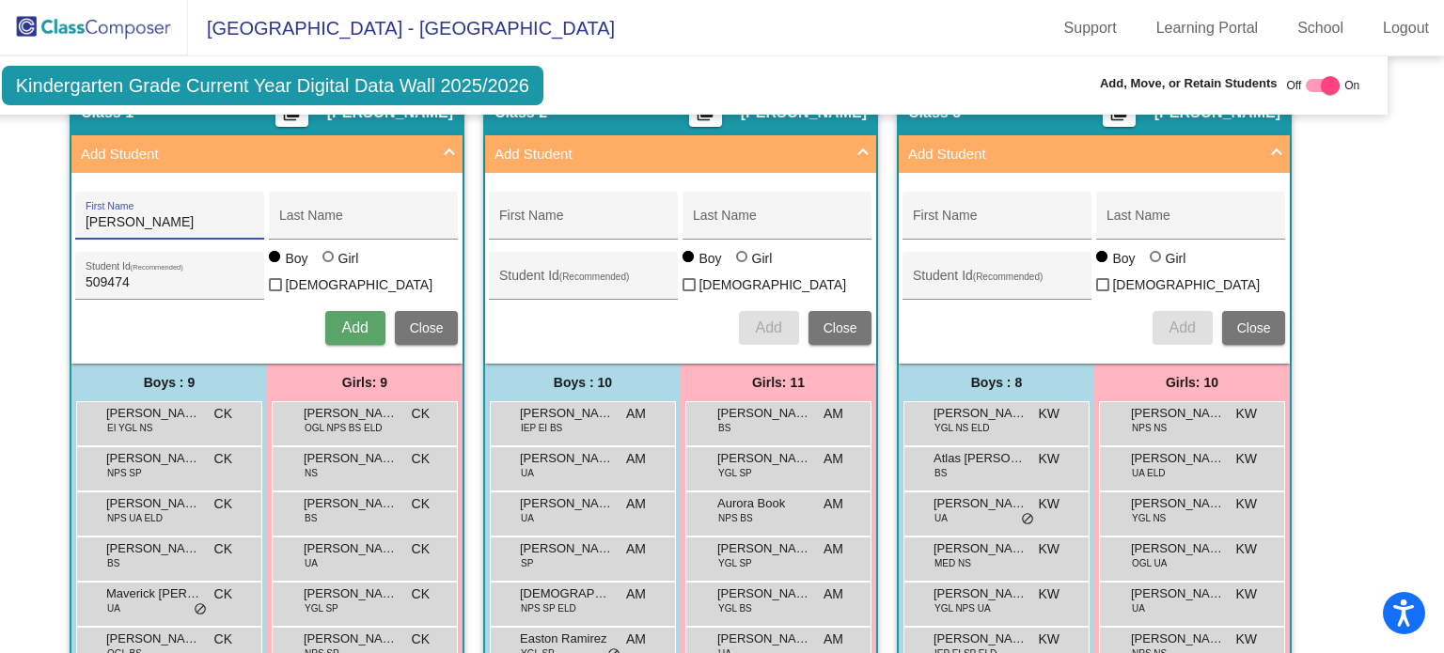
drag, startPoint x: 130, startPoint y: 213, endPoint x: 182, endPoint y: 217, distance: 52.8
click at [182, 217] on input "[PERSON_NAME]" at bounding box center [170, 222] width 169 height 15
type input "[PERSON_NAME]"
click at [301, 202] on div "Last Name" at bounding box center [363, 221] width 169 height 39
paste input "[PERSON_NAME]"
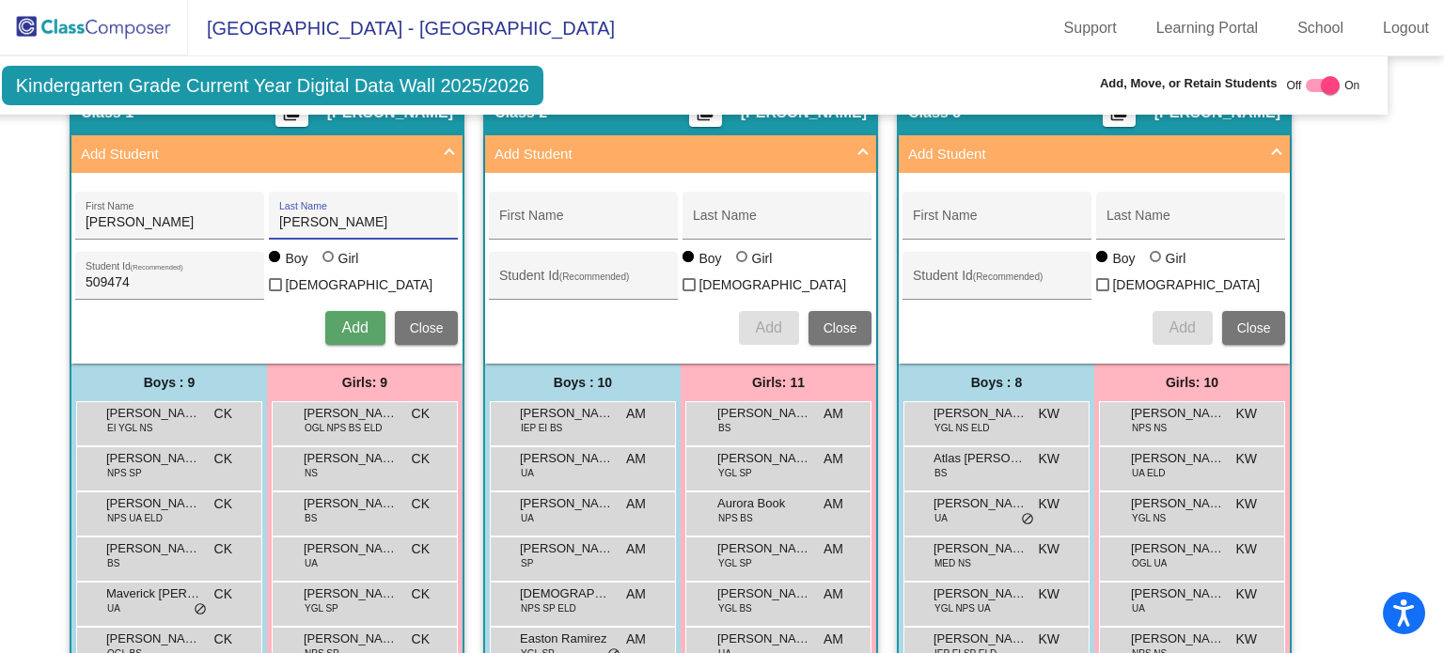
type input "[PERSON_NAME]"
click at [271, 212] on div "[PERSON_NAME] Last Name" at bounding box center [363, 216] width 189 height 48
click at [356, 328] on button "Add" at bounding box center [355, 328] width 60 height 34
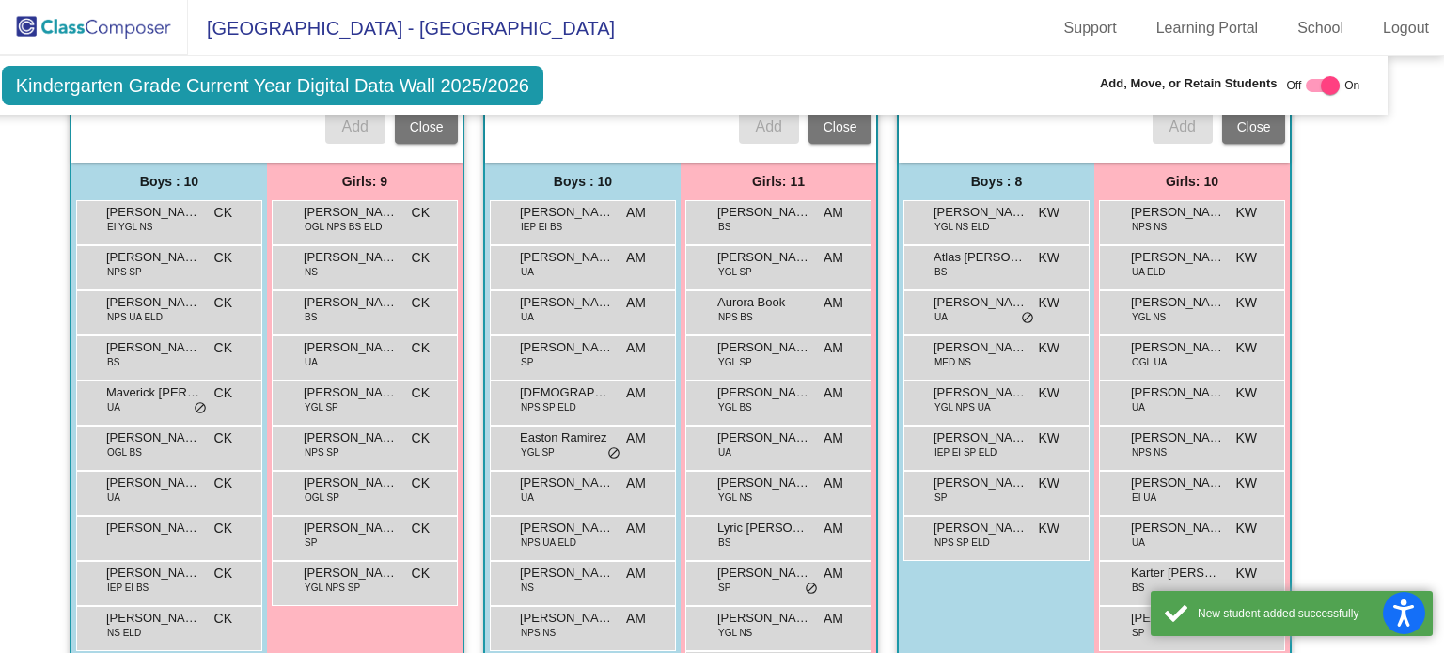
scroll to position [1192, 41]
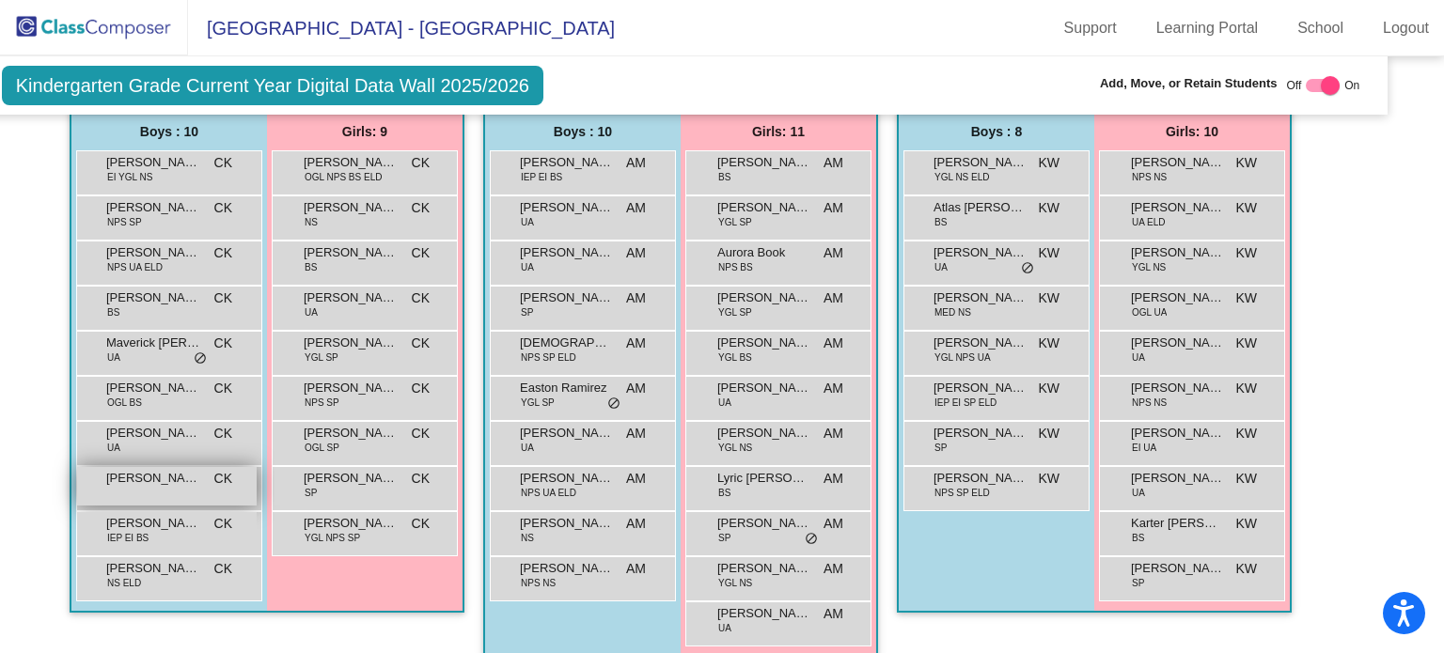
click at [148, 475] on div "[PERSON_NAME] CK lock do_not_disturb_alt" at bounding box center [167, 486] width 180 height 39
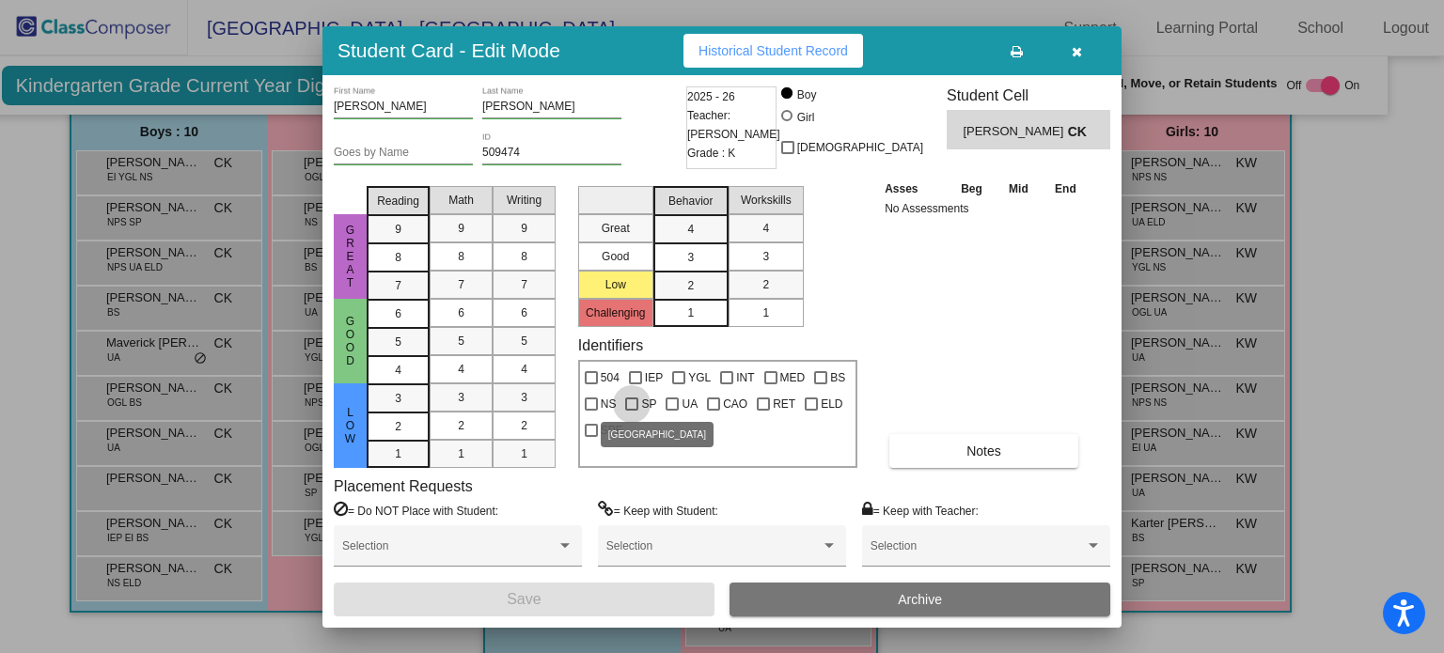
click at [637, 403] on div at bounding box center [631, 404] width 13 height 13
click at [632, 411] on input "SP" at bounding box center [631, 411] width 1 height 1
checkbox input "true"
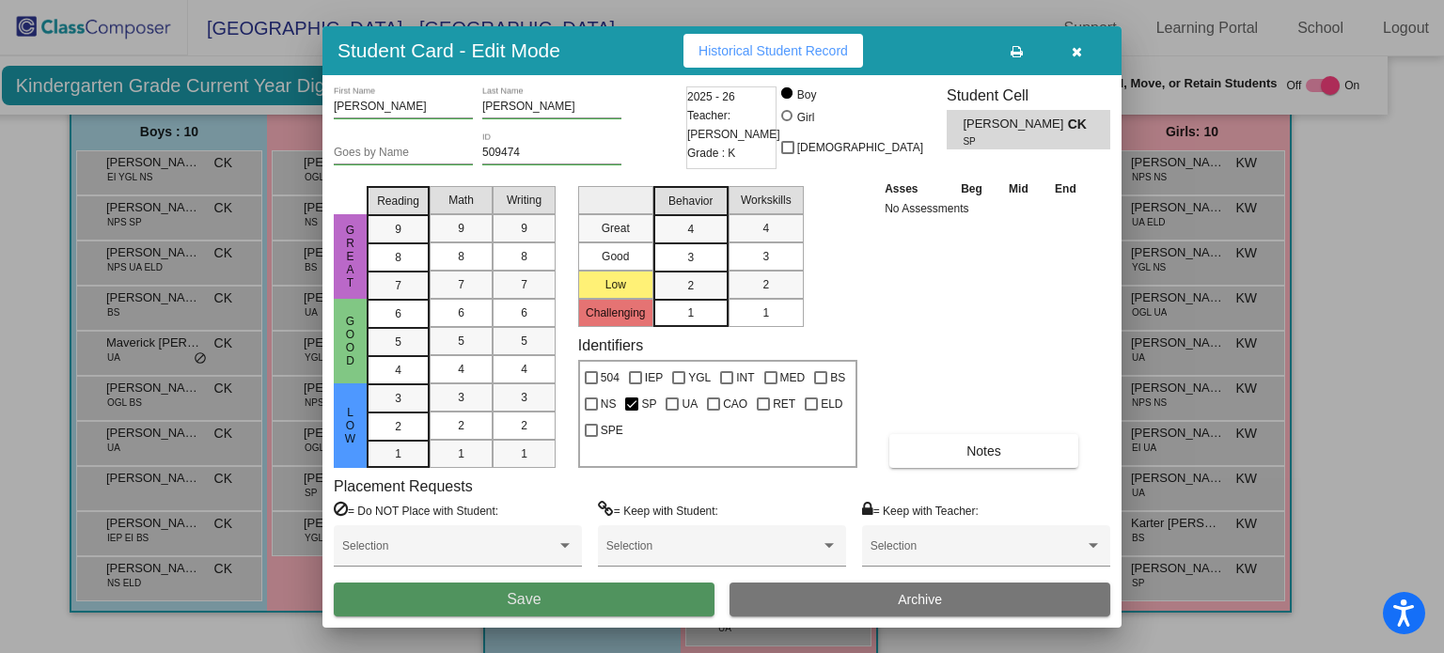
click at [537, 604] on span "Save" at bounding box center [524, 599] width 34 height 16
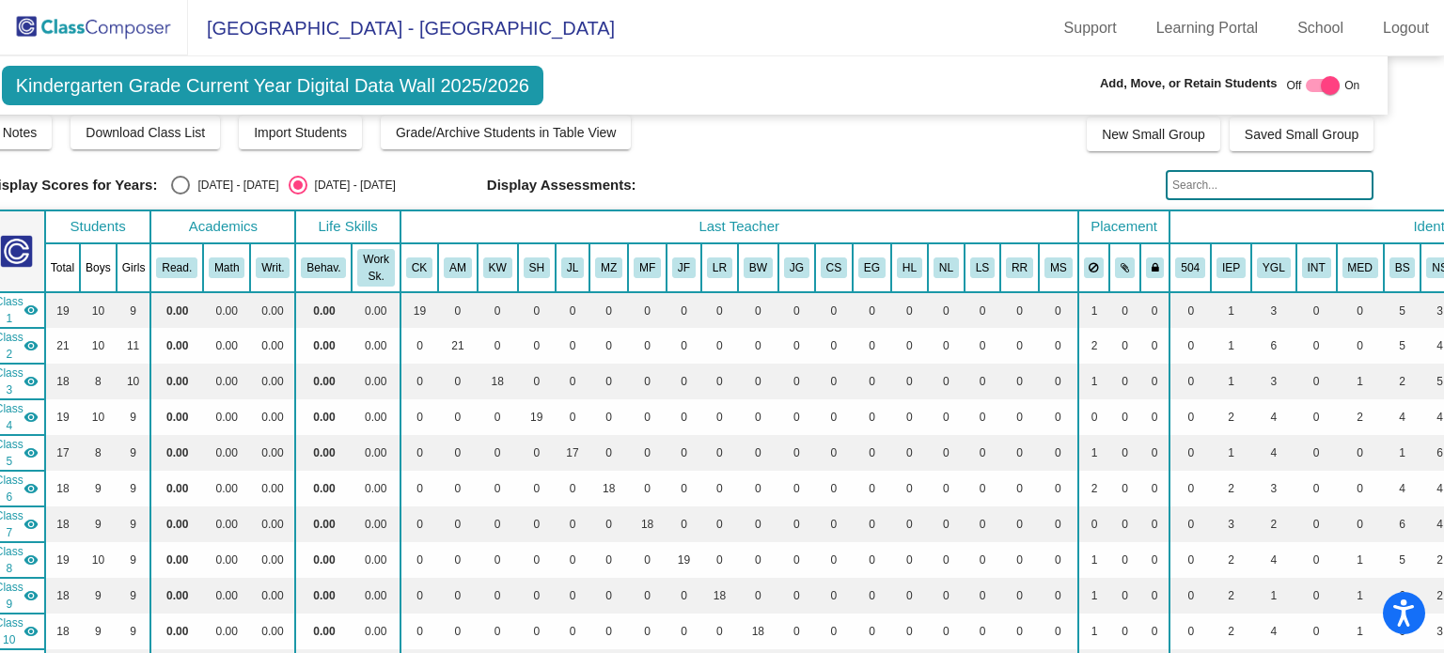
scroll to position [8, 41]
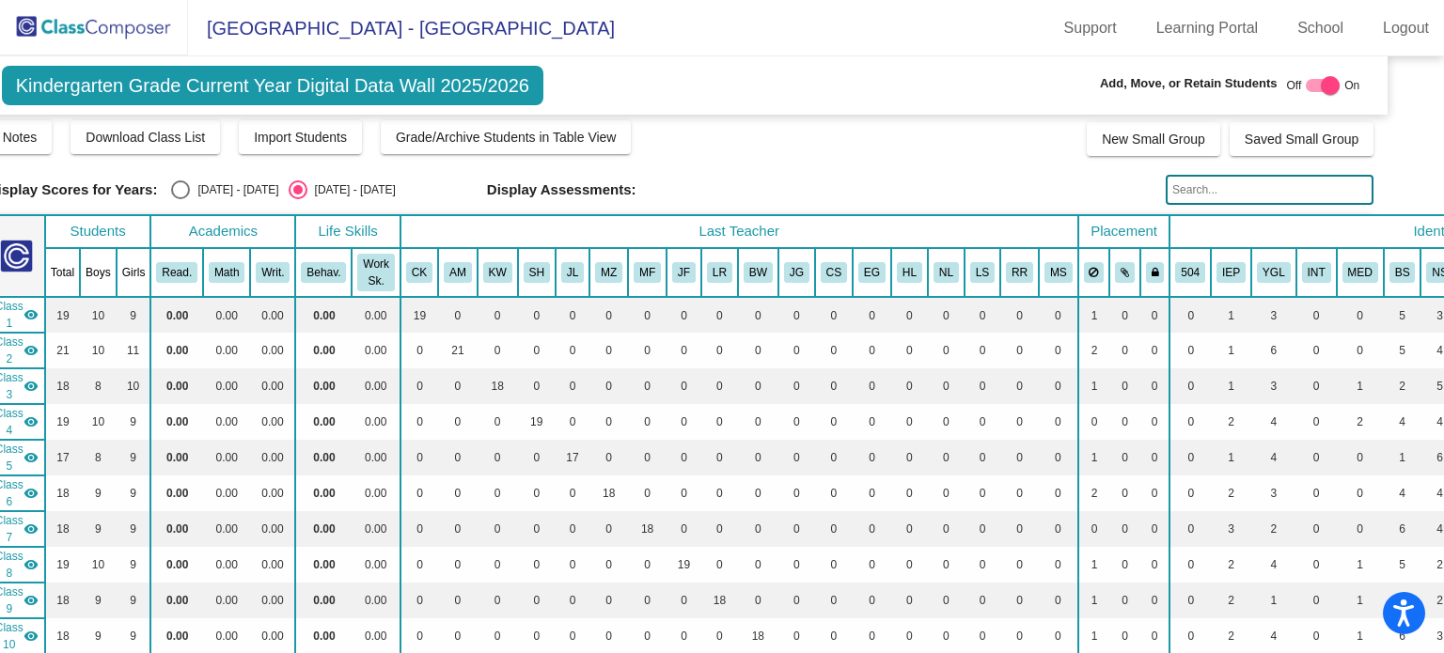
click at [1194, 193] on input "text" at bounding box center [1270, 190] width 208 height 30
type input "dior"
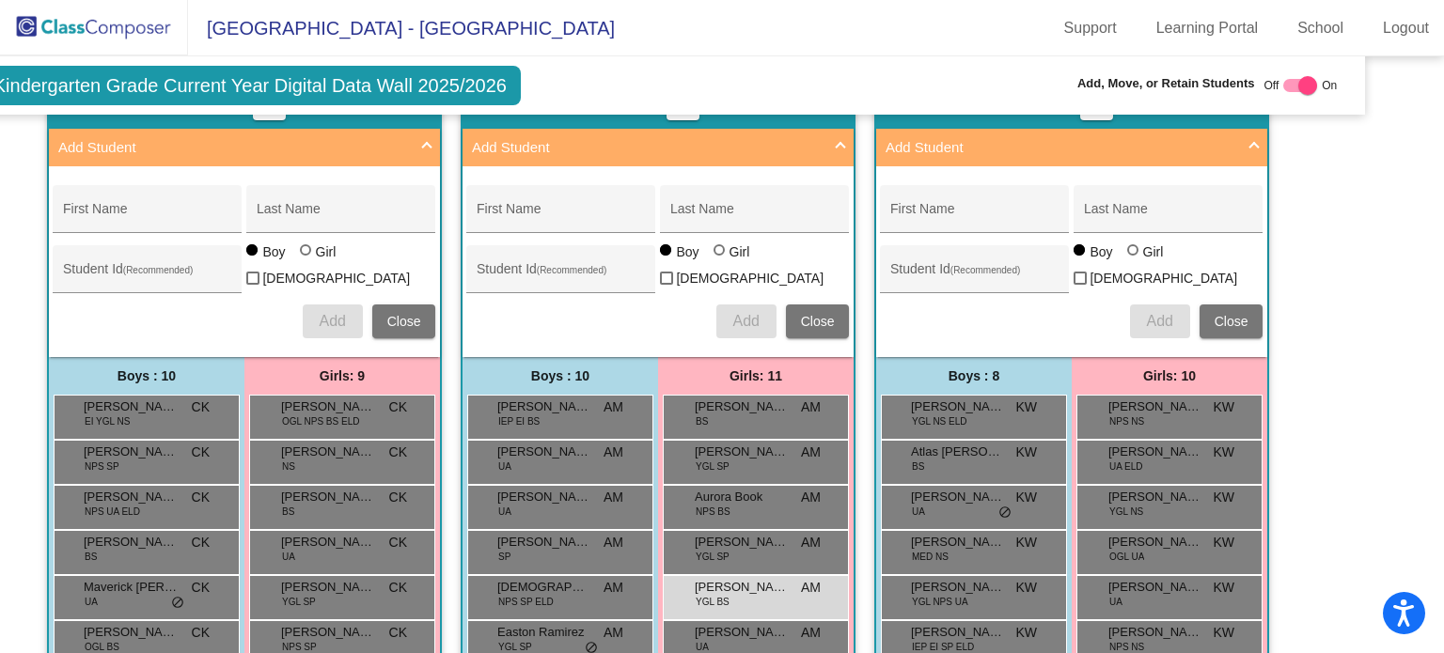
scroll to position [1038, 64]
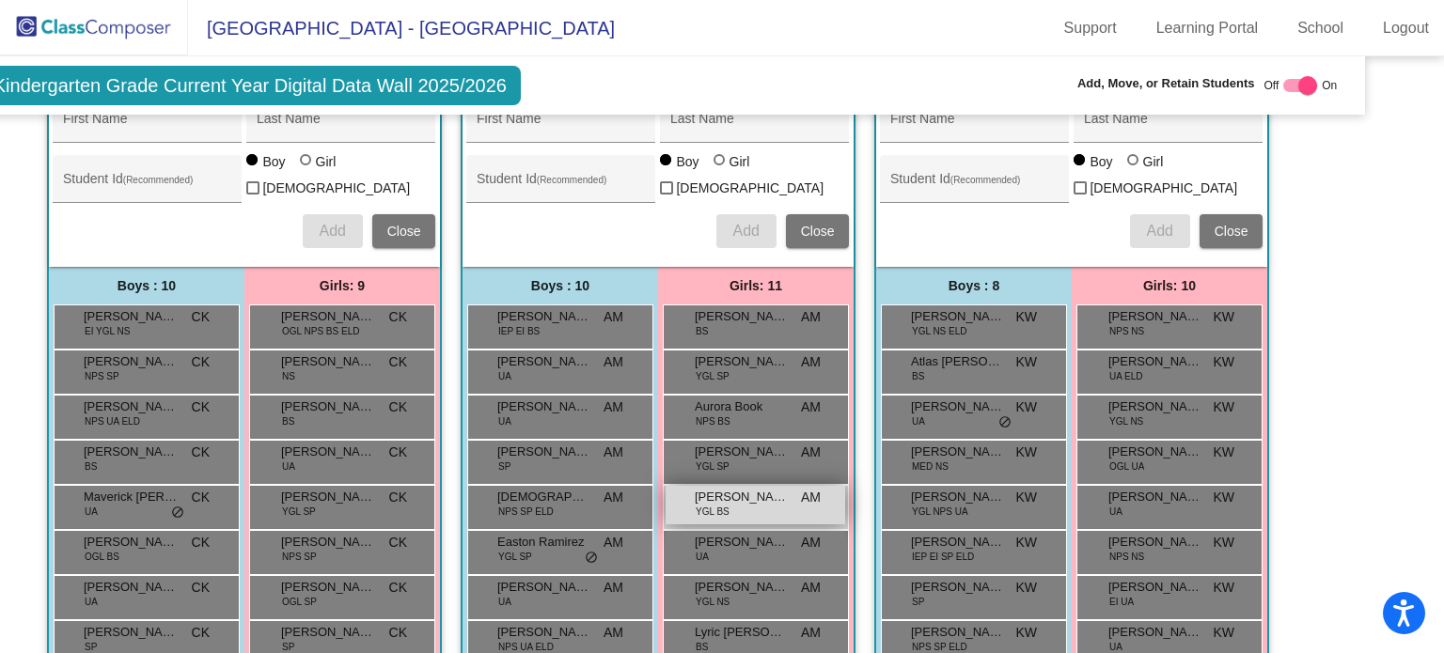
click at [721, 505] on span "YGL BS" at bounding box center [713, 512] width 34 height 14
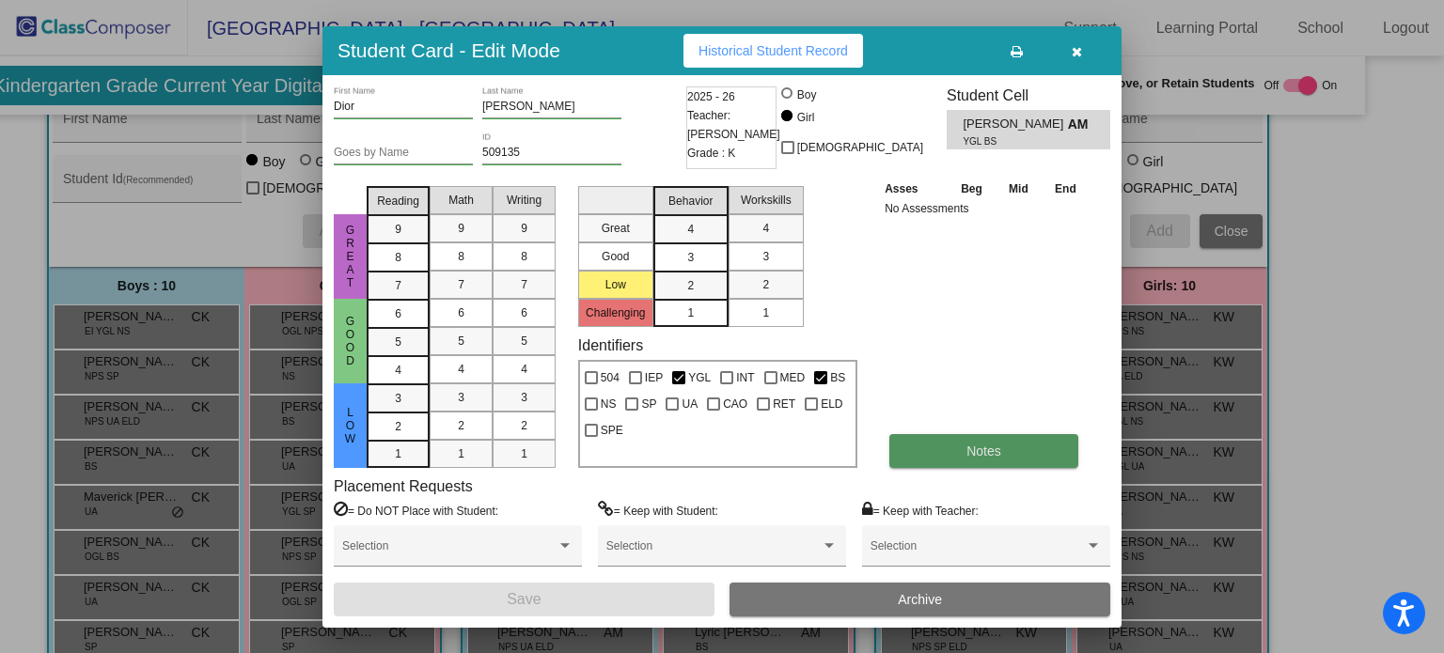
click at [912, 464] on button "Notes" at bounding box center [983, 451] width 189 height 34
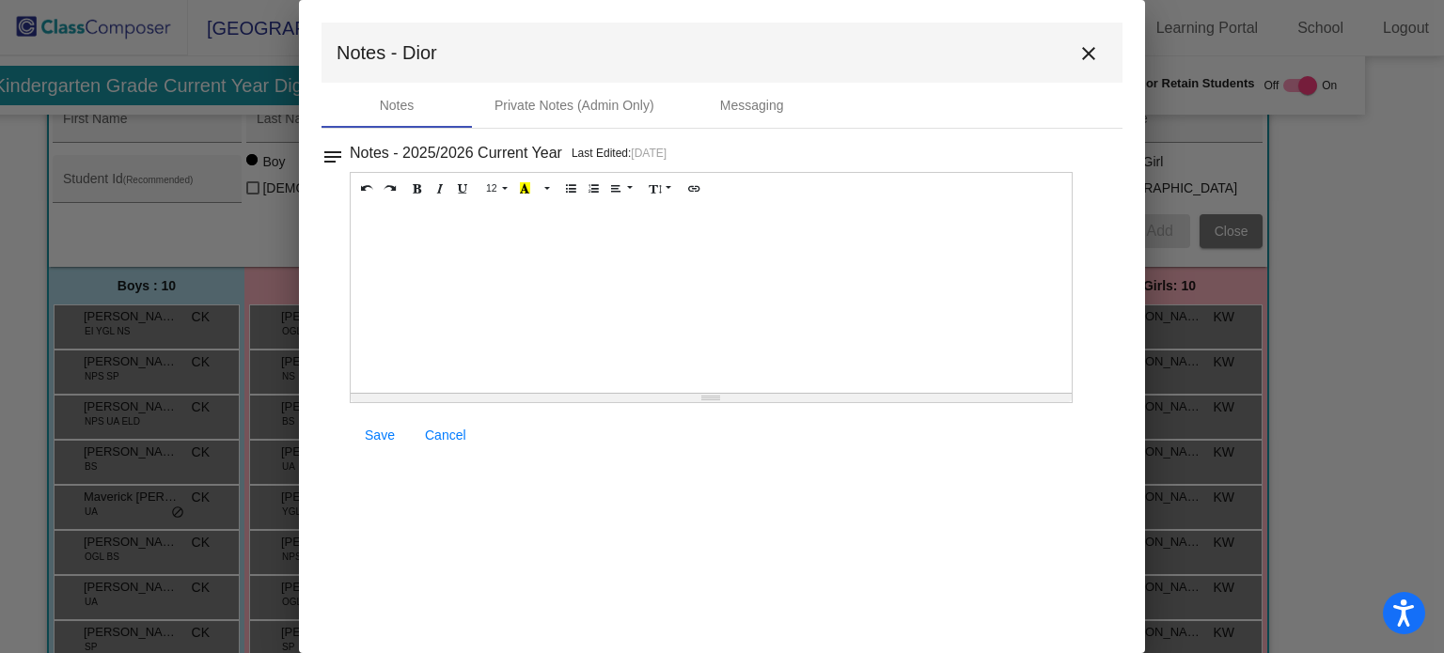
click at [819, 335] on div at bounding box center [711, 299] width 721 height 188
click at [359, 220] on div "W/D to [GEOGRAPHIC_DATA]" at bounding box center [711, 299] width 721 height 188
click at [376, 442] on link "Save" at bounding box center [380, 435] width 60 height 34
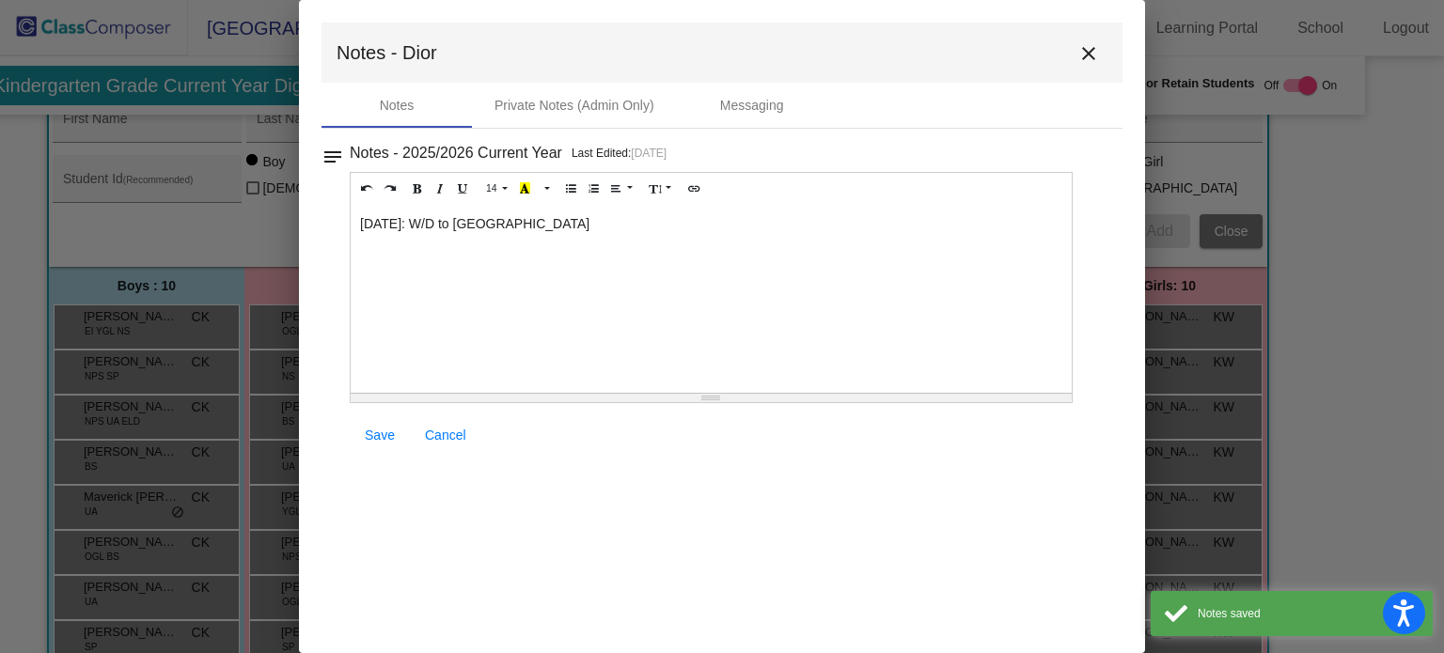
click at [1090, 63] on mat-icon "close" at bounding box center [1088, 53] width 23 height 23
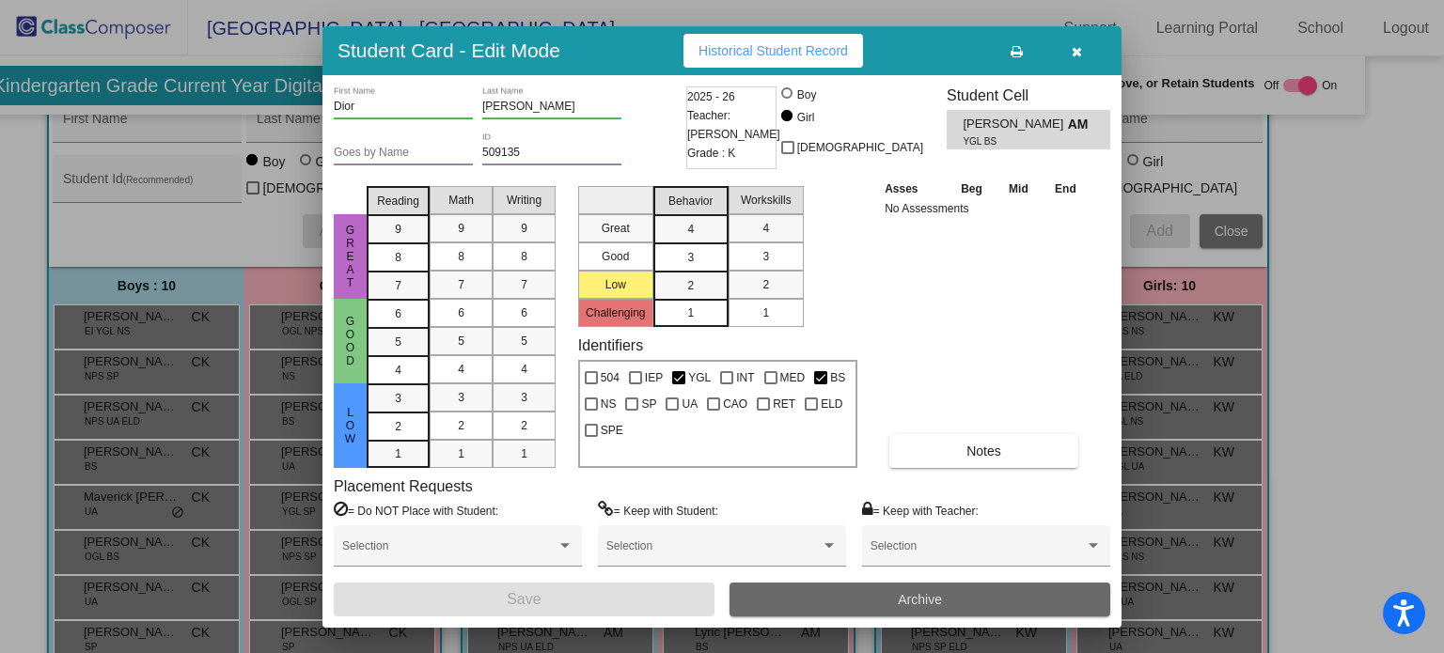
click at [827, 600] on button "Archive" at bounding box center [919, 600] width 381 height 34
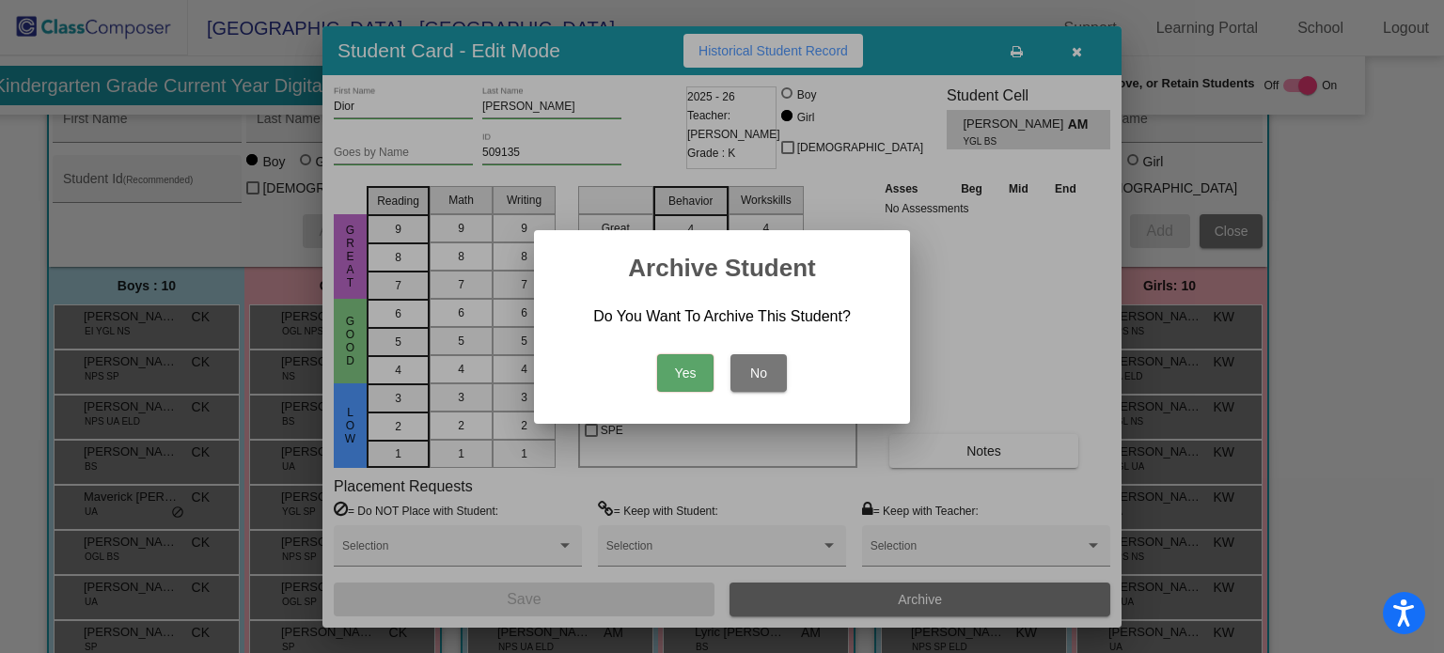
click at [682, 372] on button "Yes" at bounding box center [685, 373] width 56 height 38
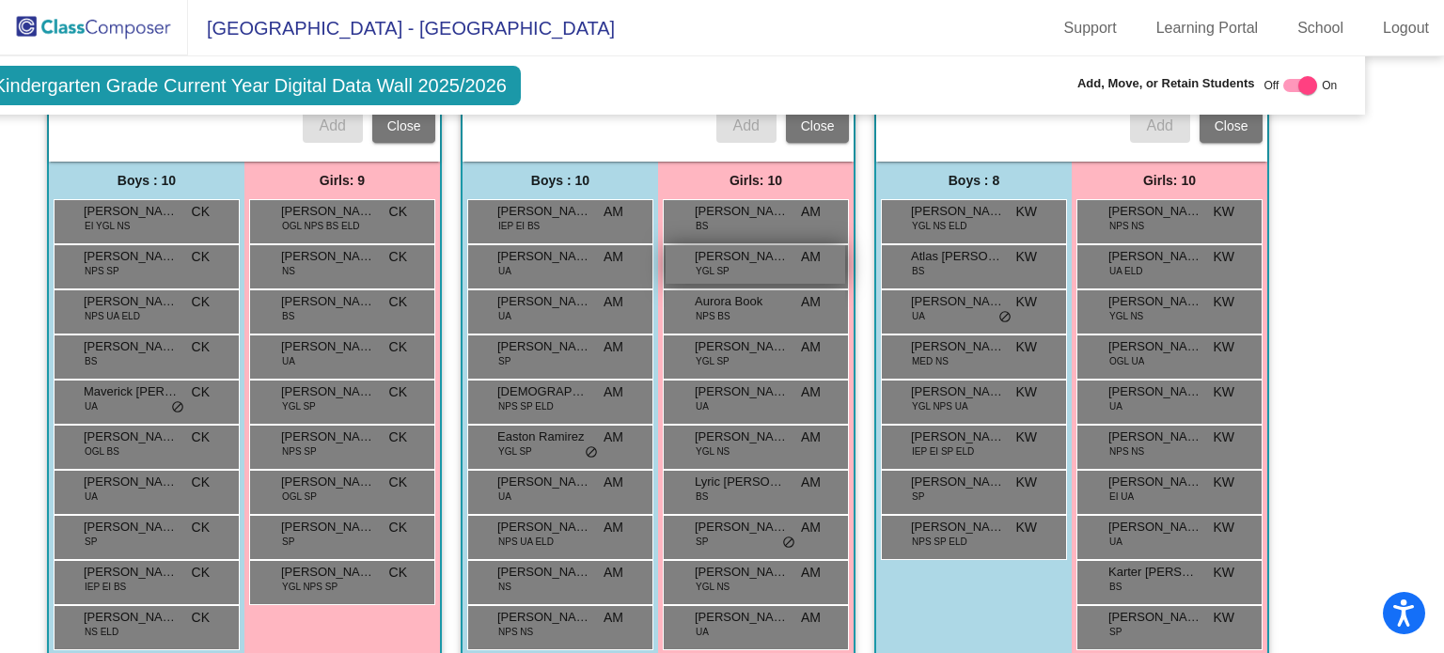
scroll to position [1143, 64]
click at [541, 400] on span "NPS SP ELD" at bounding box center [525, 407] width 55 height 14
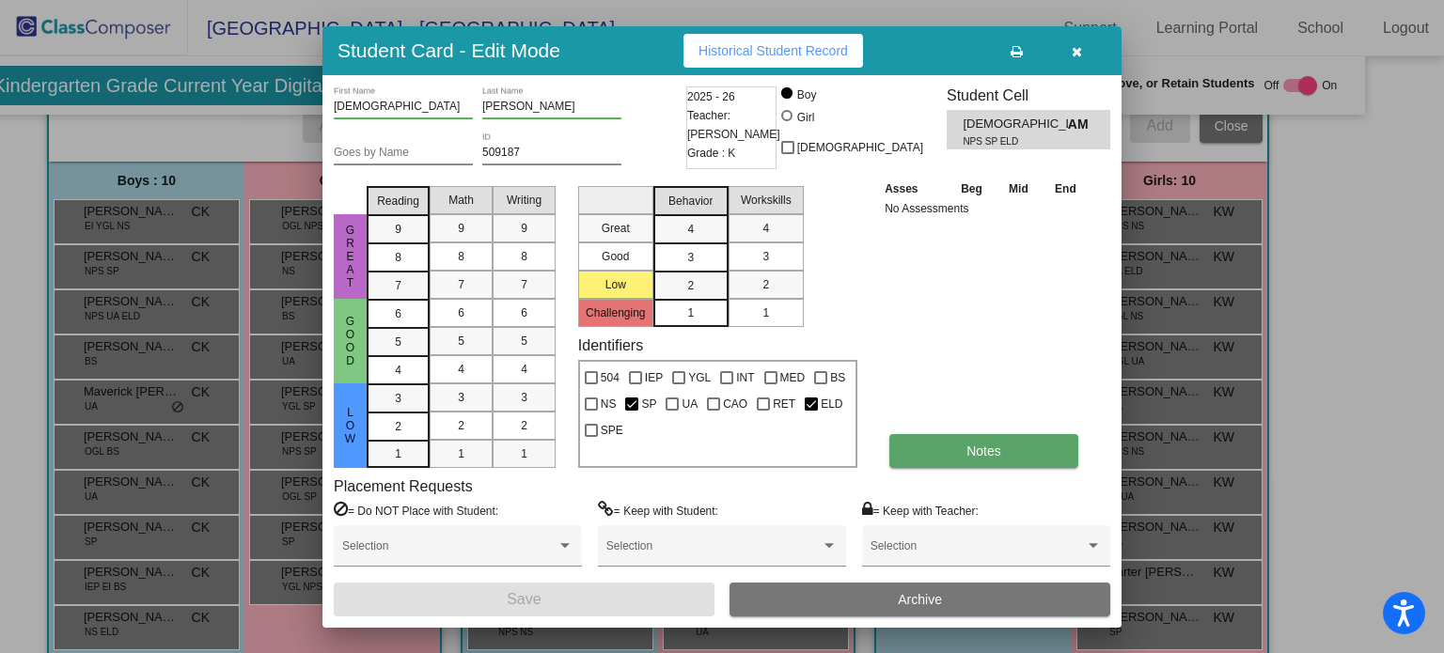
click at [963, 457] on button "Notes" at bounding box center [983, 451] width 189 height 34
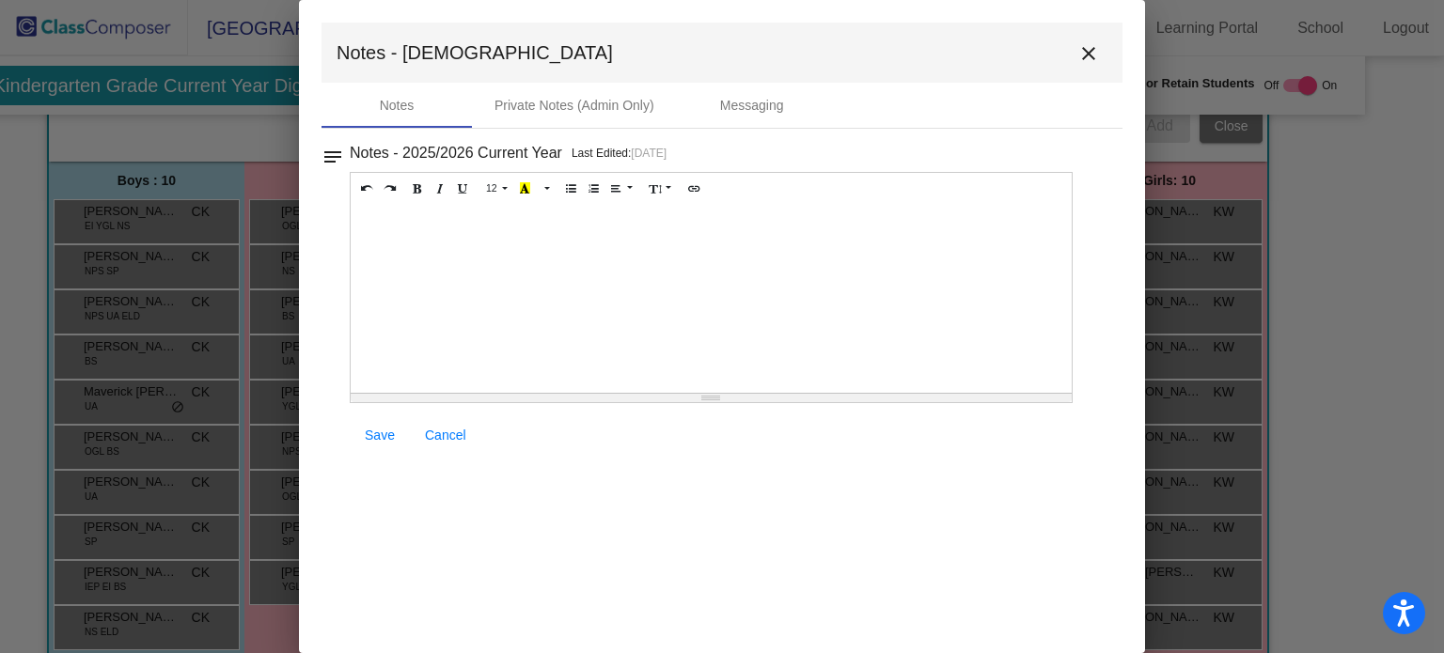
click at [740, 349] on div at bounding box center [711, 299] width 721 height 188
click at [368, 435] on span "Save" at bounding box center [380, 435] width 30 height 15
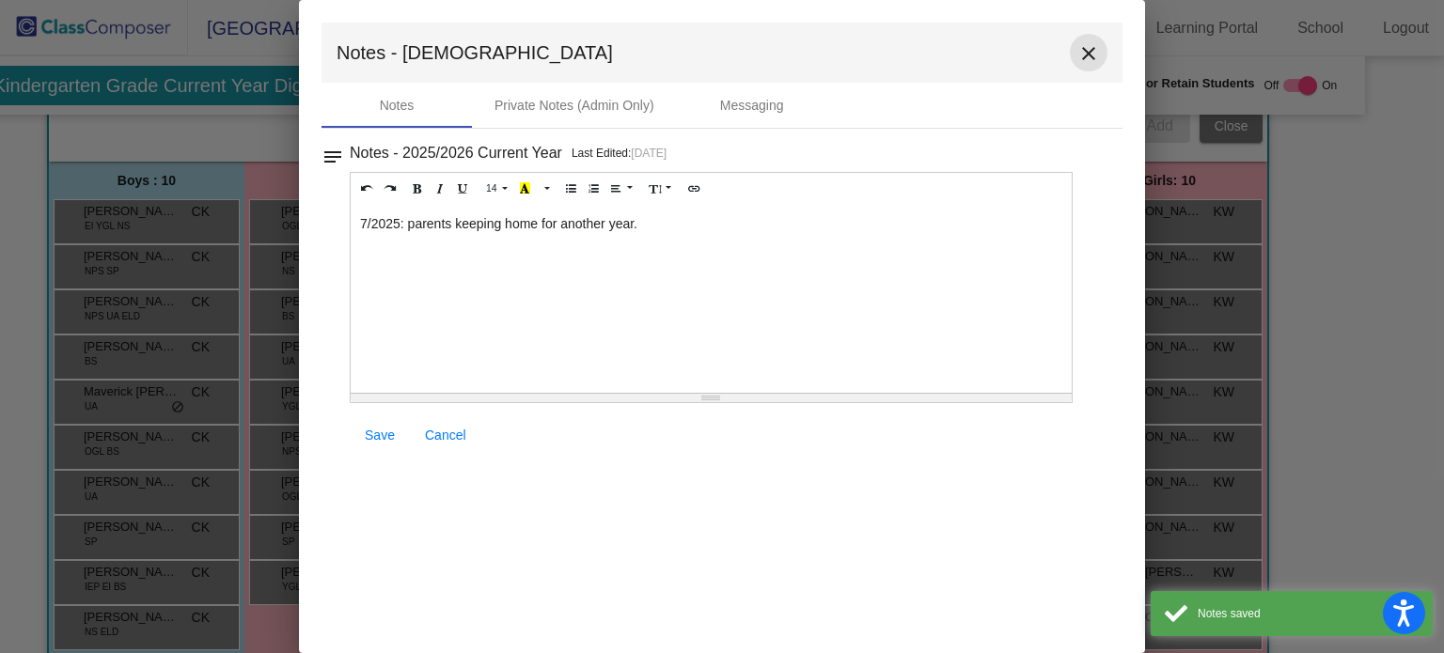
click at [1077, 61] on mat-icon "close" at bounding box center [1088, 53] width 23 height 23
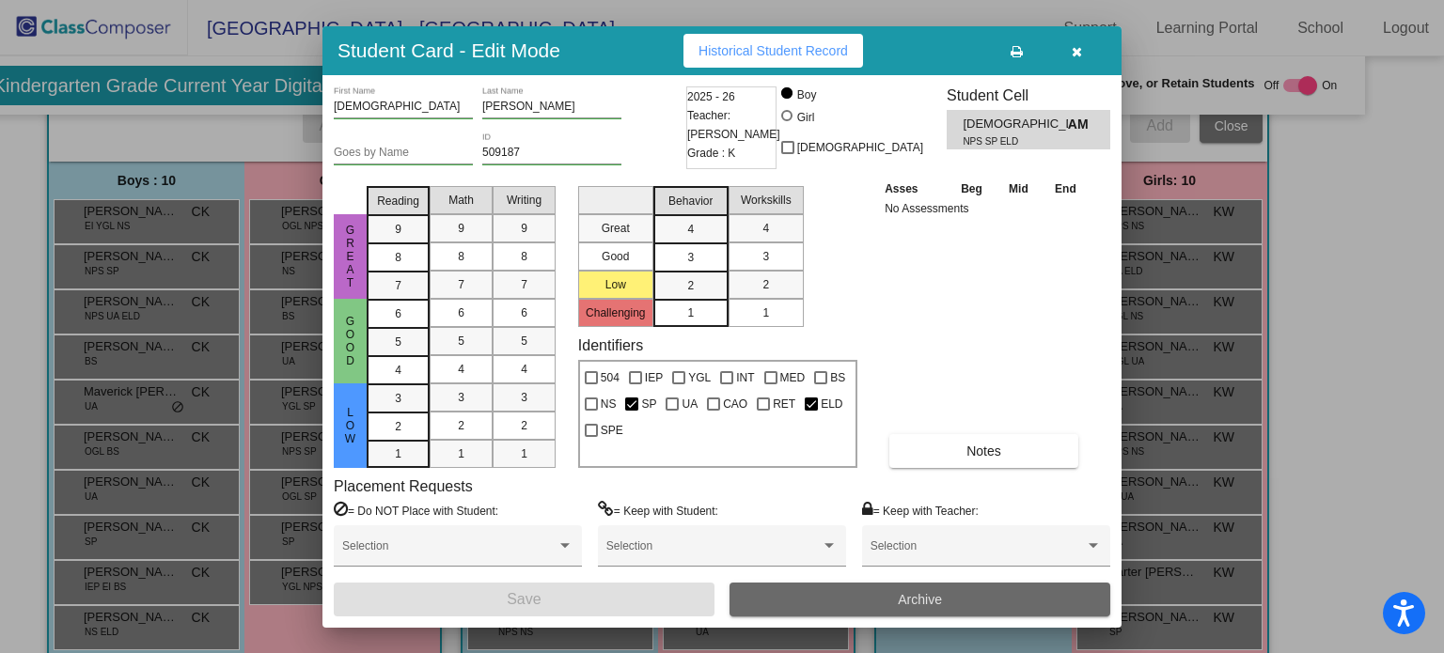
click at [917, 608] on button "Archive" at bounding box center [919, 600] width 381 height 34
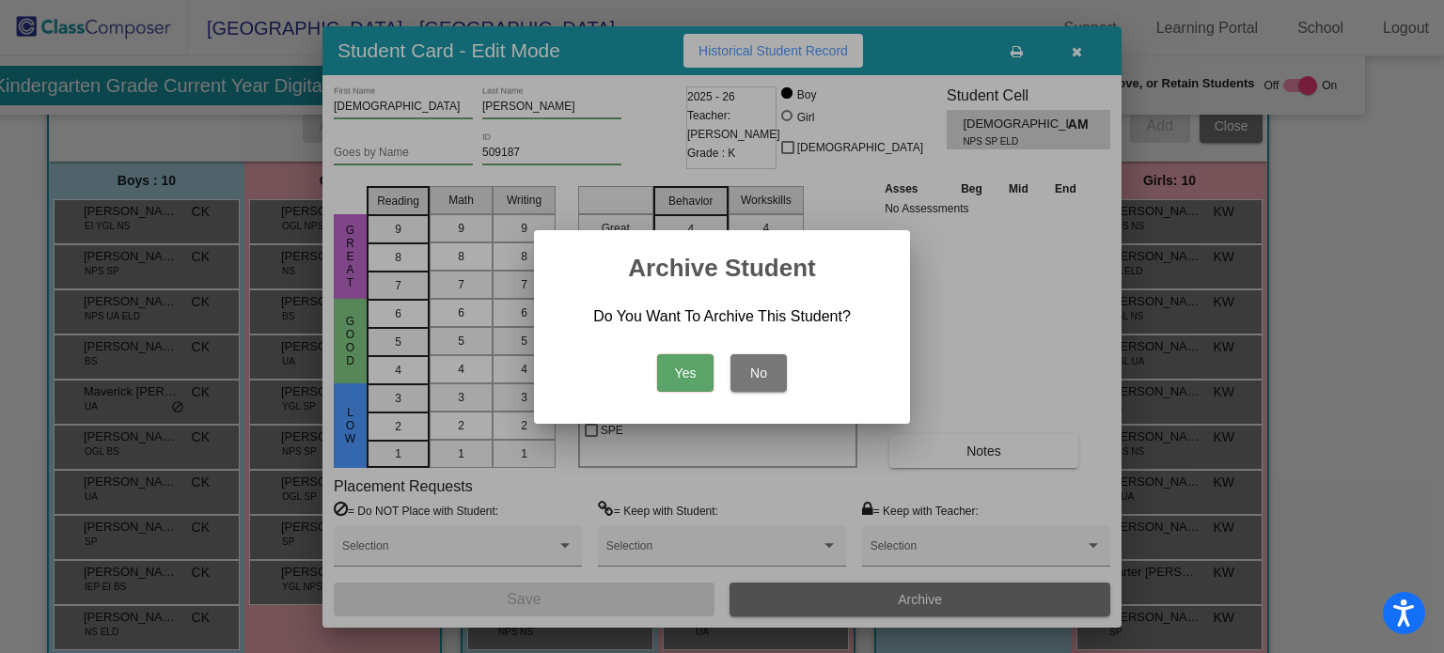
click at [683, 366] on button "Yes" at bounding box center [685, 373] width 56 height 38
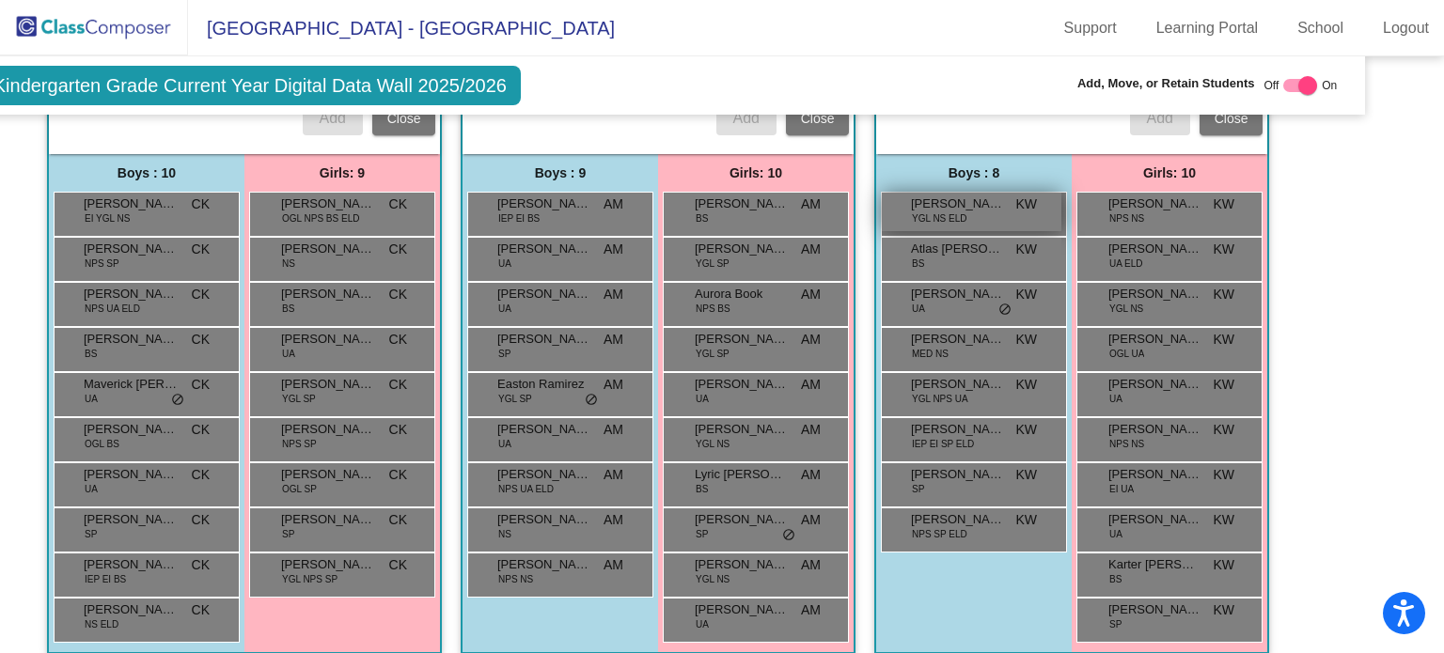
scroll to position [1151, 64]
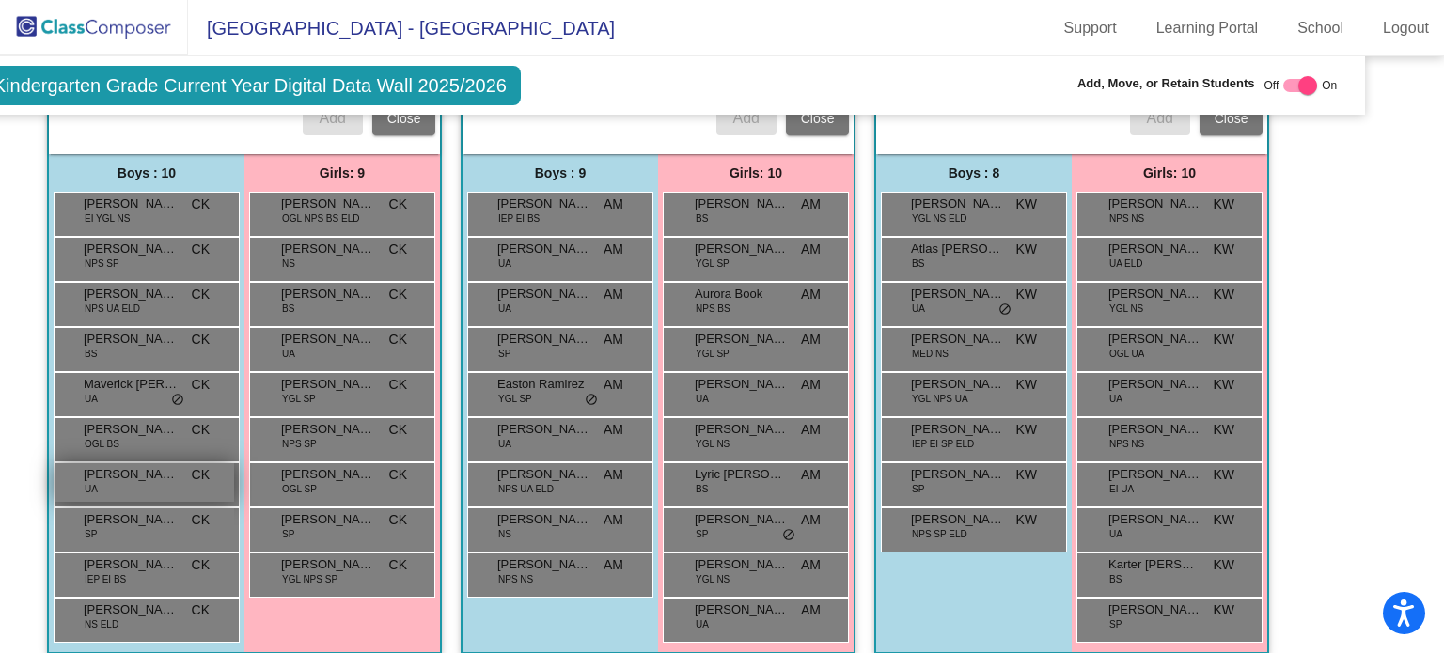
click at [177, 463] on div "[PERSON_NAME] [PERSON_NAME] UA CK lock do_not_disturb_alt" at bounding box center [145, 482] width 180 height 39
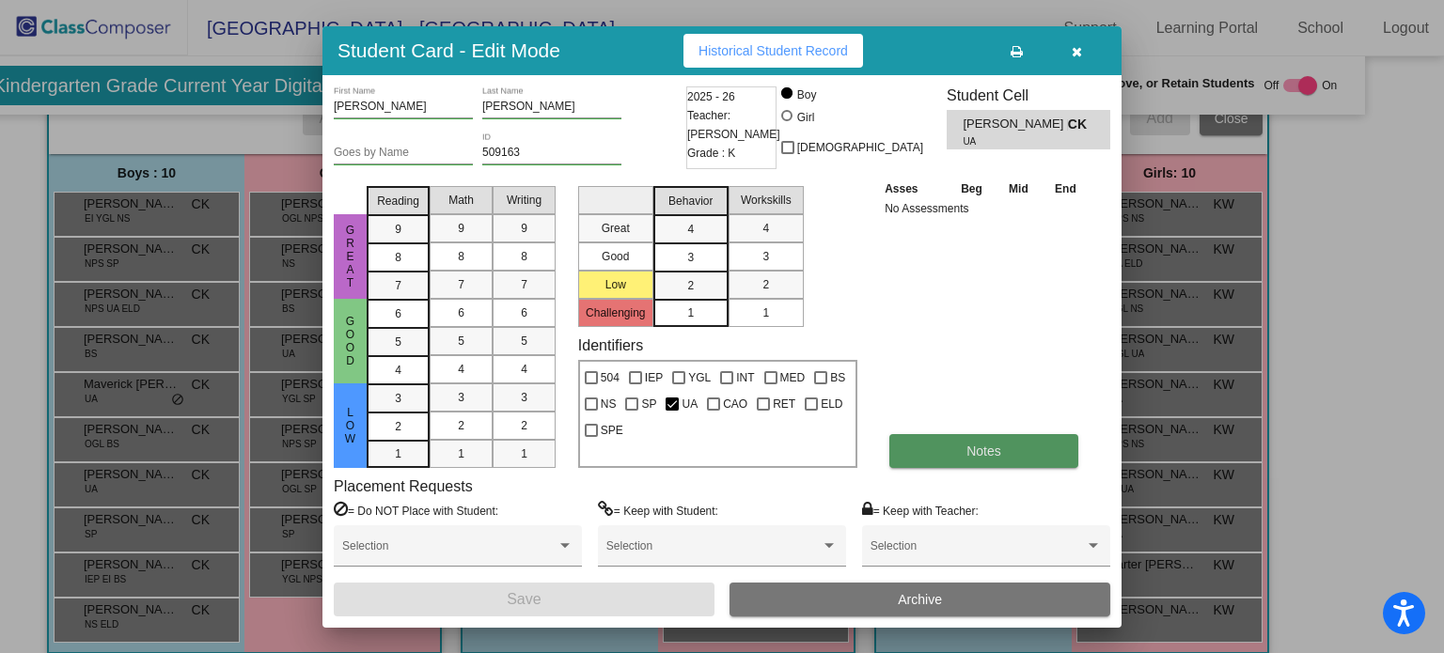
click at [931, 457] on button "Notes" at bounding box center [983, 451] width 189 height 34
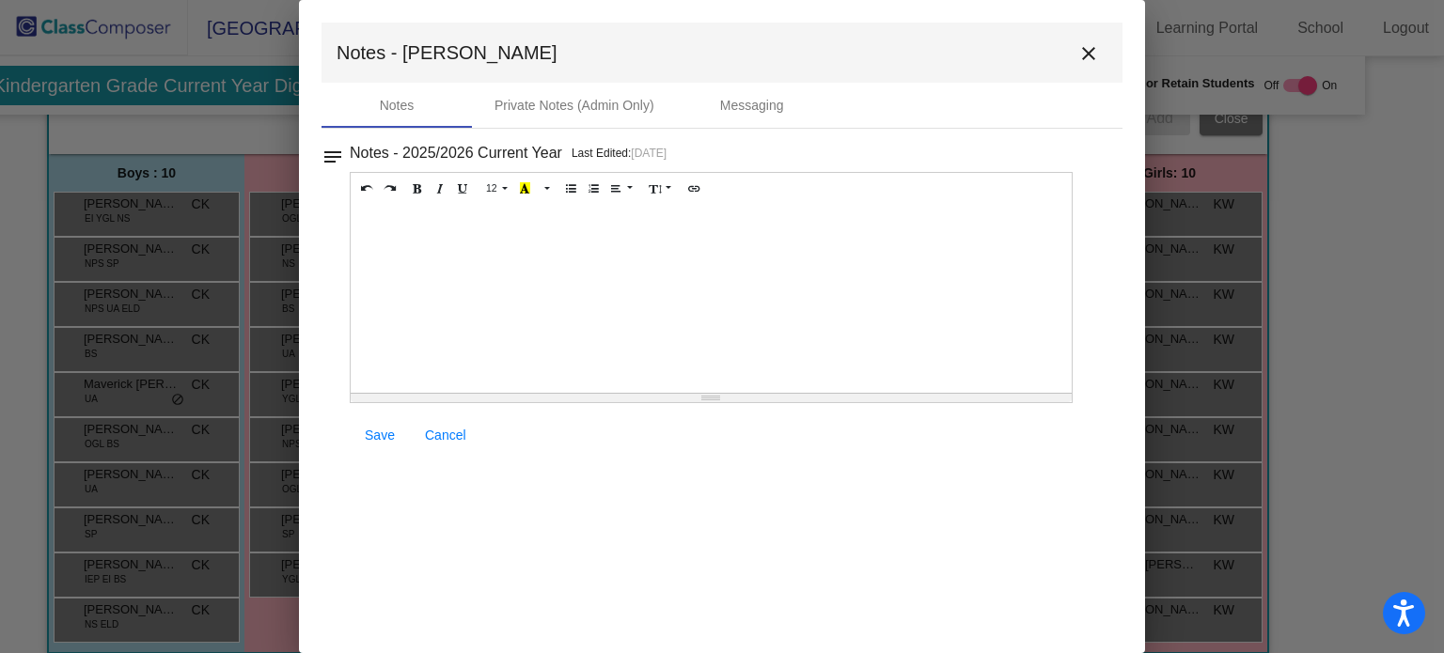
click at [614, 337] on div at bounding box center [711, 299] width 721 height 188
click at [412, 218] on span "Brookside Montessori" at bounding box center [471, 224] width 132 height 14
click at [382, 437] on span "Save" at bounding box center [380, 435] width 30 height 15
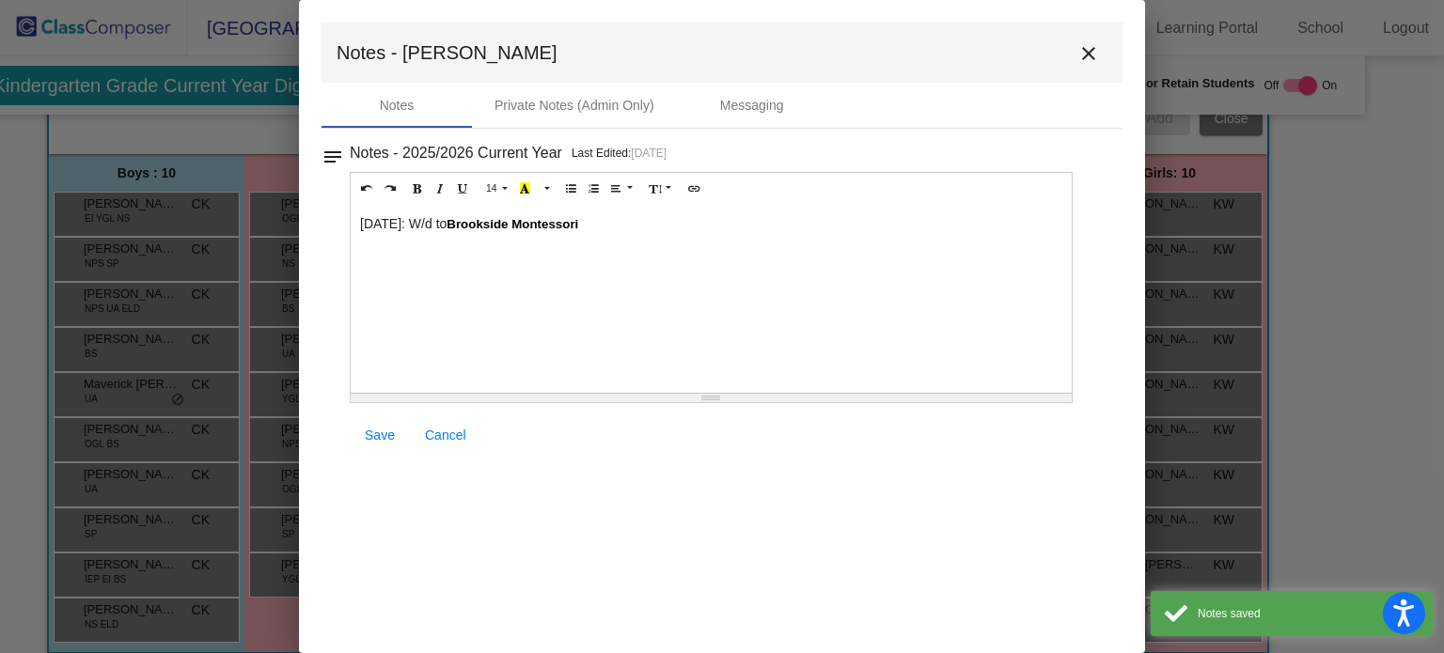
click at [1079, 54] on mat-icon "close" at bounding box center [1088, 53] width 23 height 23
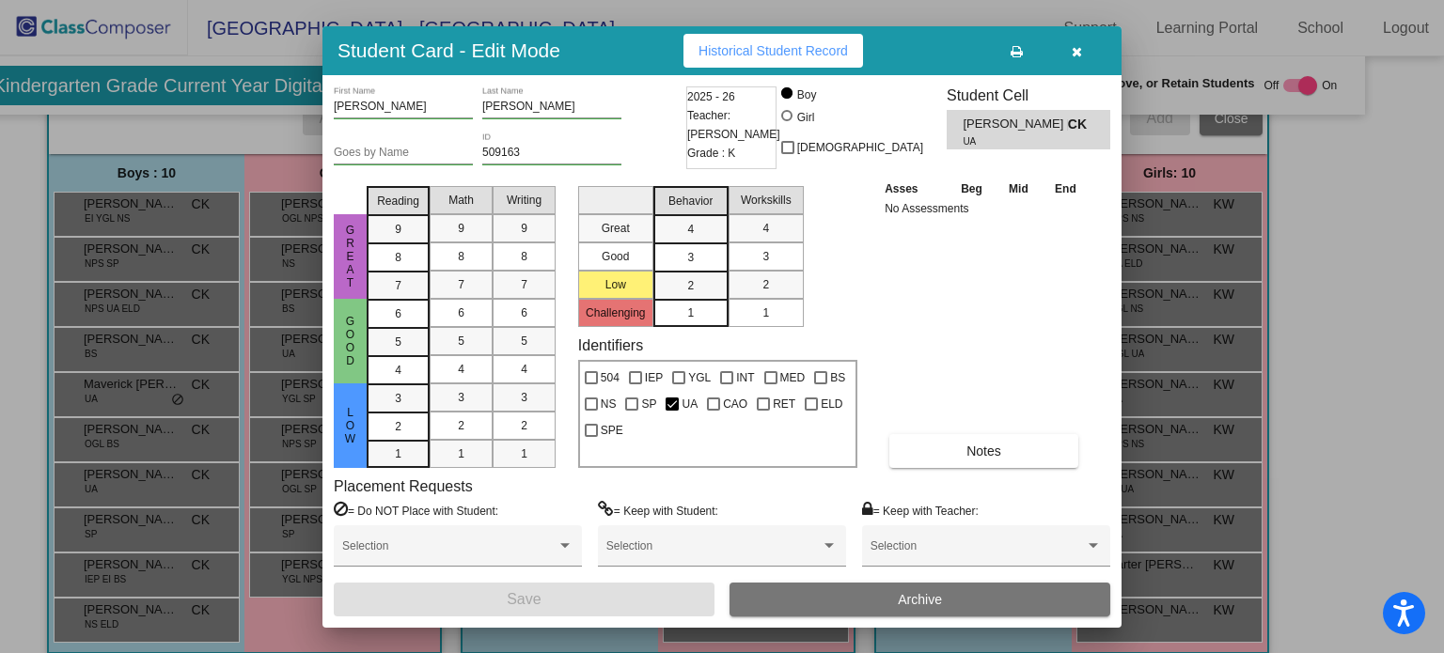
click at [857, 598] on button "Archive" at bounding box center [919, 600] width 381 height 34
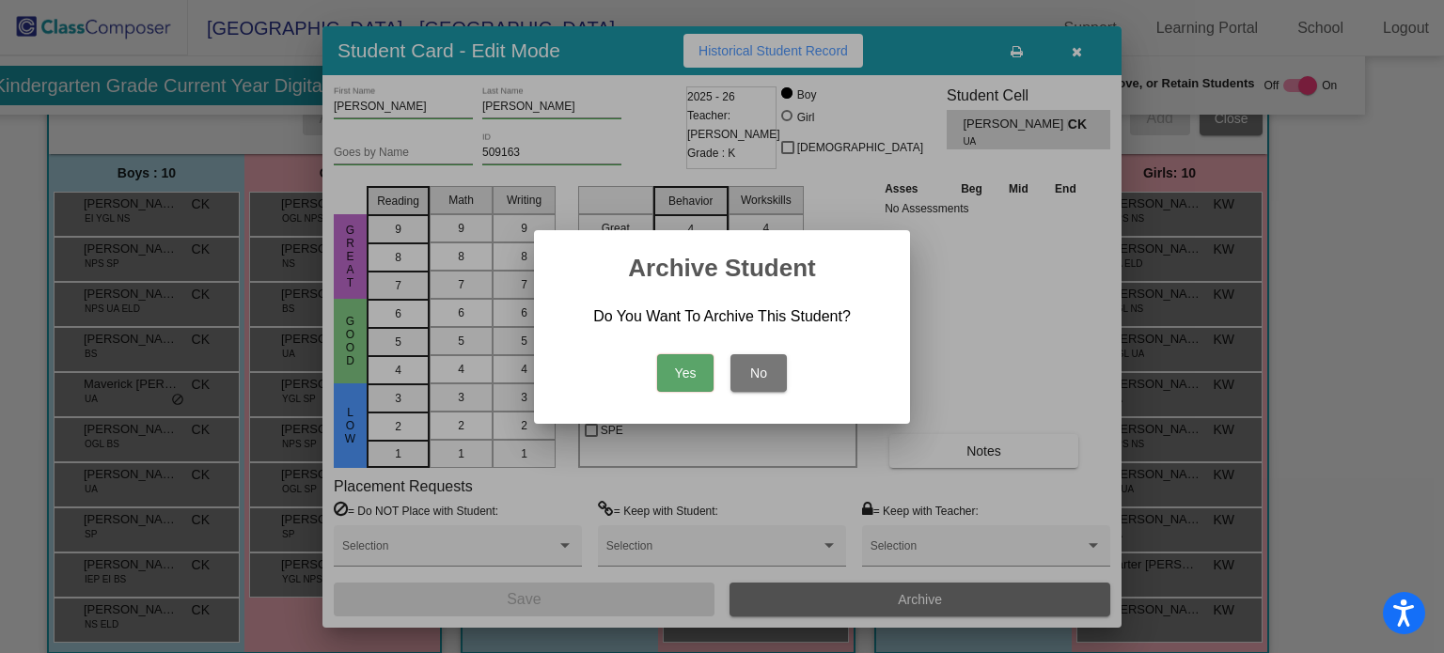
click at [688, 379] on button "Yes" at bounding box center [685, 373] width 56 height 38
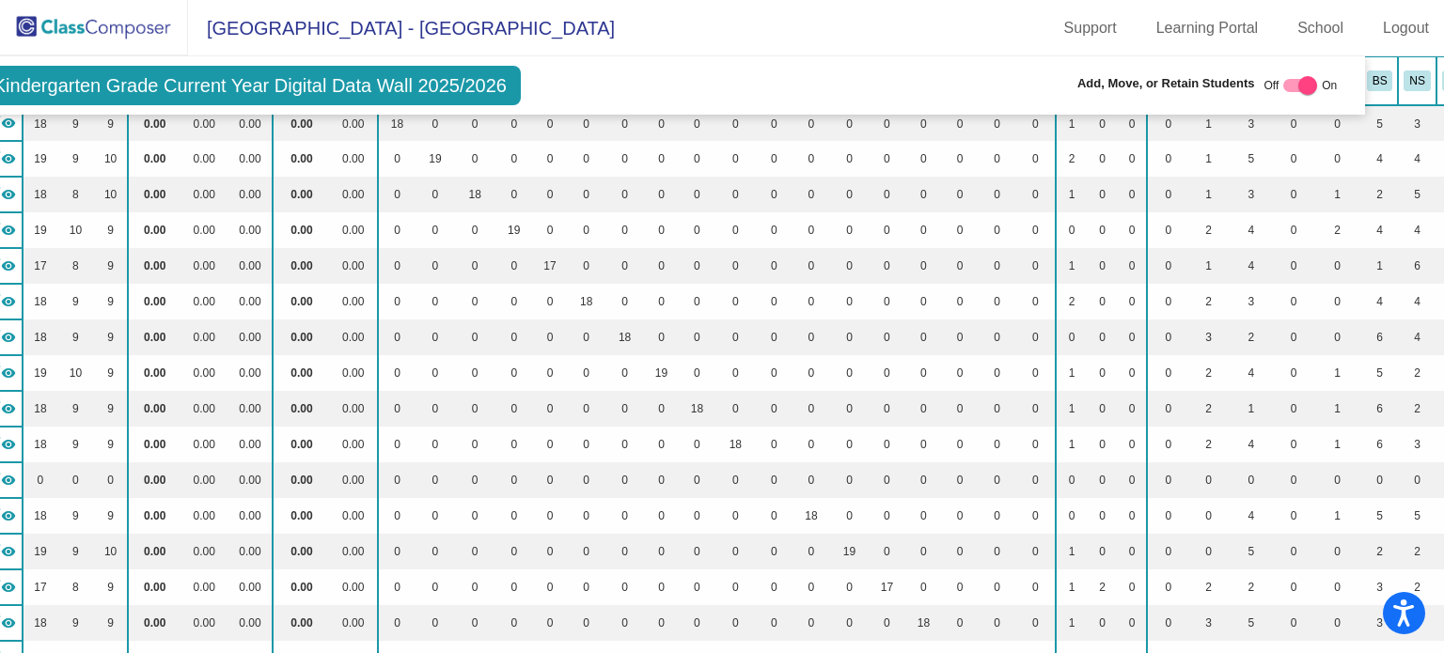
scroll to position [0, 64]
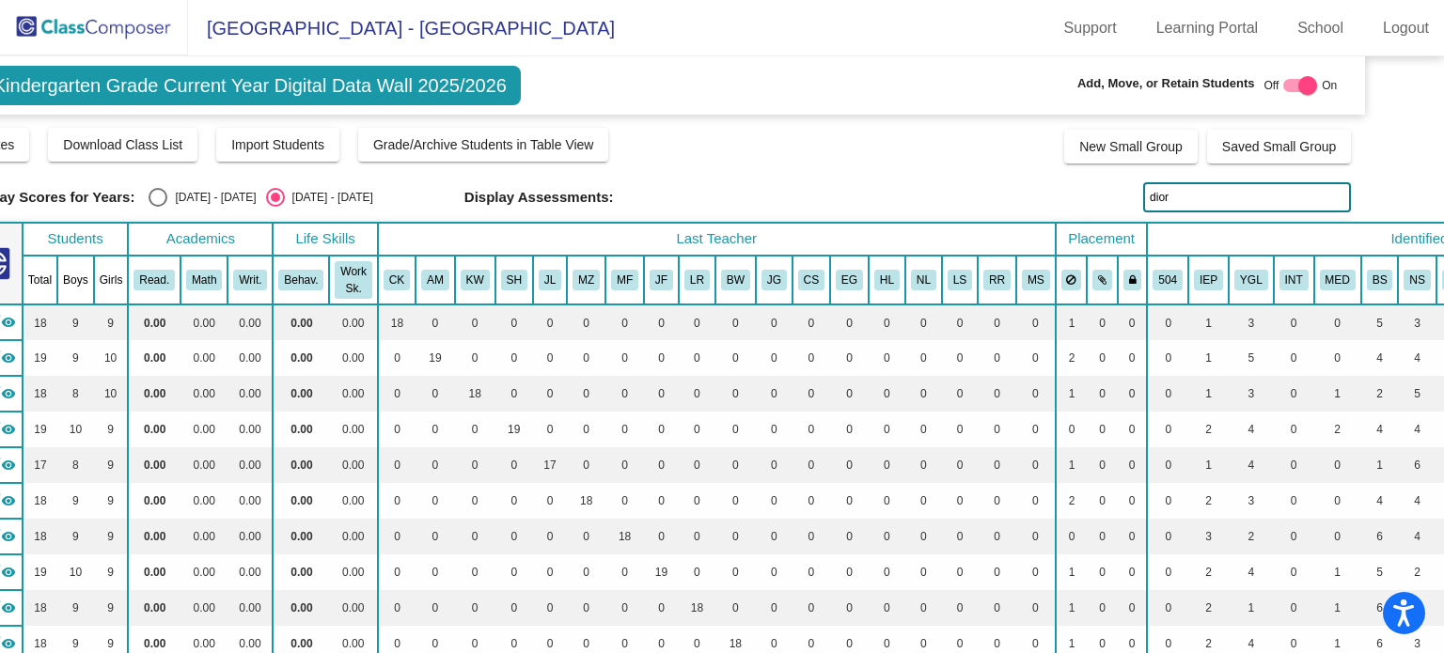
click at [1192, 197] on input "dior" at bounding box center [1247, 197] width 208 height 30
type input "d"
type input "beau"
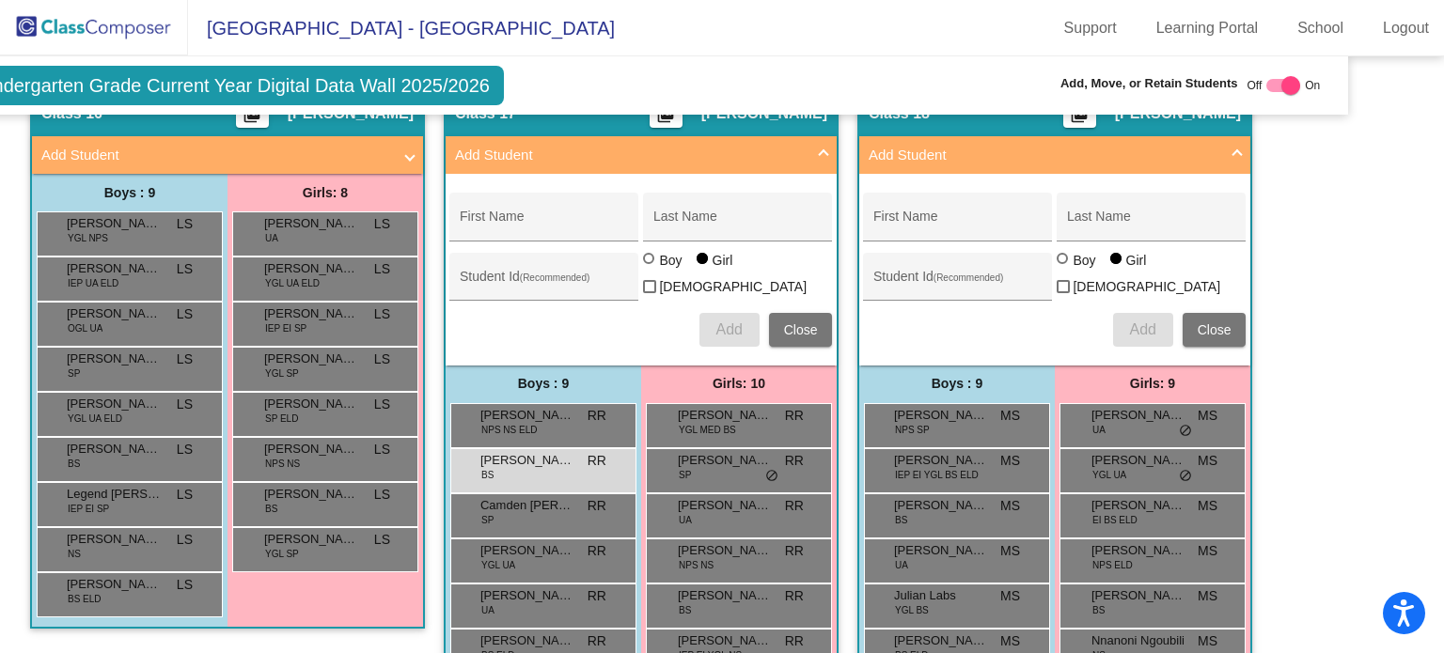
scroll to position [4873, 82]
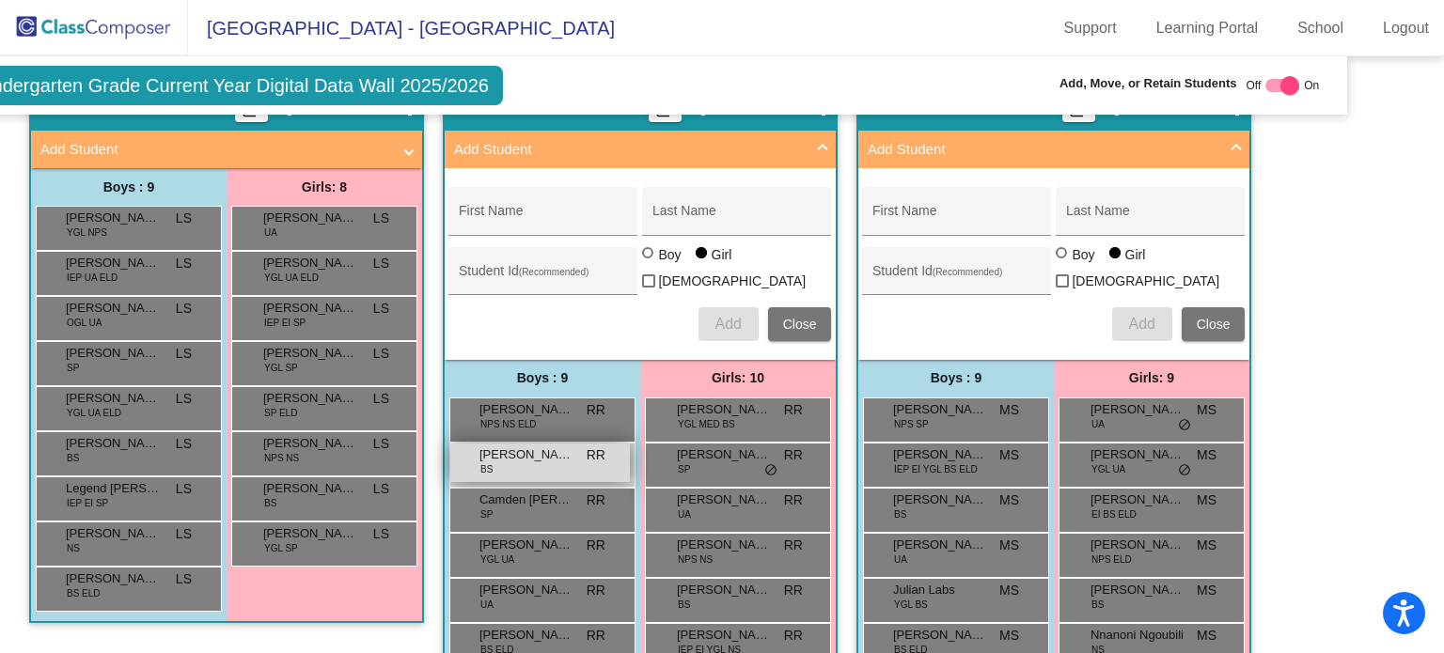
click at [510, 446] on span "[PERSON_NAME]" at bounding box center [526, 455] width 94 height 19
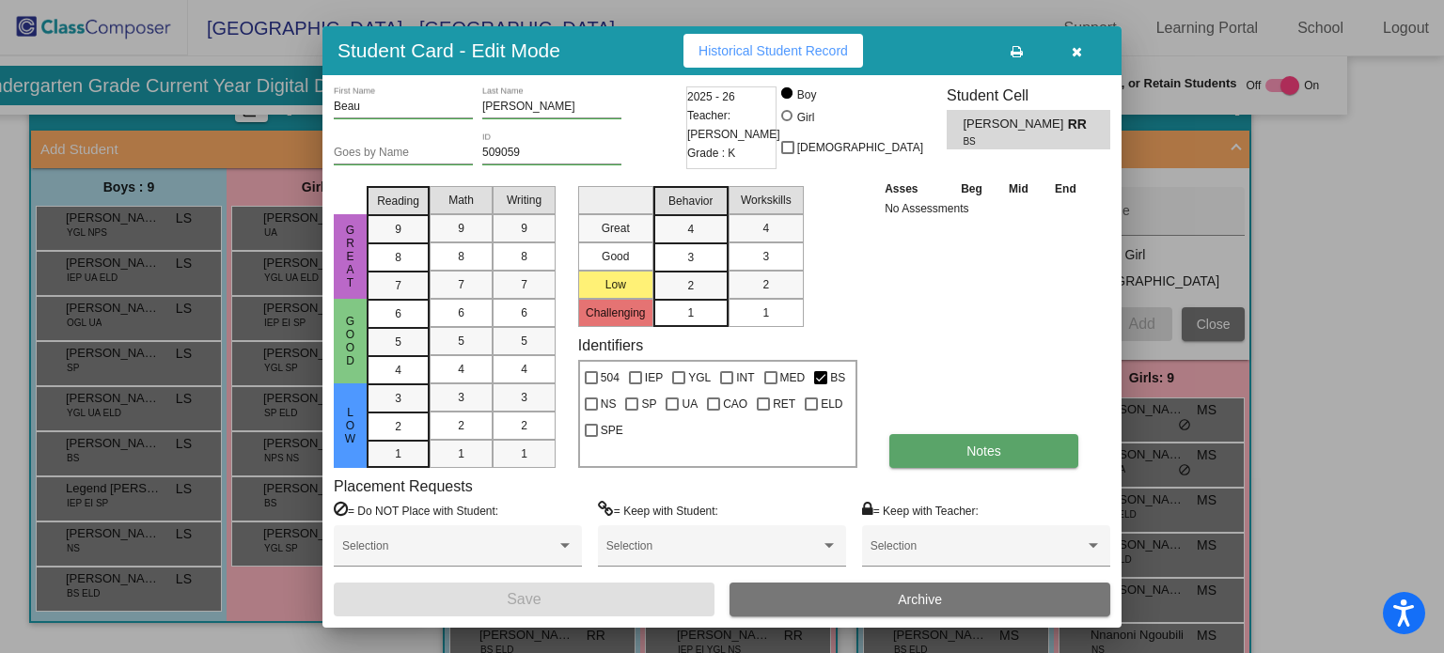
click at [1000, 451] on button "Notes" at bounding box center [983, 451] width 189 height 34
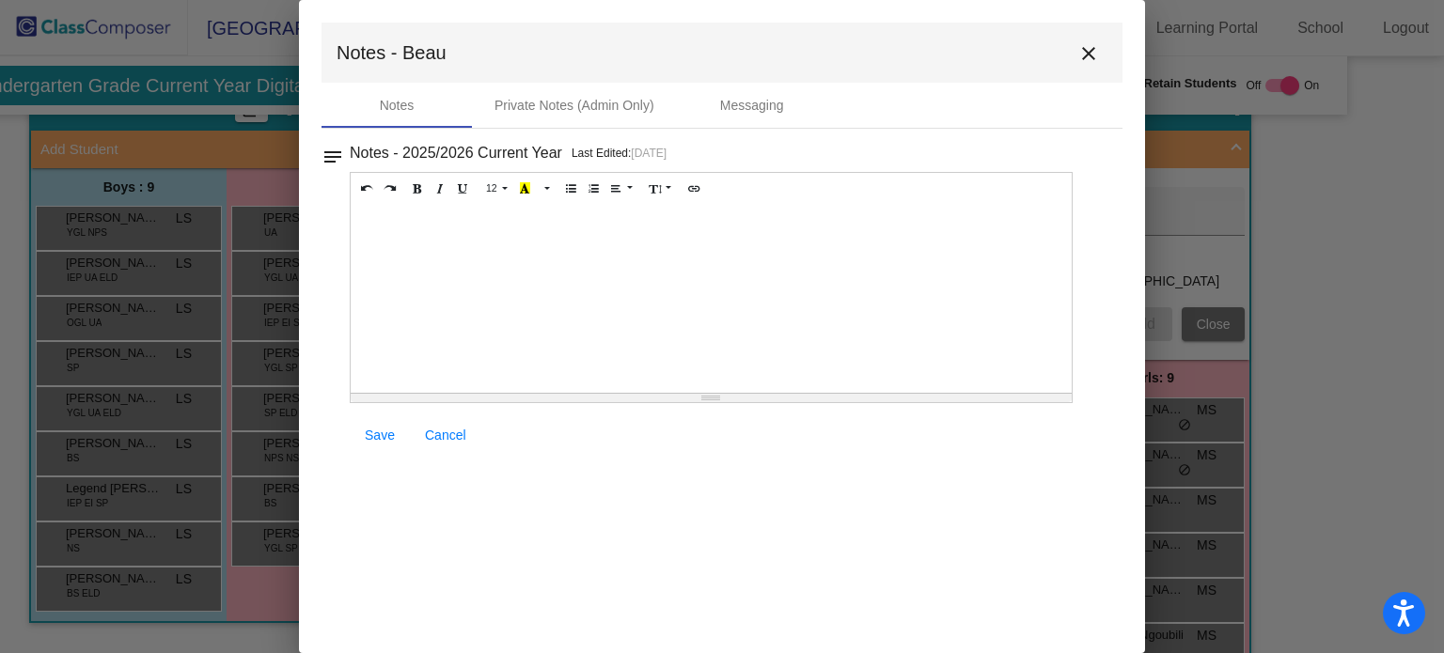
click at [681, 345] on div at bounding box center [711, 299] width 721 height 188
click at [362, 448] on link "Save" at bounding box center [380, 435] width 60 height 34
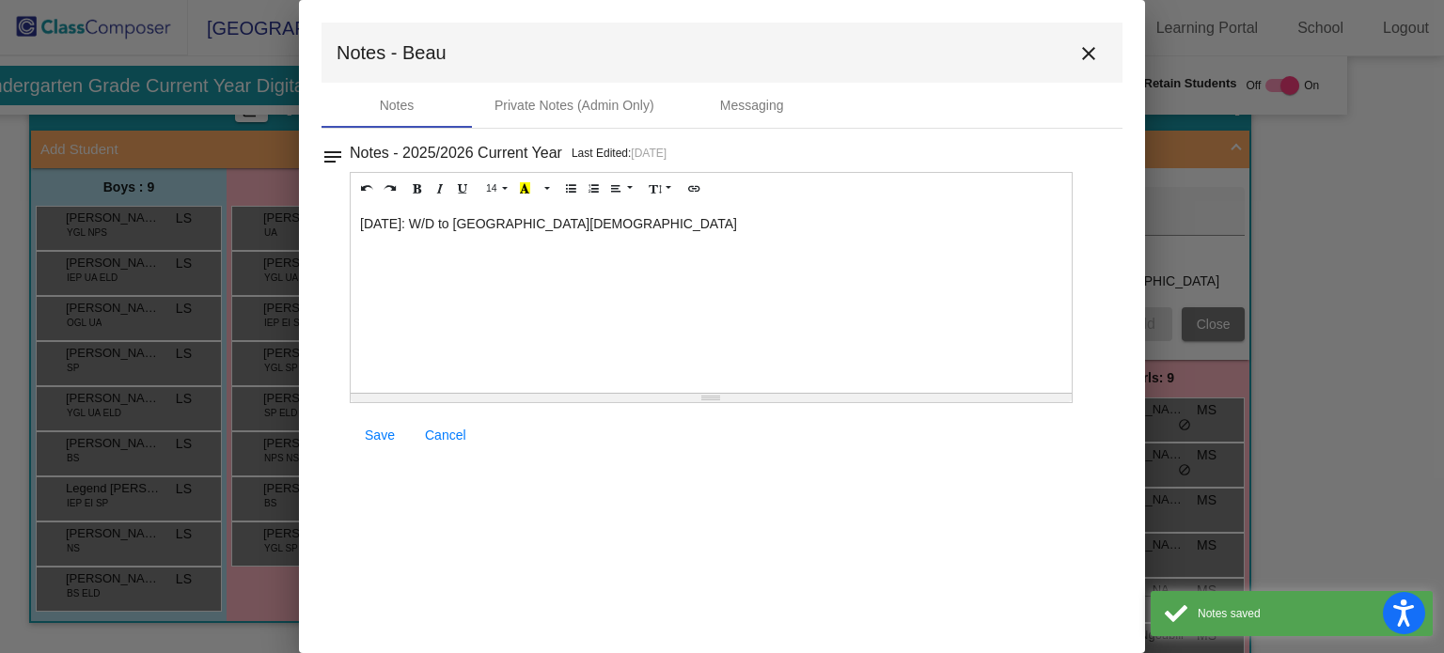
click at [1095, 70] on button "close" at bounding box center [1089, 53] width 38 height 38
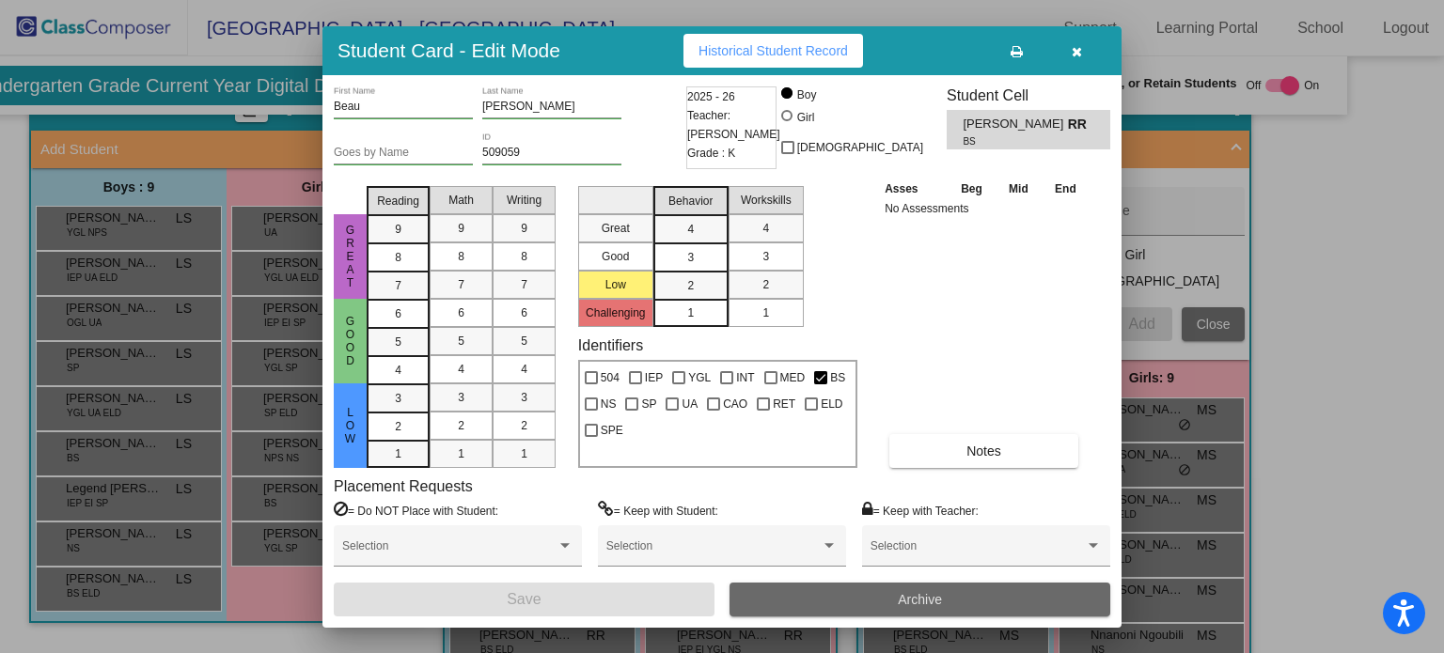
click at [980, 601] on button "Archive" at bounding box center [919, 600] width 381 height 34
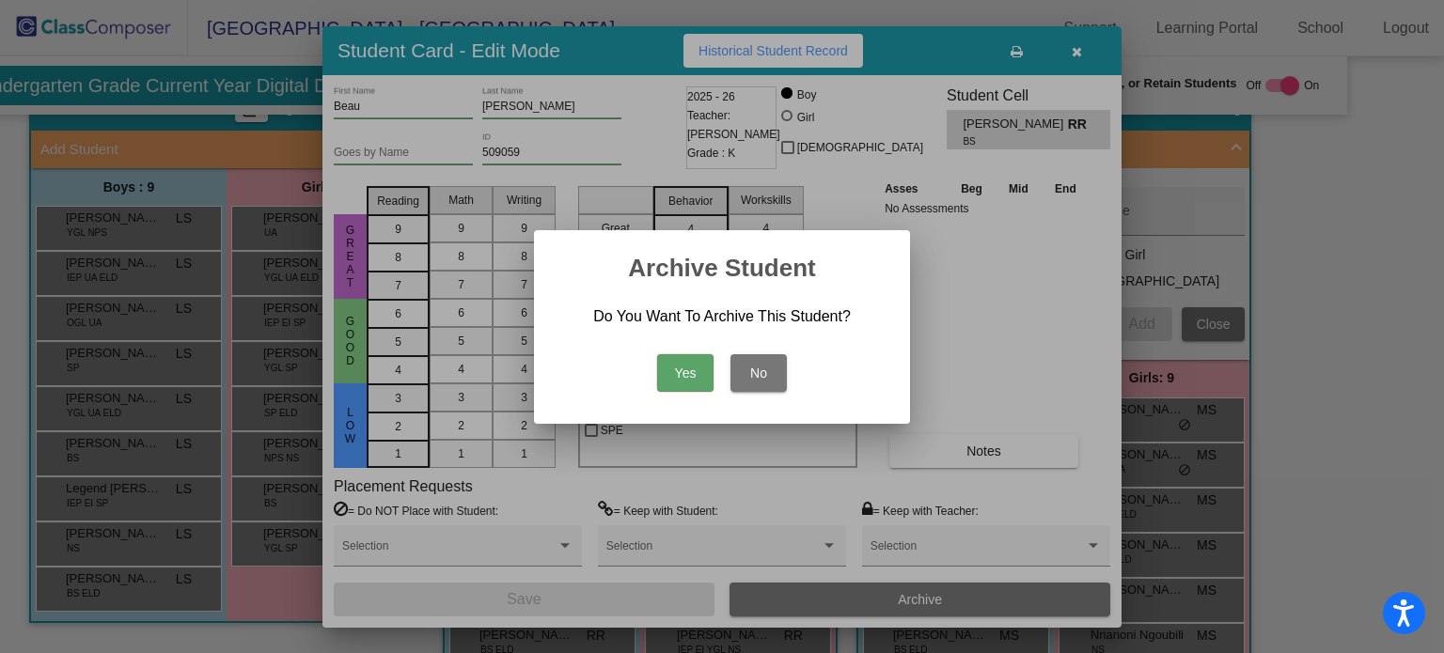
click at [689, 379] on button "Yes" at bounding box center [685, 373] width 56 height 38
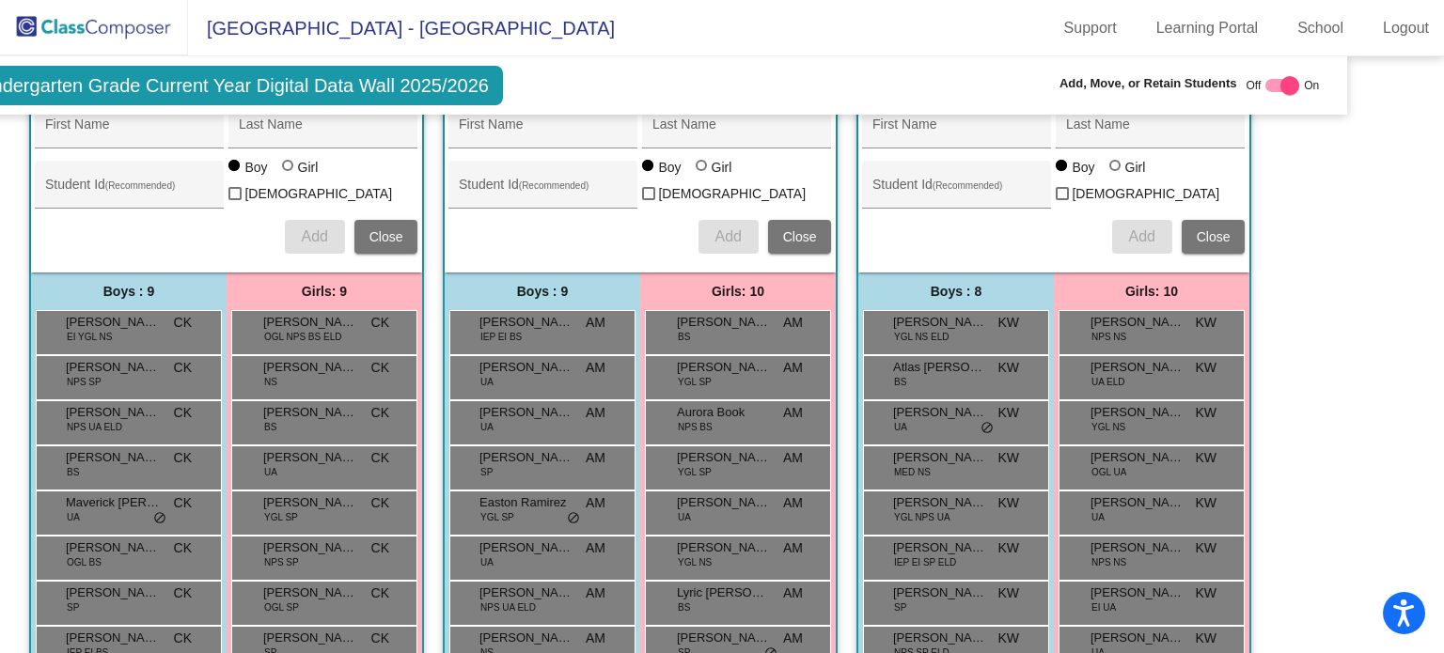
scroll to position [1041, 82]
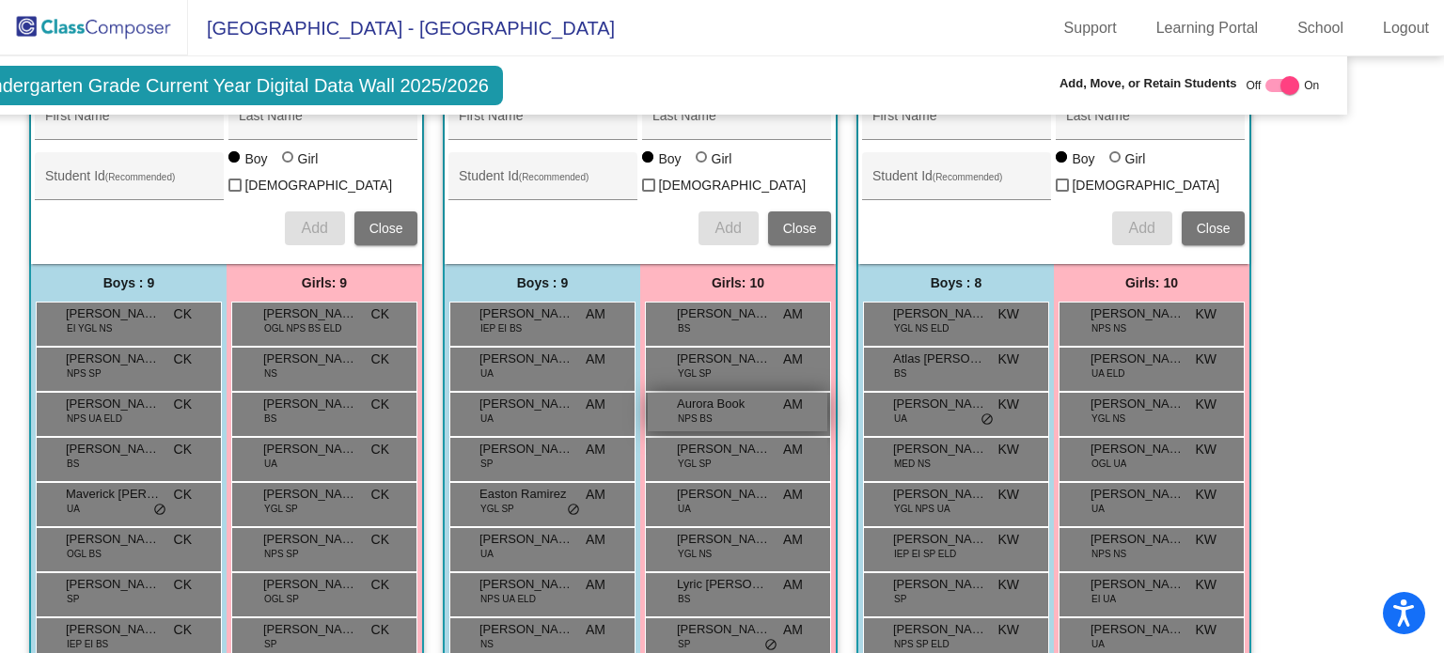
click at [752, 400] on div "Aurora Book NPS BS AM lock do_not_disturb_alt" at bounding box center [738, 412] width 180 height 39
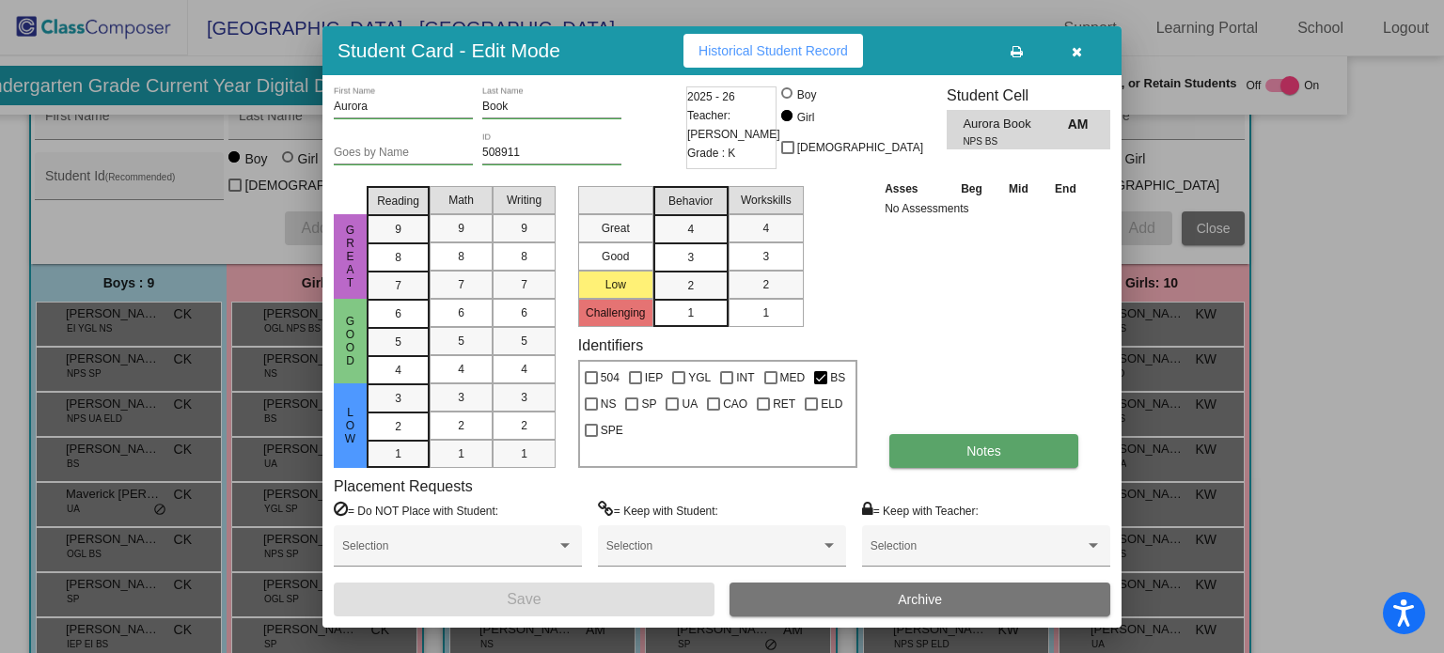
click at [966, 464] on button "Notes" at bounding box center [983, 451] width 189 height 34
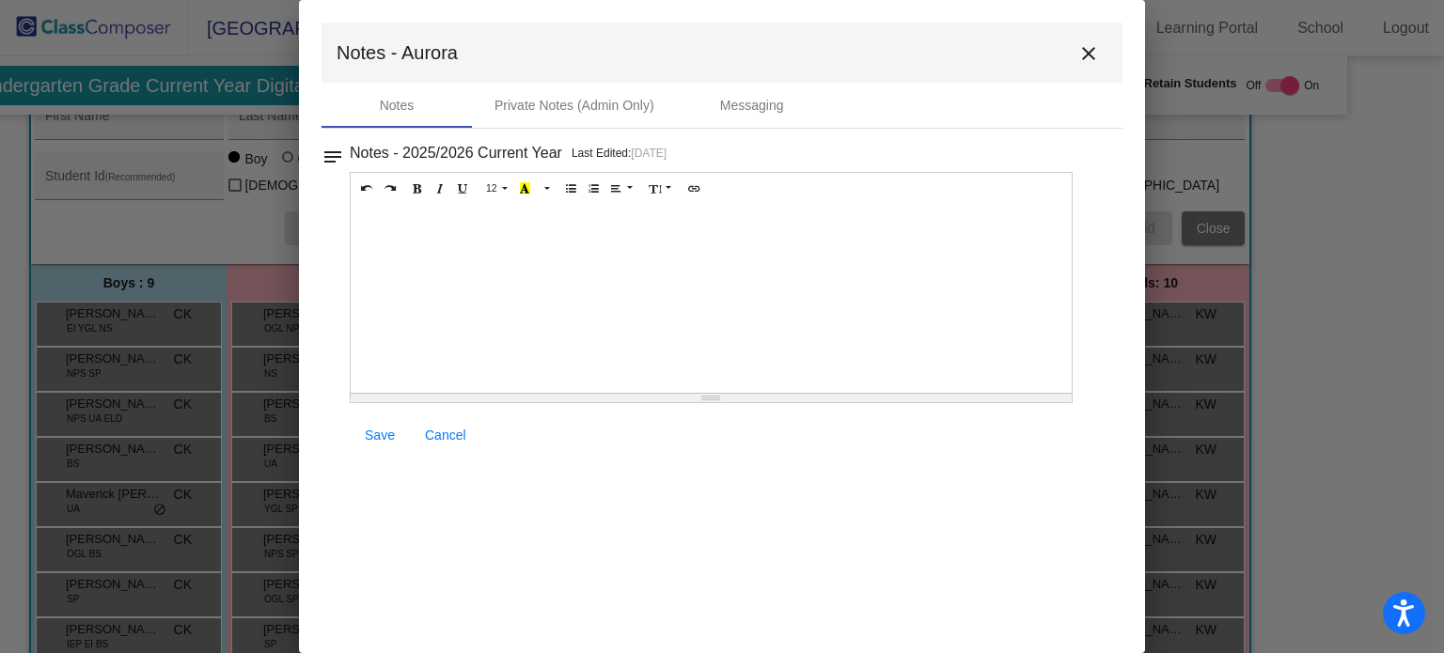
click at [831, 319] on div at bounding box center [711, 299] width 721 height 188
click at [393, 425] on link "Save" at bounding box center [380, 435] width 60 height 34
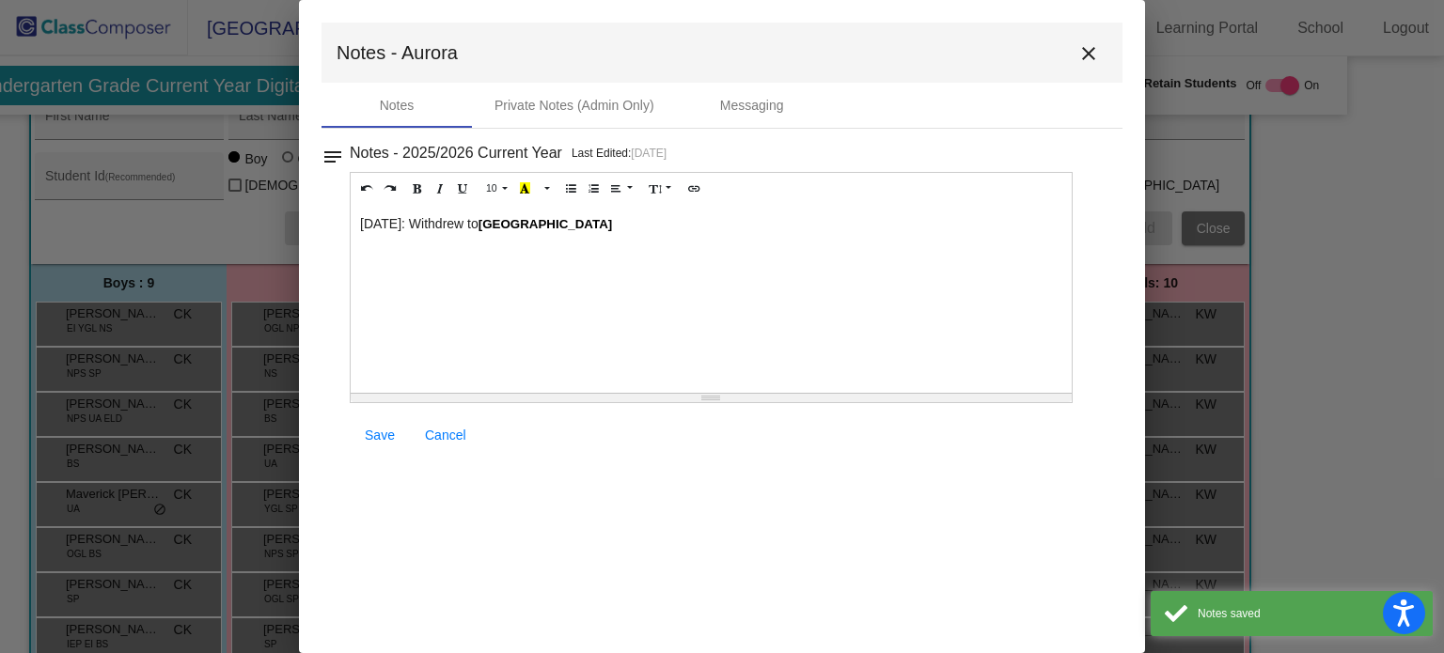
click at [1098, 56] on mat-icon "close" at bounding box center [1088, 53] width 23 height 23
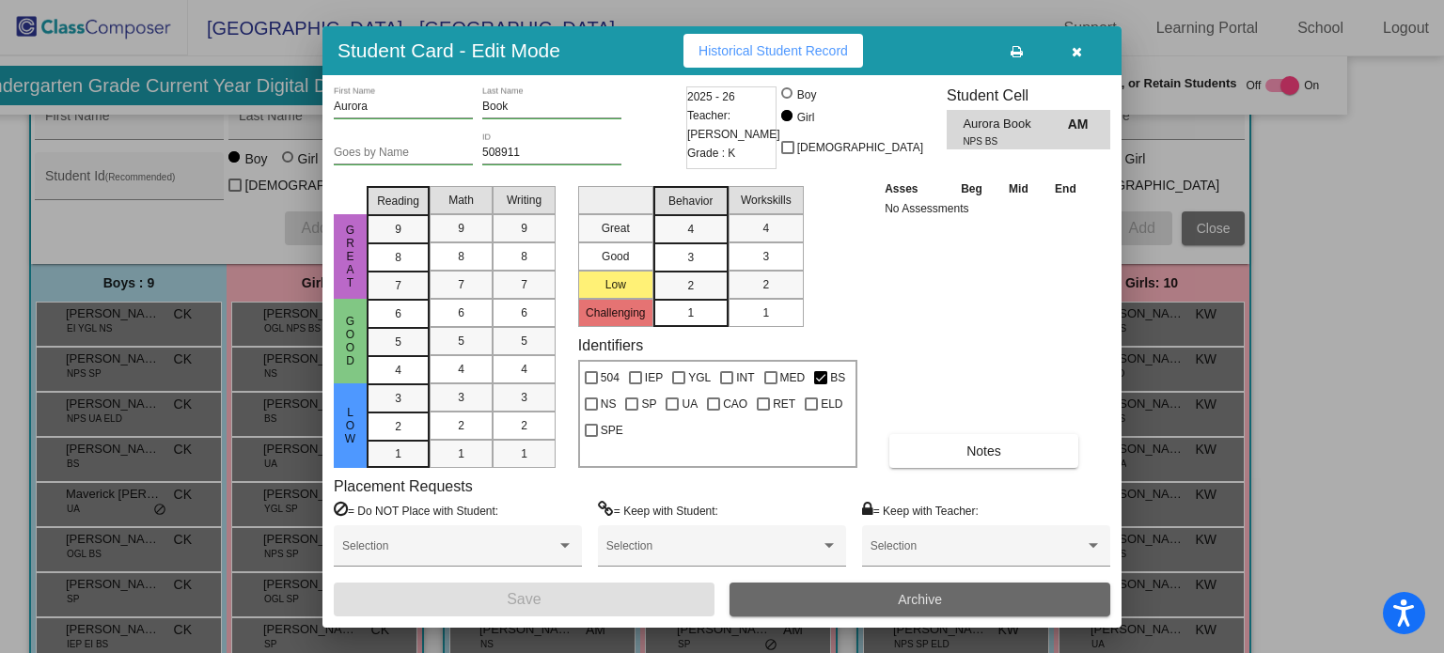
click at [914, 604] on span "Archive" at bounding box center [920, 599] width 44 height 15
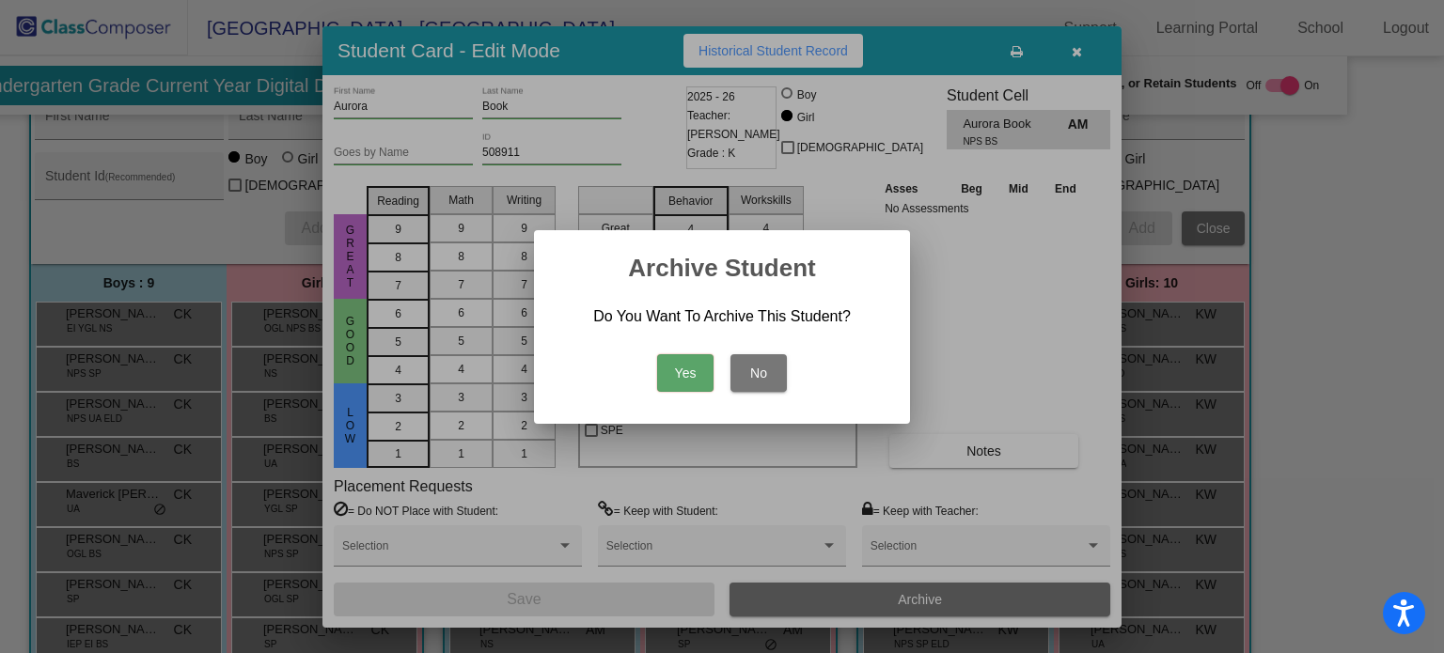
click at [689, 384] on button "Yes" at bounding box center [685, 373] width 56 height 38
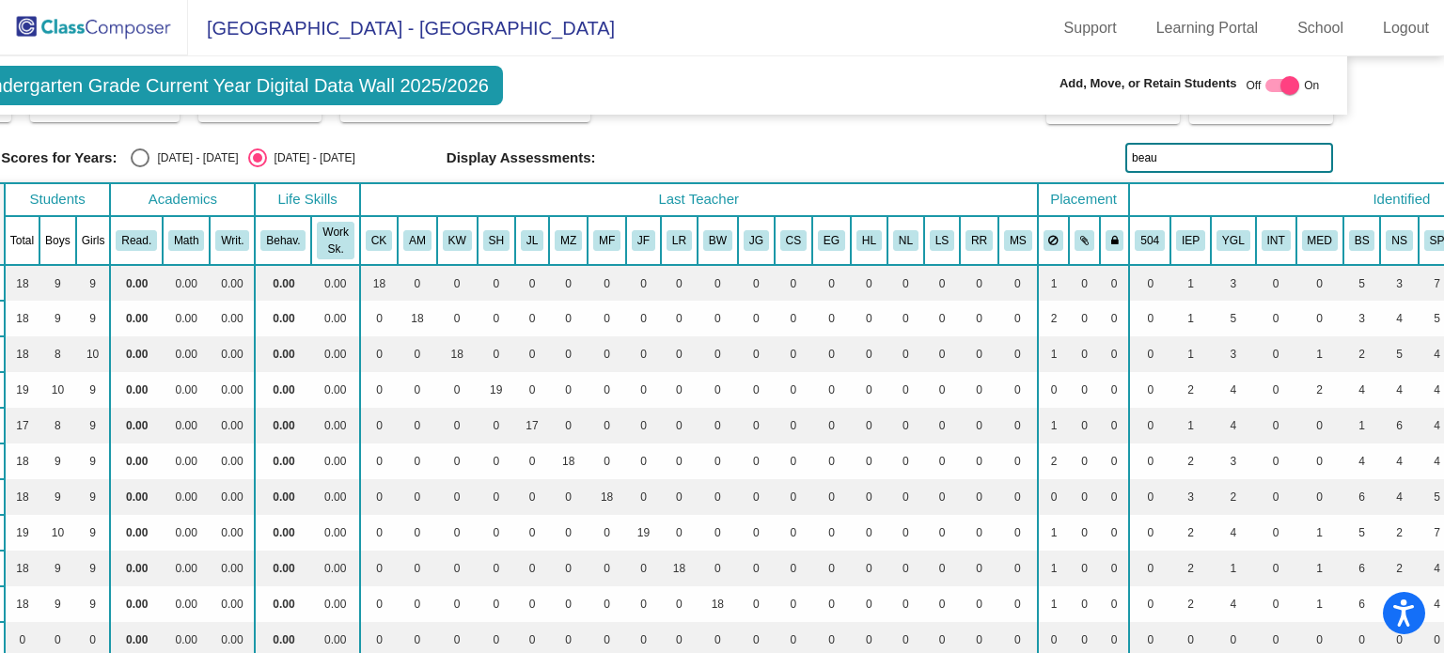
scroll to position [0, 82]
